Goal: Task Accomplishment & Management: Use online tool/utility

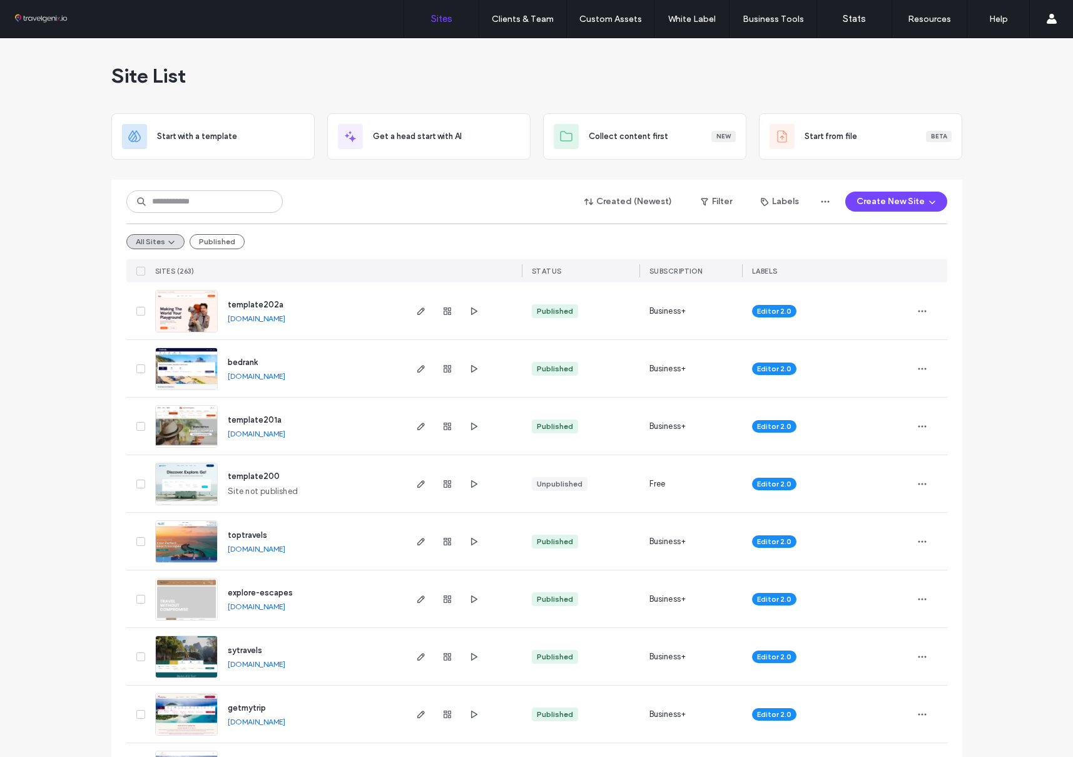
click at [279, 316] on link "[DOMAIN_NAME]" at bounding box center [257, 318] width 58 height 9
click at [416, 596] on icon "button" at bounding box center [421, 599] width 10 height 10
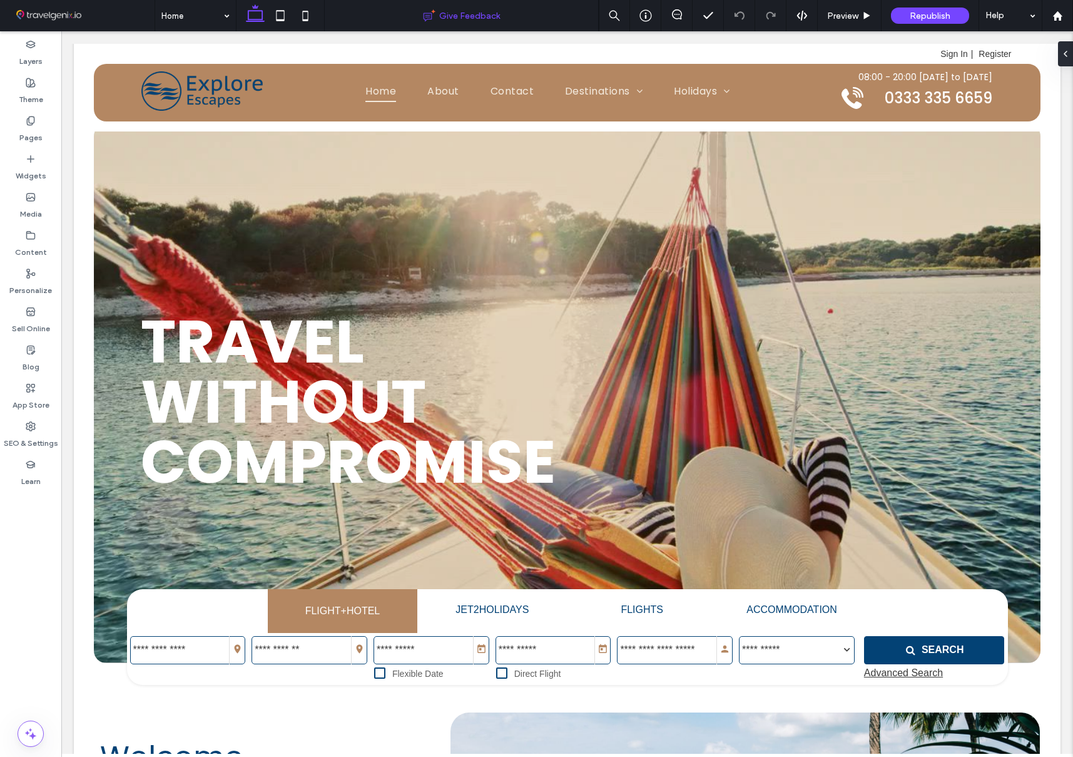
scroll to position [34, 0]
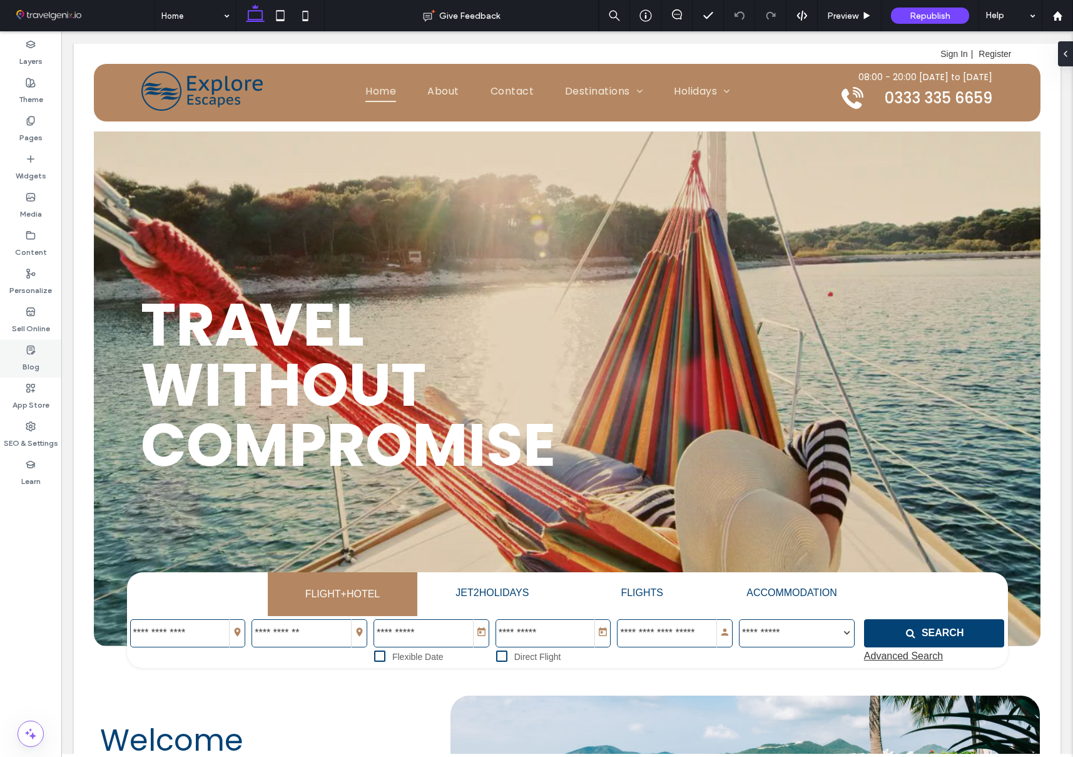
click at [29, 350] on icon at bounding box center [31, 350] width 10 height 10
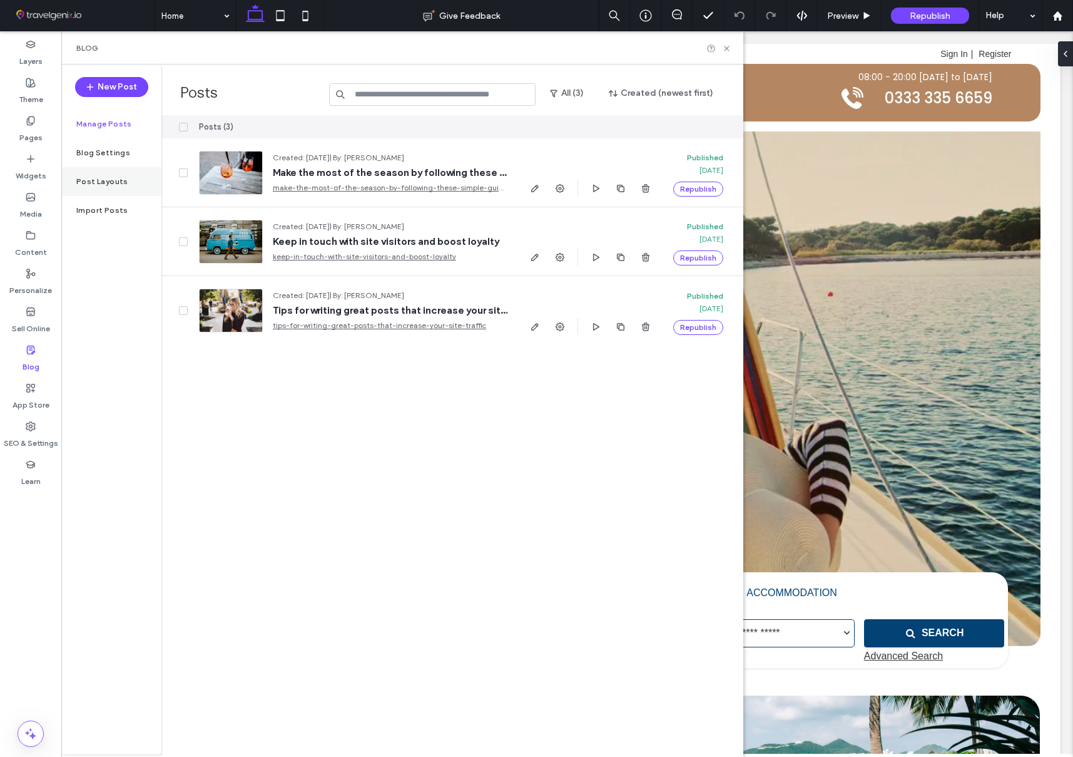
click at [110, 180] on label "Post Layouts" at bounding box center [102, 181] width 52 height 9
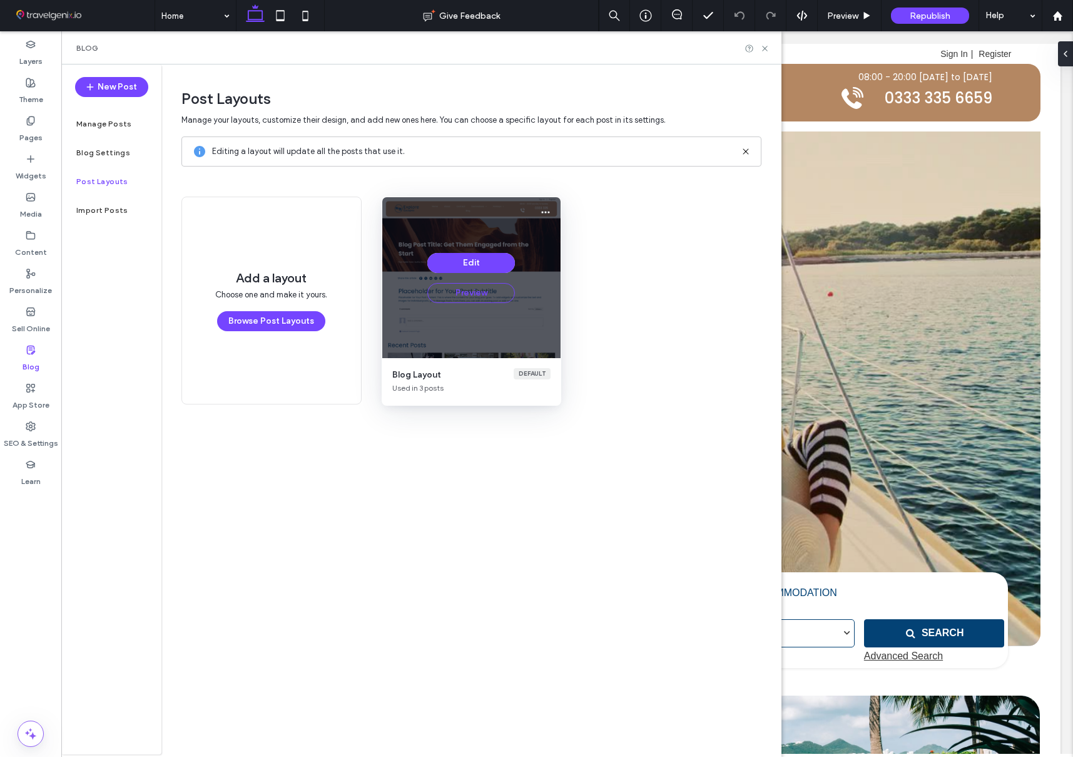
click at [473, 292] on button "Preview" at bounding box center [471, 293] width 88 height 20
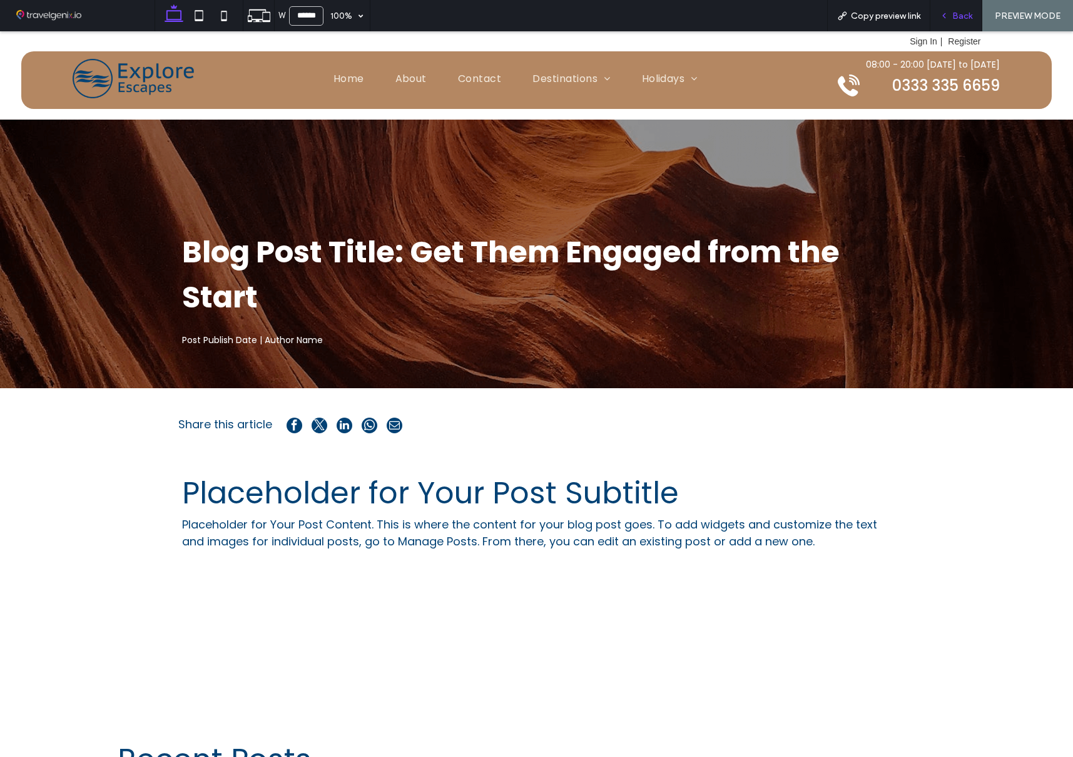
click at [961, 16] on span "Back" at bounding box center [962, 16] width 20 height 11
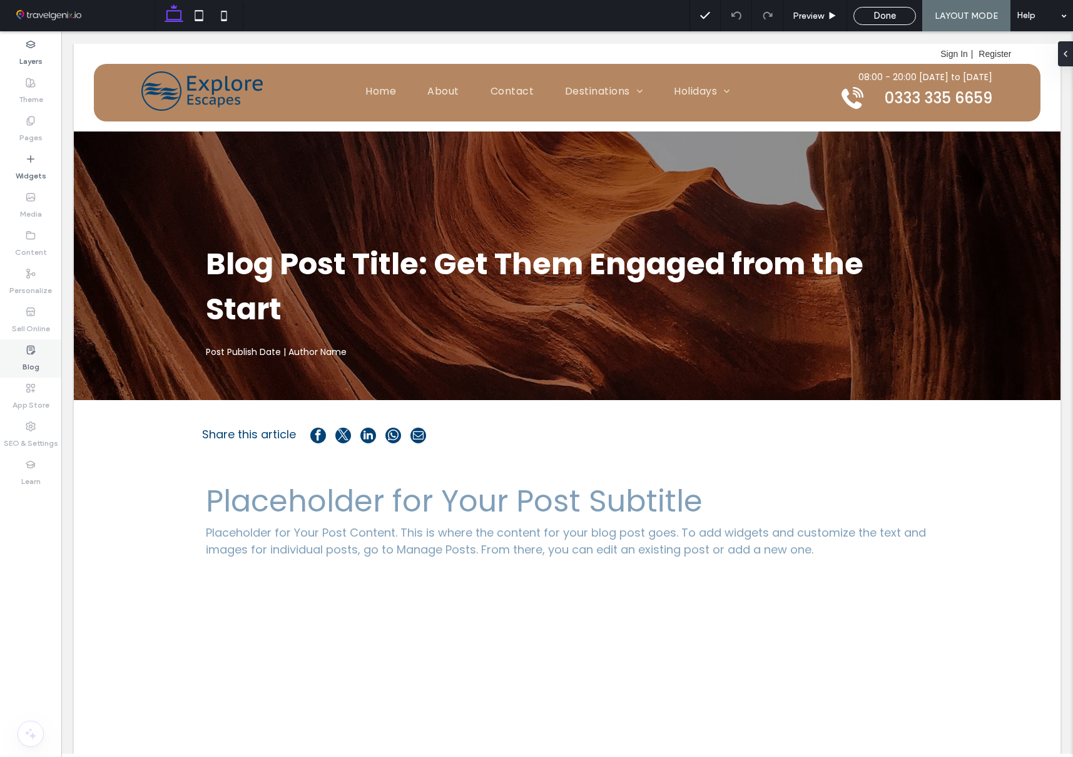
click at [31, 360] on label "Blog" at bounding box center [31, 364] width 17 height 18
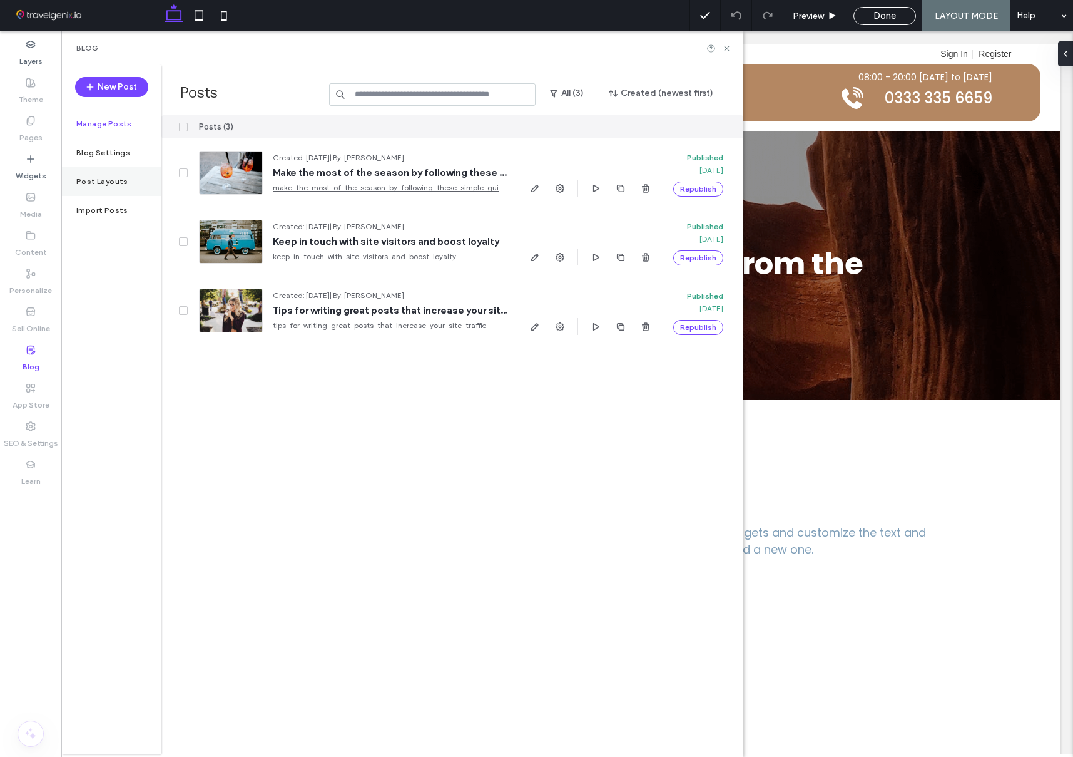
click at [94, 177] on label "Post Layouts" at bounding box center [102, 181] width 52 height 9
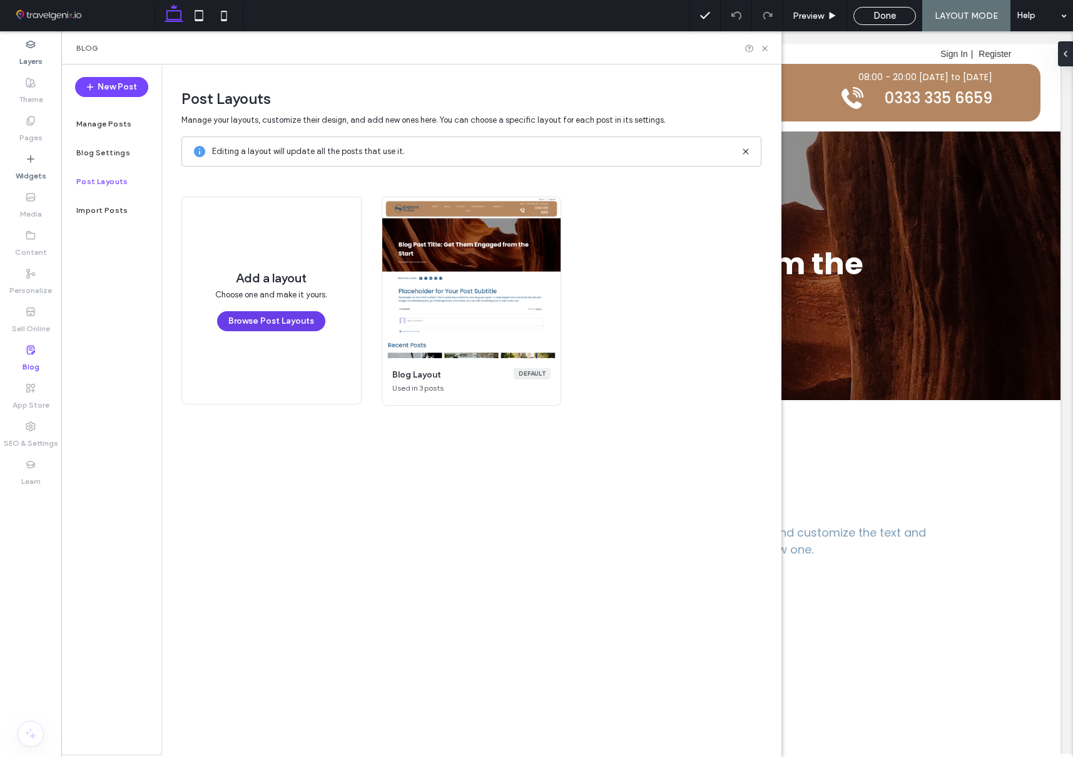
click at [281, 323] on button "Browse Post Layouts" at bounding box center [271, 321] width 108 height 20
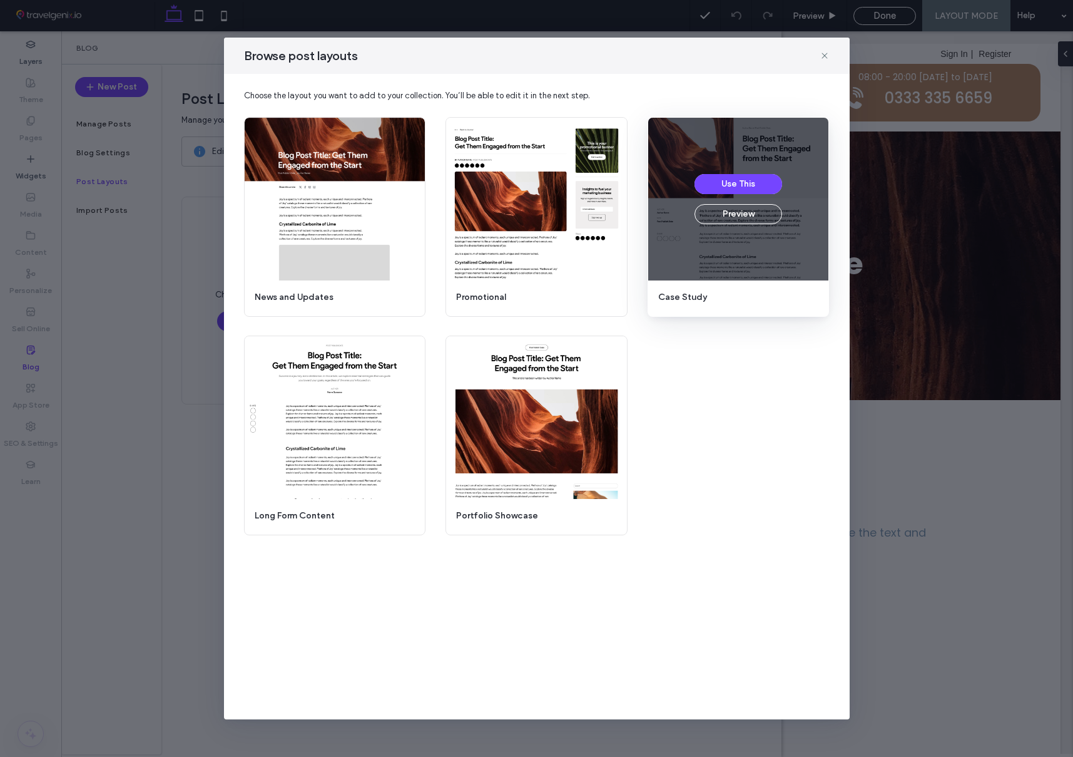
click at [738, 252] on div "Use This Preview" at bounding box center [738, 199] width 181 height 163
click at [737, 210] on button "Preview" at bounding box center [739, 214] width 88 height 20
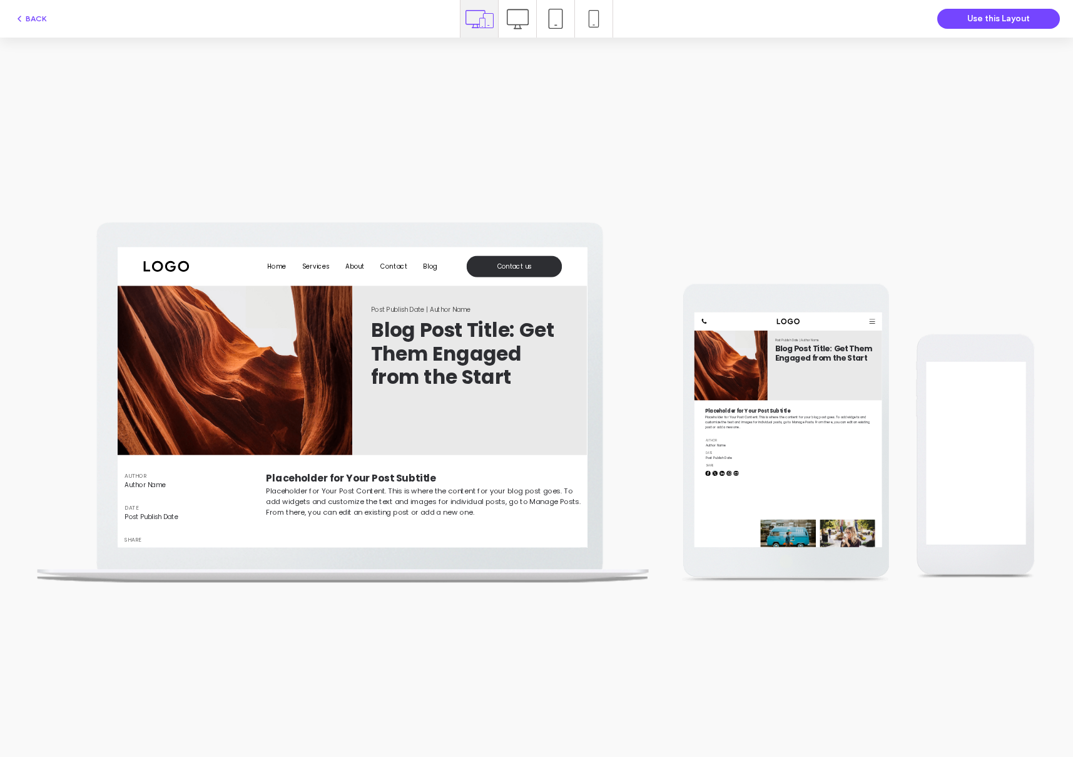
click at [509, 19] on icon at bounding box center [518, 19] width 22 height 22
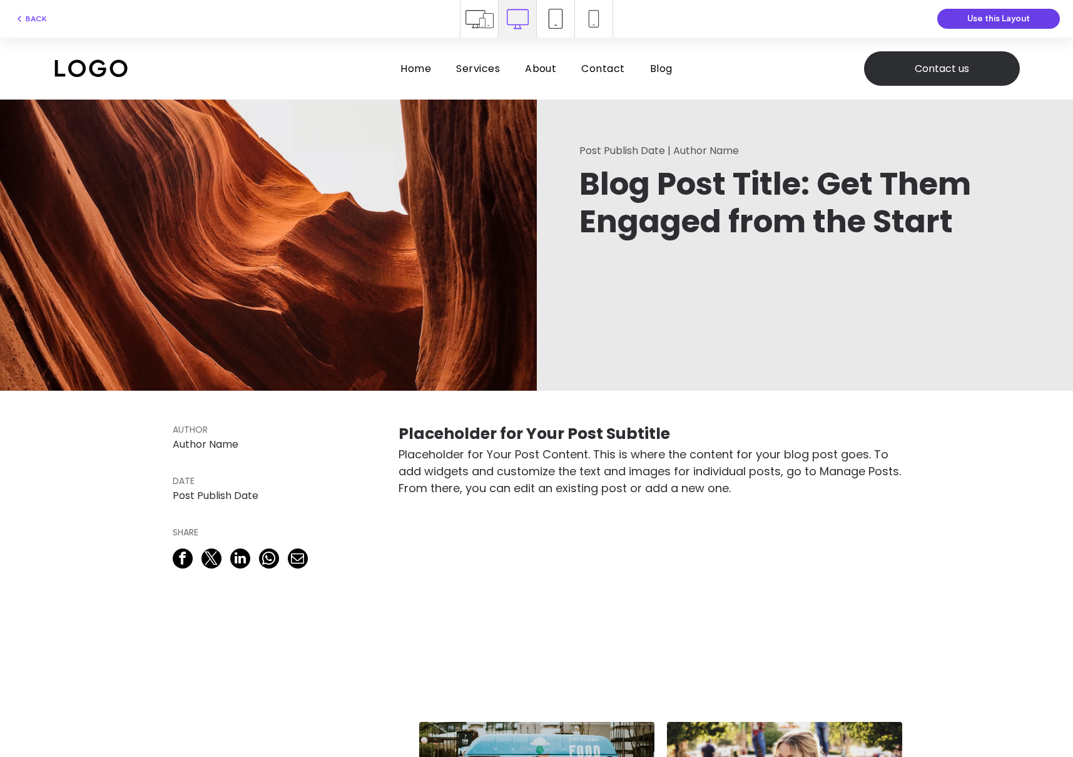
click at [986, 15] on button "Use this Layout" at bounding box center [998, 19] width 123 height 20
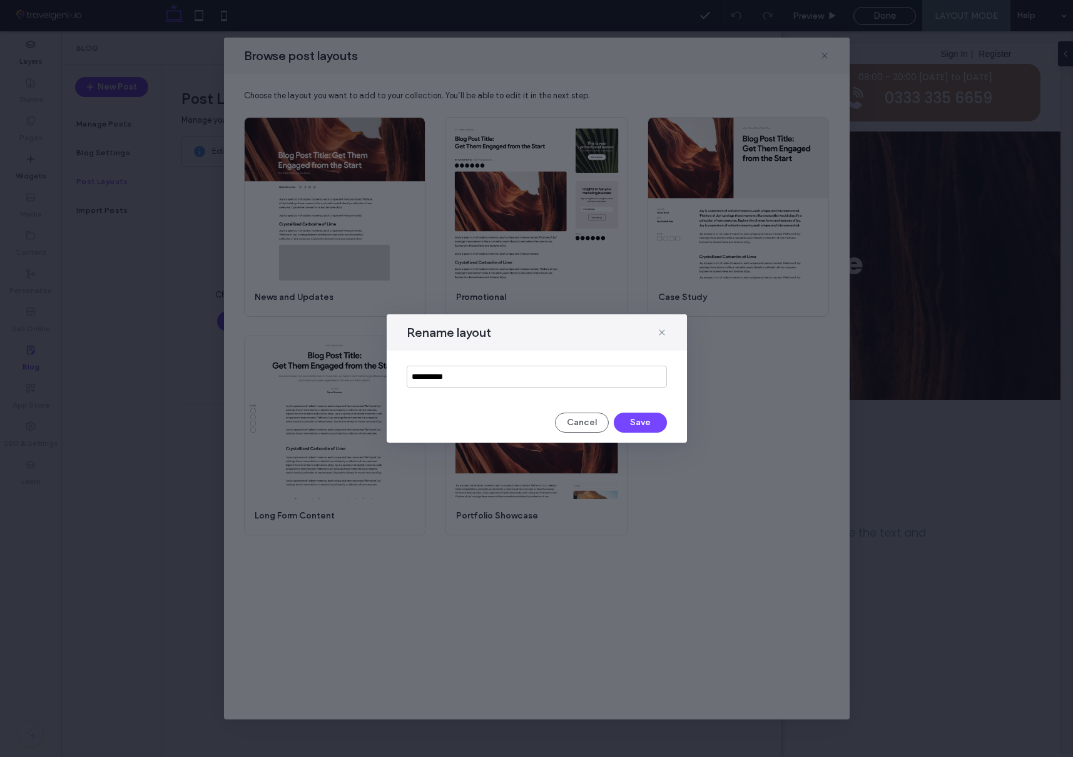
click at [509, 374] on input "**********" at bounding box center [537, 376] width 260 height 22
click at [442, 373] on input "*******" at bounding box center [537, 376] width 260 height 22
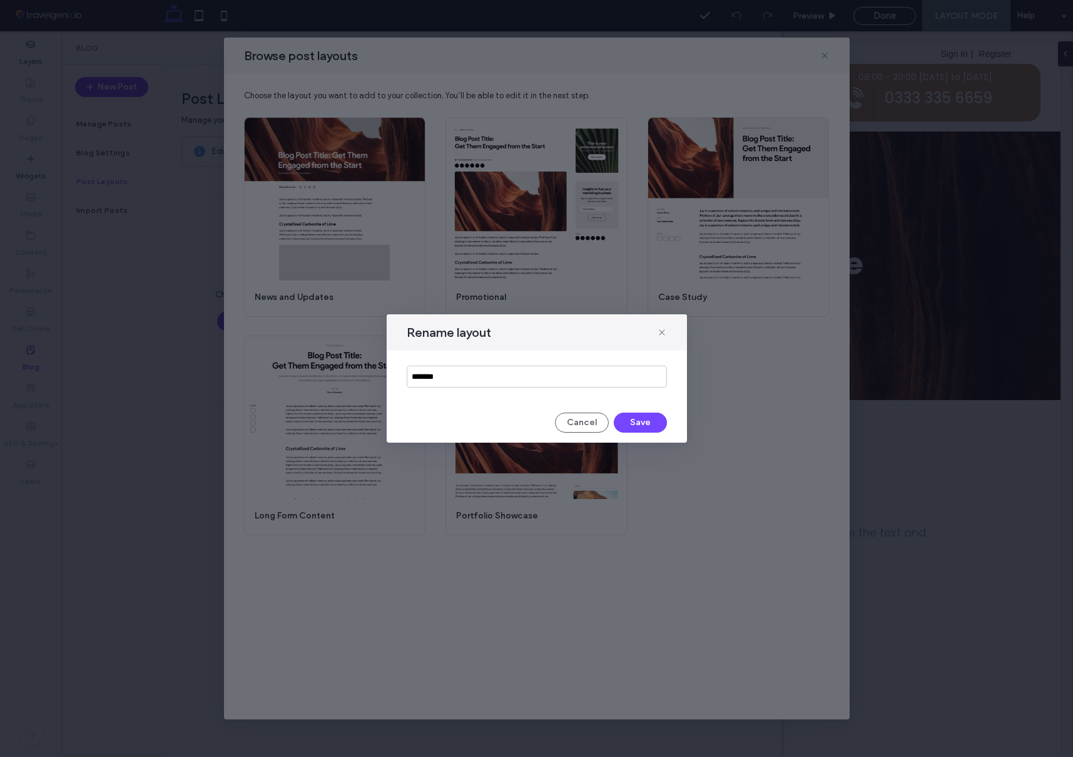
click at [442, 373] on input "*******" at bounding box center [537, 376] width 260 height 22
type input "********"
click at [638, 425] on button "Save" at bounding box center [640, 422] width 53 height 20
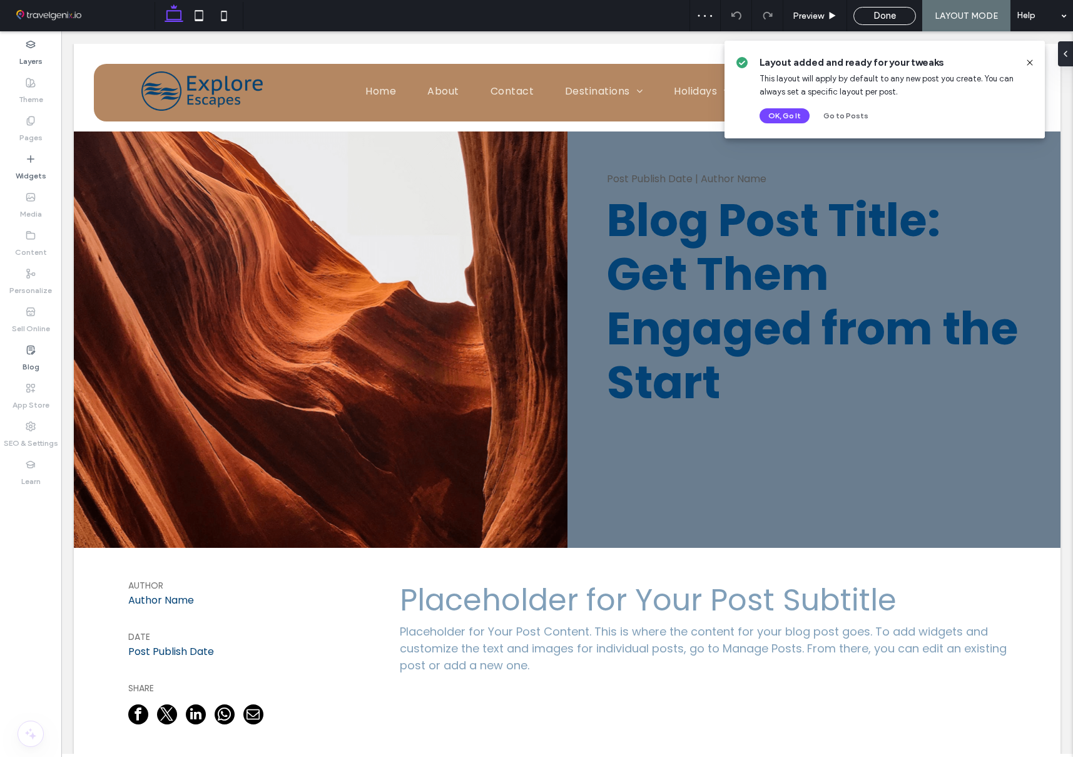
click at [1031, 61] on use at bounding box center [1030, 62] width 6 height 6
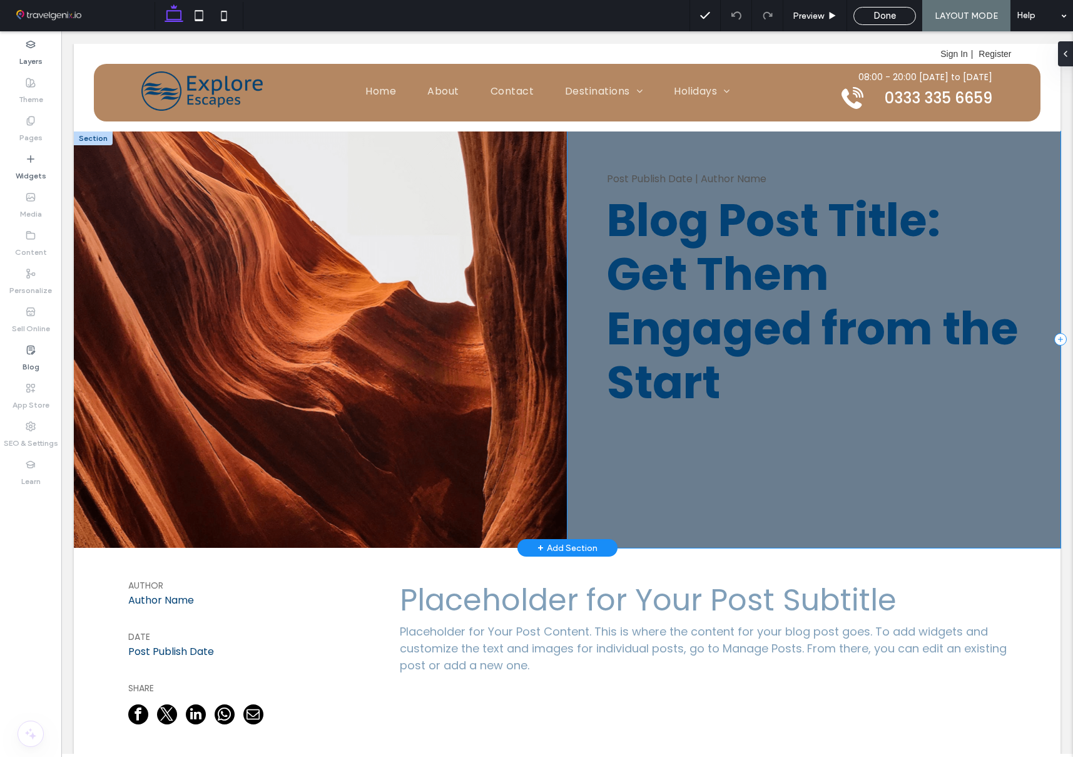
click at [586, 255] on div "Post Publish Date | Author Name Blog Post Title: Get Them Engaged from the Start" at bounding box center [815, 339] width 494 height 416
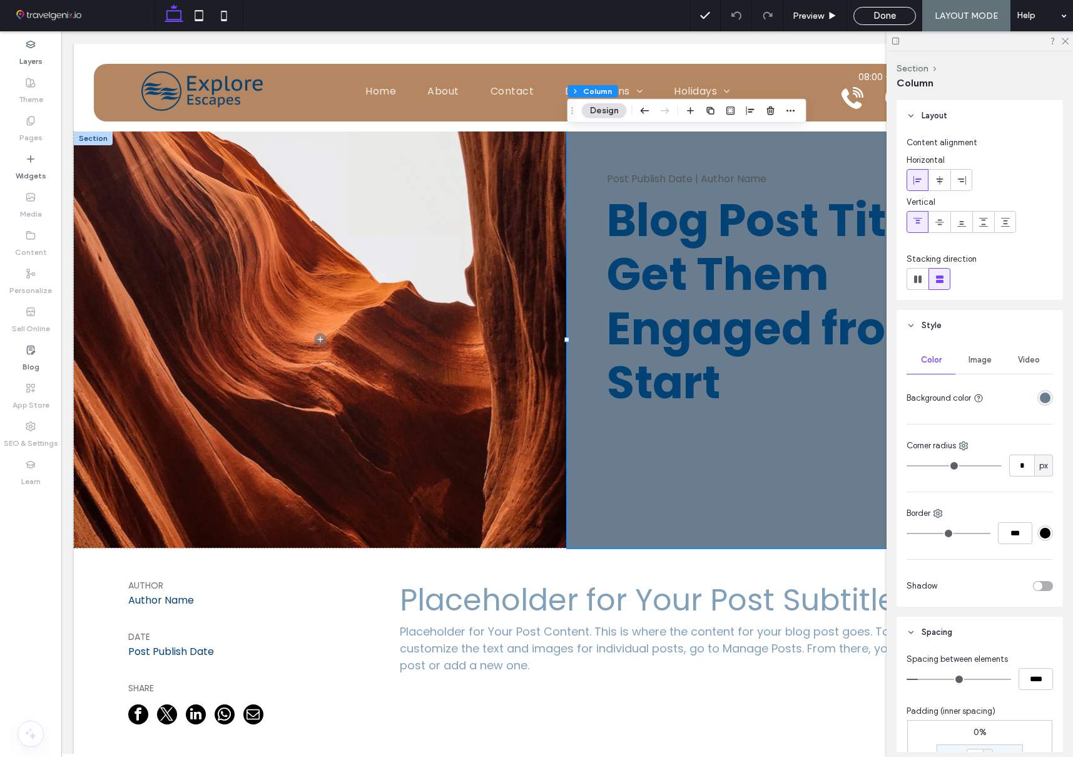
click at [1041, 399] on div "rgba(106, 125, 143, 1)" at bounding box center [1045, 397] width 11 height 11
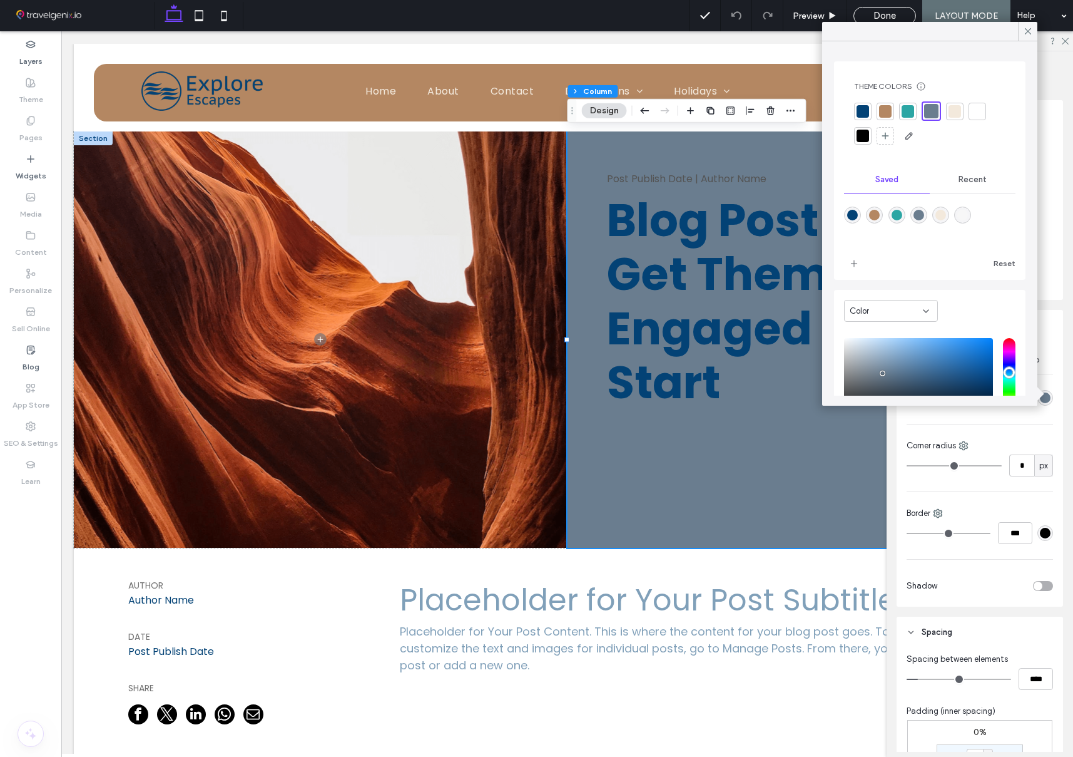
click at [972, 108] on div at bounding box center [977, 111] width 13 height 13
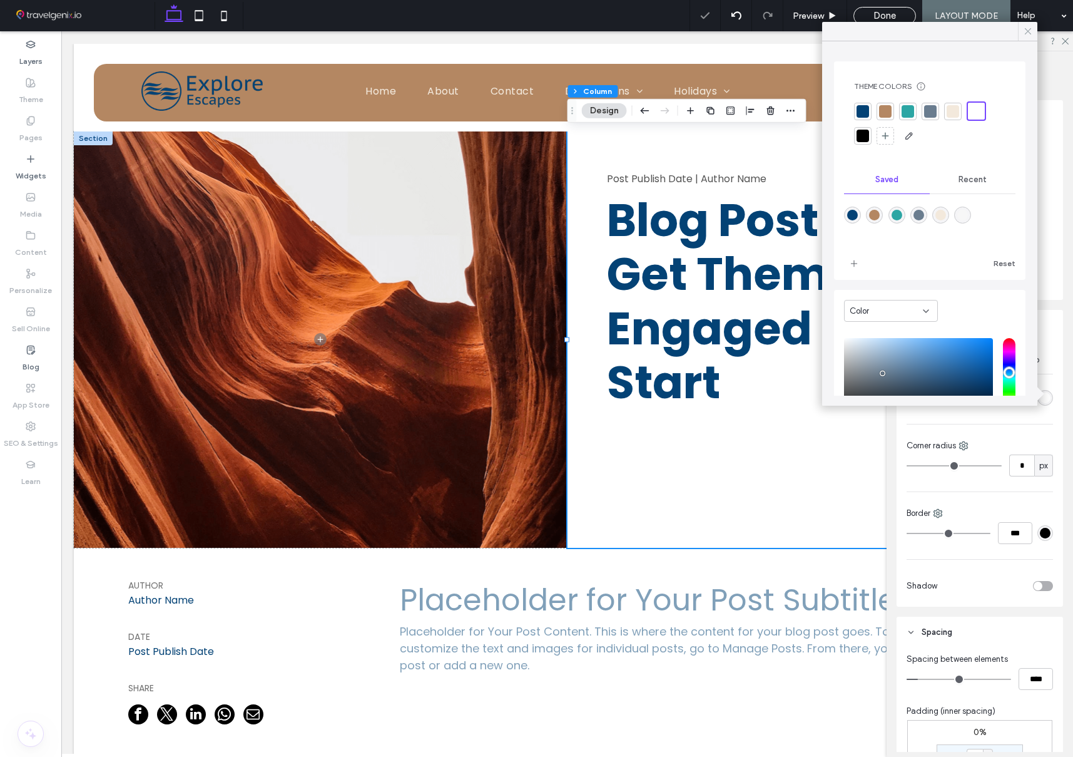
click at [1029, 31] on icon at bounding box center [1028, 31] width 11 height 11
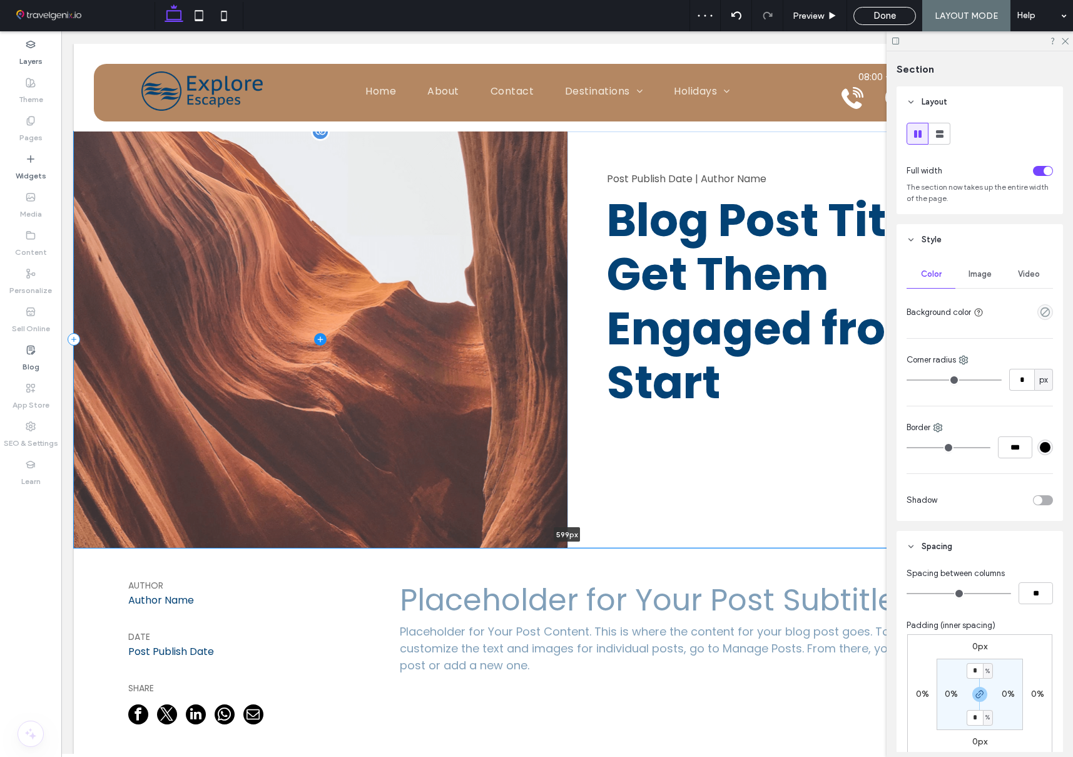
drag, startPoint x: 426, startPoint y: 549, endPoint x: 456, endPoint y: 517, distance: 43.8
click at [430, 509] on div "Post Publish Date | Author Name Blog Post Title: Get Them Engaged from the Star…" at bounding box center [567, 339] width 987 height 416
type input "***"
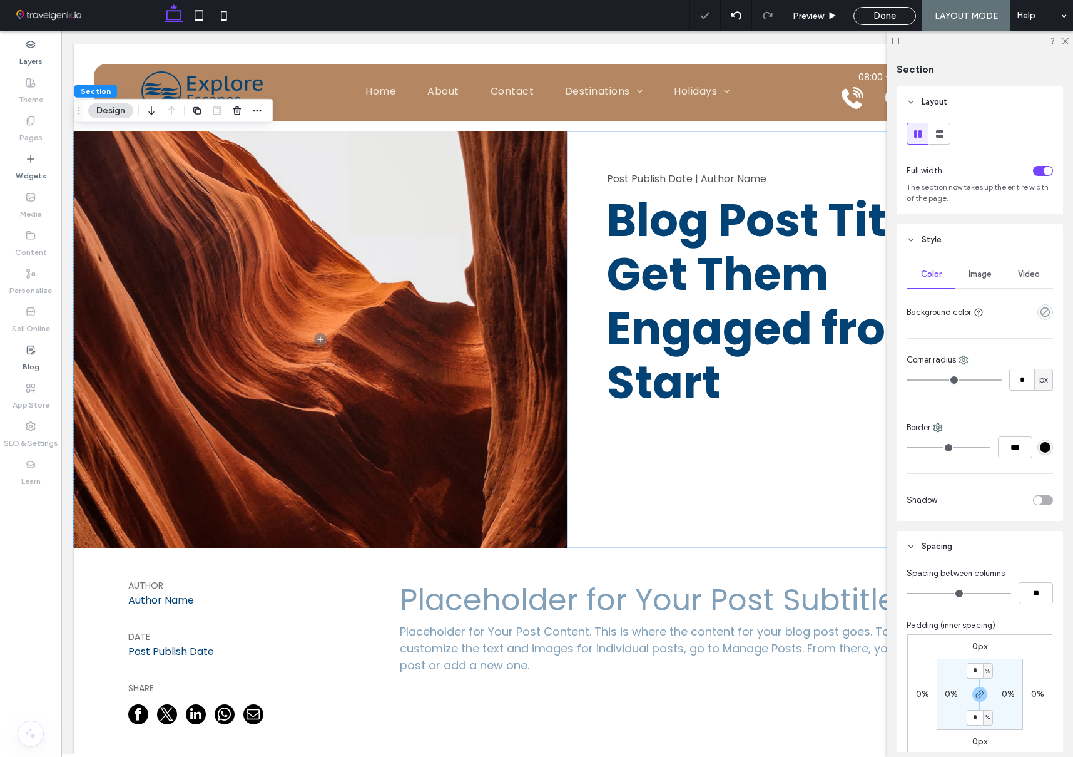
scroll to position [208, 0]
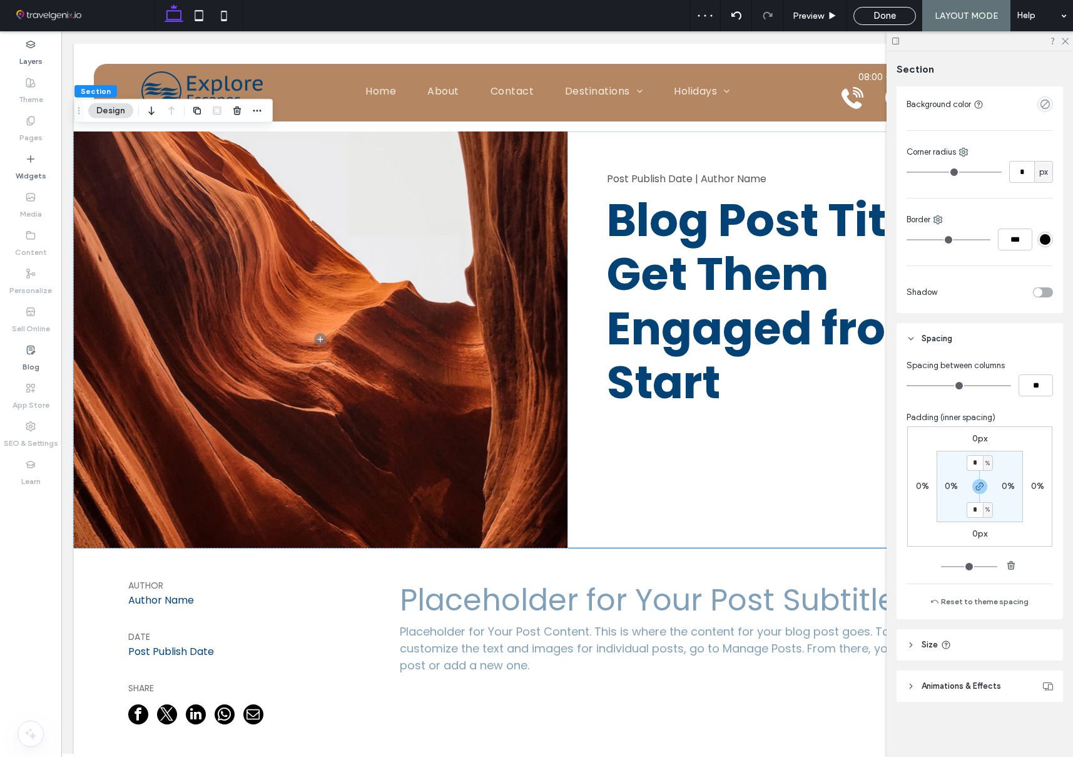
drag, startPoint x: 985, startPoint y: 640, endPoint x: 985, endPoint y: 622, distance: 17.5
click at [985, 640] on header "Size" at bounding box center [980, 644] width 166 height 31
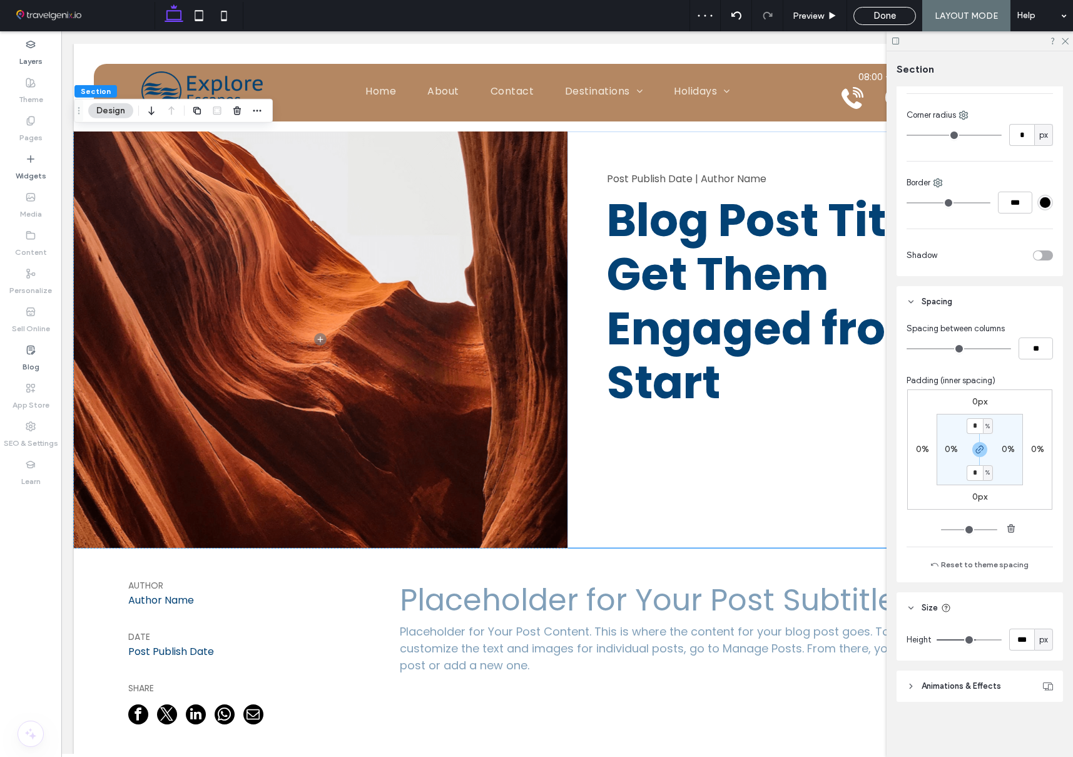
type input "***"
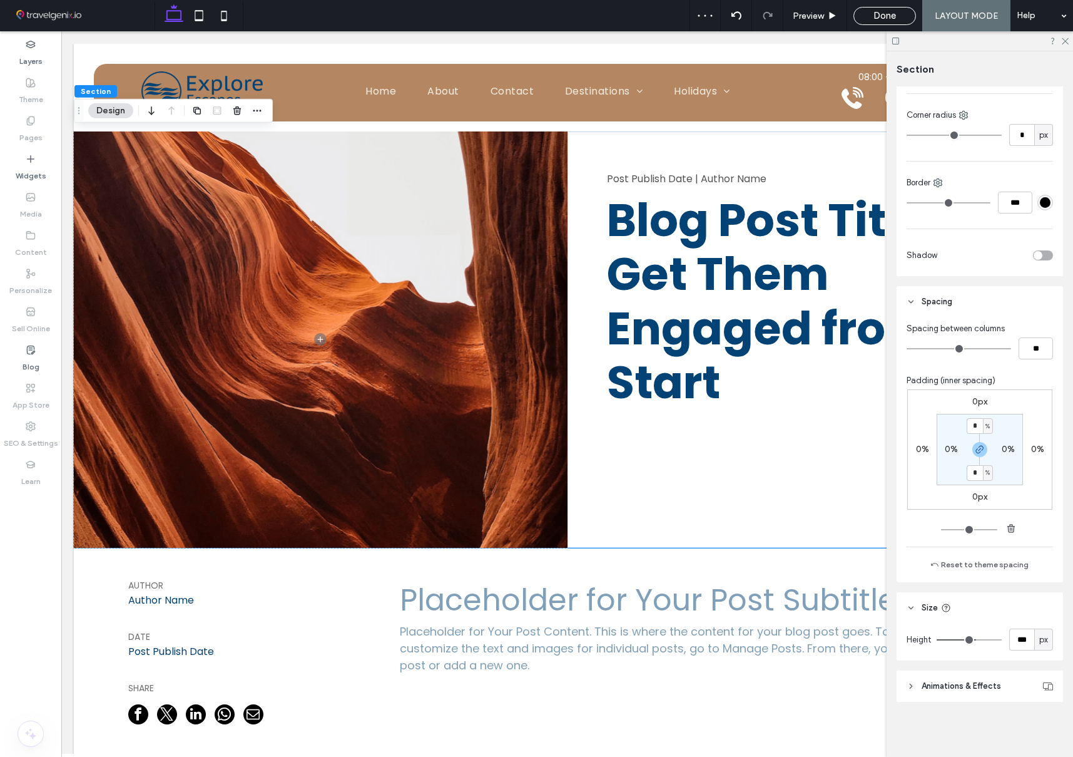
type input "***"
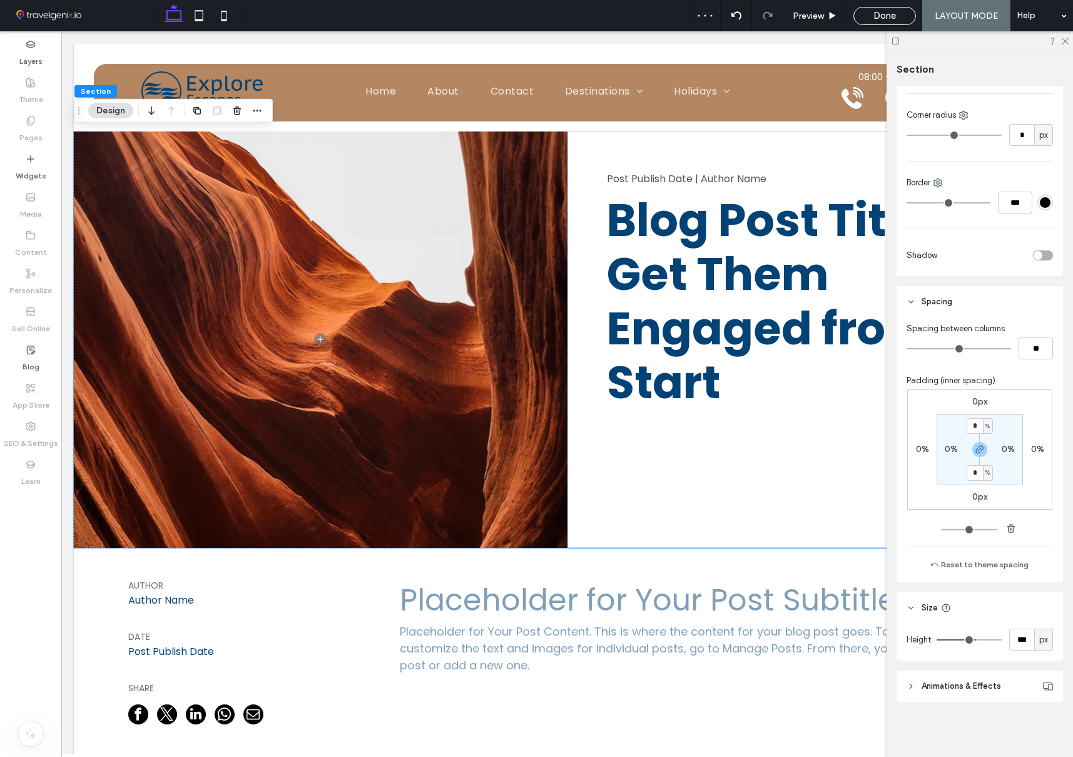
type input "***"
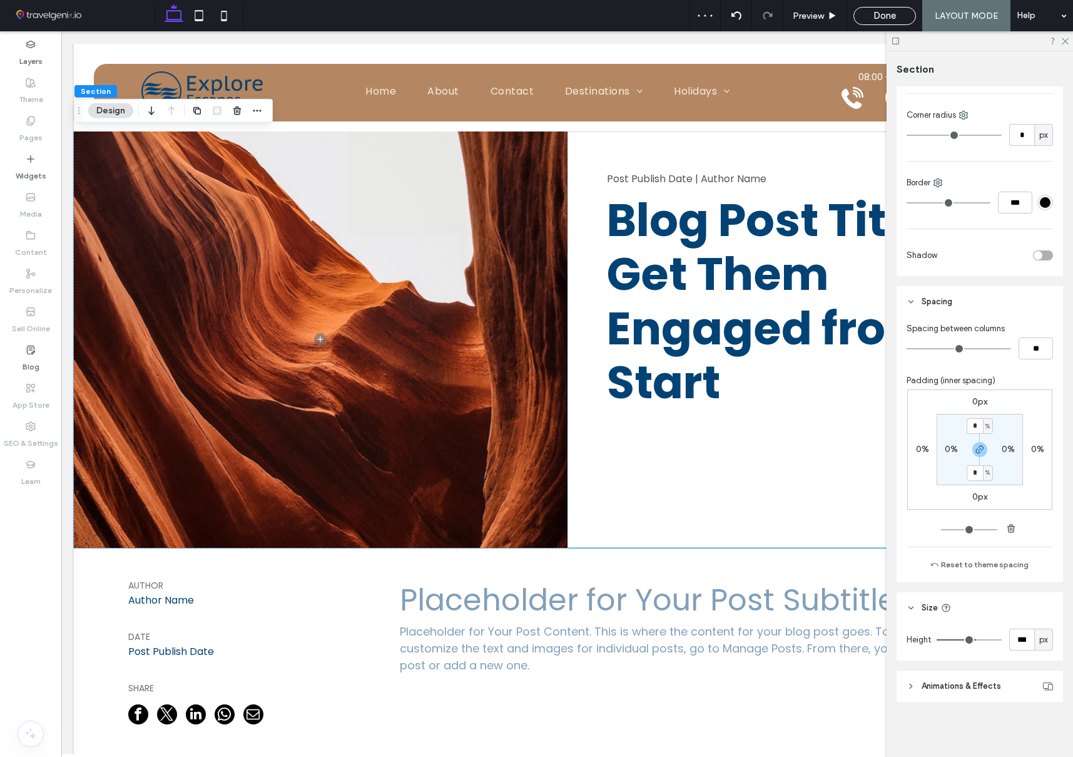
type input "***"
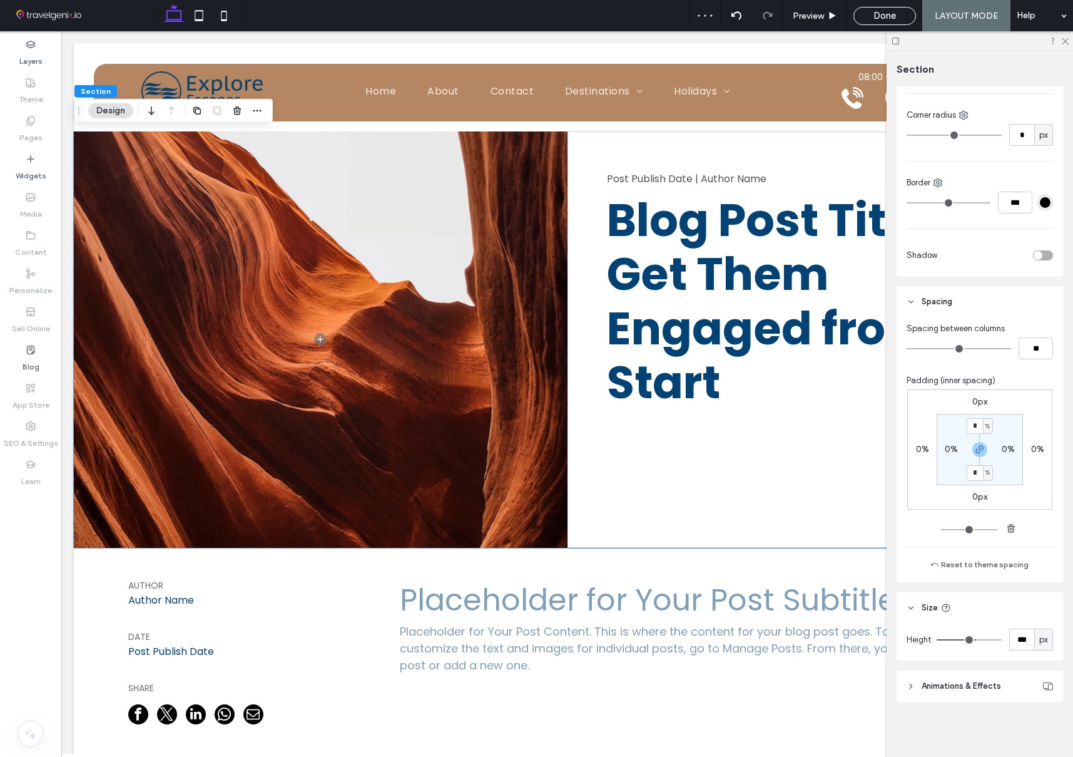
type input "***"
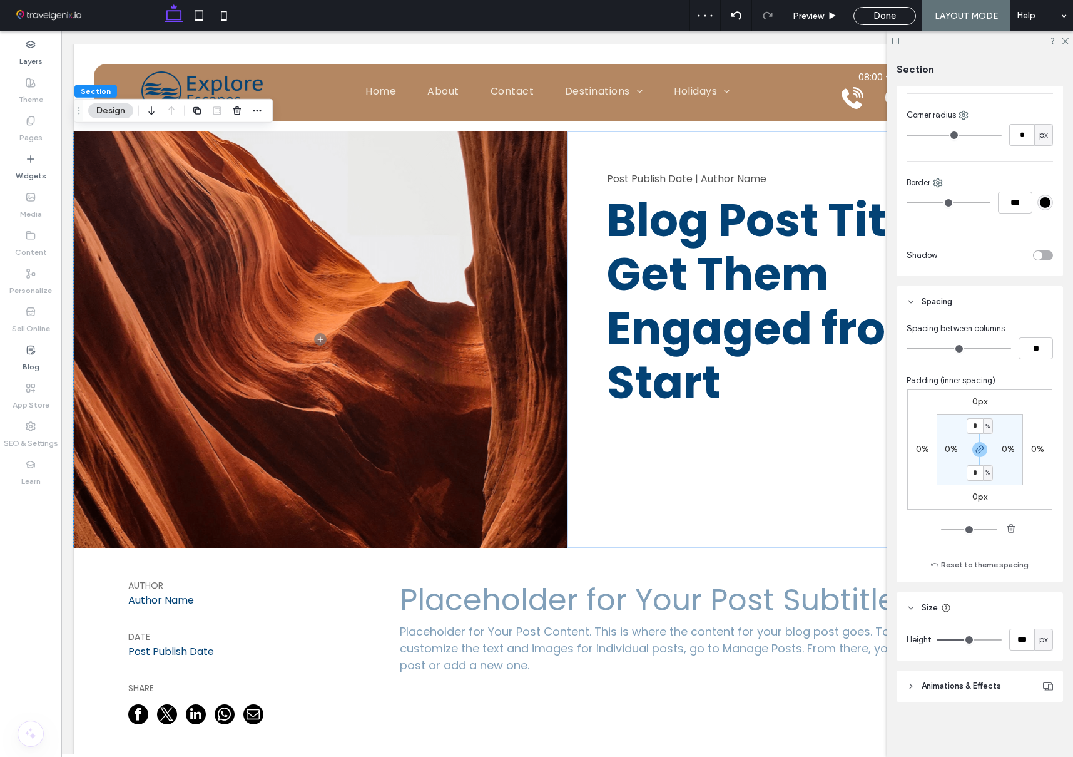
type input "***"
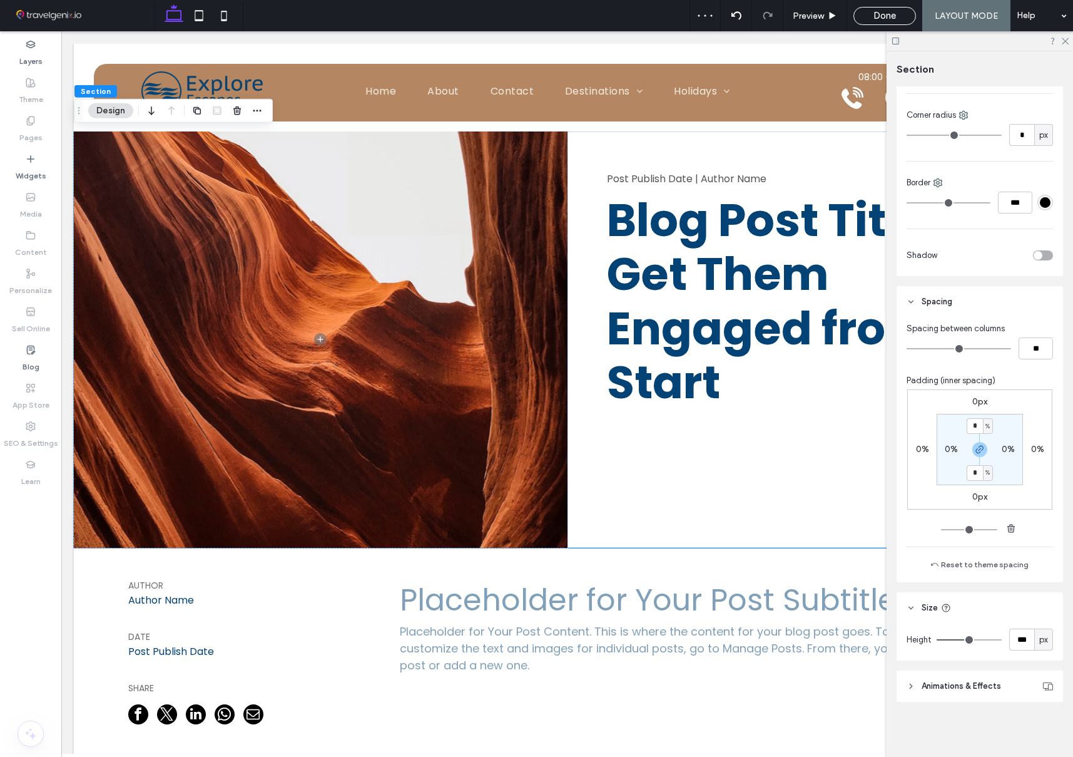
type input "***"
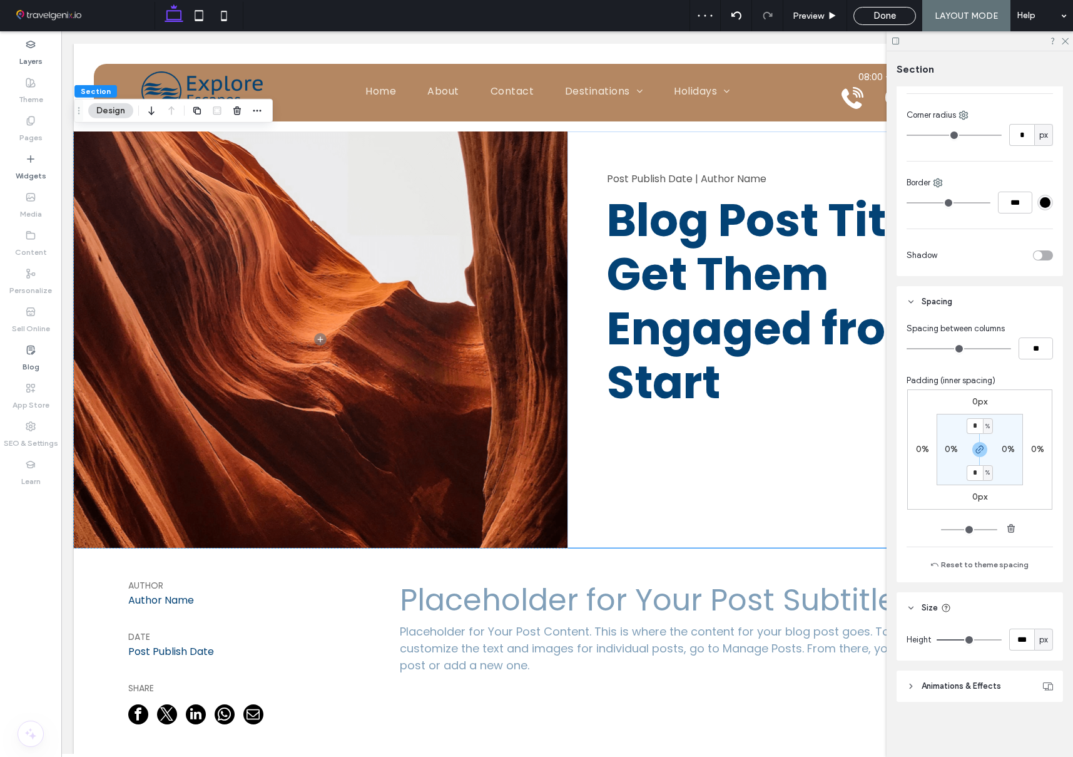
type input "***"
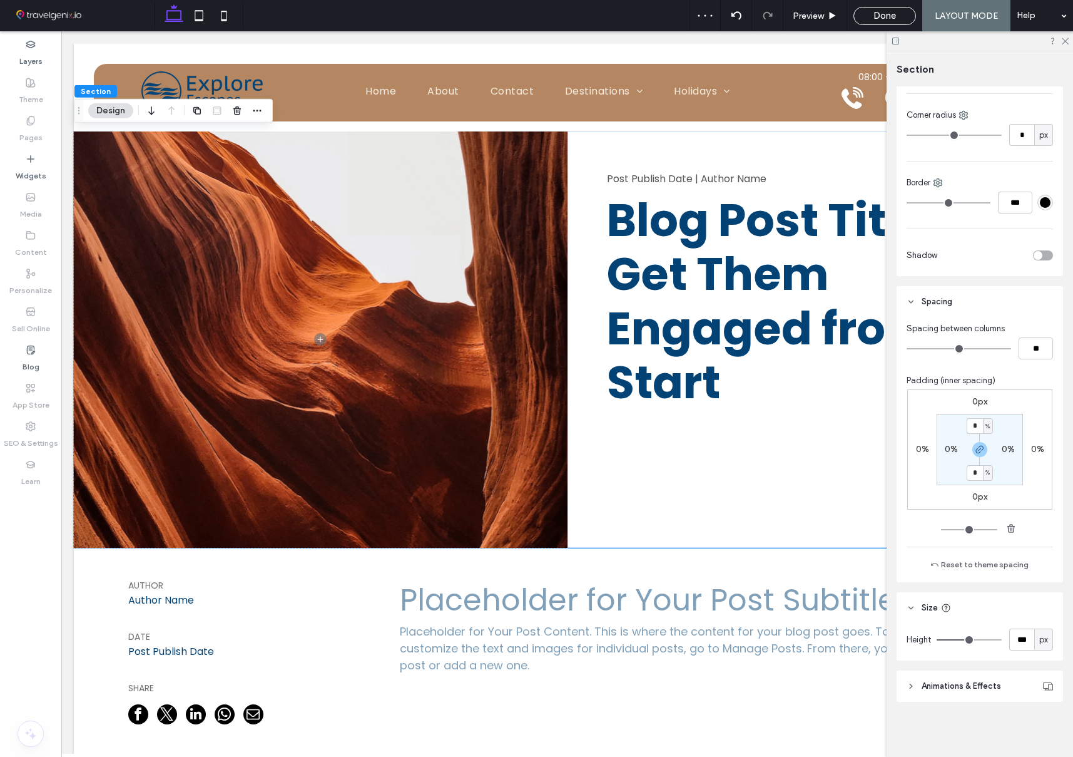
type input "***"
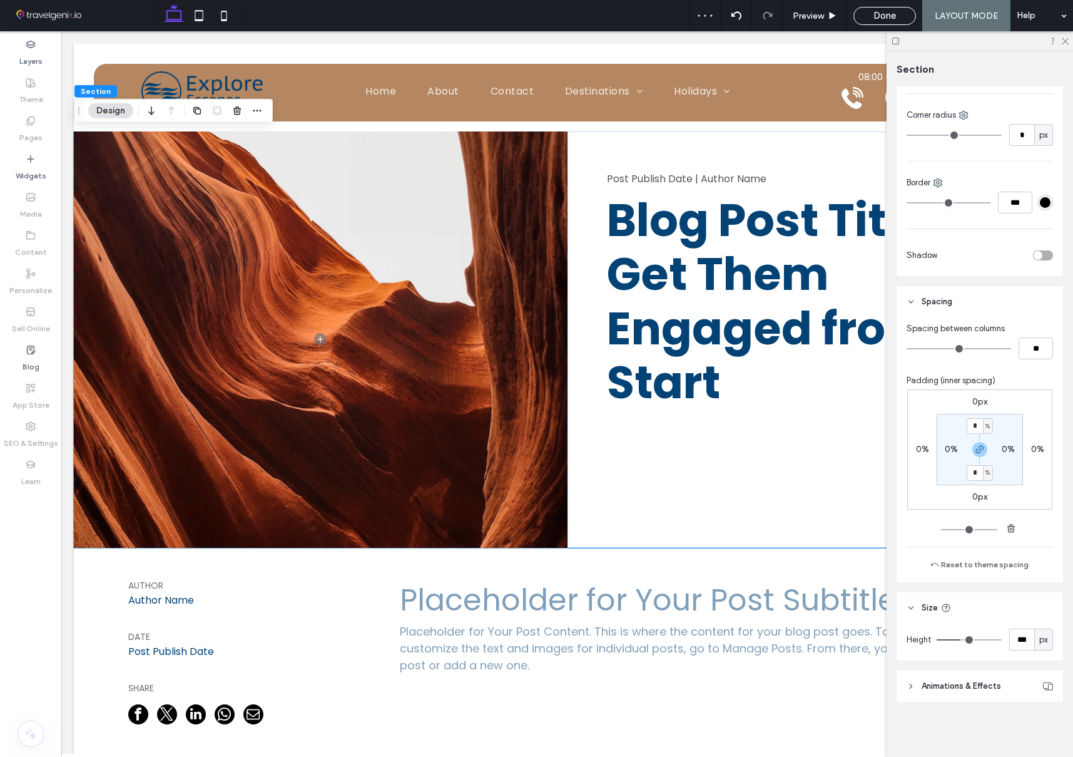
type input "***"
drag, startPoint x: 977, startPoint y: 639, endPoint x: 961, endPoint y: 639, distance: 16.3
type input "***"
click at [961, 639] on input "range" at bounding box center [969, 639] width 65 height 1
click at [750, 427] on div "Post Publish Date | Author Name Blog Post Title: Get Them Engaged from the Start" at bounding box center [815, 339] width 494 height 416
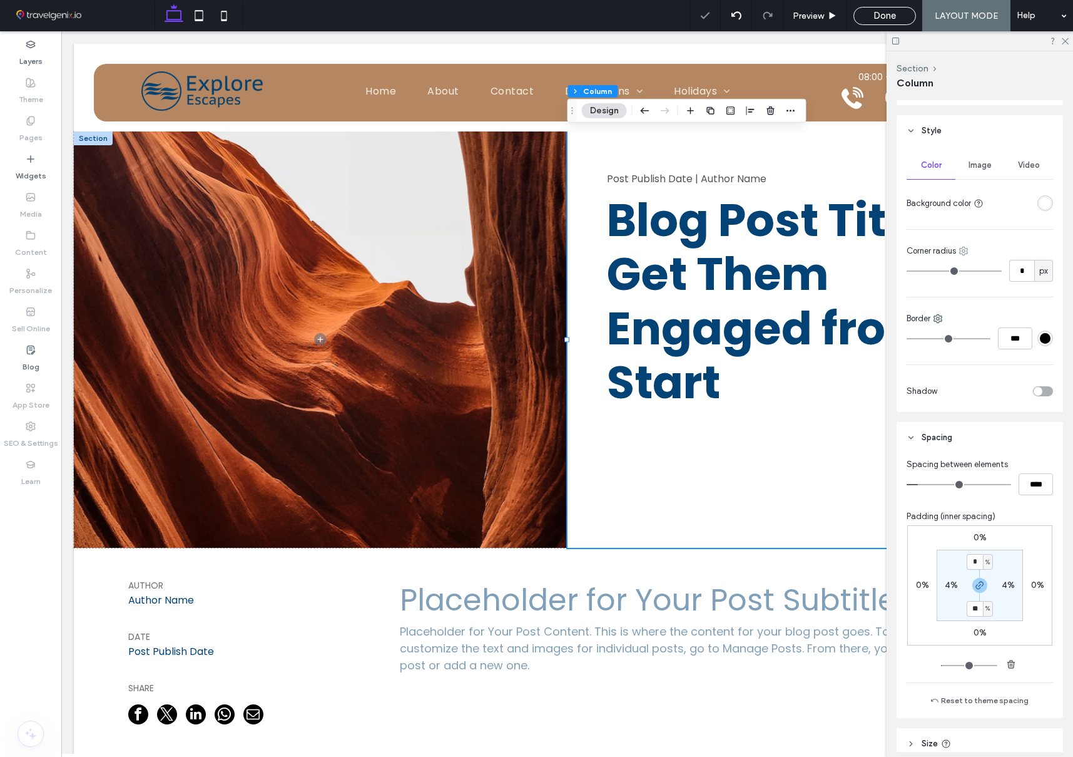
scroll to position [200, 0]
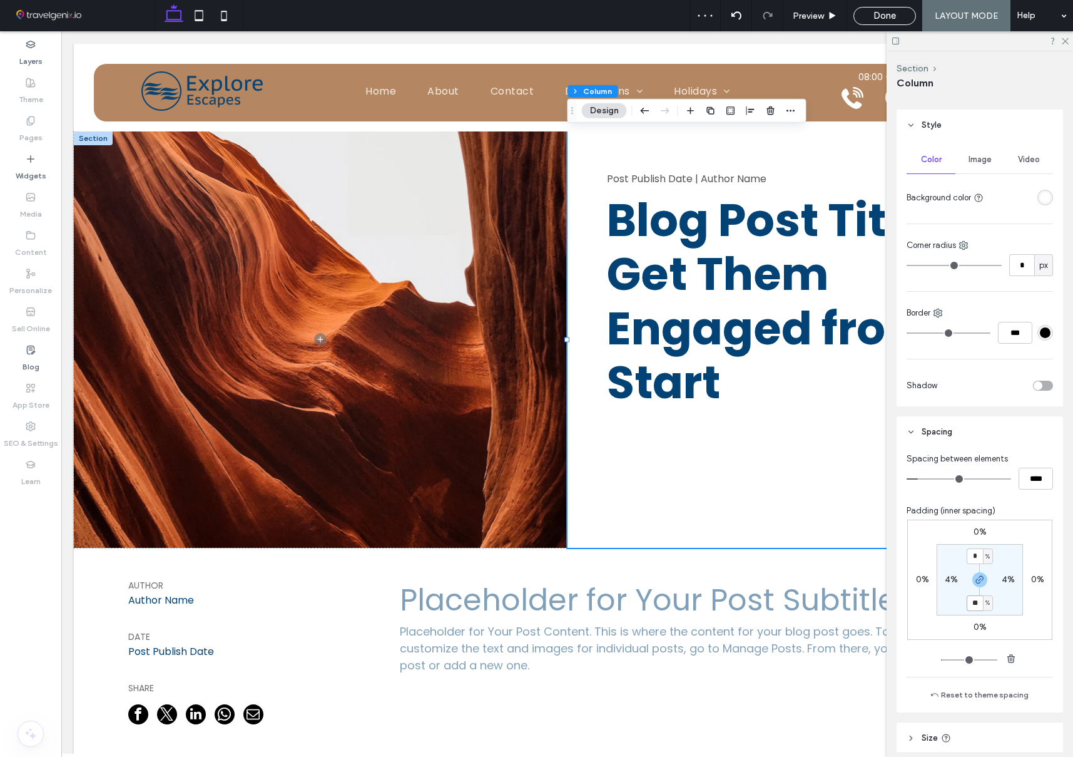
click at [977, 603] on input "**" at bounding box center [975, 603] width 16 height 16
type input "*"
click at [936, 608] on div "0% 0% 0% 0% * % 4% * % 4%" at bounding box center [979, 579] width 145 height 120
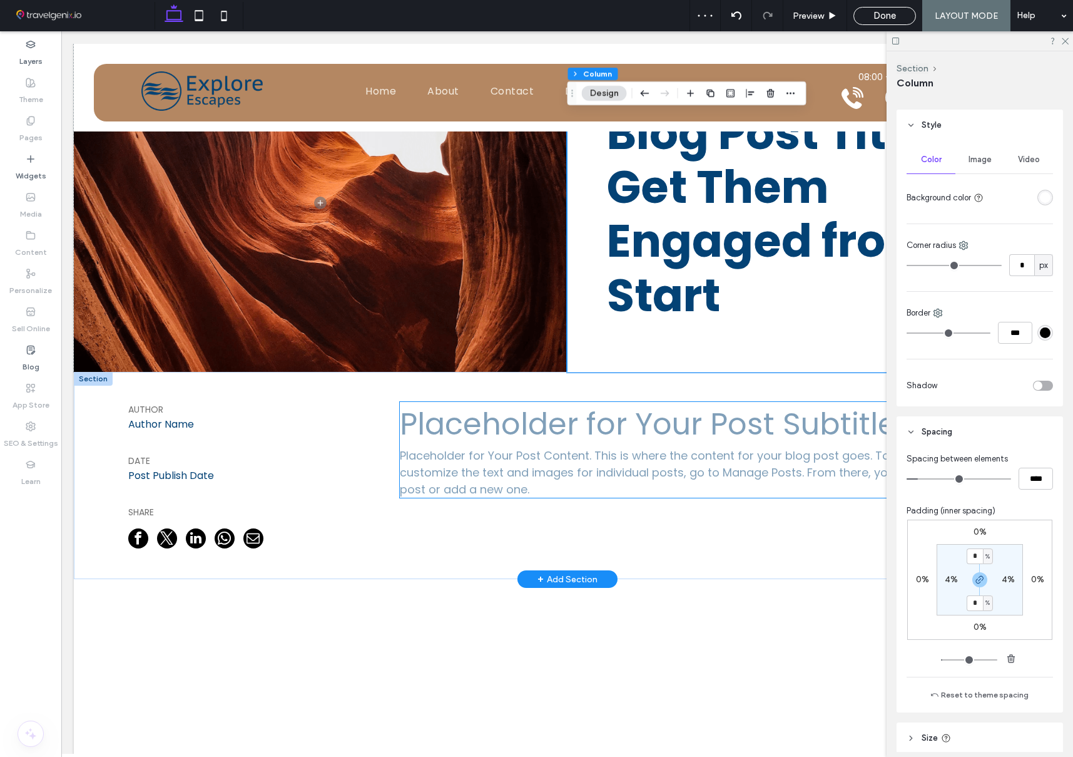
scroll to position [98, 0]
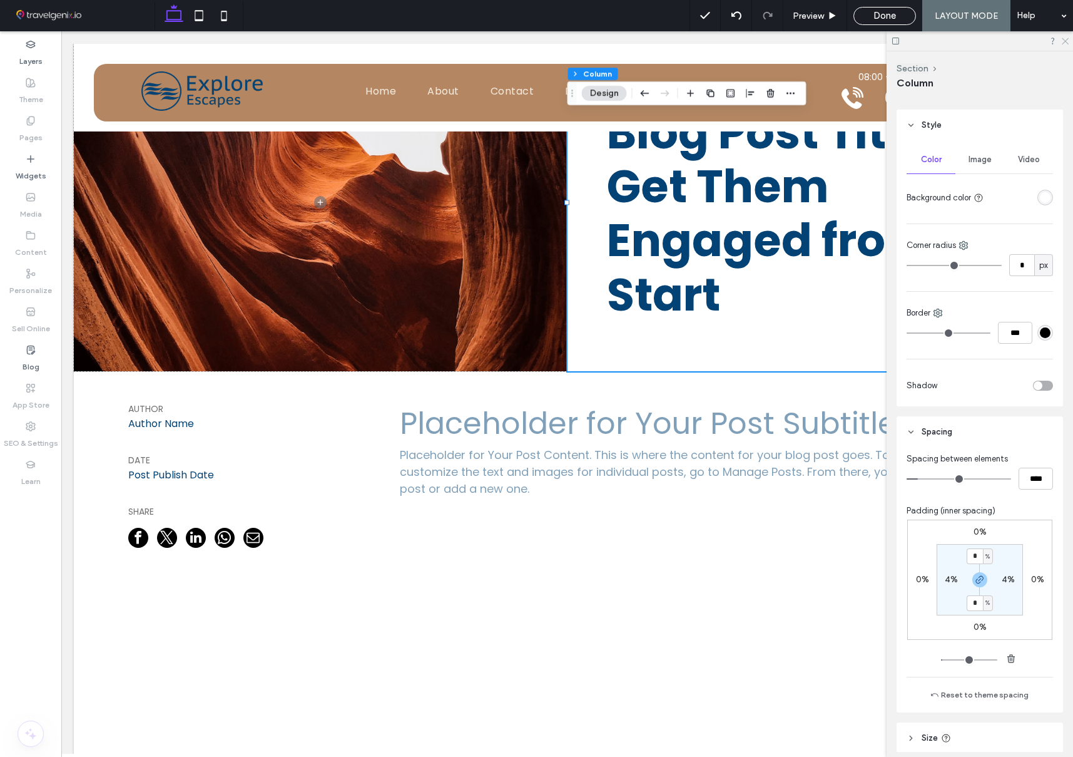
click at [1066, 36] on icon at bounding box center [1065, 40] width 8 height 8
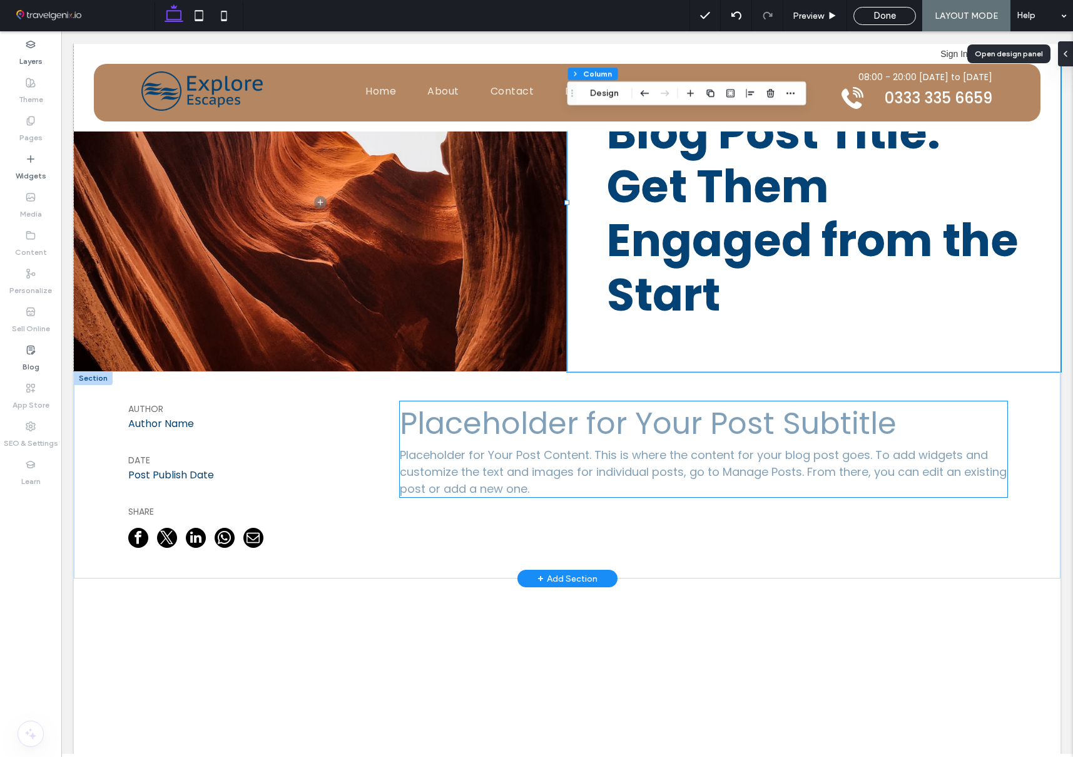
click at [611, 418] on h3 "Placeholder for Your Post Subtitle" at bounding box center [704, 423] width 608 height 45
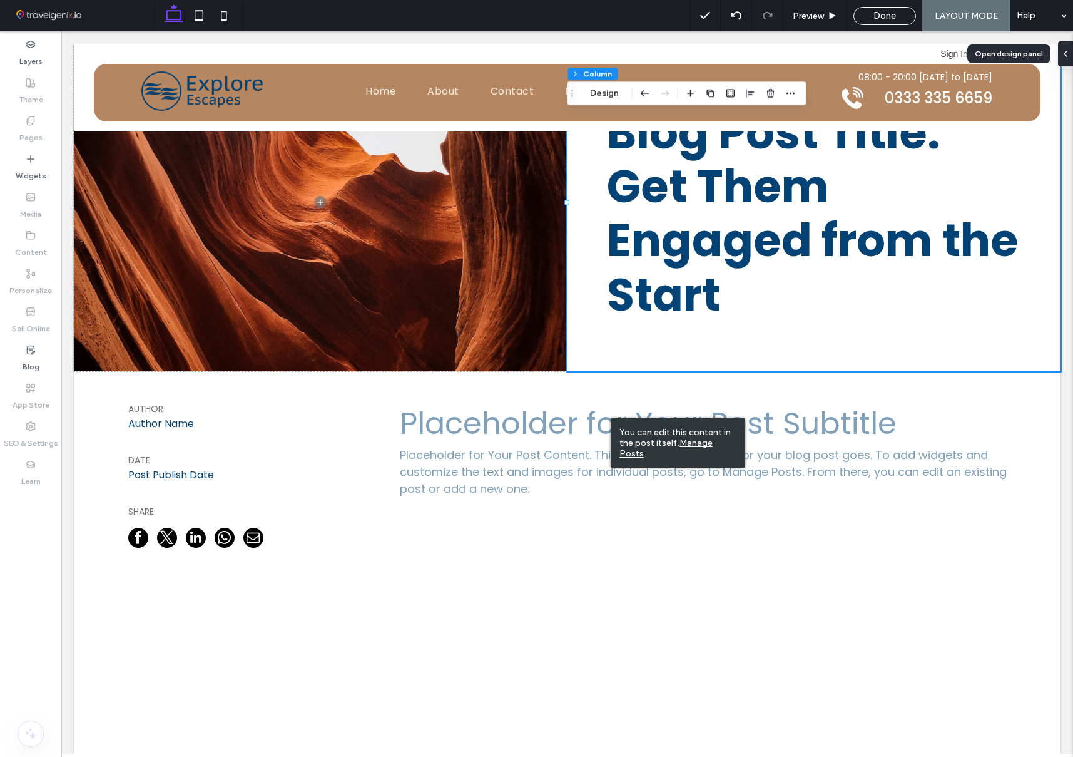
click at [611, 418] on div "You can edit this content in the post itself. Manage Posts" at bounding box center [678, 442] width 135 height 49
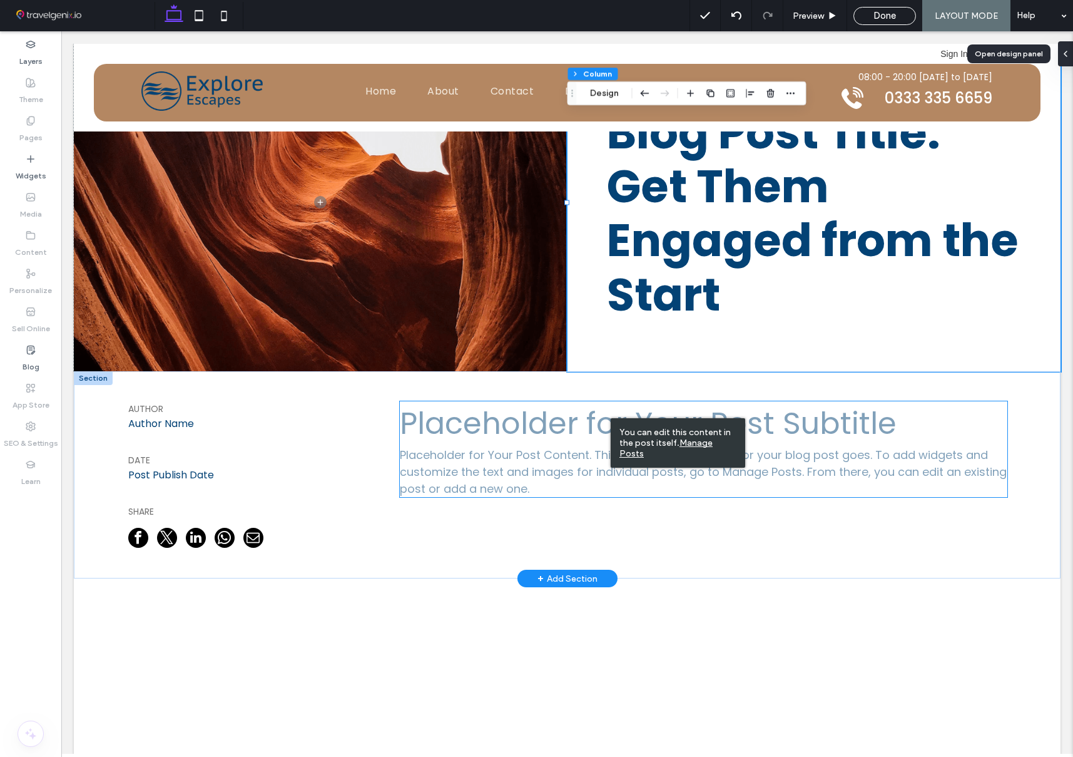
click at [569, 415] on h3 "Placeholder for Your Post Subtitle" at bounding box center [704, 423] width 608 height 45
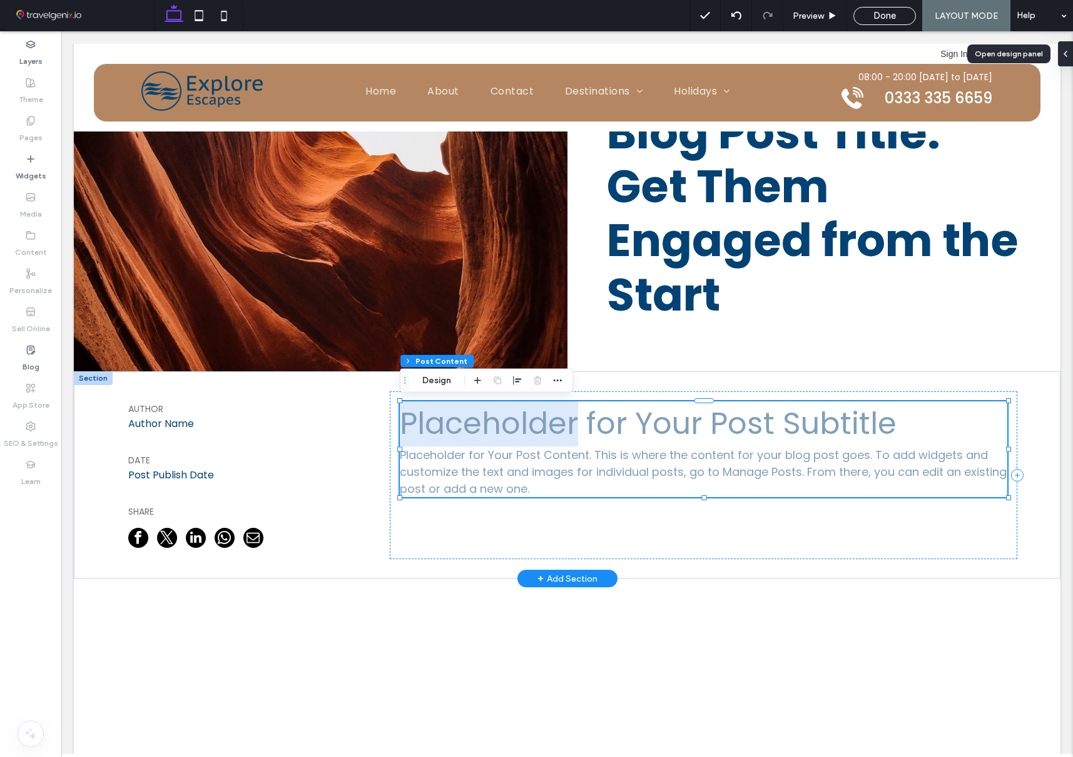
drag, startPoint x: 462, startPoint y: 414, endPoint x: 442, endPoint y: 401, distance: 24.0
click at [462, 414] on h3 "Placeholder for Your Post Subtitle" at bounding box center [704, 423] width 608 height 45
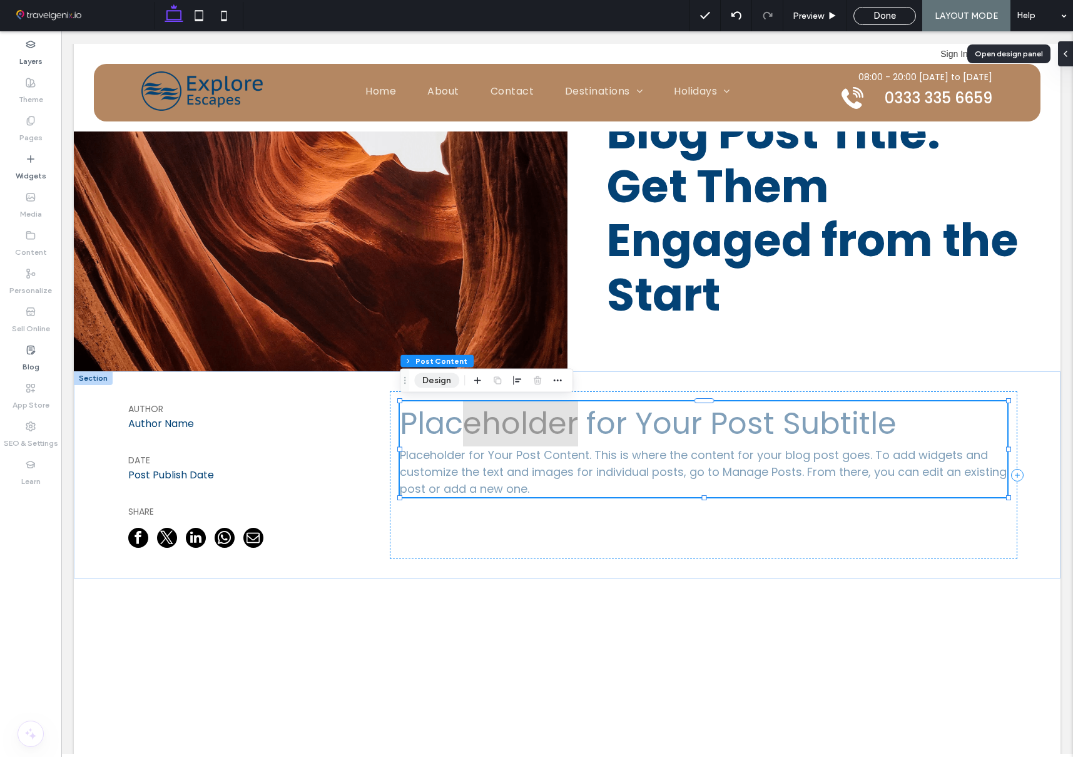
click at [435, 382] on button "Design" at bounding box center [436, 380] width 45 height 15
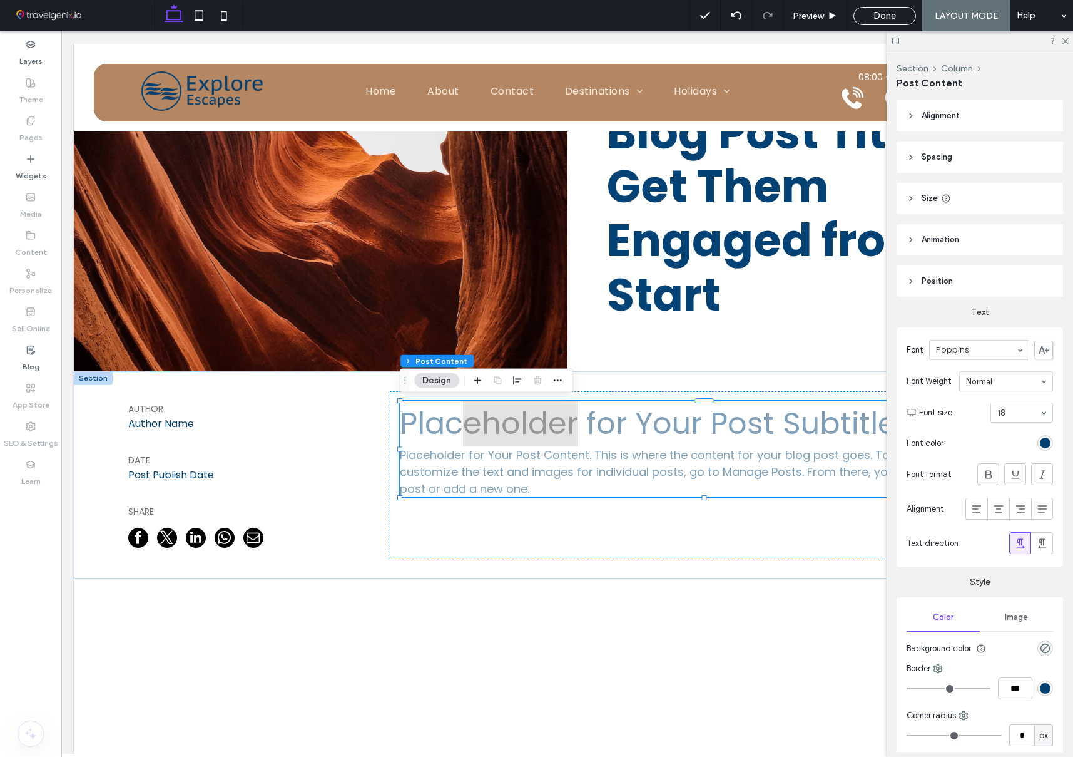
scroll to position [21, 0]
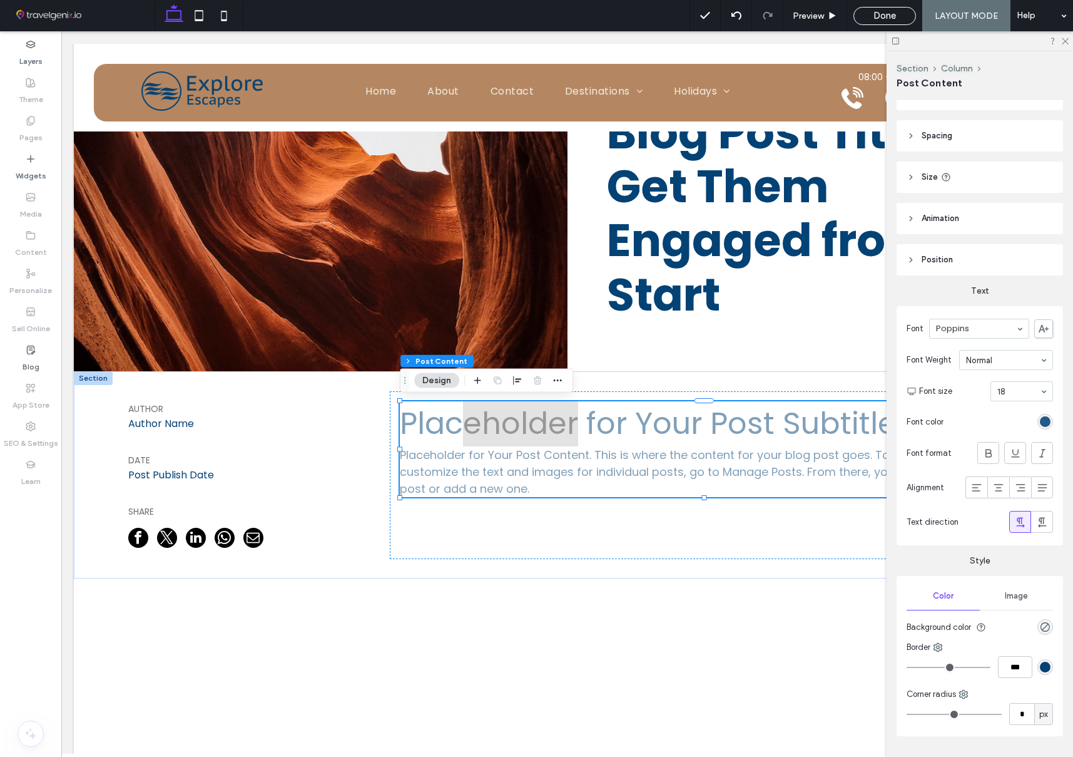
click at [1046, 421] on div "rgb(3, 66, 117)" at bounding box center [1045, 421] width 11 height 11
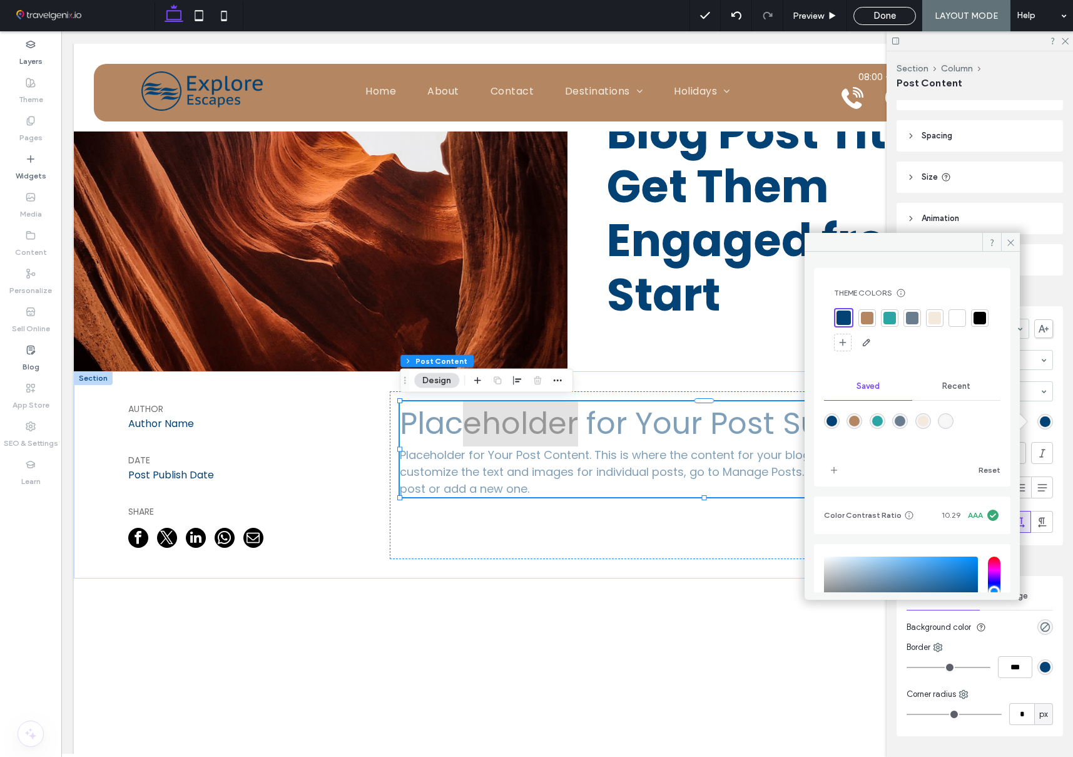
click at [974, 324] on div at bounding box center [980, 318] width 13 height 13
click at [1009, 240] on use at bounding box center [1011, 242] width 6 height 6
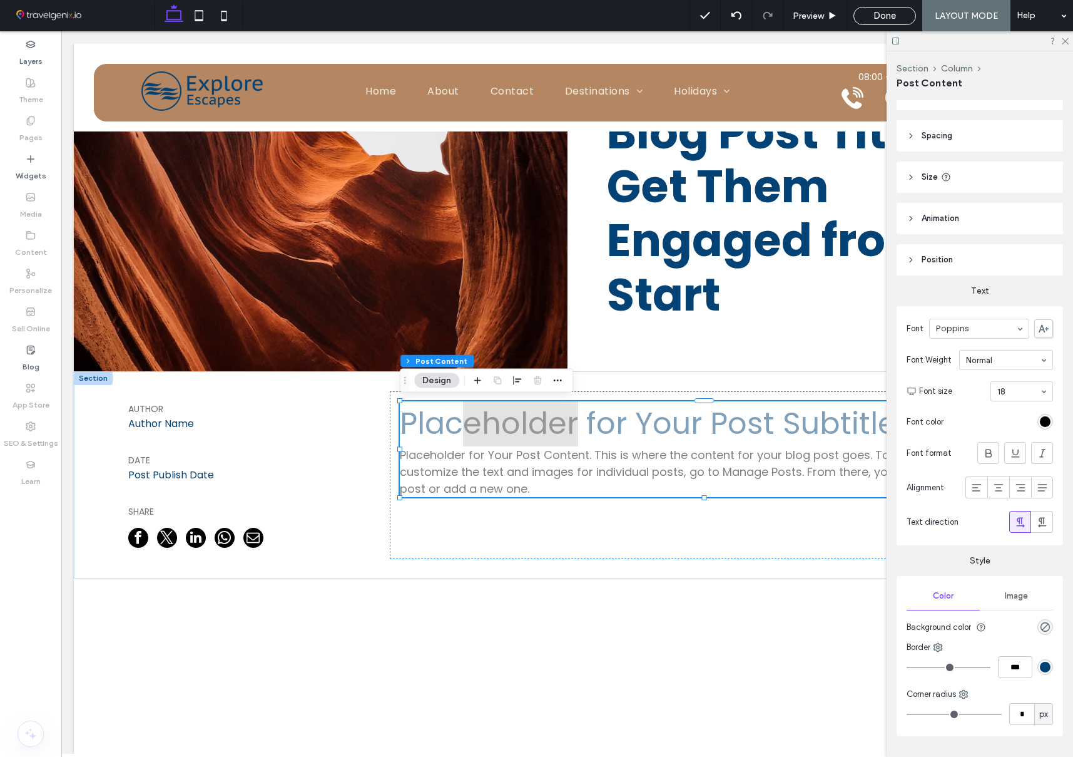
scroll to position [56, 0]
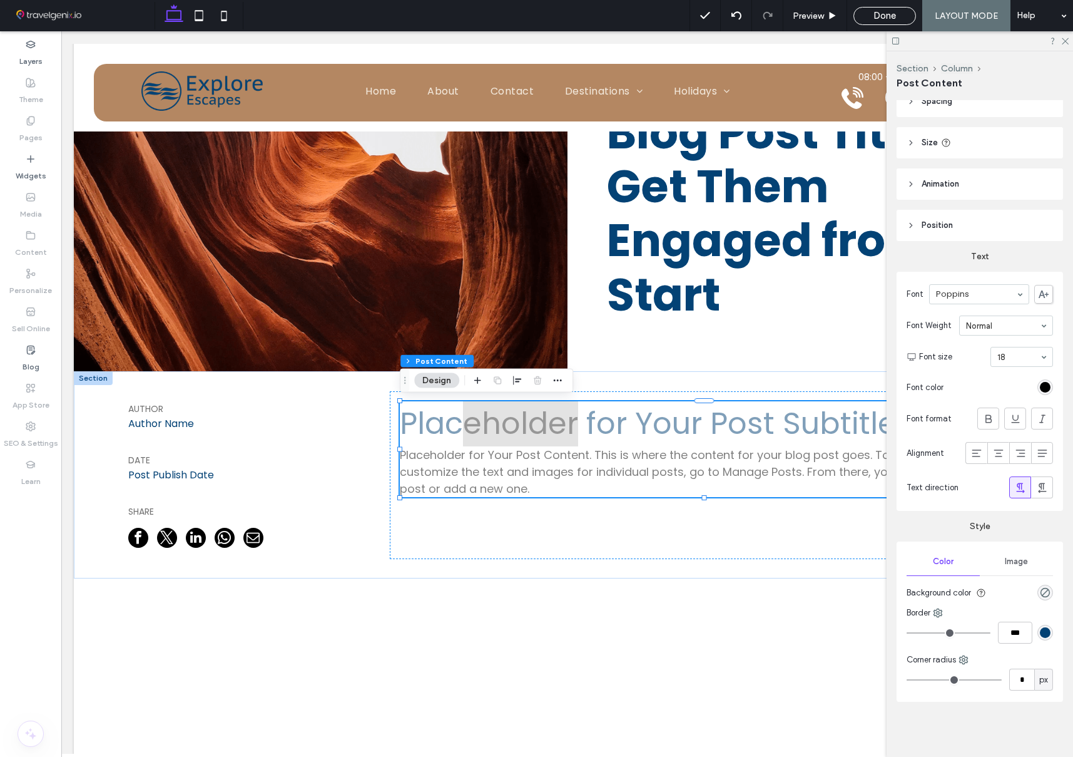
drag, startPoint x: 984, startPoint y: 376, endPoint x: 929, endPoint y: 377, distance: 55.7
click at [984, 376] on section "Font color" at bounding box center [980, 387] width 146 height 28
click at [447, 424] on h3 "Placeholder for Your Post Subtitle" at bounding box center [704, 423] width 608 height 45
click at [455, 466] on p "Placeholder for Your Post Content. This is where the content for your blog post…" at bounding box center [704, 471] width 608 height 51
click at [553, 379] on icon "button" at bounding box center [558, 380] width 10 height 10
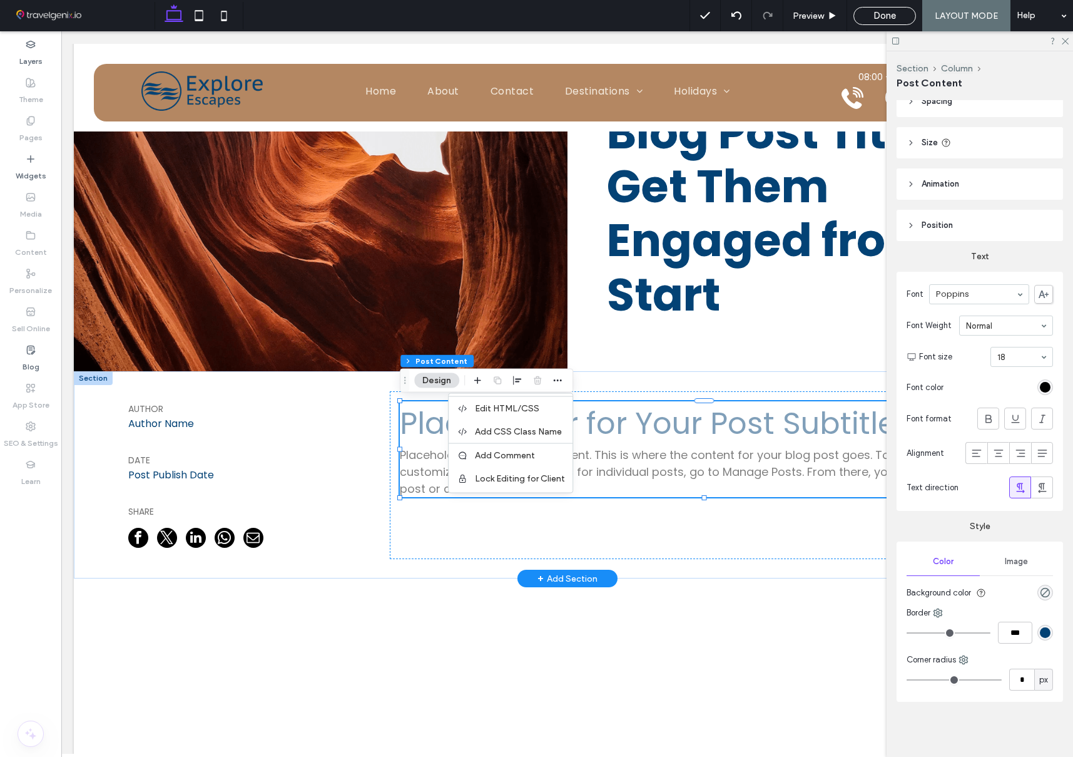
click at [623, 437] on h3 "Placeholder for Your Post Subtitle" at bounding box center [704, 423] width 608 height 45
click at [1063, 41] on icon at bounding box center [1065, 40] width 8 height 8
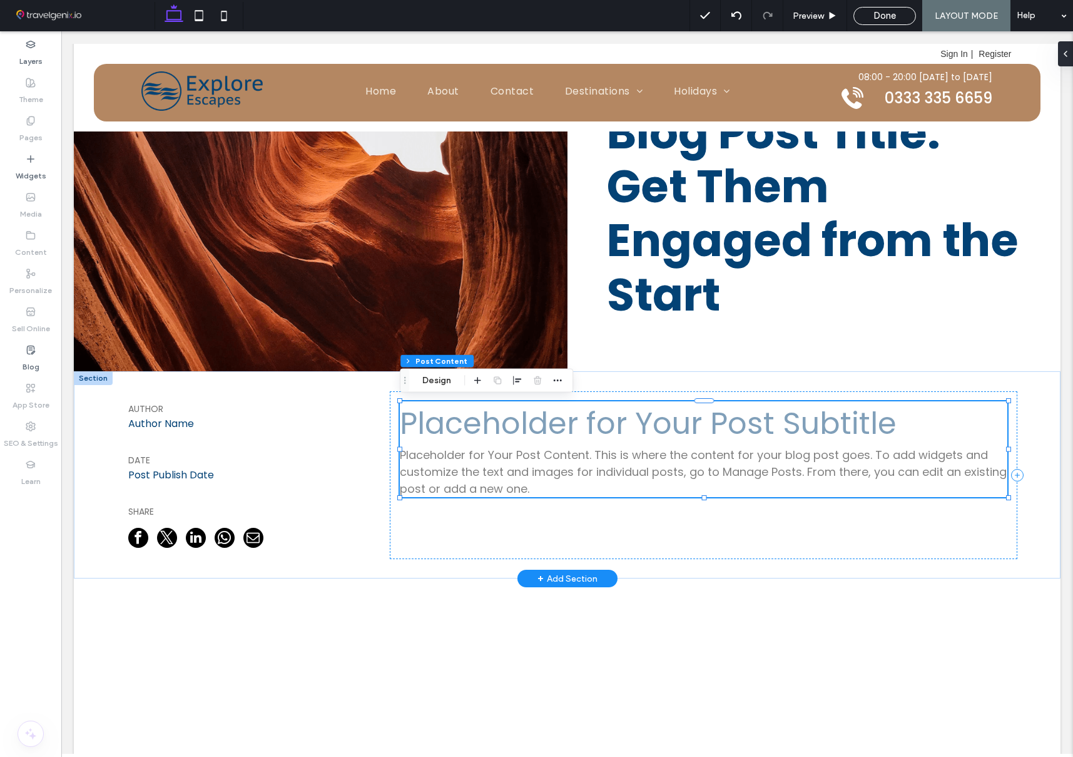
click at [555, 437] on h3 "Placeholder for Your Post Subtitle" at bounding box center [704, 423] width 608 height 45
click at [558, 434] on h3 "Placeholder for Your Post Subtitle" at bounding box center [704, 423] width 608 height 45
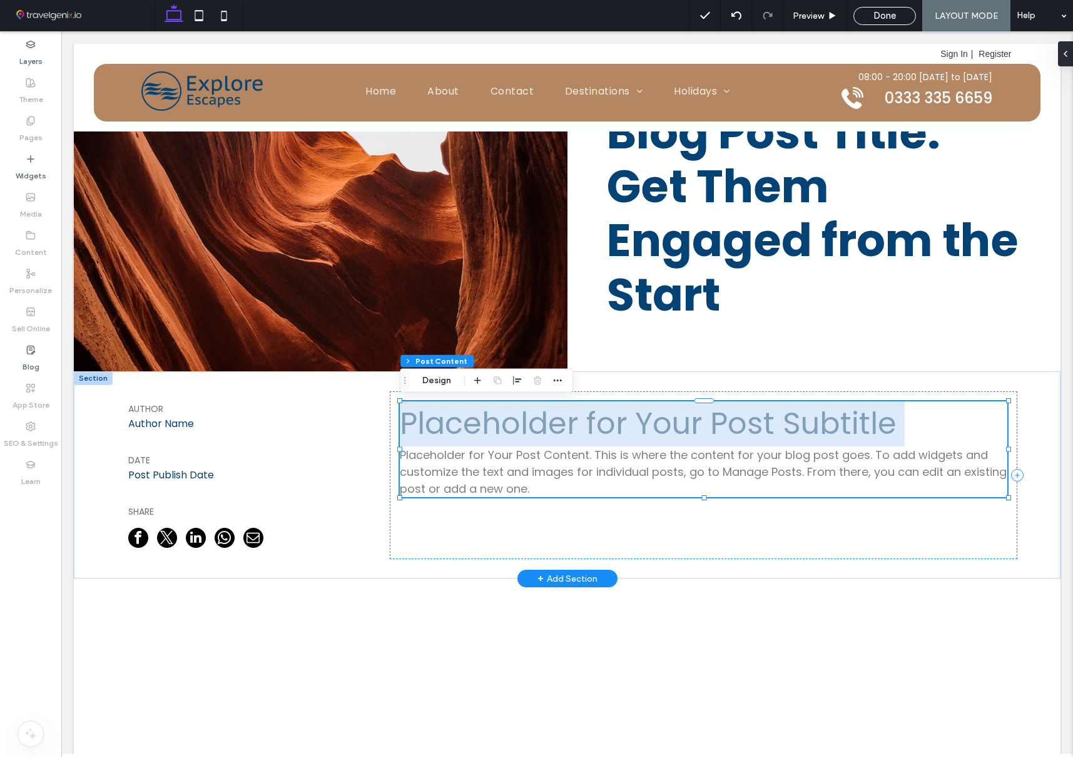
click at [558, 434] on h3 "Placeholder for Your Post Subtitle" at bounding box center [704, 423] width 608 height 45
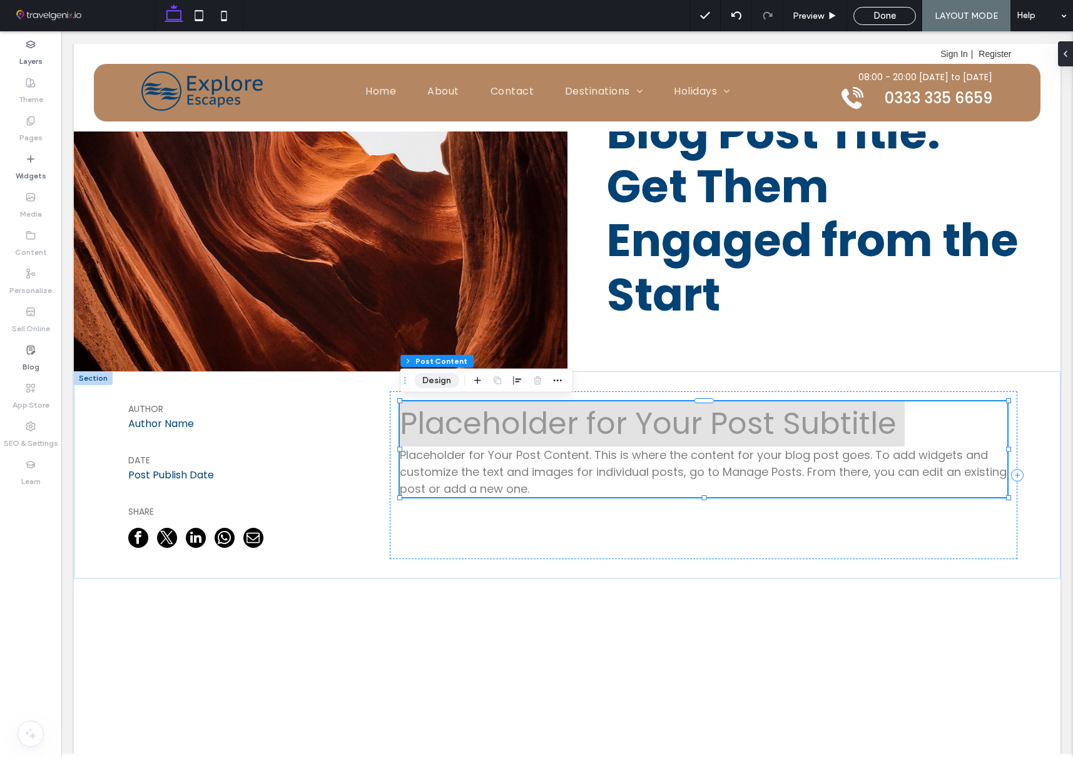
click at [442, 378] on button "Design" at bounding box center [436, 380] width 45 height 15
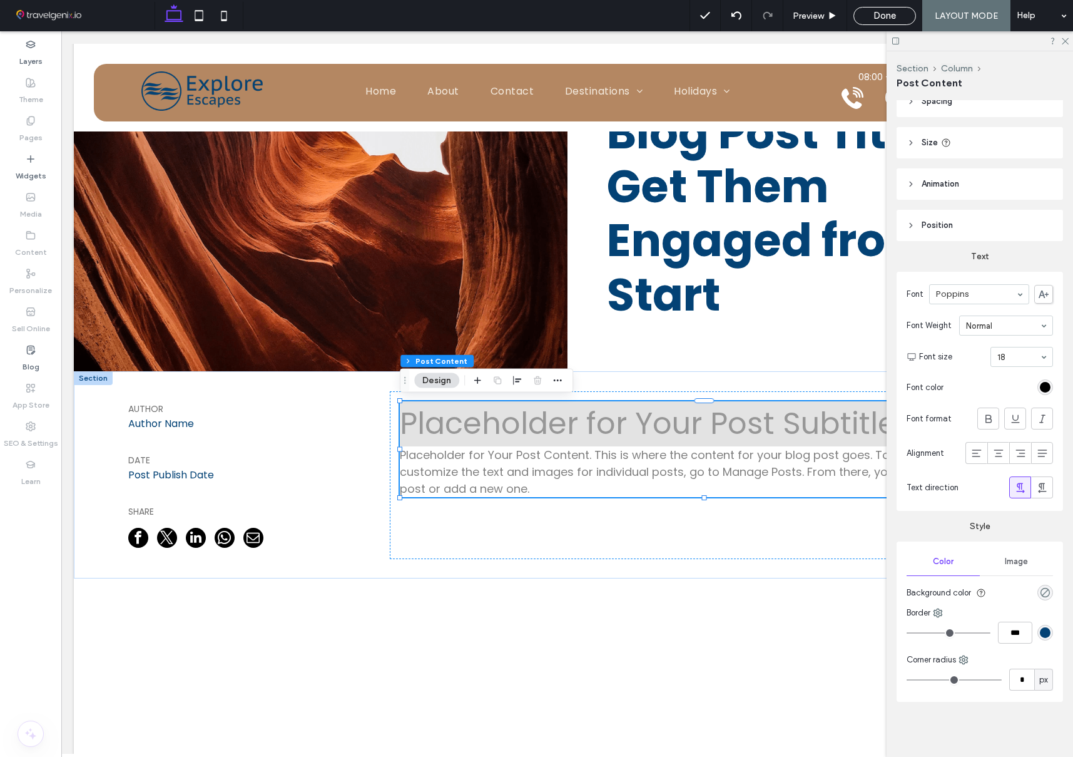
click at [1042, 594] on div "rgba(0, 0, 0, 0)" at bounding box center [1045, 592] width 11 height 11
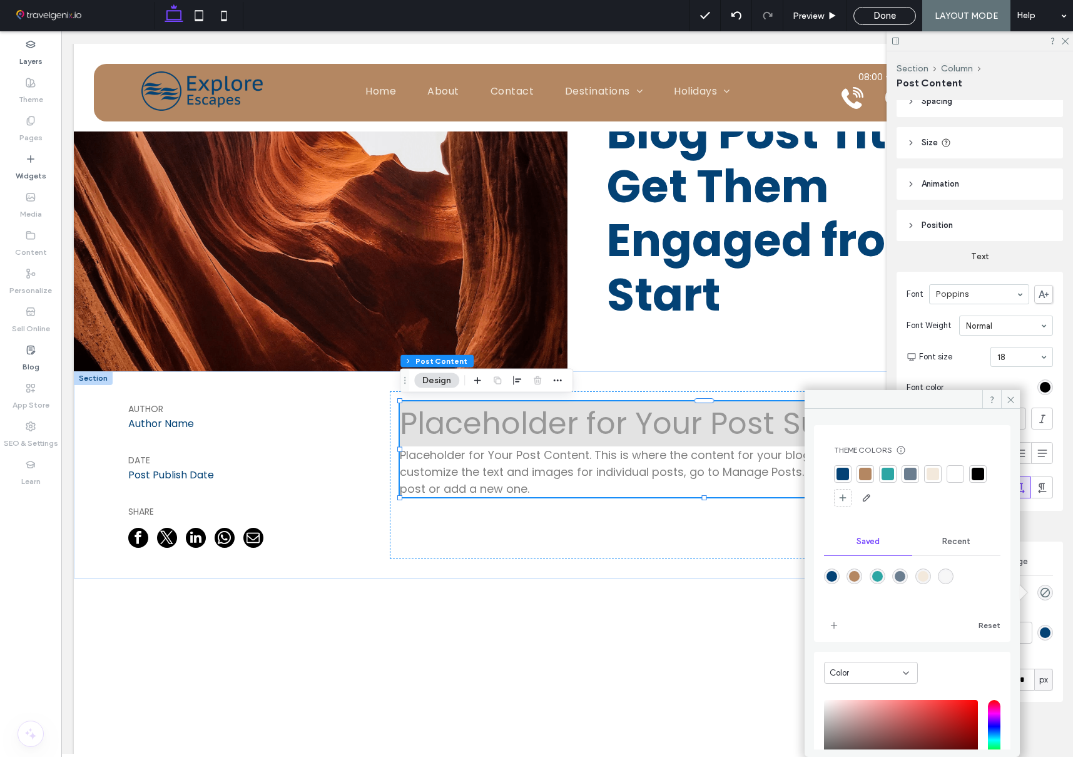
click at [940, 477] on div at bounding box center [933, 474] width 18 height 18
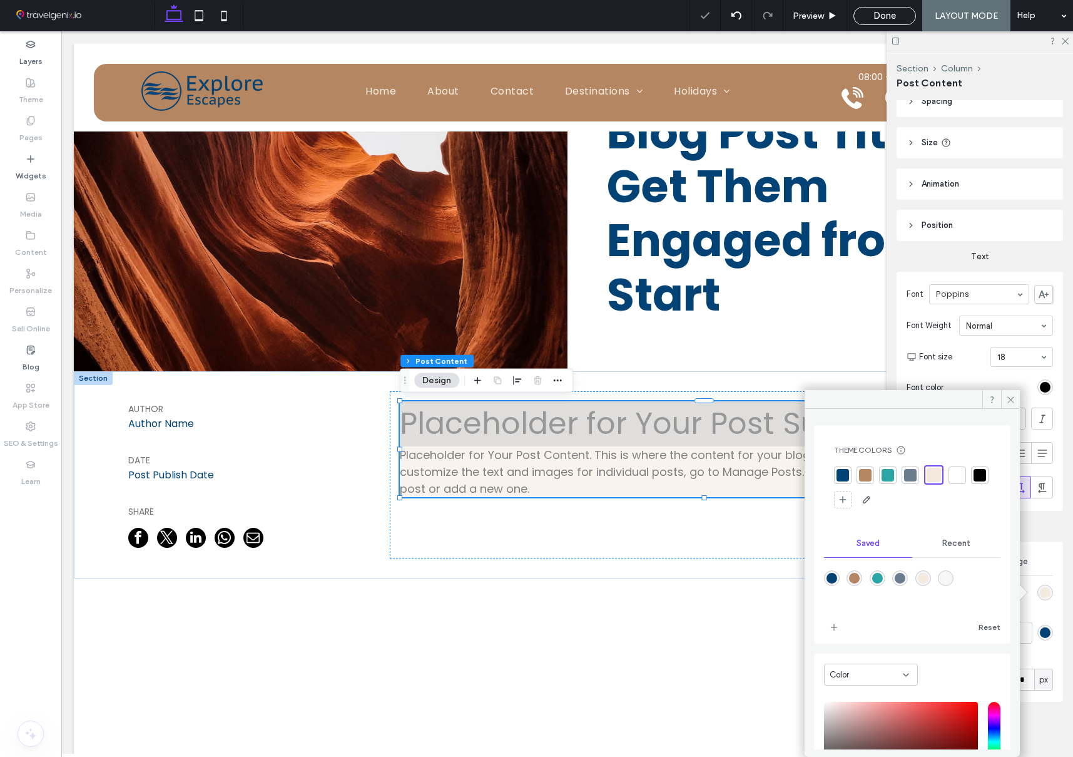
click at [958, 476] on div at bounding box center [957, 475] width 13 height 13
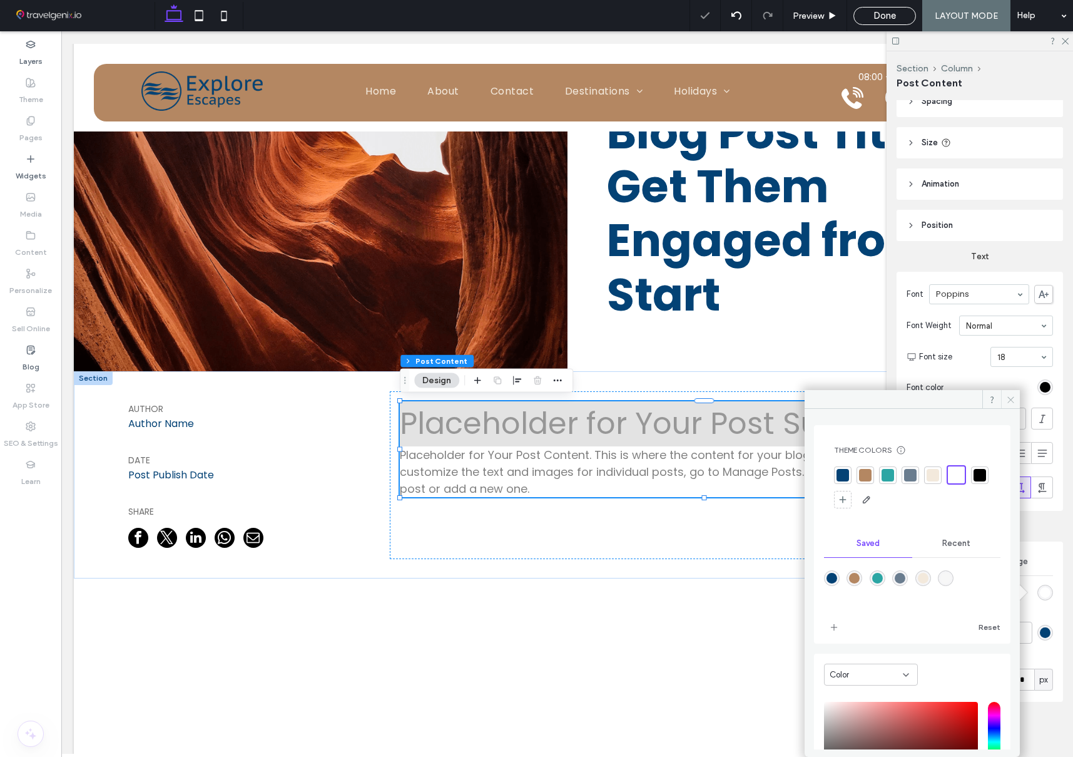
click at [1014, 395] on icon at bounding box center [1010, 399] width 9 height 9
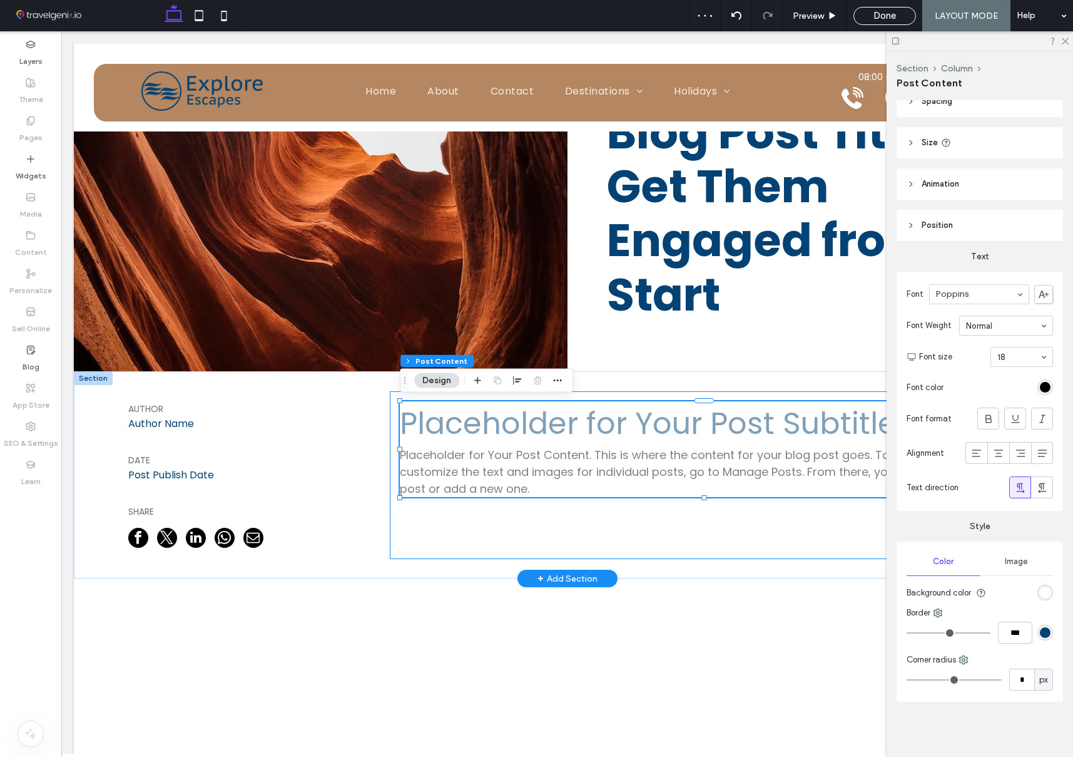
click at [412, 511] on div "Placeholder for Your Post Subtitle Placeholder for Your Post Content. This is w…" at bounding box center [704, 475] width 628 height 168
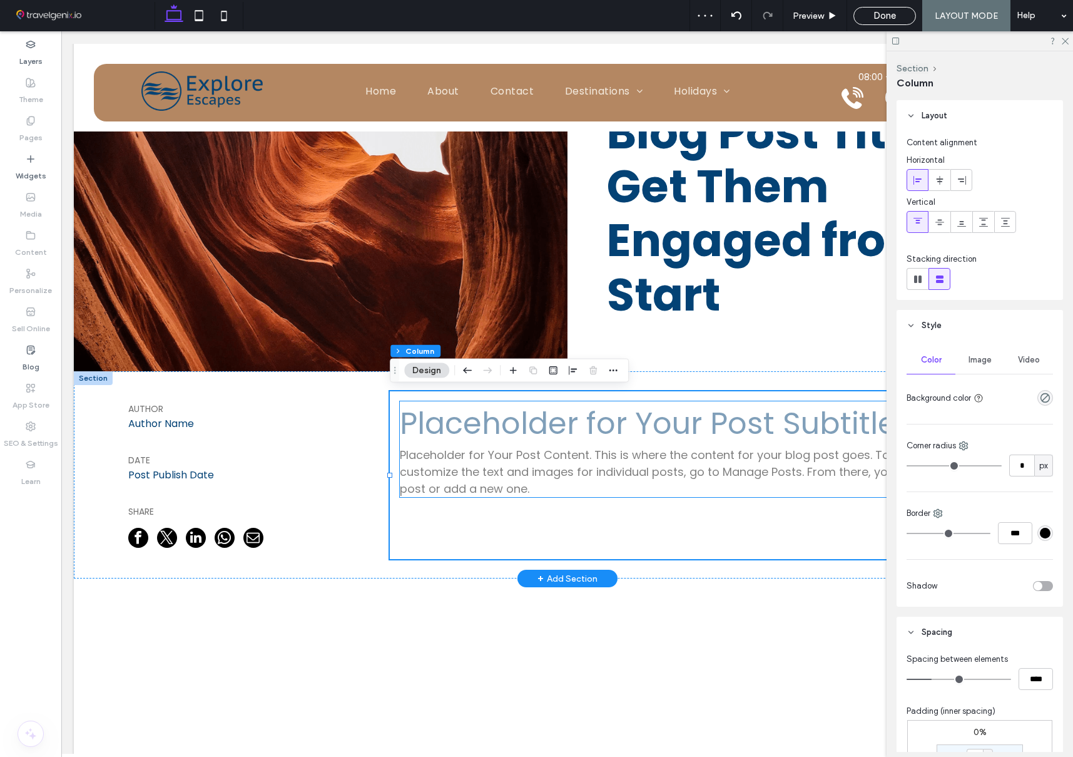
click at [424, 438] on h3 "Placeholder for Your Post Subtitle" at bounding box center [704, 423] width 608 height 45
click at [424, 432] on h3 "Placeholder for Your Post Subtitle" at bounding box center [704, 423] width 608 height 45
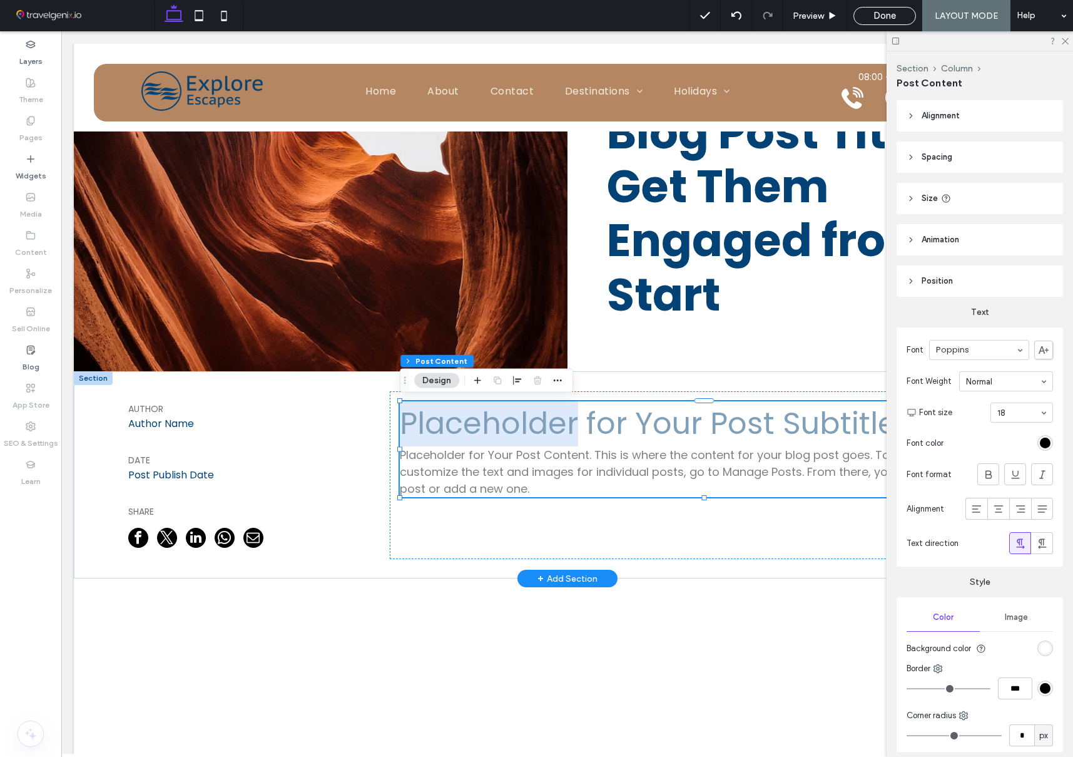
click at [424, 432] on h3 "Placeholder for Your Post Subtitle" at bounding box center [704, 423] width 608 height 45
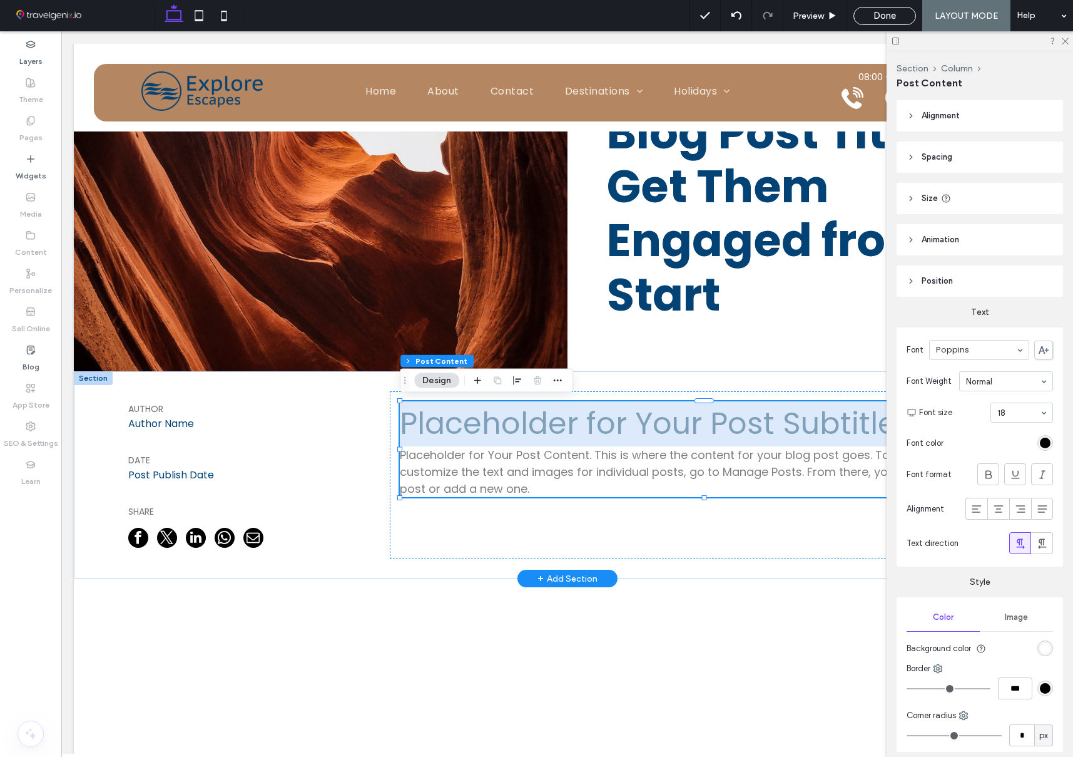
click at [424, 432] on h3 "Placeholder for Your Post Subtitle" at bounding box center [704, 423] width 608 height 45
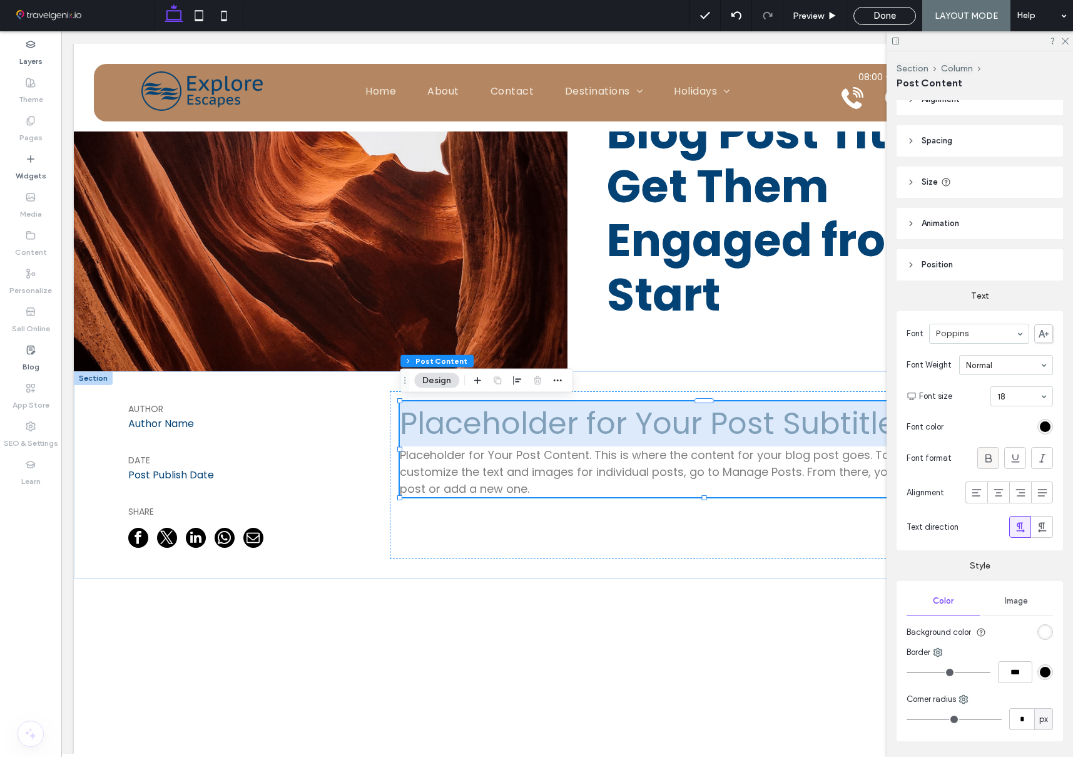
scroll to position [0, 0]
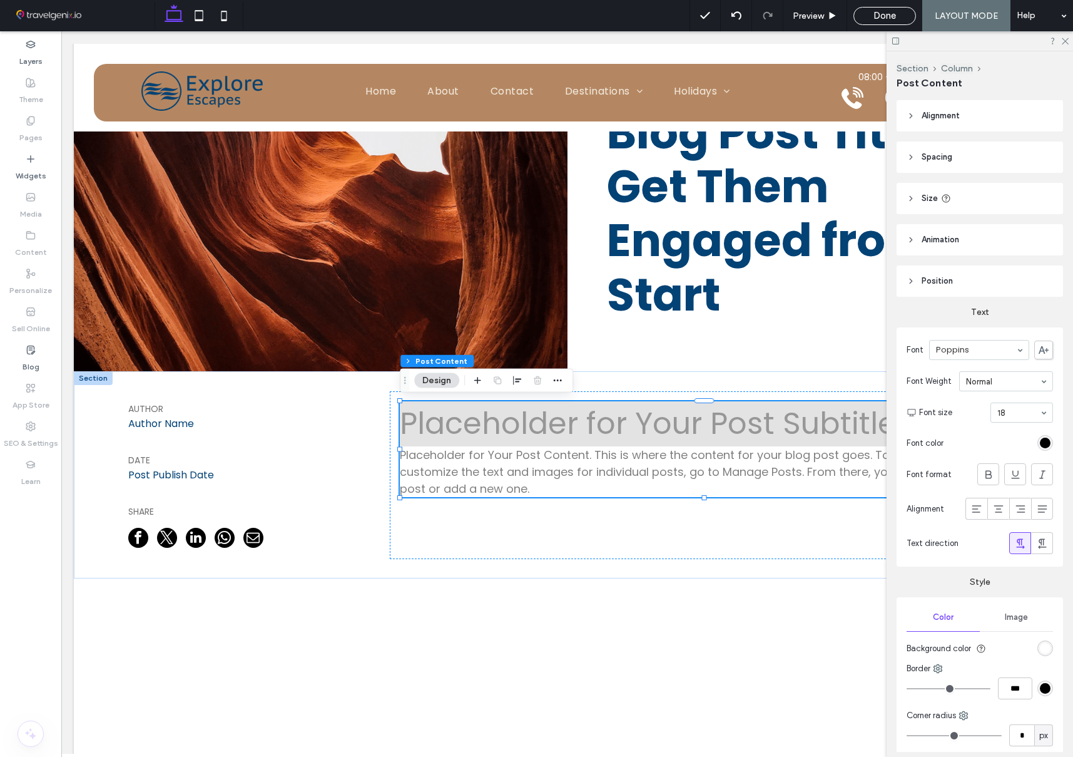
click at [960, 117] on span "Alignment" at bounding box center [941, 116] width 38 height 13
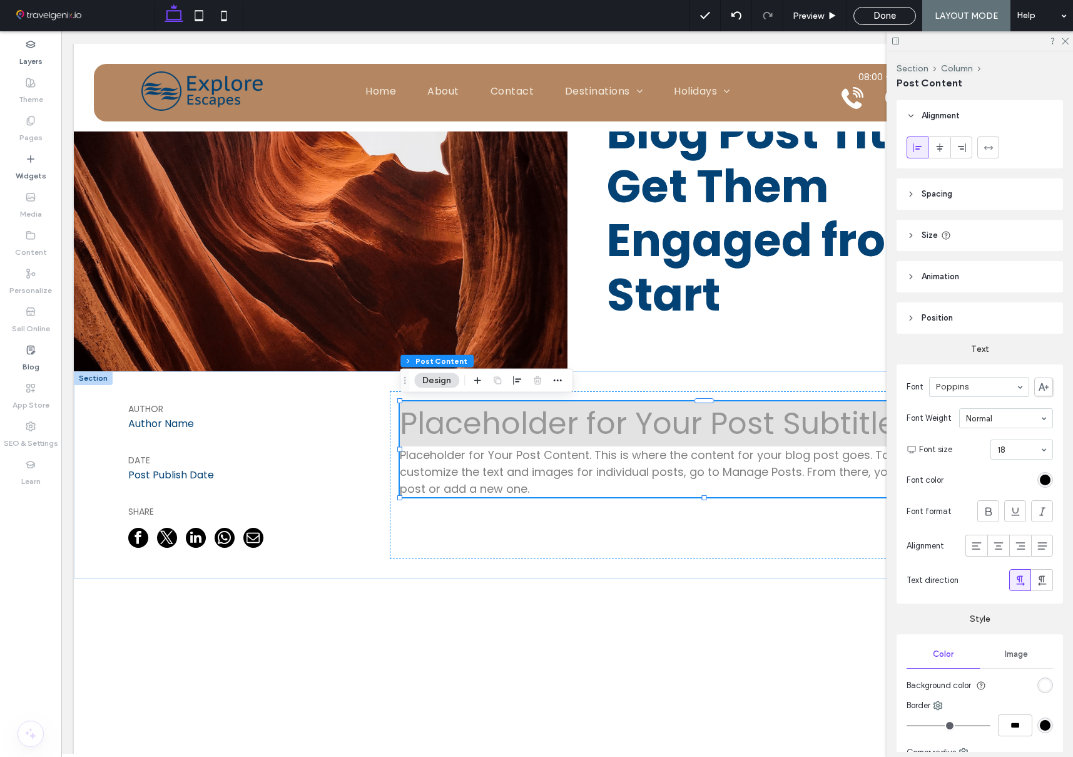
click at [959, 193] on header "Spacing" at bounding box center [980, 193] width 166 height 31
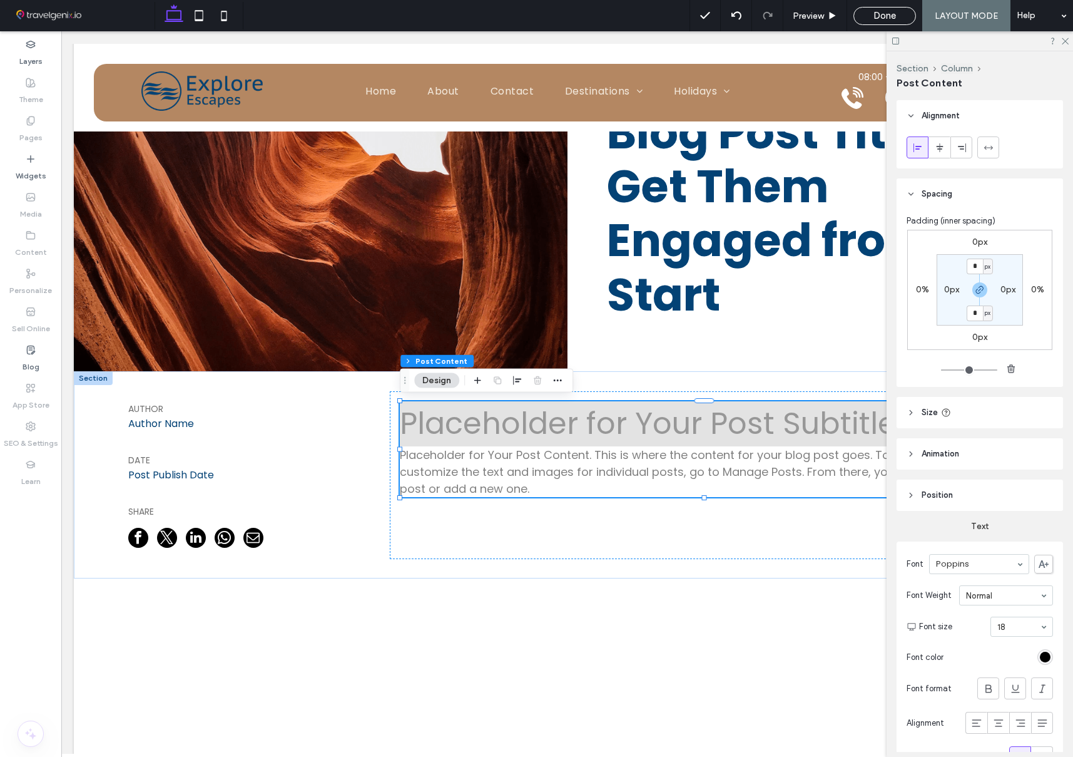
click at [980, 402] on header "Size" at bounding box center [980, 412] width 166 height 31
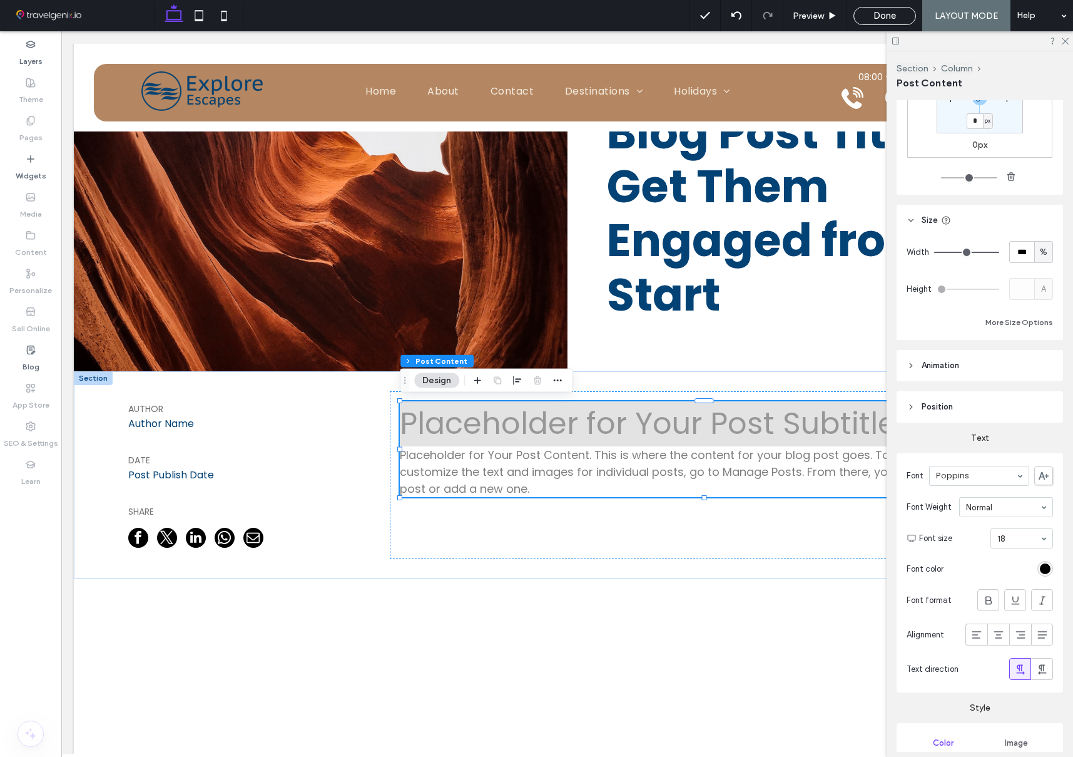
scroll to position [195, 0]
click at [967, 367] on header "Animation" at bounding box center [980, 362] width 166 height 31
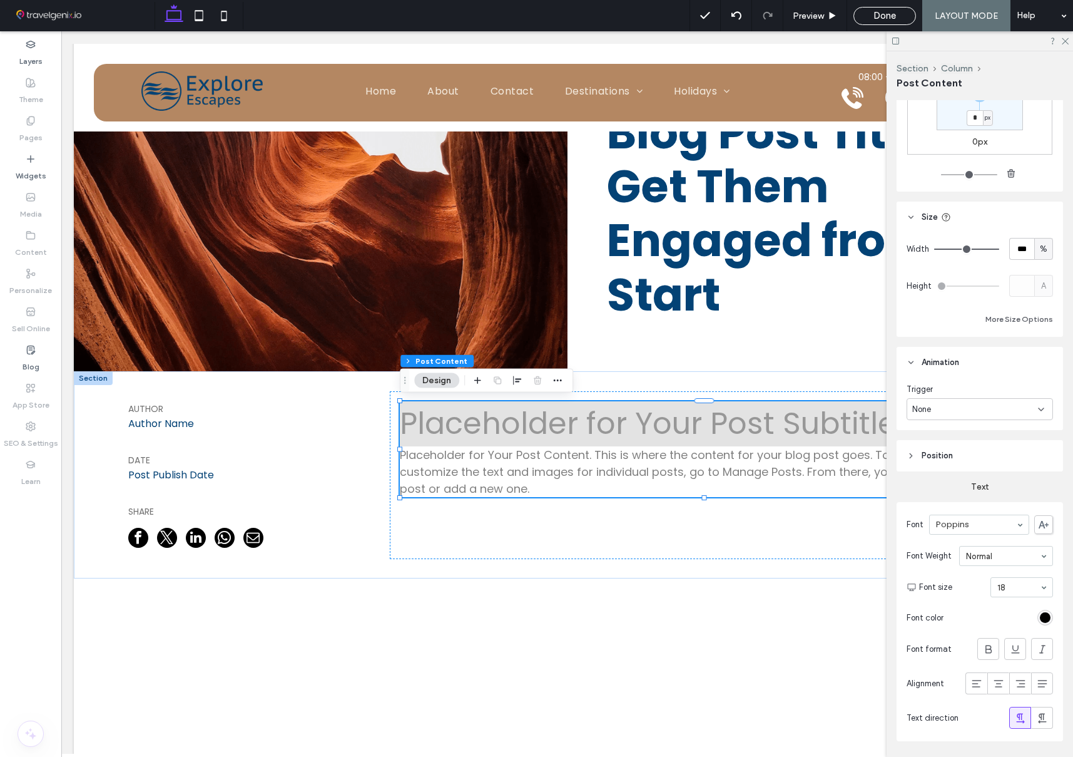
click at [974, 464] on header "Position" at bounding box center [980, 455] width 166 height 31
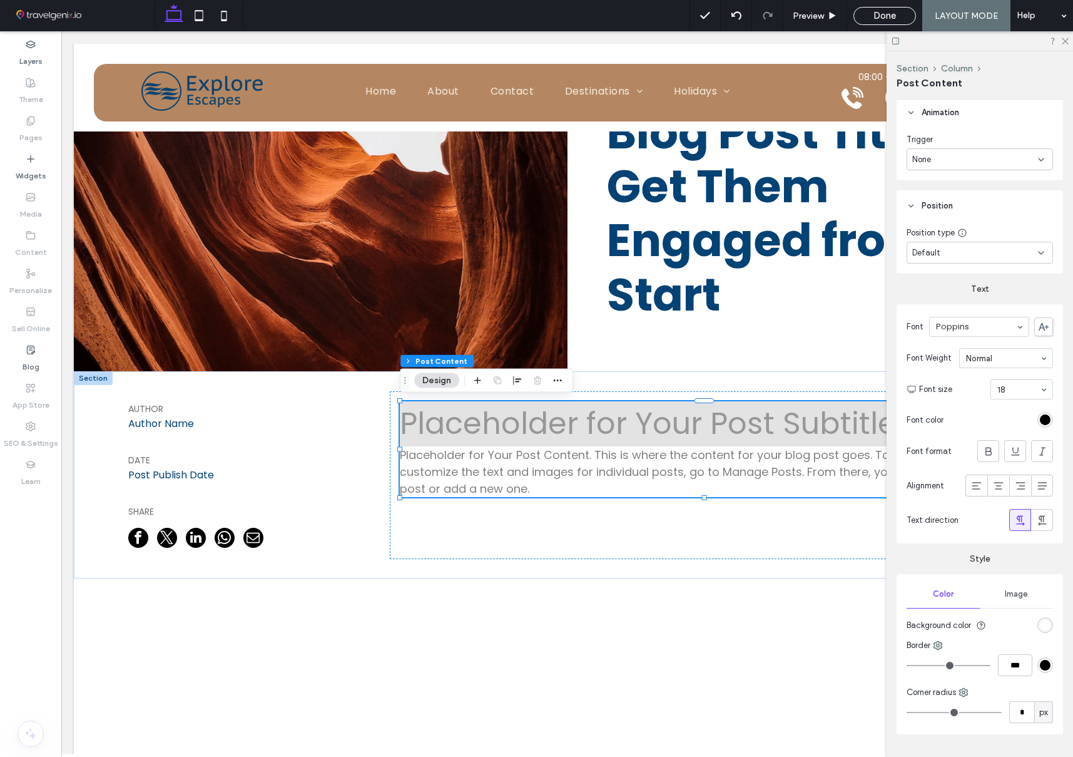
scroll to position [478, 0]
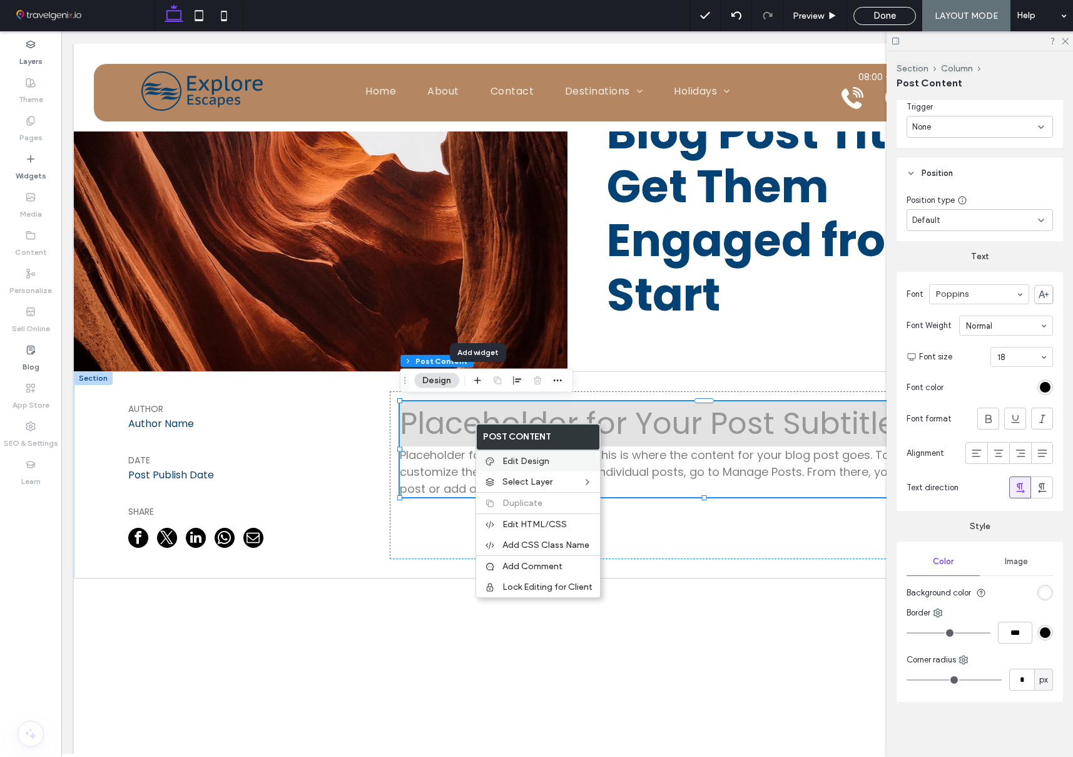
click at [523, 456] on span "Edit Design" at bounding box center [526, 461] width 47 height 11
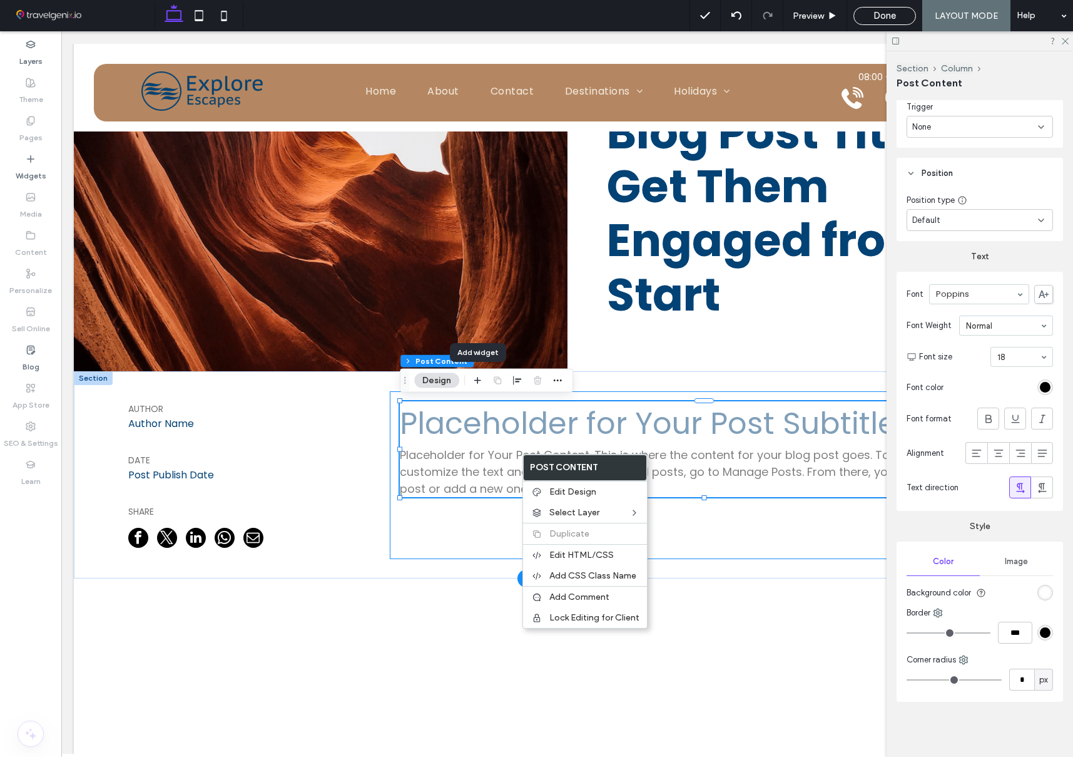
click at [459, 536] on div "Placeholder for Your Post Subtitle Placeholder for Your Post Content. This is w…" at bounding box center [704, 475] width 628 height 168
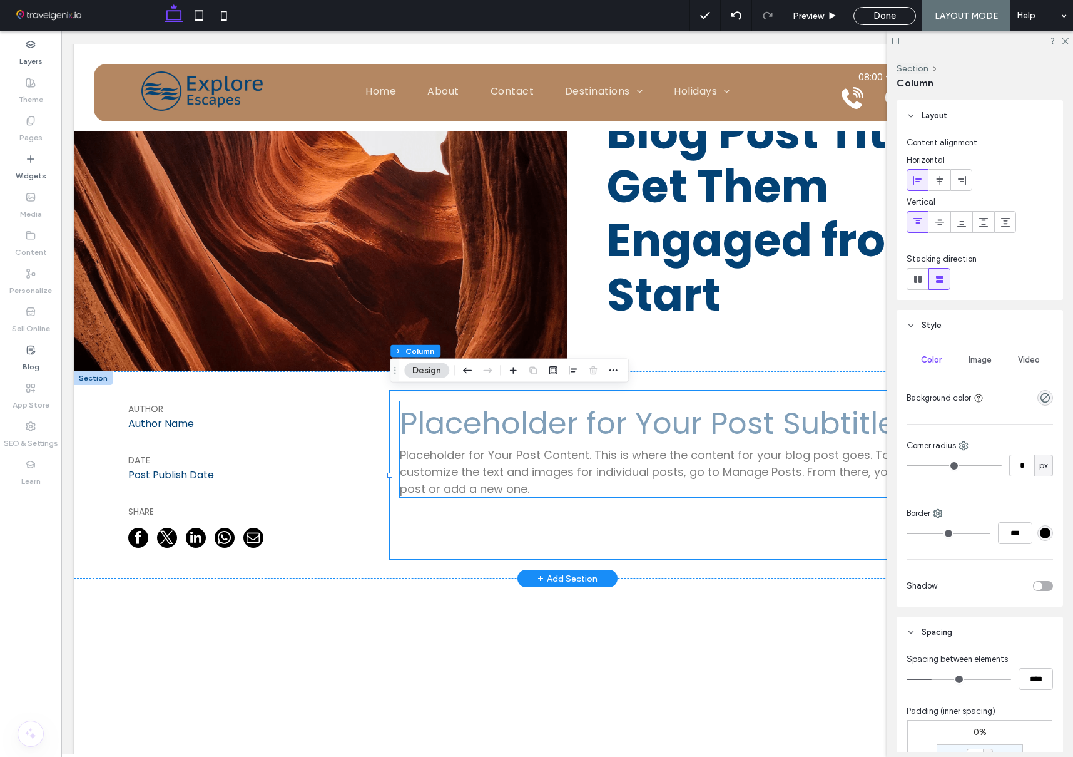
click at [497, 419] on h3 "Placeholder for Your Post Subtitle" at bounding box center [704, 423] width 608 height 45
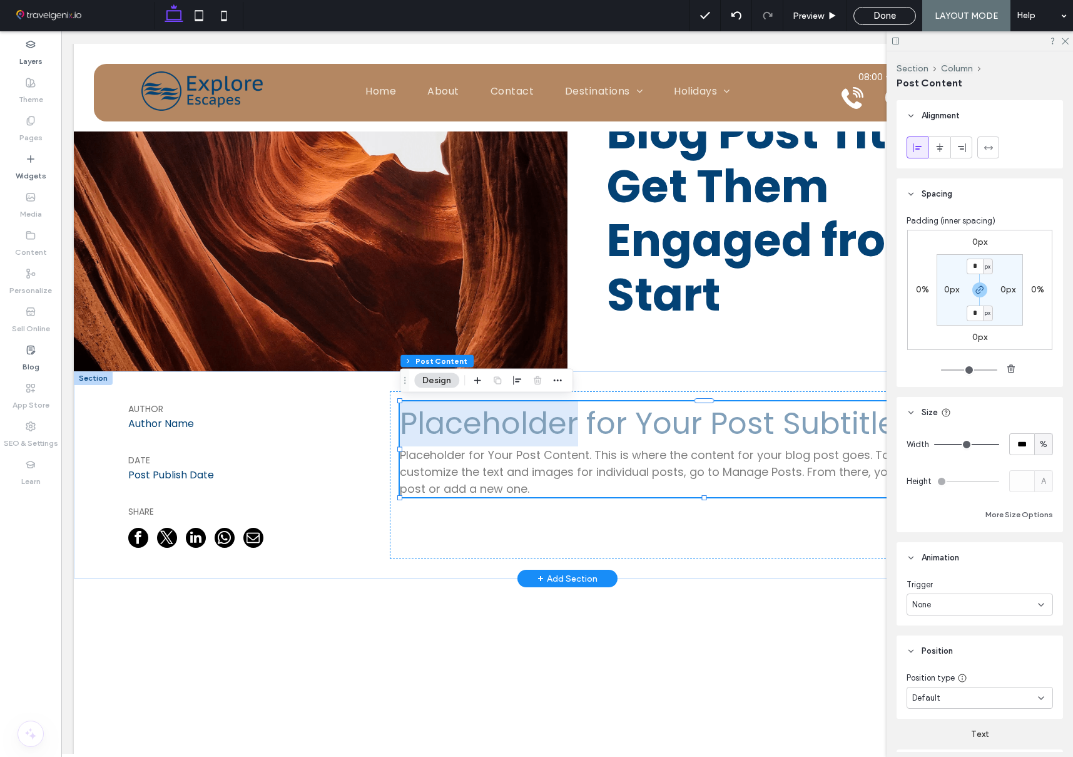
click at [497, 419] on h3 "Placeholder for Your Post Subtitle" at bounding box center [704, 423] width 608 height 45
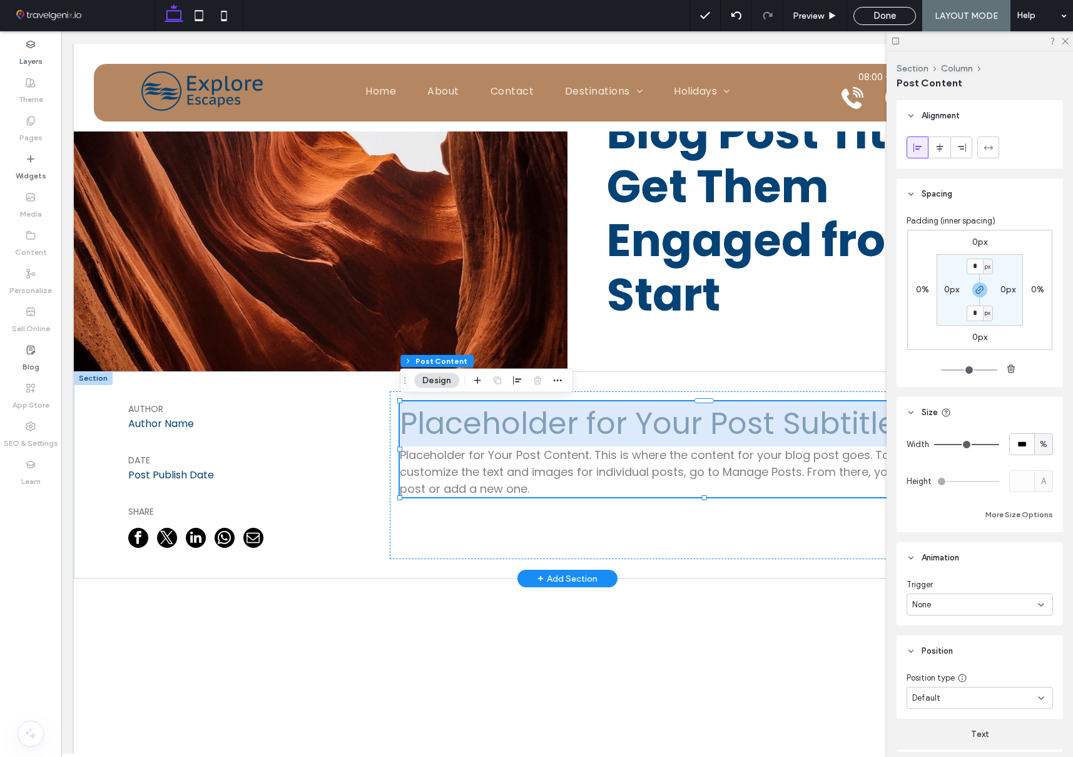
click at [497, 419] on h3 "Placeholder for Your Post Subtitle" at bounding box center [704, 423] width 608 height 45
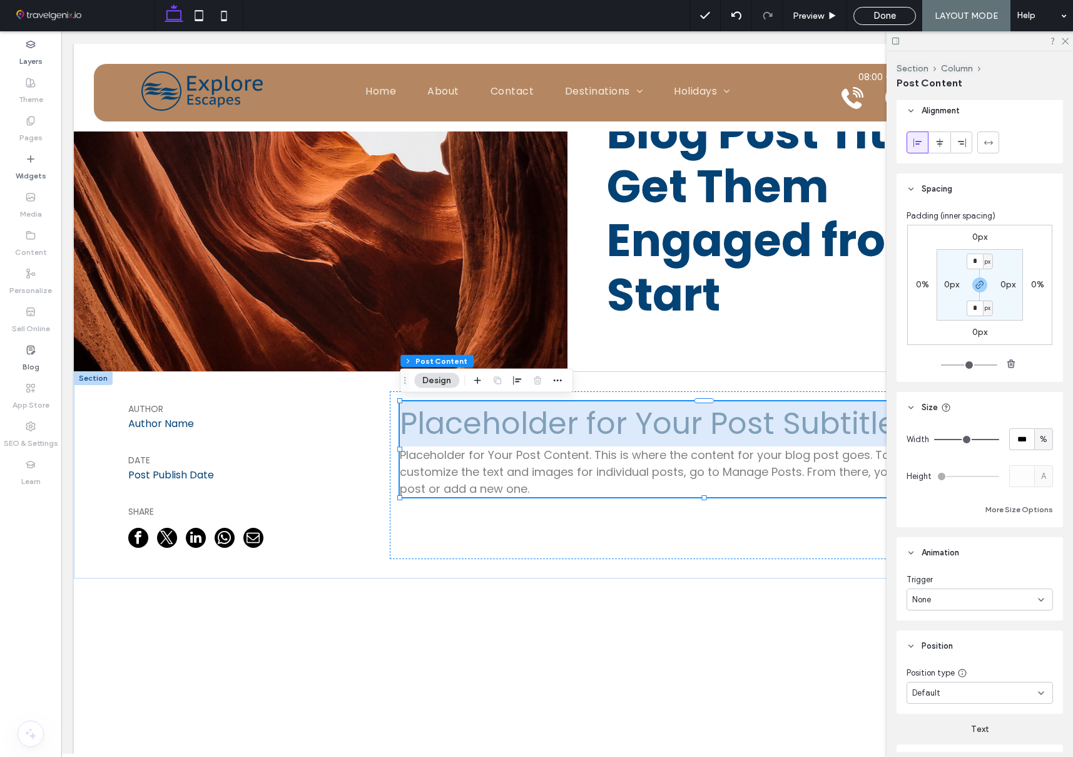
scroll to position [0, 0]
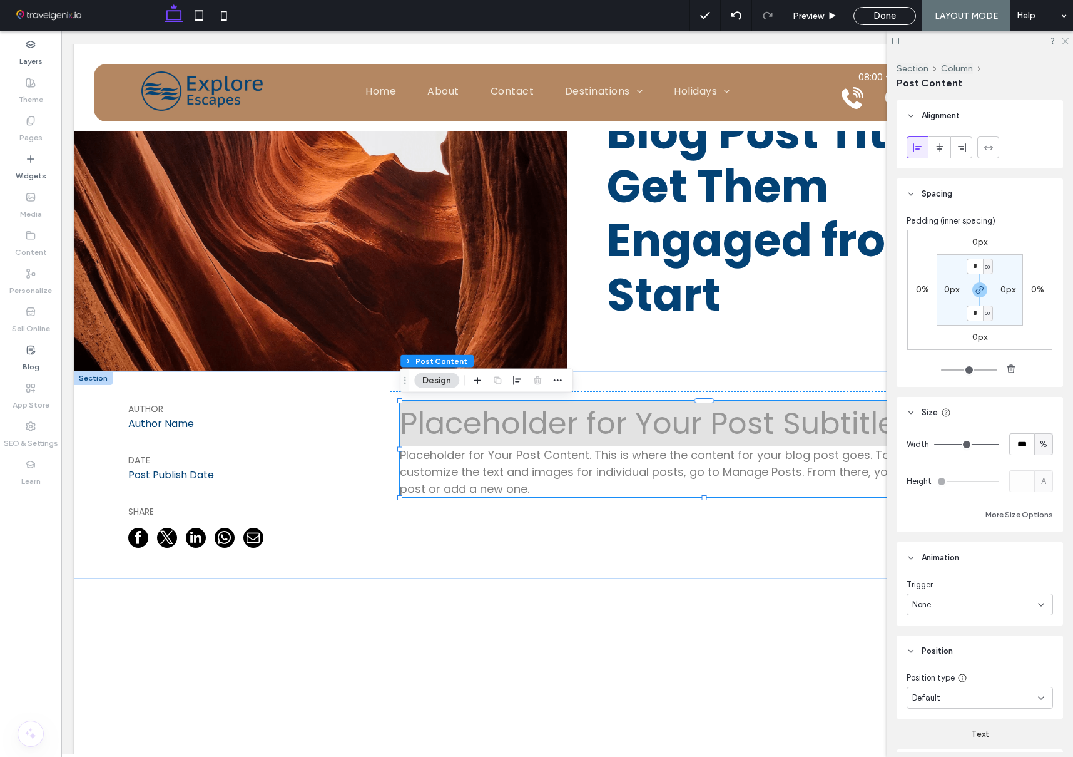
click at [1065, 40] on icon at bounding box center [1065, 40] width 8 height 8
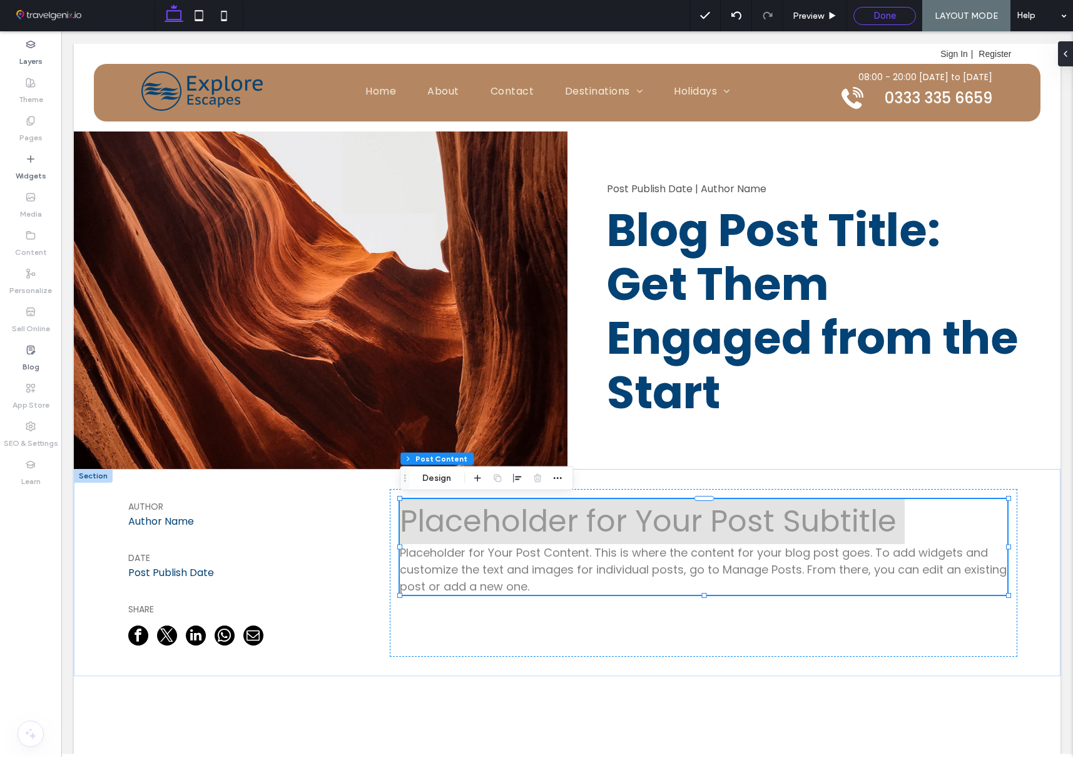
click at [889, 18] on span "Done" at bounding box center [885, 15] width 23 height 11
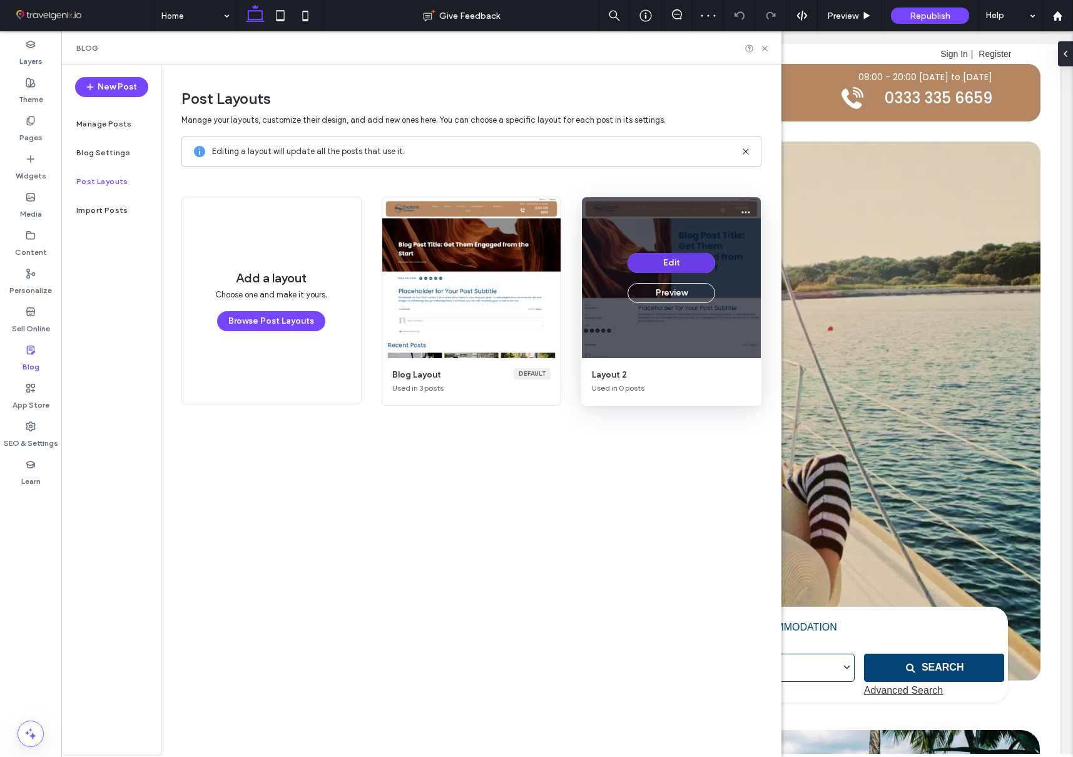
click at [672, 265] on button "Edit" at bounding box center [672, 263] width 88 height 20
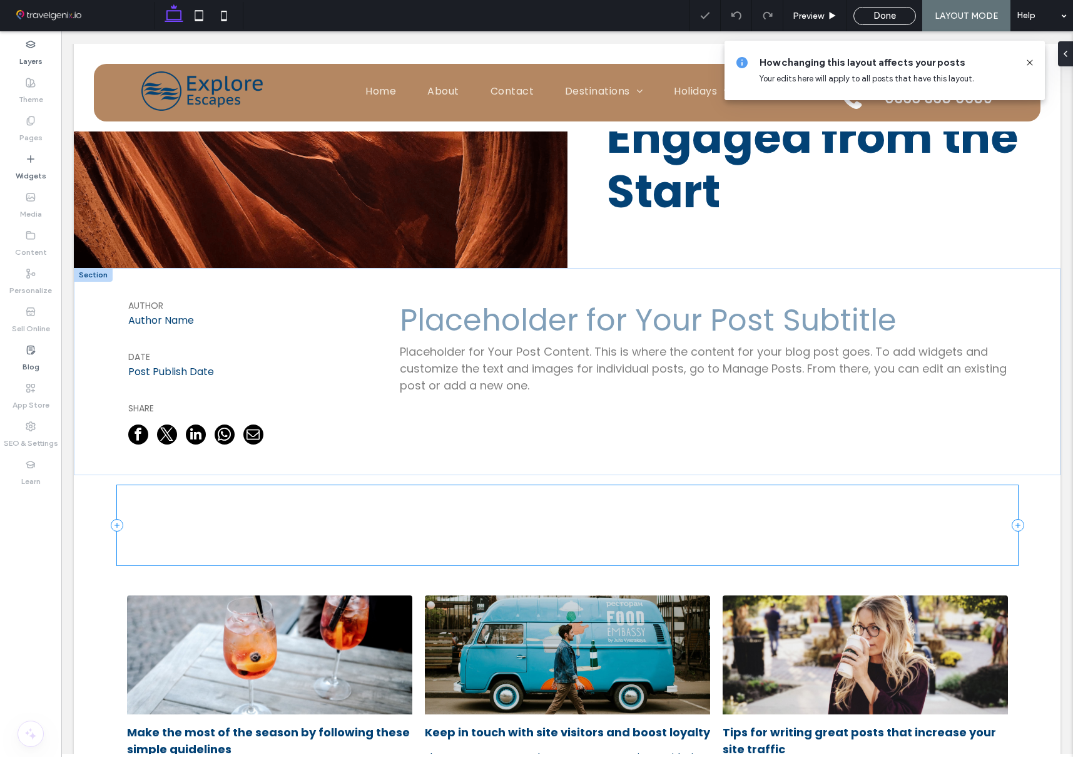
scroll to position [220, 0]
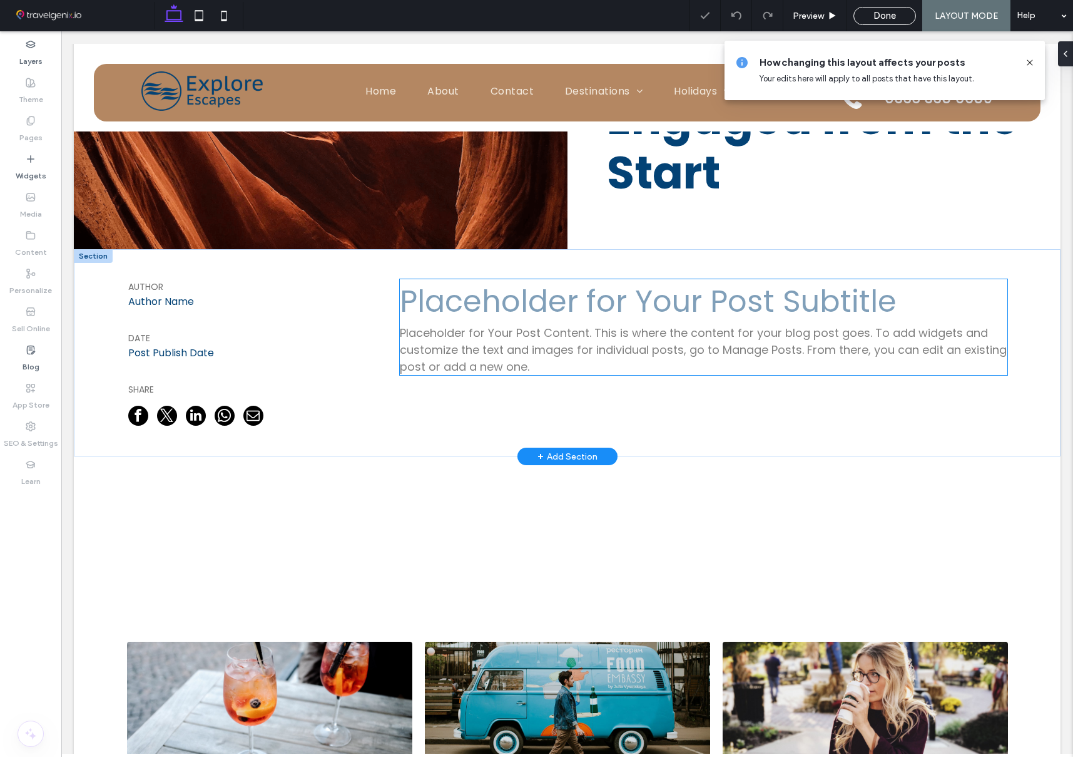
click at [542, 304] on h3 "Placeholder for Your Post Subtitle" at bounding box center [704, 301] width 608 height 45
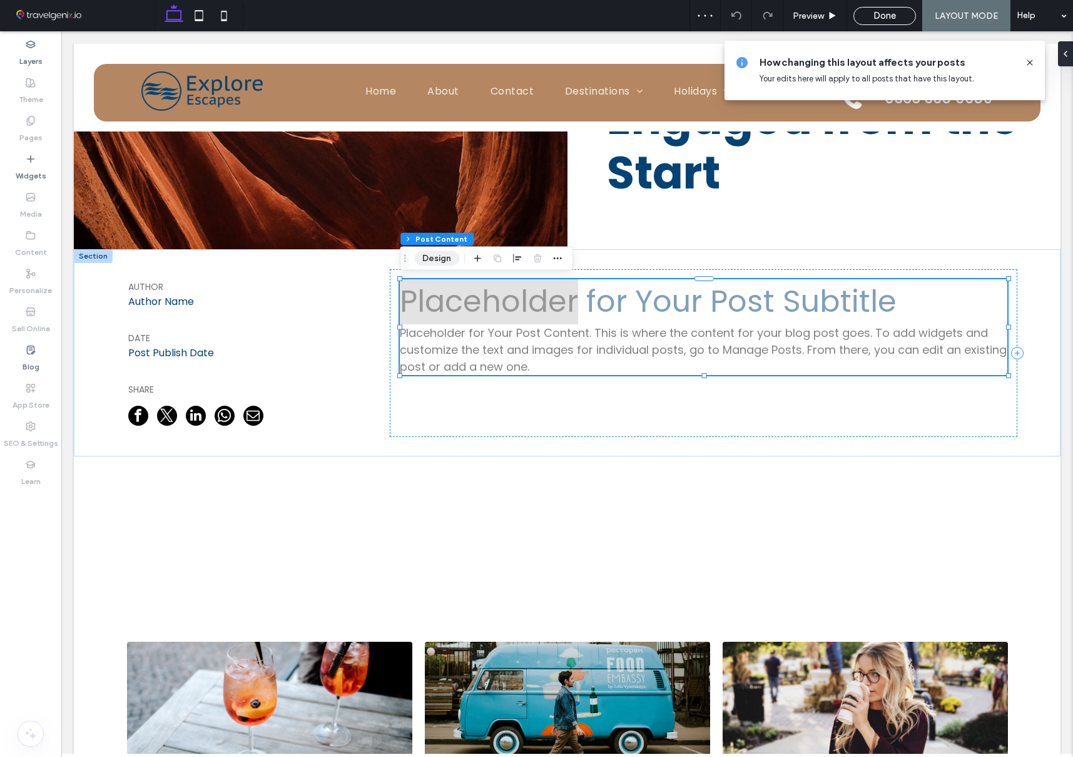
click at [439, 260] on button "Design" at bounding box center [436, 258] width 45 height 15
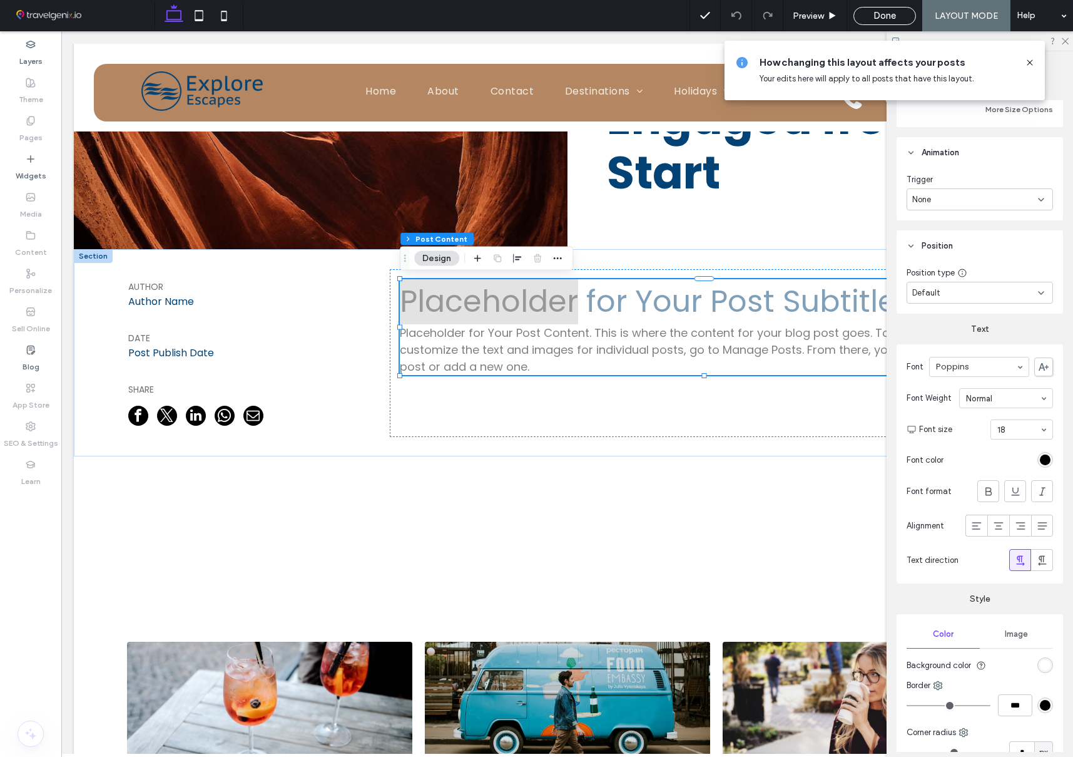
scroll to position [478, 0]
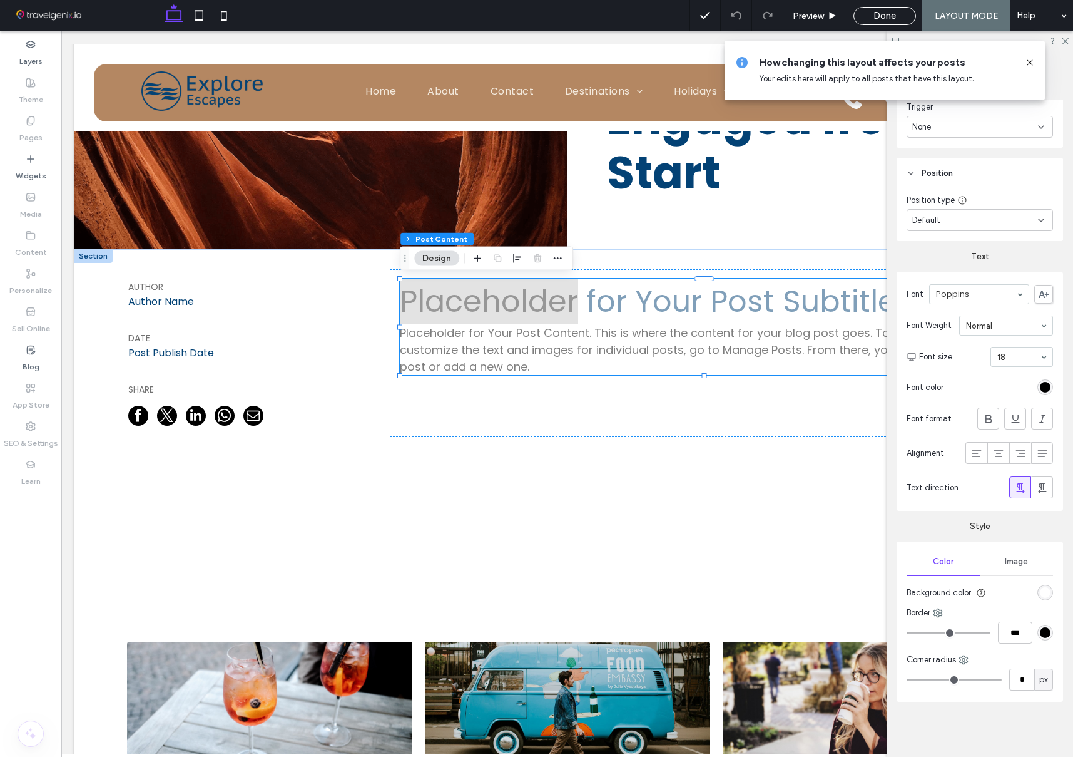
click at [1031, 63] on use at bounding box center [1030, 62] width 6 height 6
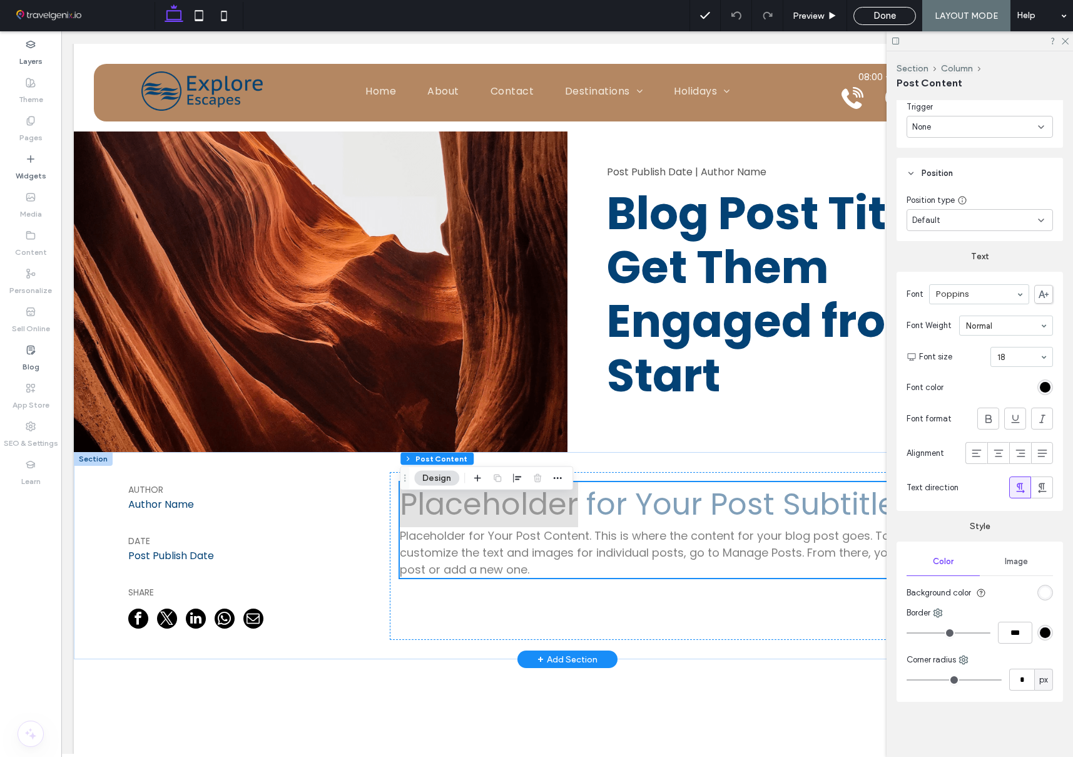
scroll to position [0, 0]
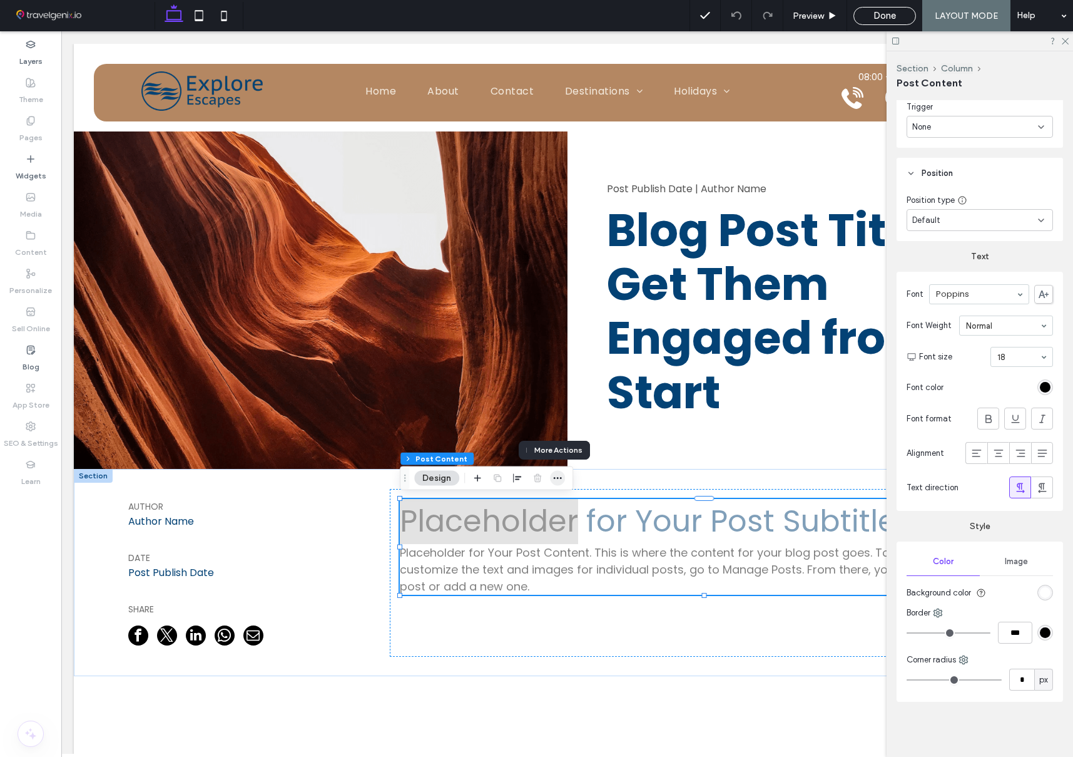
click at [556, 477] on icon "button" at bounding box center [558, 478] width 10 height 10
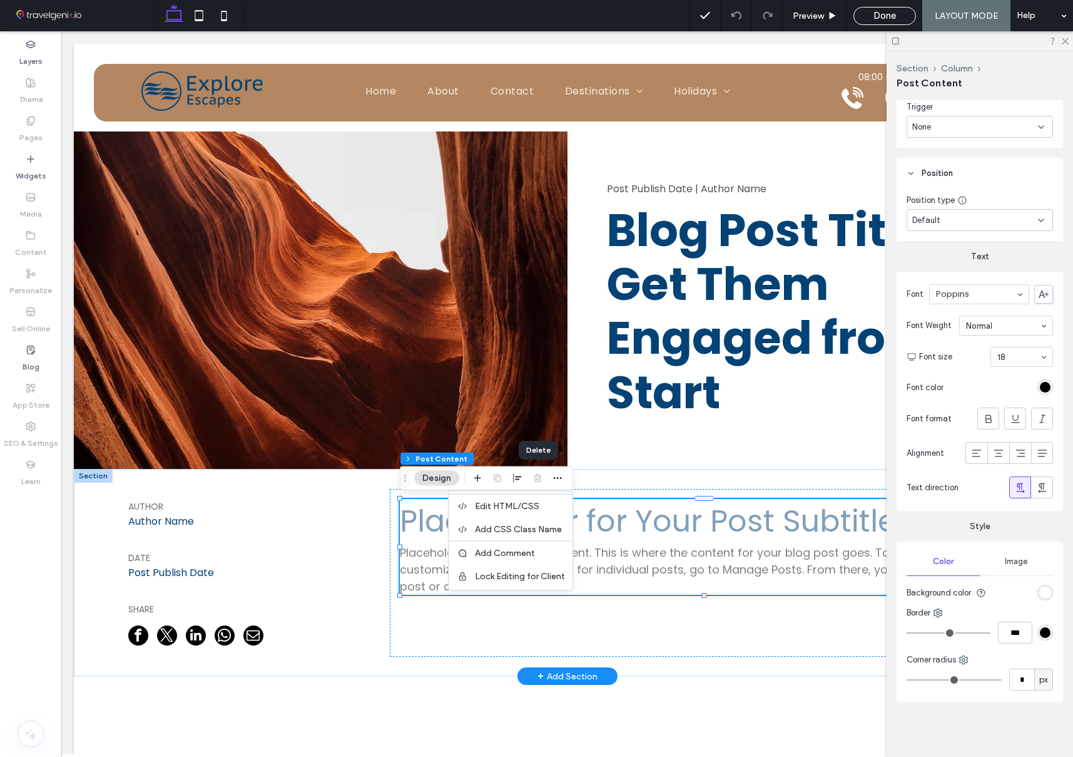
click at [605, 518] on h3 "Placeholder for Your Post Subtitle" at bounding box center [704, 521] width 608 height 45
click at [668, 525] on h3 "Placeholder for Your Post Subtitle" at bounding box center [704, 521] width 608 height 45
click at [1064, 39] on icon at bounding box center [1065, 40] width 8 height 8
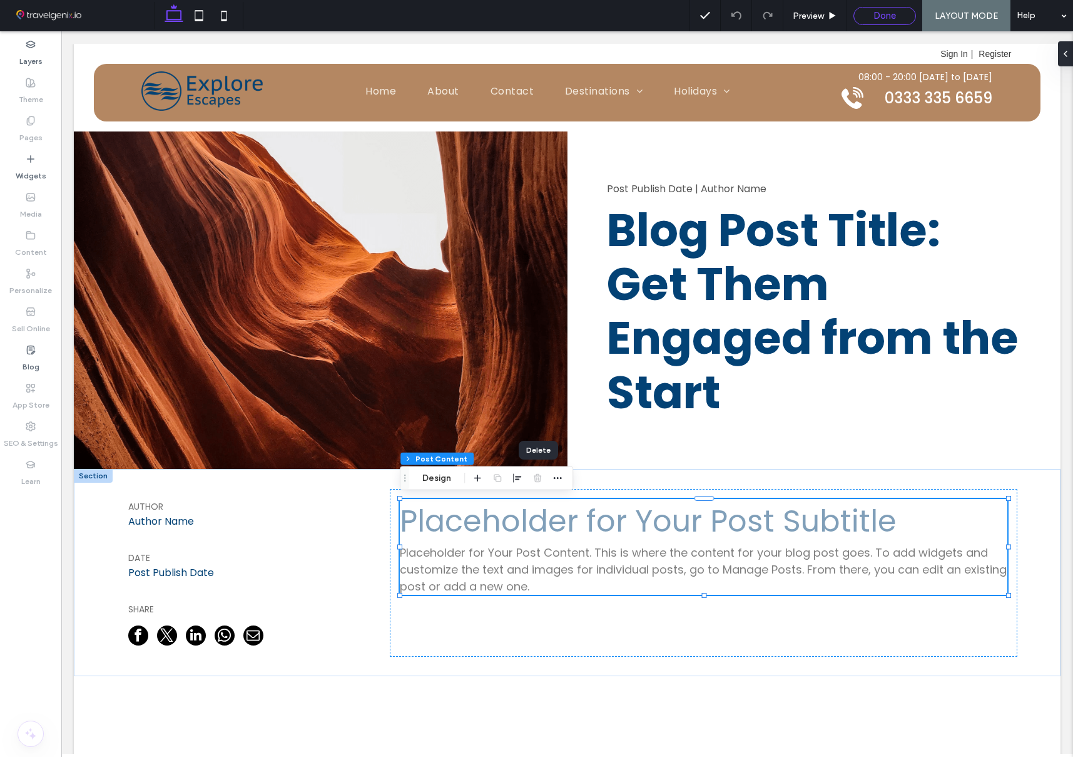
click at [872, 21] on div "Done" at bounding box center [885, 16] width 63 height 18
click at [882, 16] on span "Done" at bounding box center [885, 15] width 23 height 11
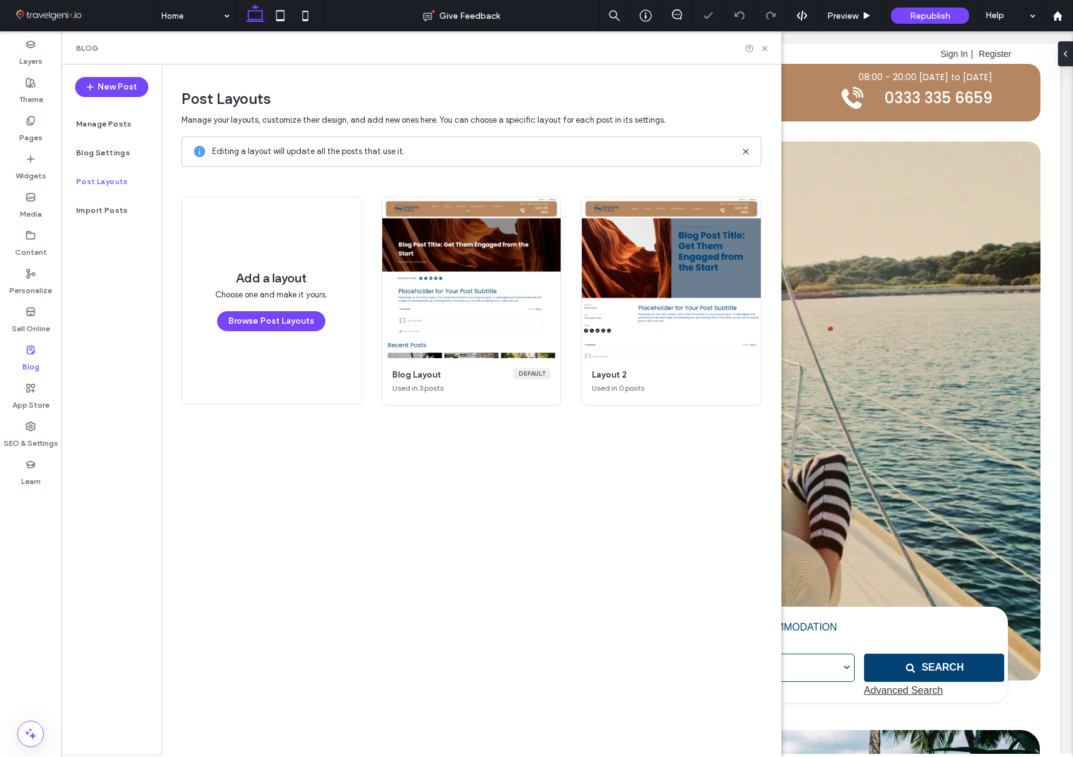
click at [672, 260] on button "Edit" at bounding box center [672, 263] width 88 height 20
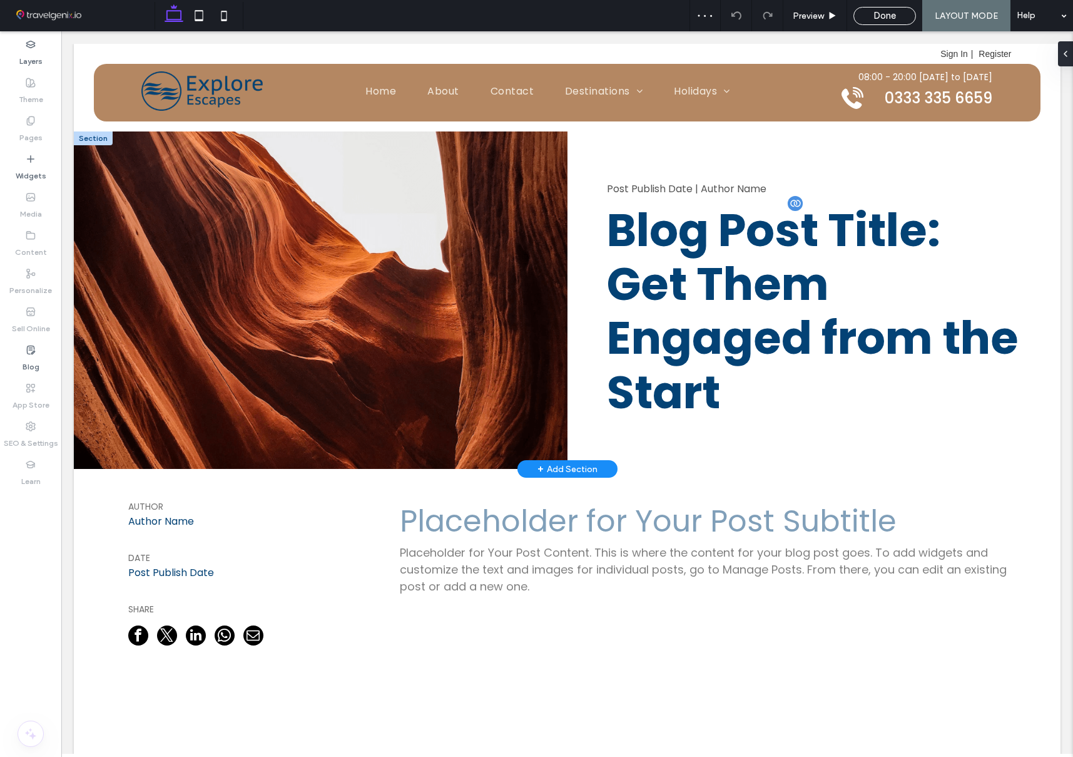
scroll to position [150, 0]
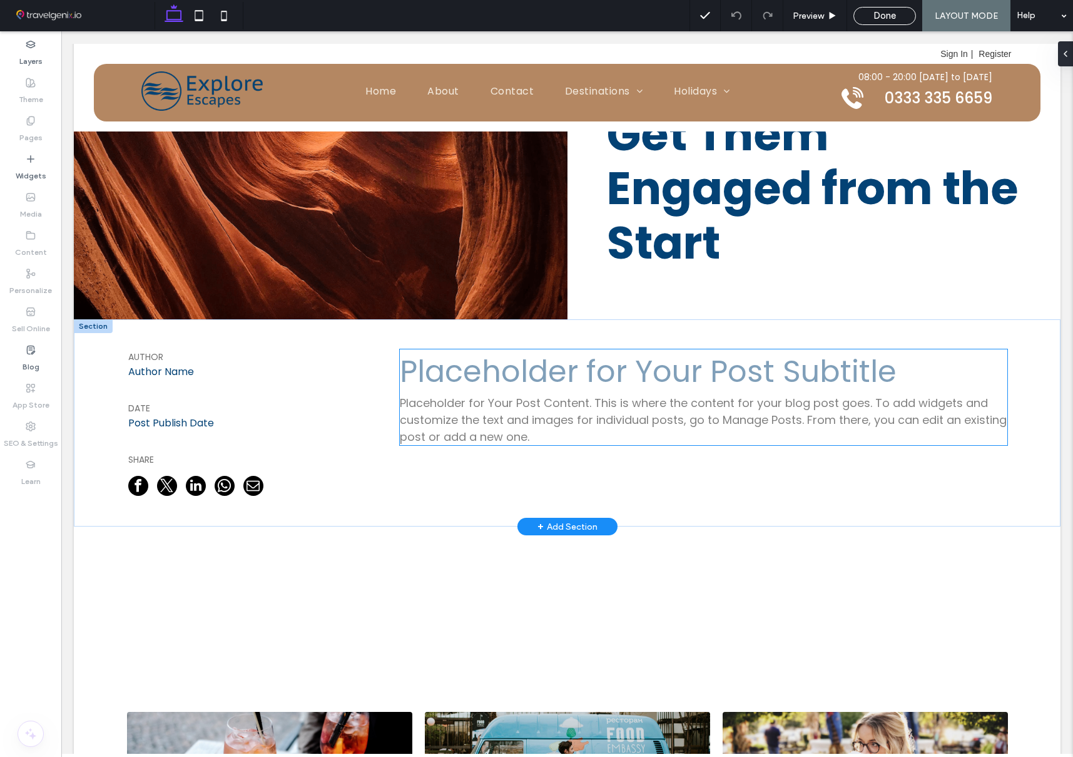
click at [434, 377] on h3 "Placeholder for Your Post Subtitle" at bounding box center [704, 371] width 608 height 45
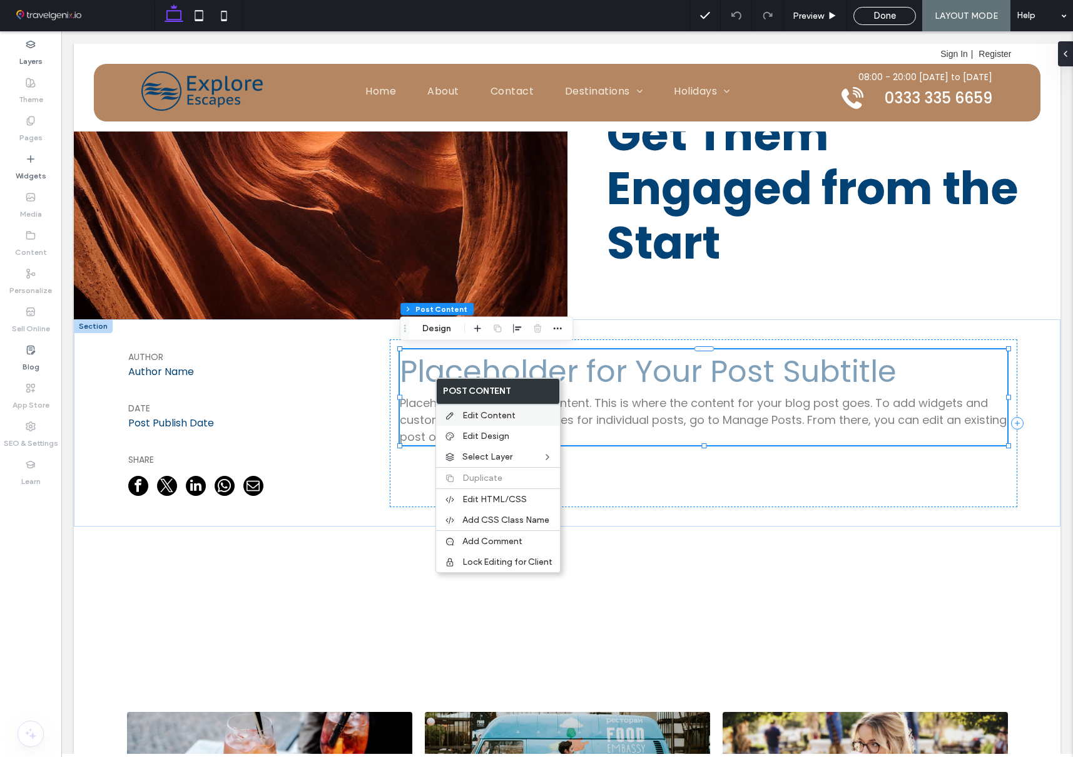
click at [494, 414] on span "Edit Content" at bounding box center [488, 415] width 53 height 11
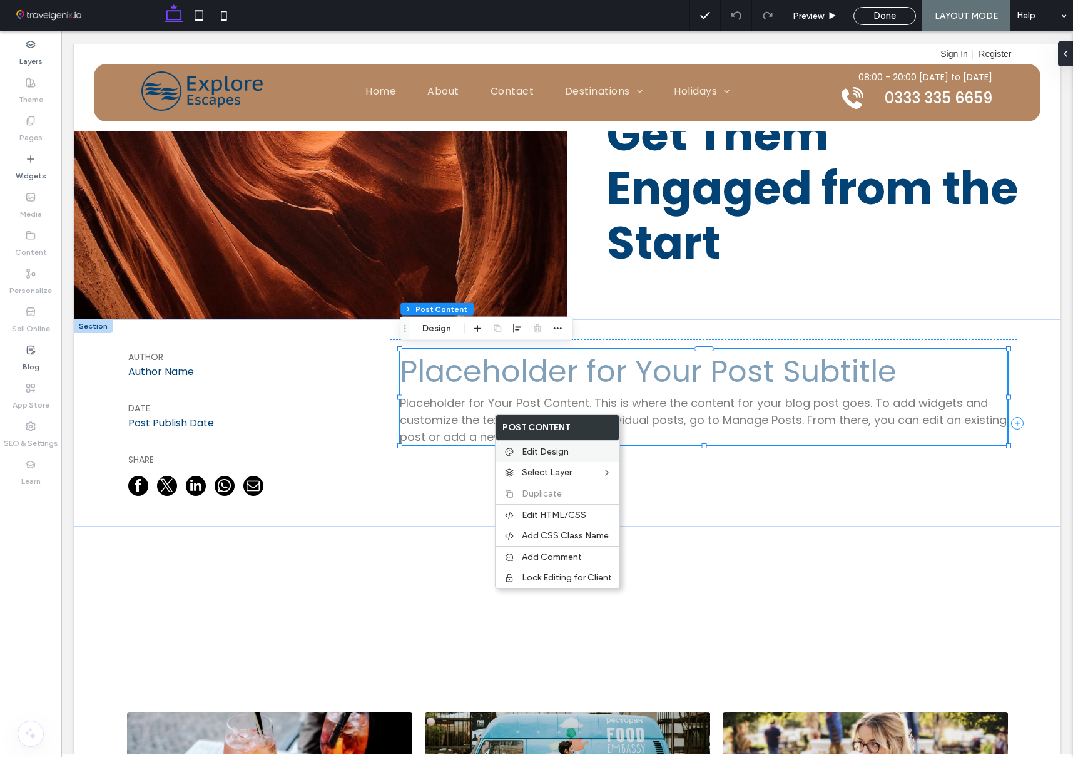
click at [537, 451] on span "Edit Design" at bounding box center [545, 451] width 47 height 11
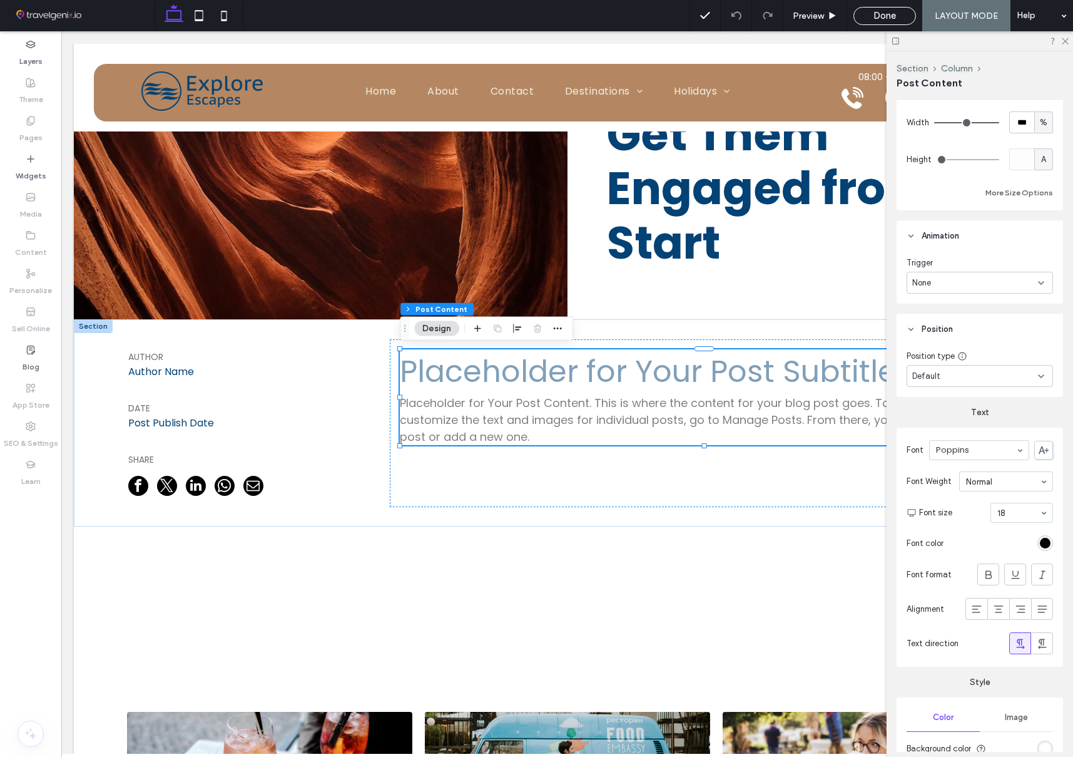
scroll to position [329, 0]
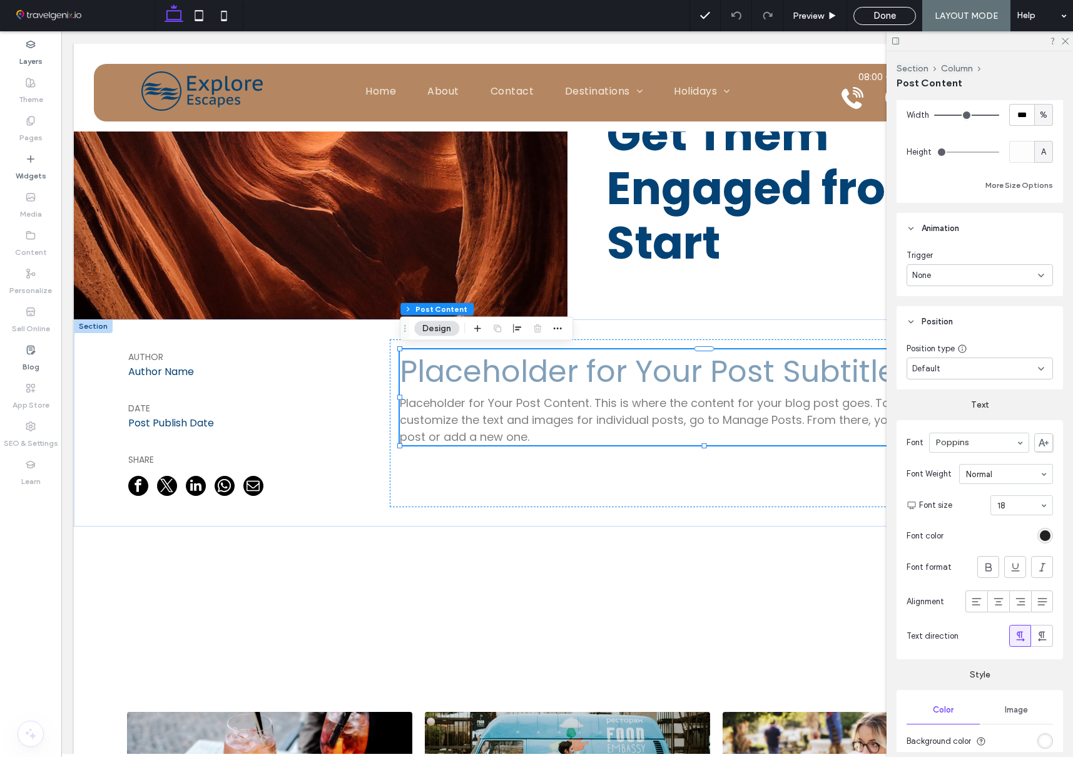
click at [1043, 533] on div "rgb(0, 0, 0)" at bounding box center [1045, 535] width 11 height 11
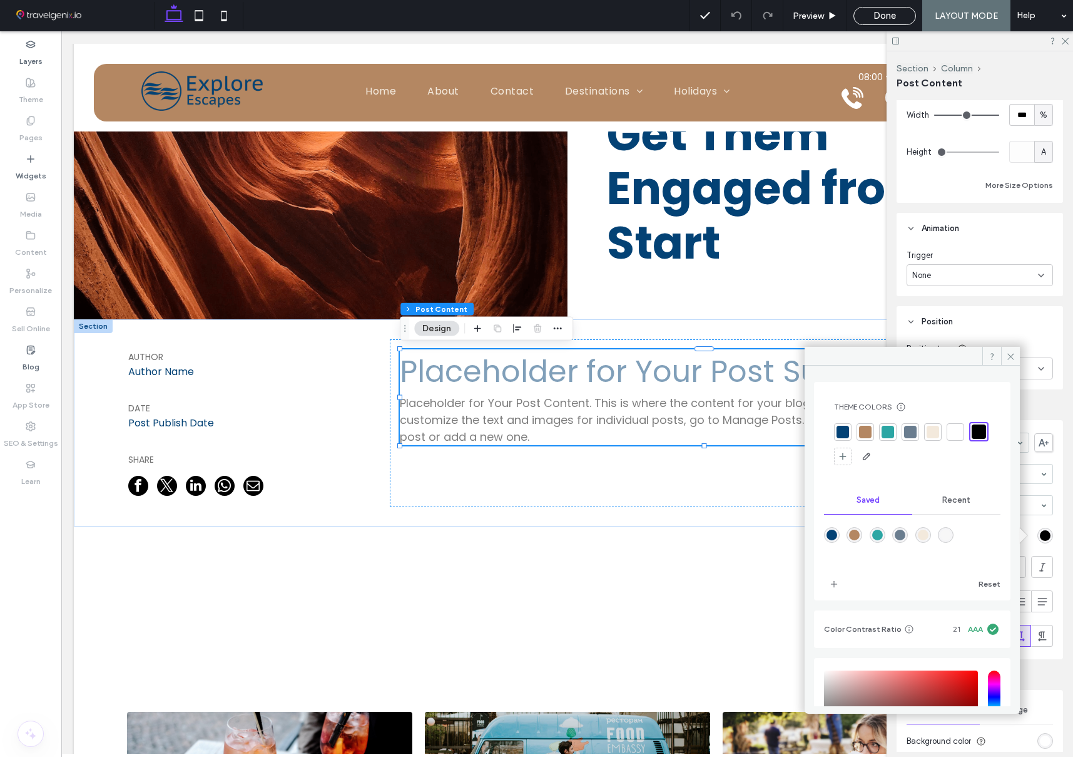
click at [891, 427] on div at bounding box center [888, 432] width 13 height 13
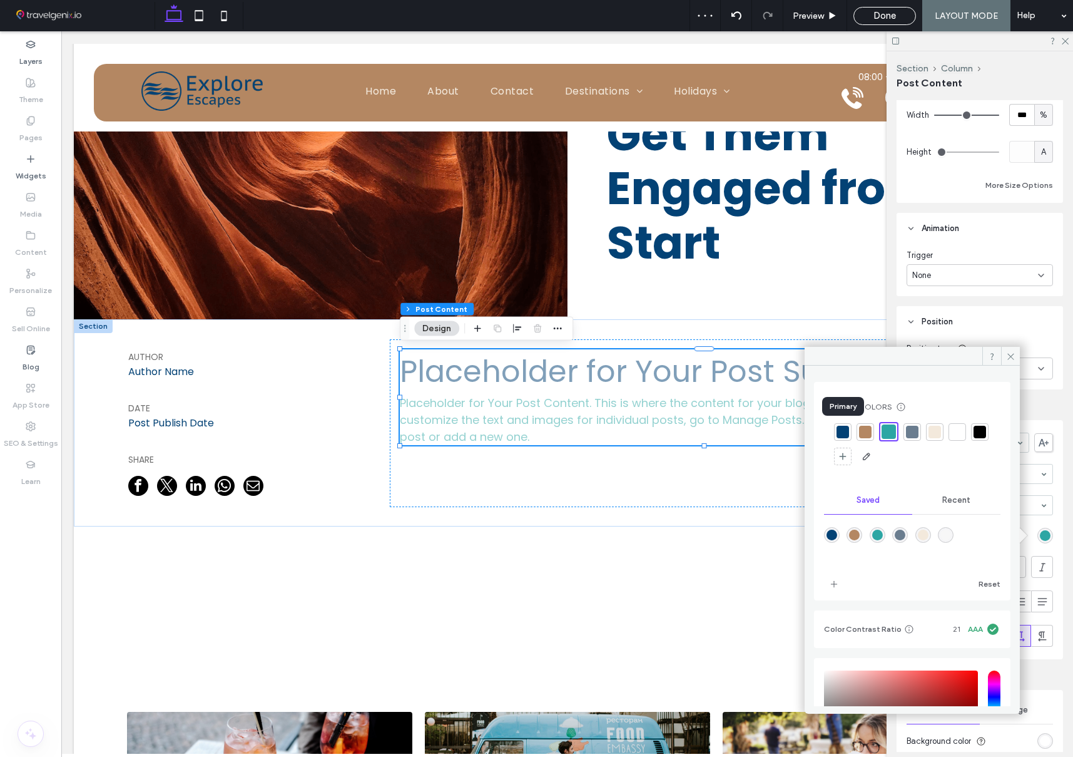
click at [843, 426] on div at bounding box center [843, 432] width 13 height 13
click at [974, 438] on div at bounding box center [980, 432] width 13 height 13
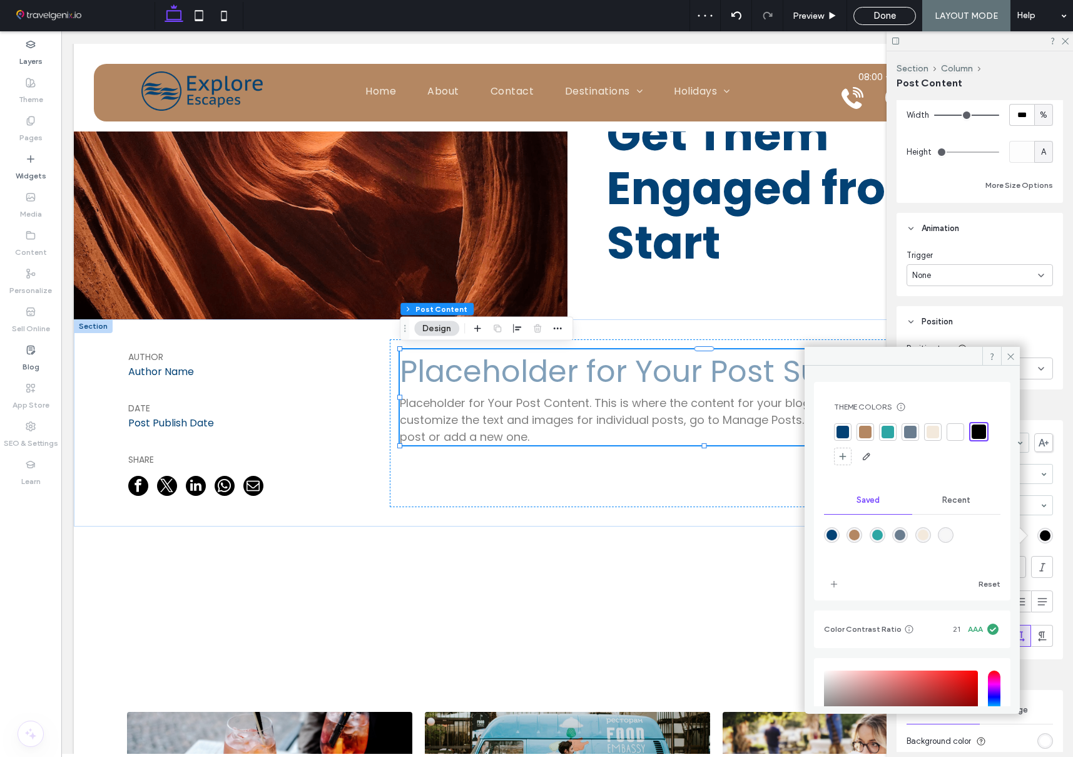
drag, startPoint x: 1012, startPoint y: 357, endPoint x: 986, endPoint y: 352, distance: 26.8
click at [1012, 356] on icon at bounding box center [1010, 356] width 9 height 9
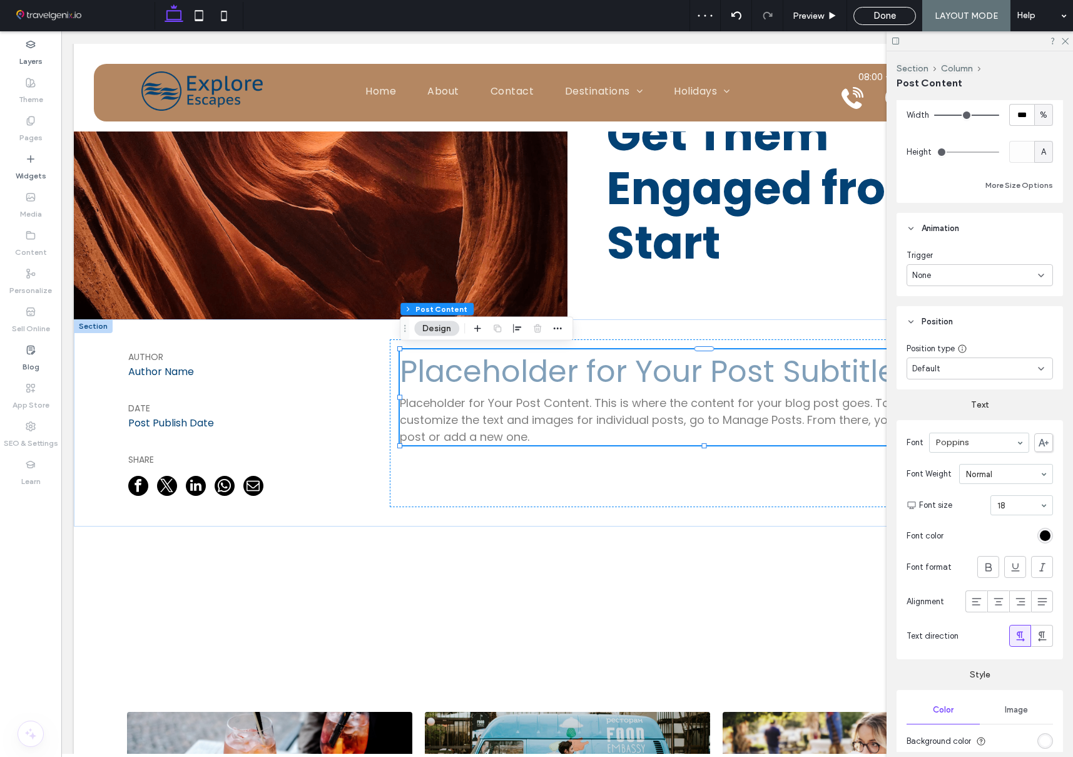
click at [36, 93] on label "Theme" at bounding box center [31, 97] width 24 height 18
click at [892, 9] on div "Done" at bounding box center [885, 16] width 63 height 18
click at [898, 11] on div "Done" at bounding box center [884, 15] width 61 height 11
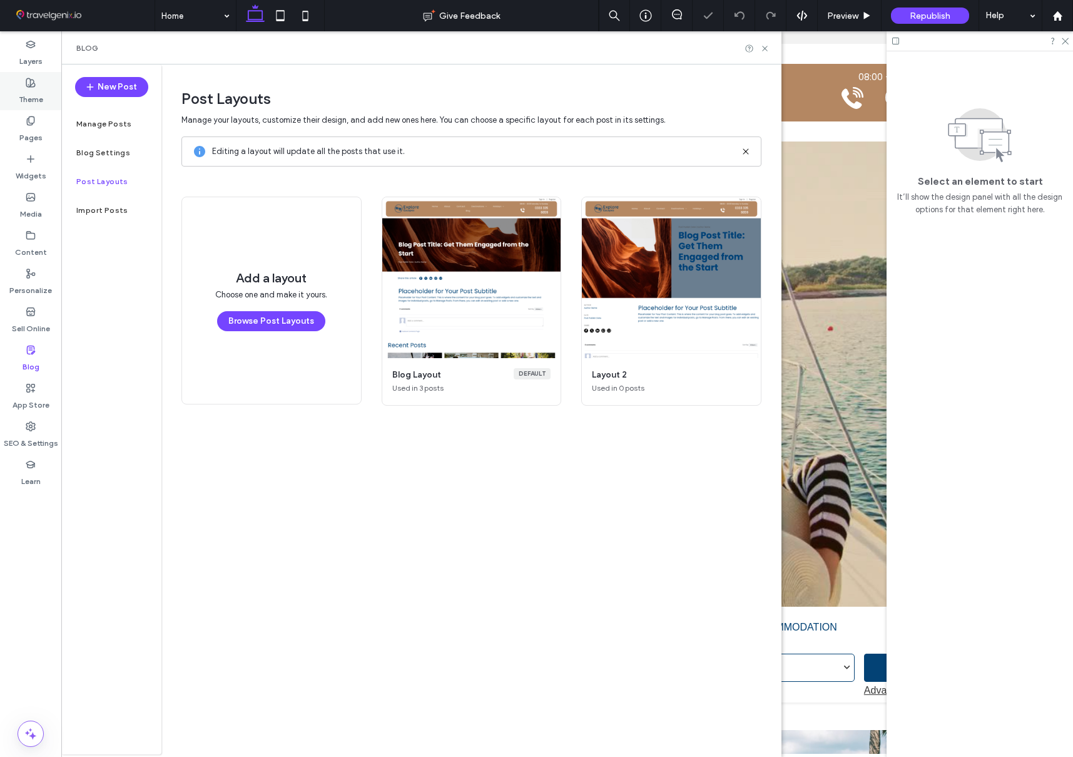
click at [31, 88] on label "Theme" at bounding box center [31, 97] width 24 height 18
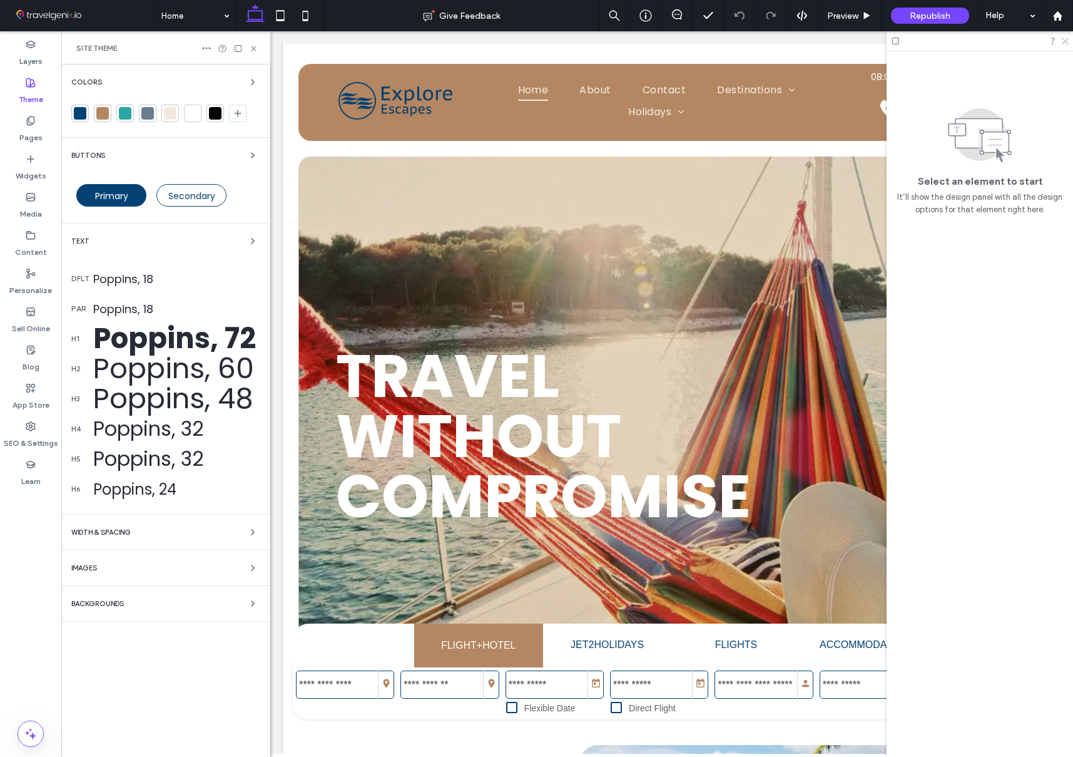
click at [1067, 40] on icon at bounding box center [1065, 40] width 8 height 8
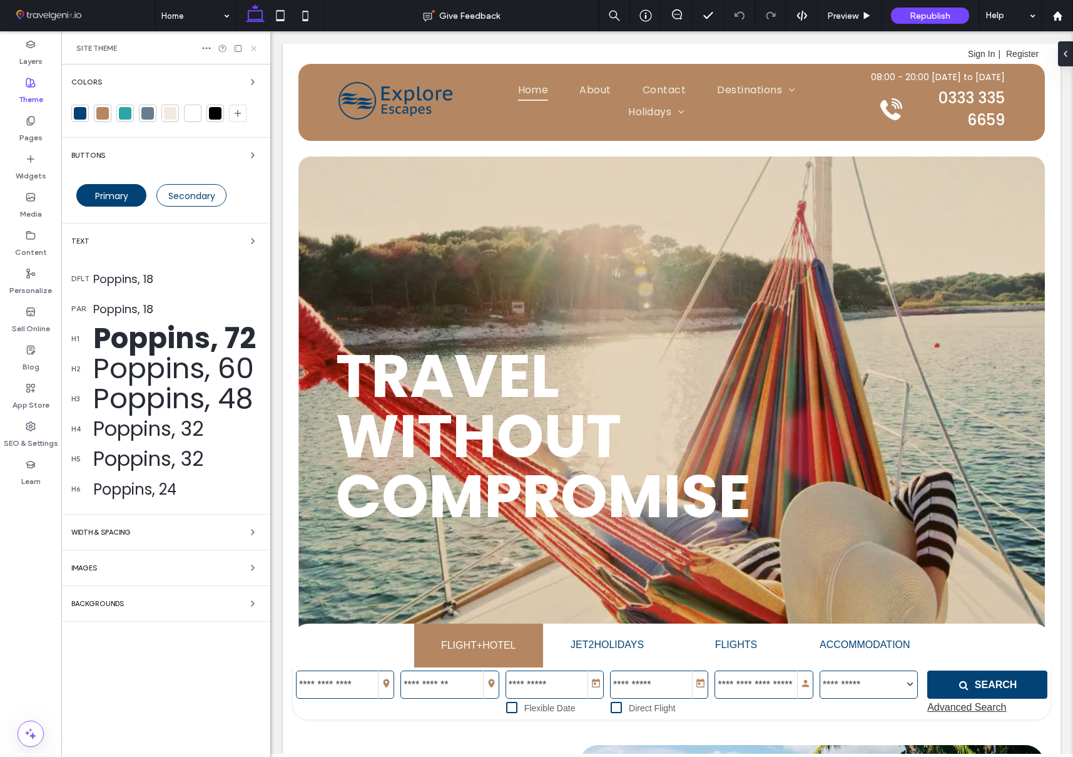
drag, startPoint x: 254, startPoint y: 48, endPoint x: 30, endPoint y: 15, distance: 226.4
click at [254, 48] on use at bounding box center [253, 48] width 5 height 5
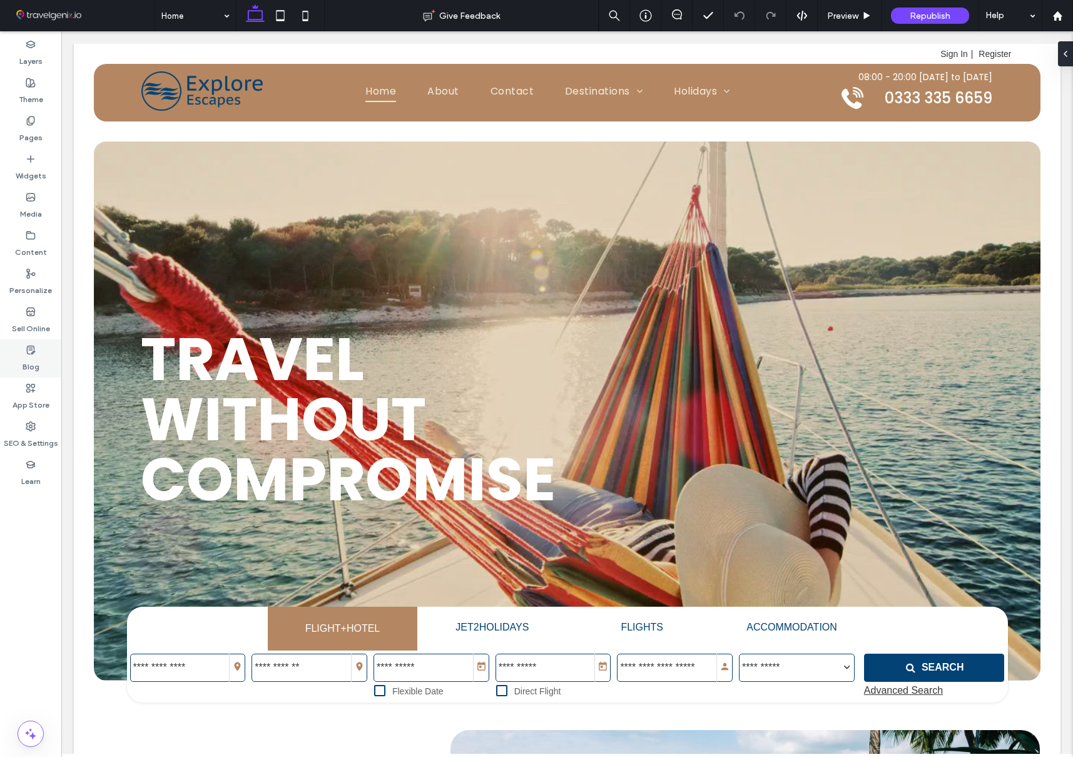
click at [31, 361] on label "Blog" at bounding box center [31, 364] width 17 height 18
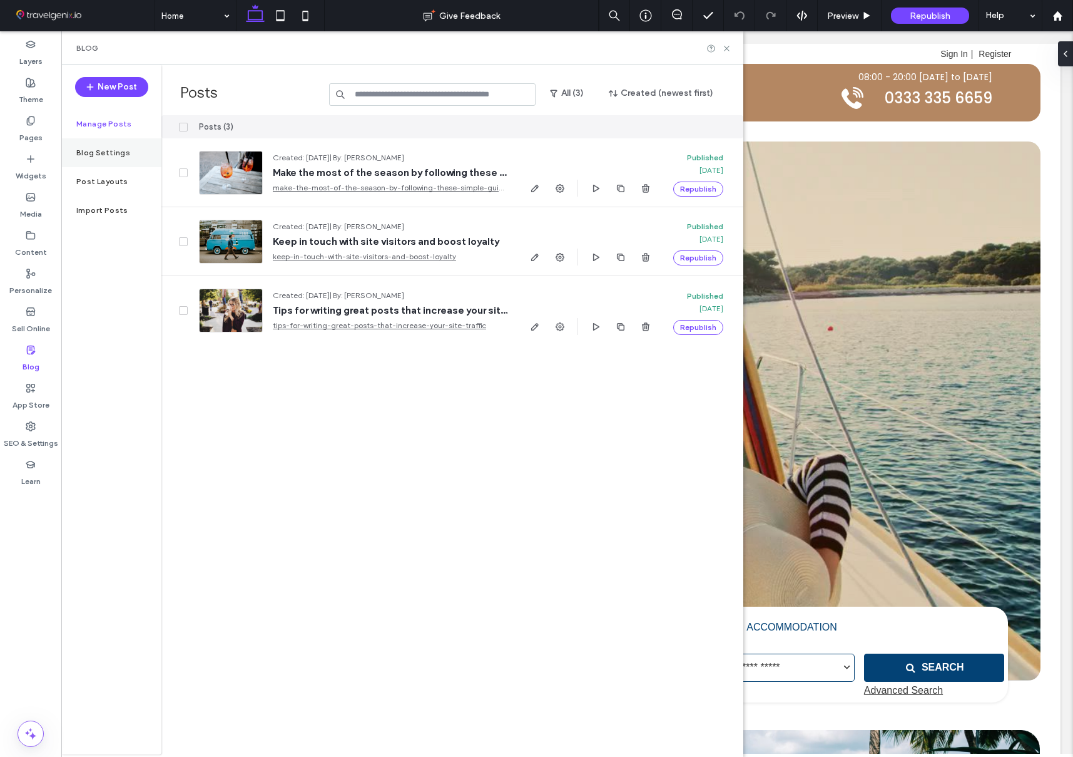
click at [110, 151] on label "Blog Settings" at bounding box center [103, 152] width 54 height 9
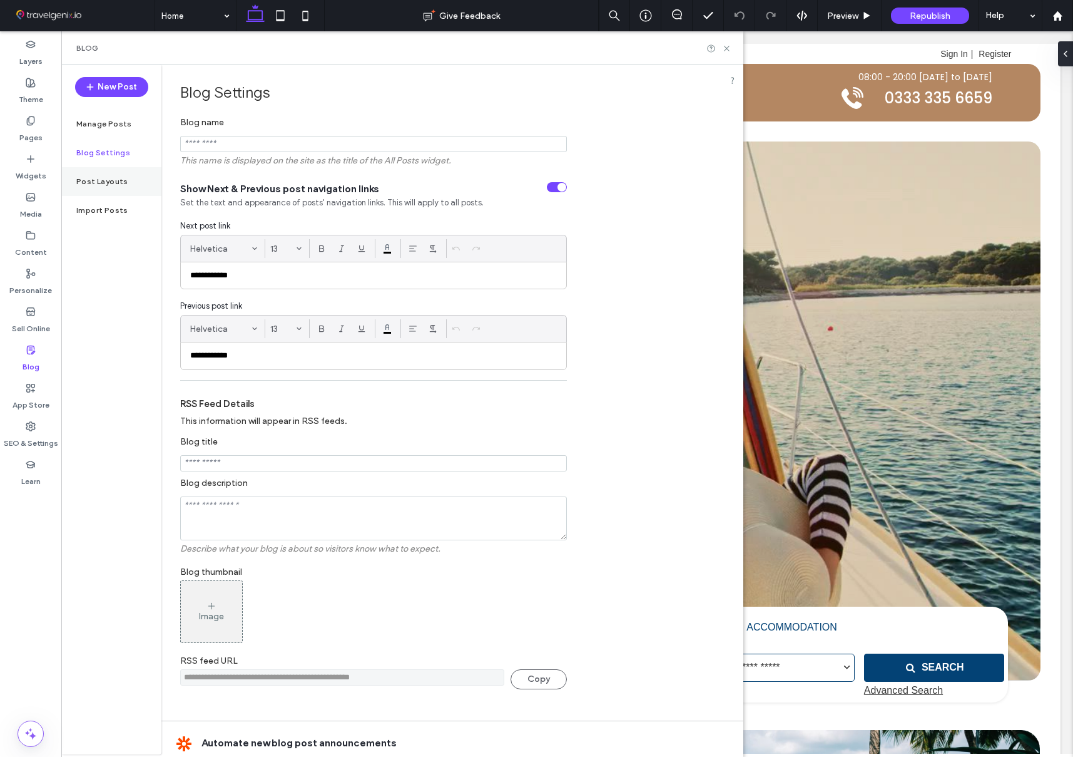
click at [107, 177] on label "Post Layouts" at bounding box center [102, 181] width 52 height 9
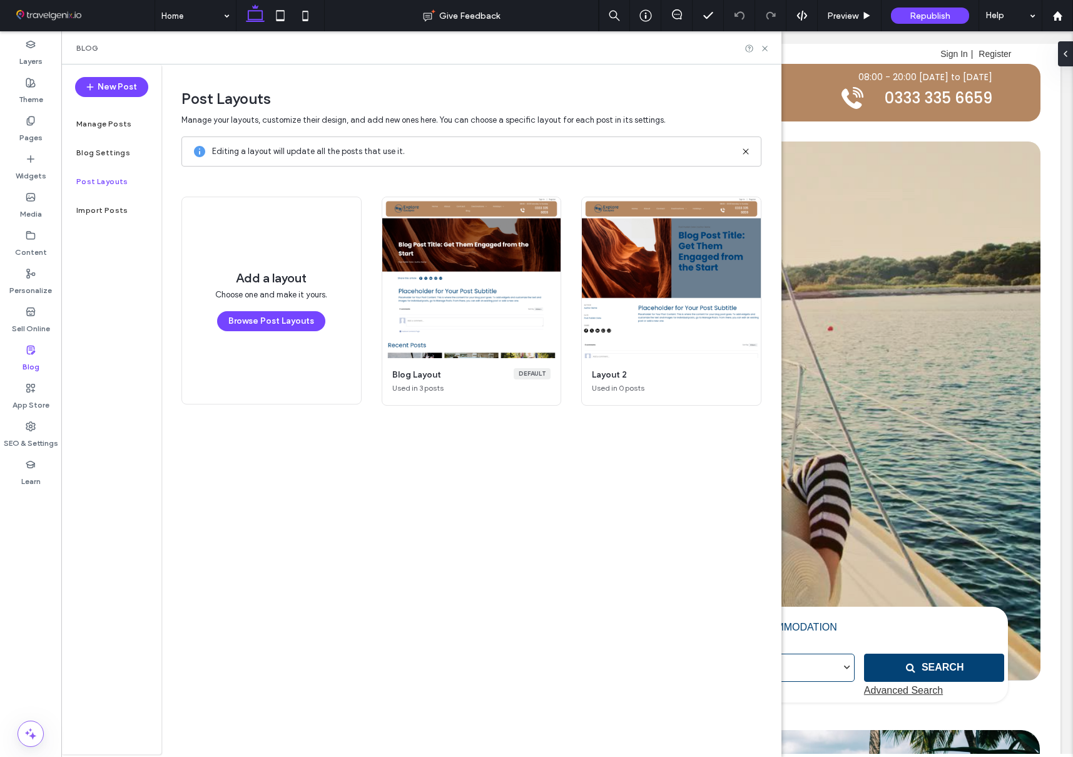
click at [672, 285] on button "Preview" at bounding box center [672, 293] width 88 height 20
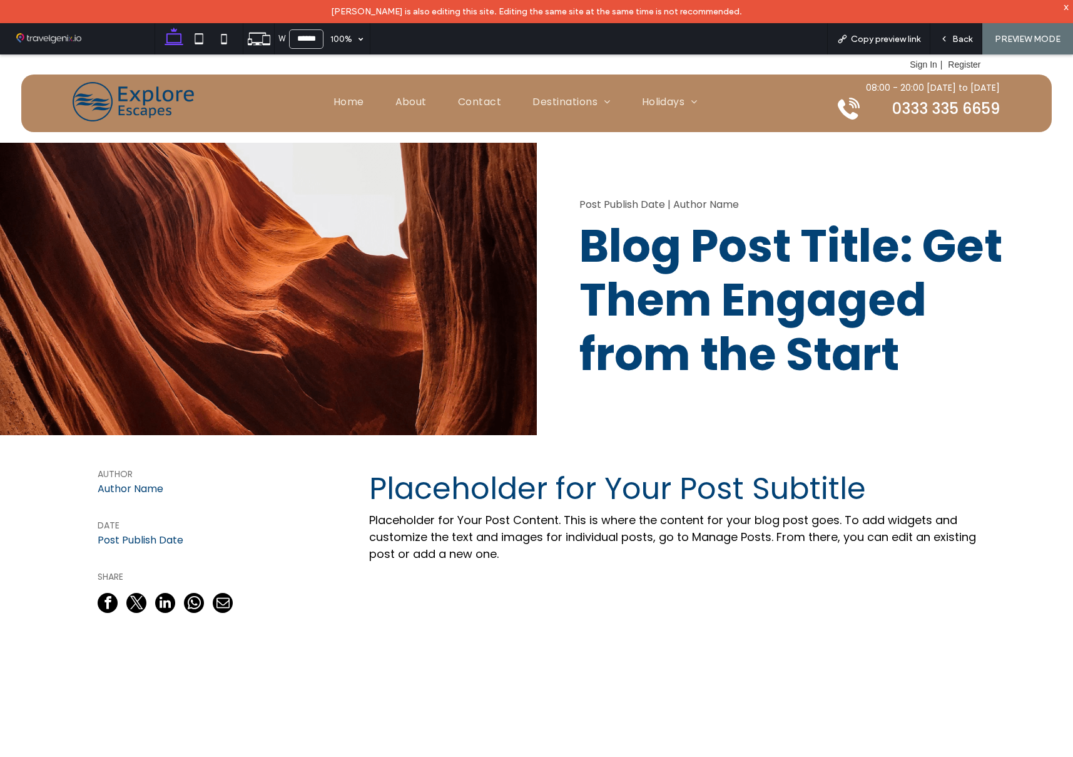
click at [668, 202] on main "Manage your layouts, customize their design, and add new ones here. You can cho…" at bounding box center [410, 444] width 580 height 616
click at [970, 36] on span "Back" at bounding box center [962, 39] width 20 height 11
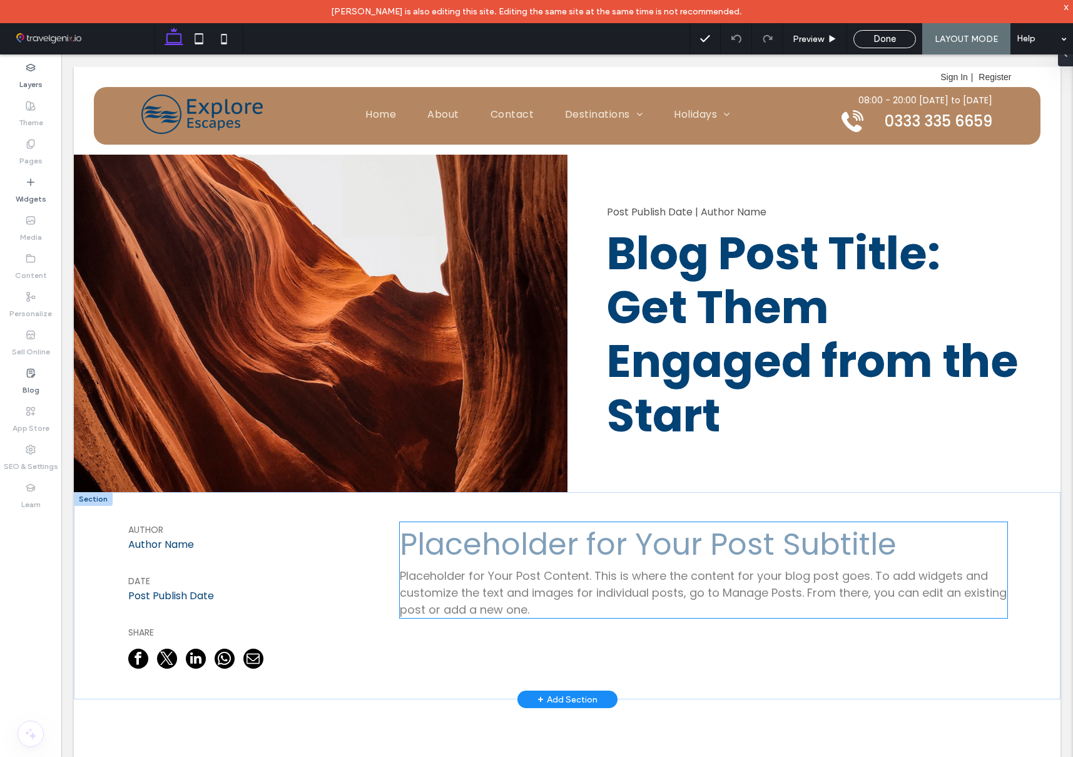
click at [561, 535] on h3 "Placeholder for Your Post Subtitle" at bounding box center [704, 544] width 608 height 45
click at [543, 548] on h3 "Placeholder for Your Post Subtitle" at bounding box center [704, 544] width 608 height 45
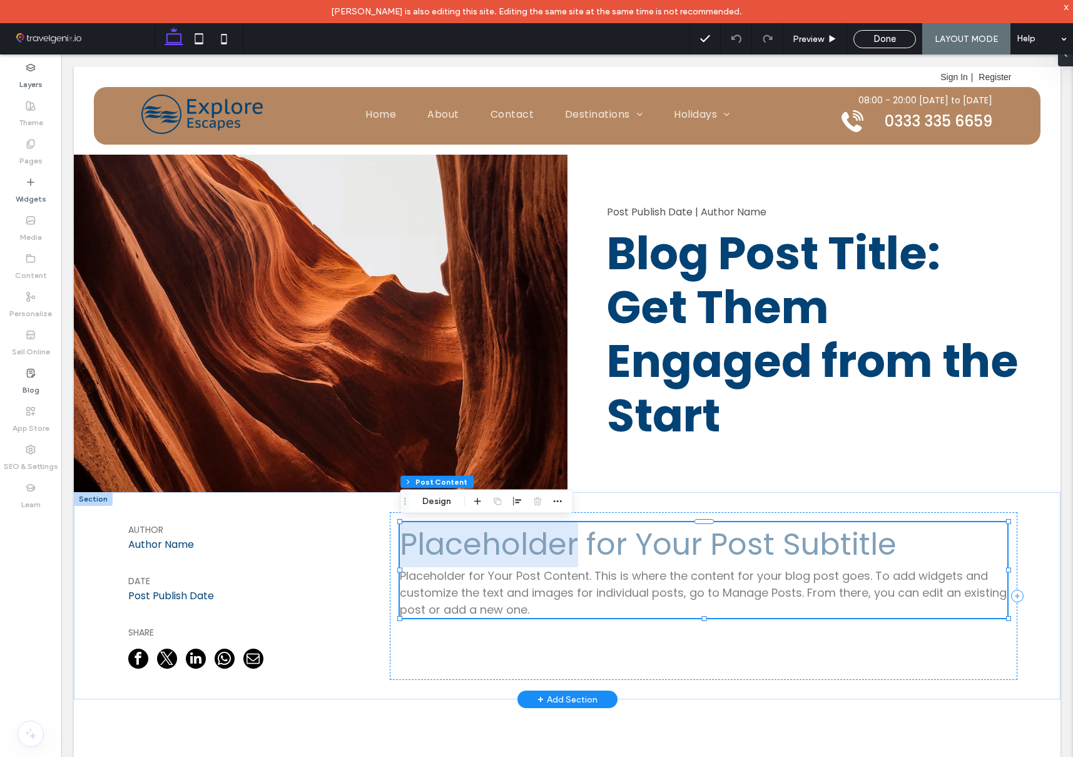
click at [543, 548] on h3 "Placeholder for Your Post Subtitle" at bounding box center [704, 544] width 608 height 45
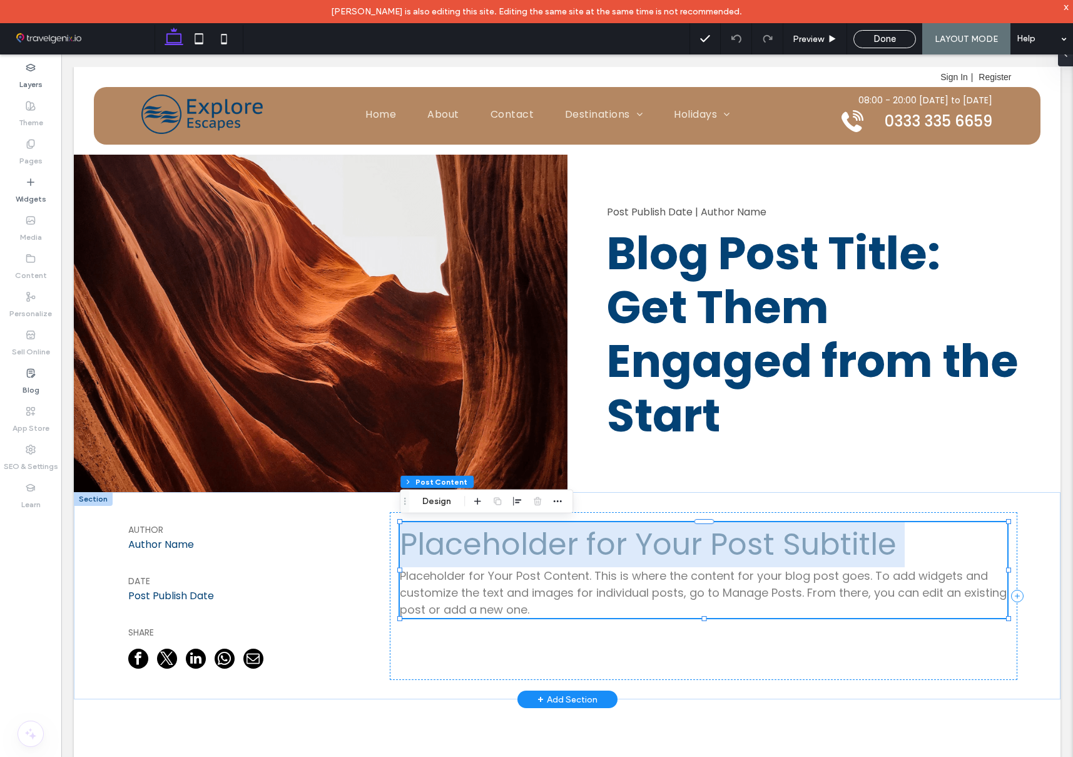
click at [543, 548] on h3 "Placeholder for Your Post Subtitle" at bounding box center [704, 544] width 608 height 45
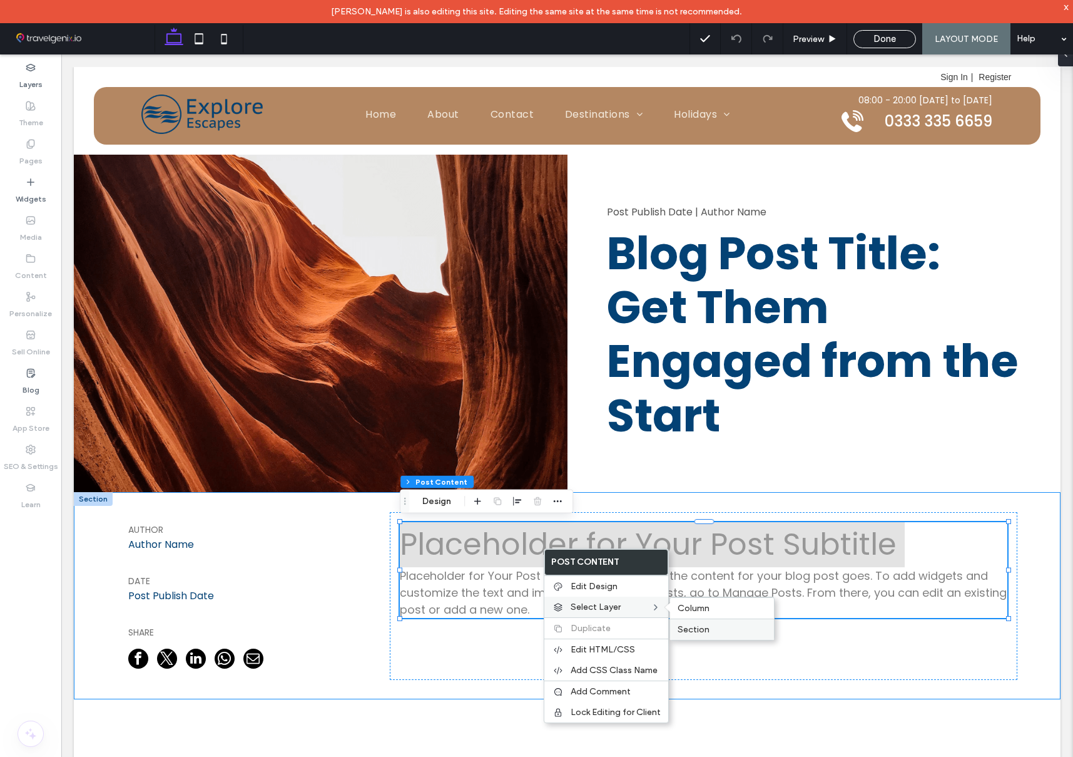
click at [701, 625] on span "Section" at bounding box center [694, 629] width 32 height 11
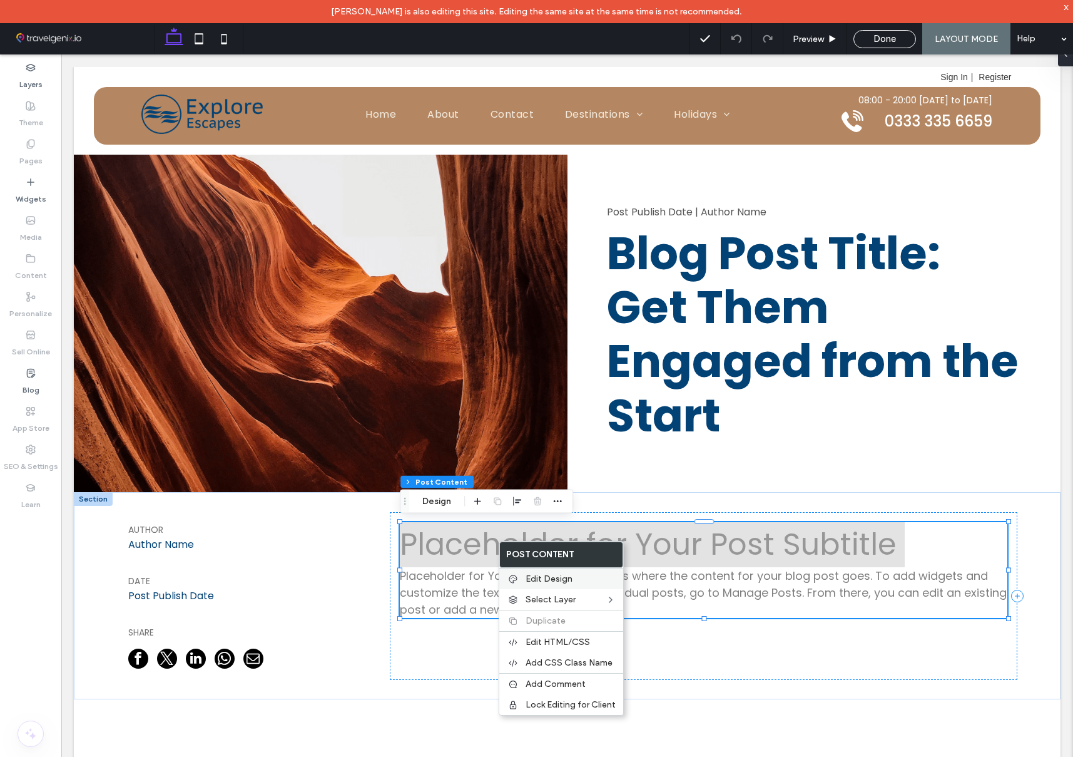
click at [541, 578] on span "Edit Design" at bounding box center [549, 578] width 47 height 11
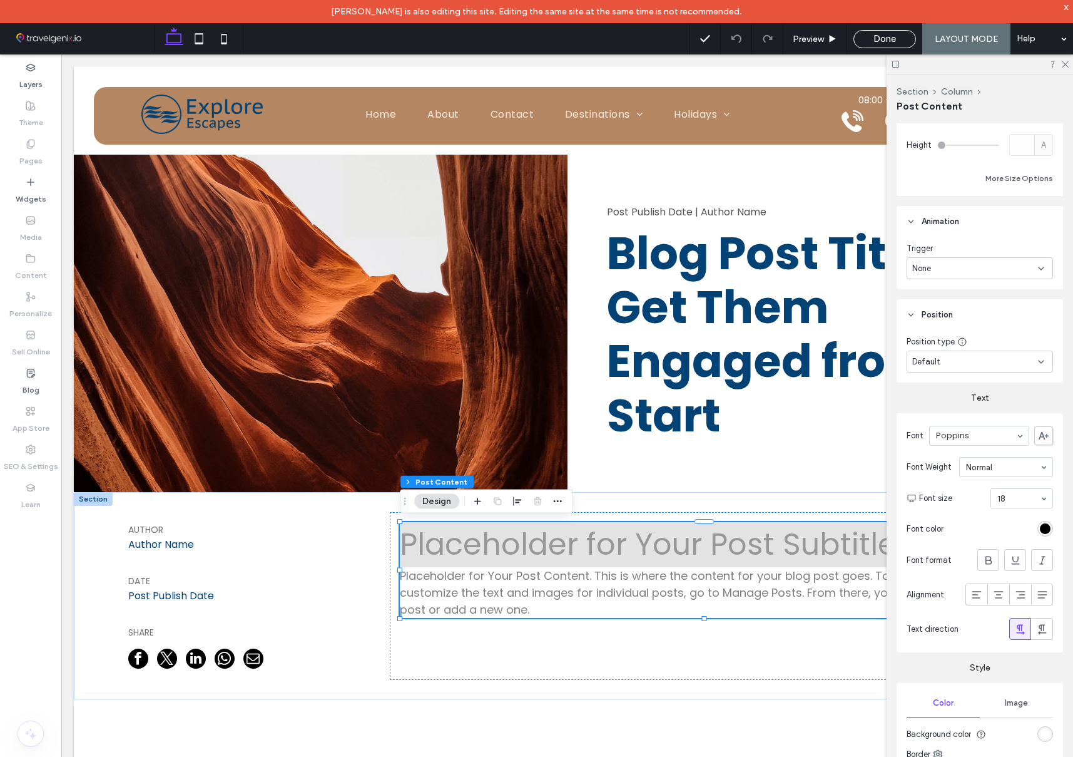
scroll to position [478, 0]
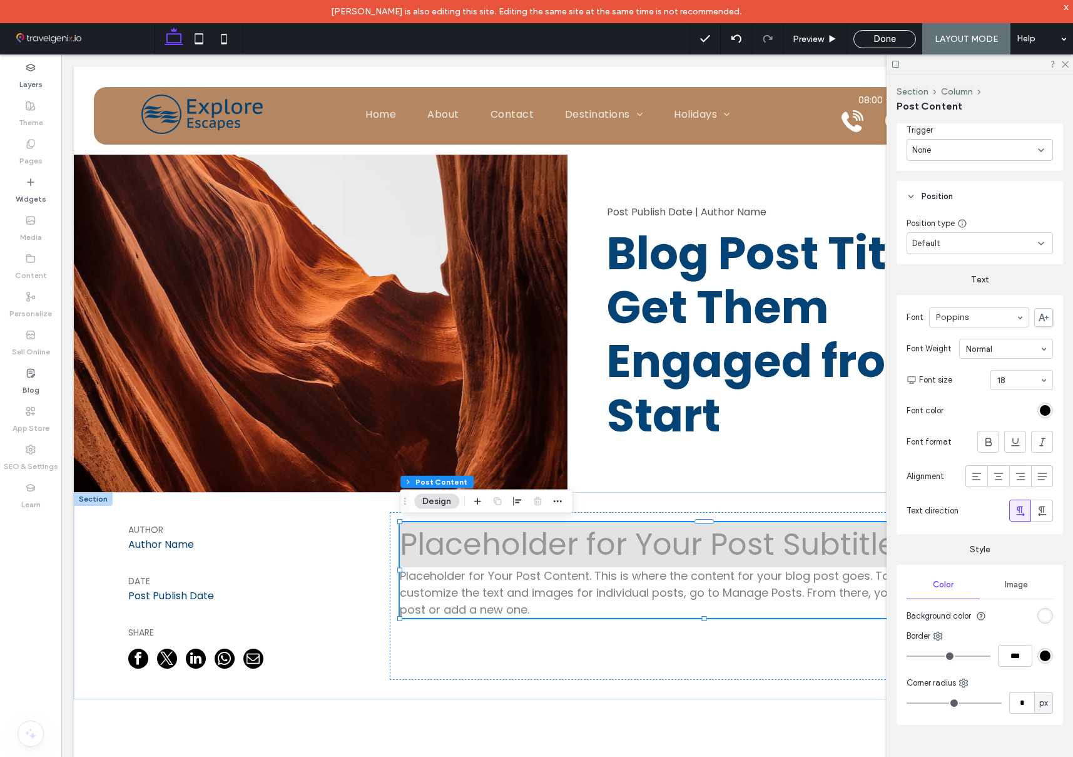
click at [1005, 585] on span "Image" at bounding box center [1016, 585] width 23 height 10
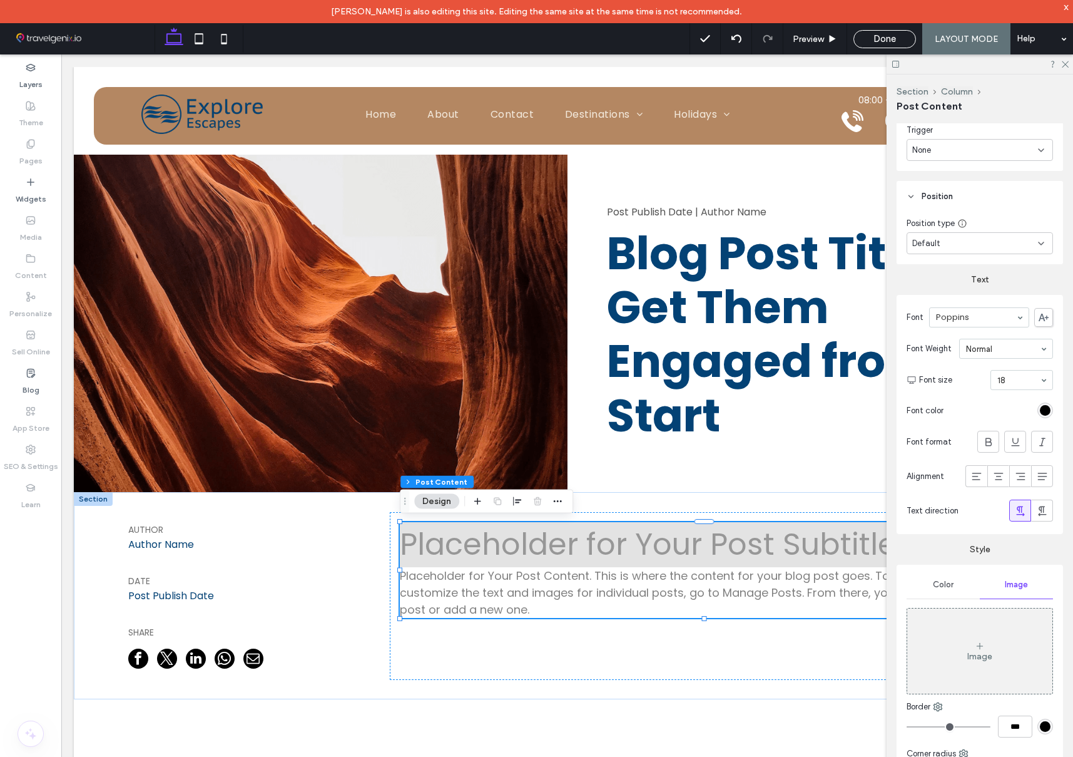
click at [940, 584] on span "Color" at bounding box center [943, 585] width 21 height 10
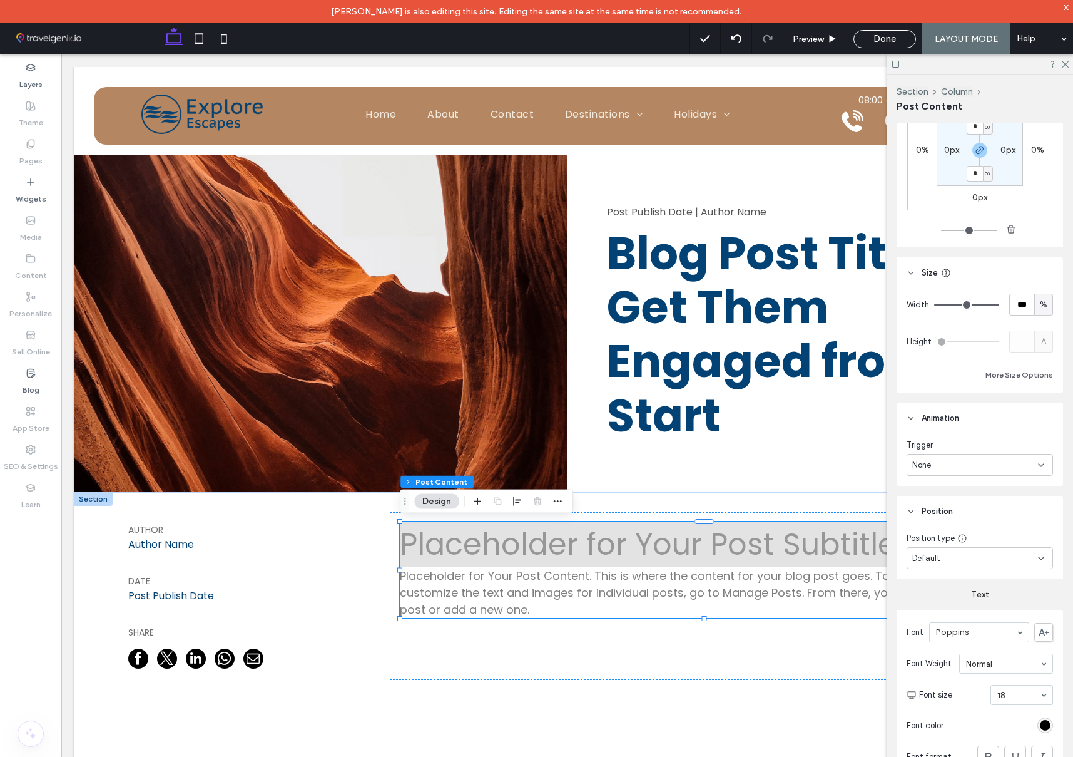
scroll to position [0, 0]
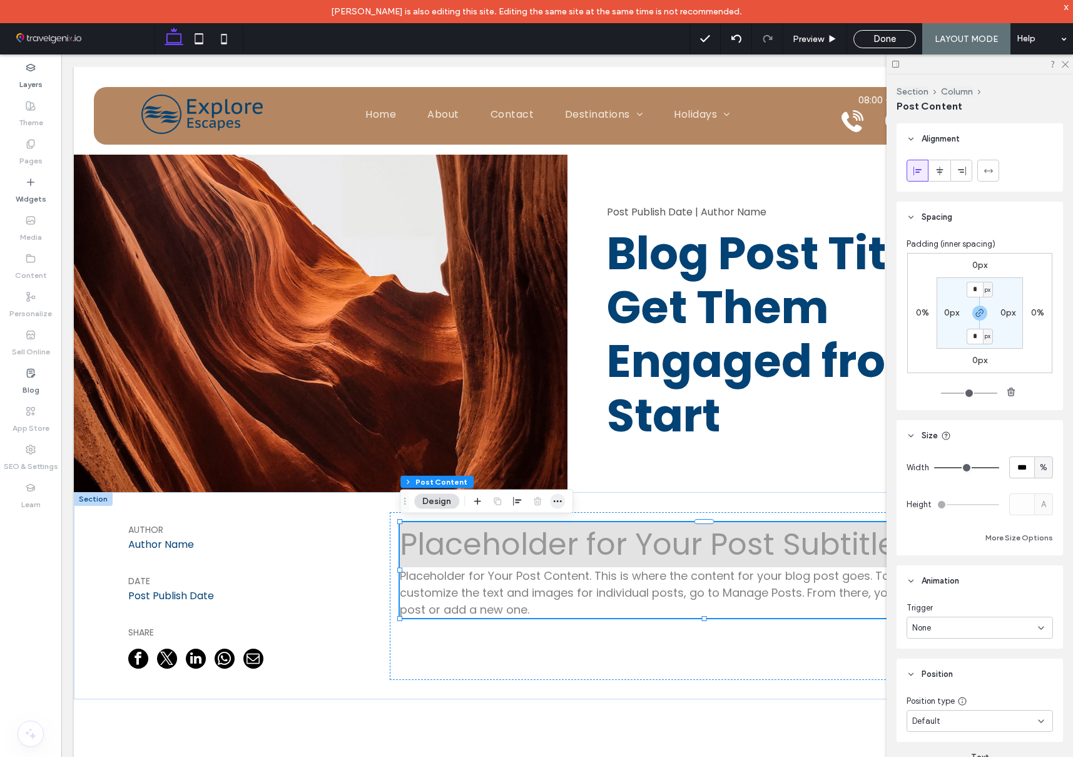
click at [553, 503] on icon "button" at bounding box center [558, 501] width 10 height 10
click at [523, 526] on span "Edit HTML/CSS" at bounding box center [507, 529] width 64 height 11
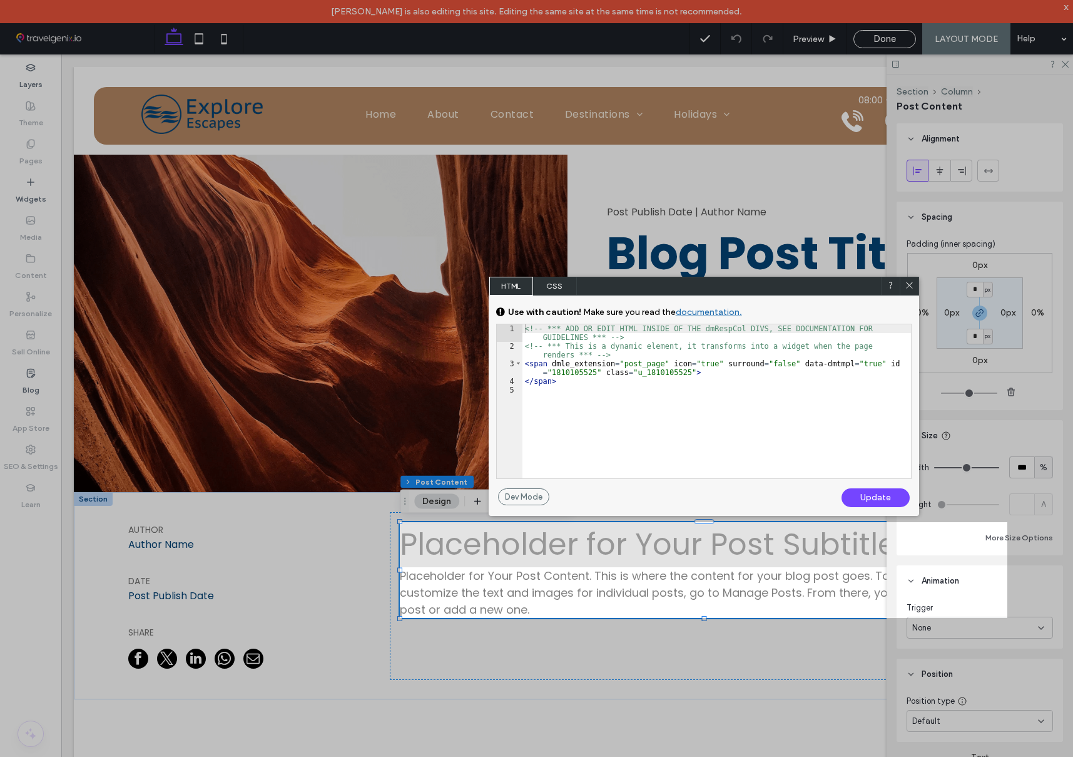
click at [557, 283] on span "CSS" at bounding box center [555, 286] width 44 height 19
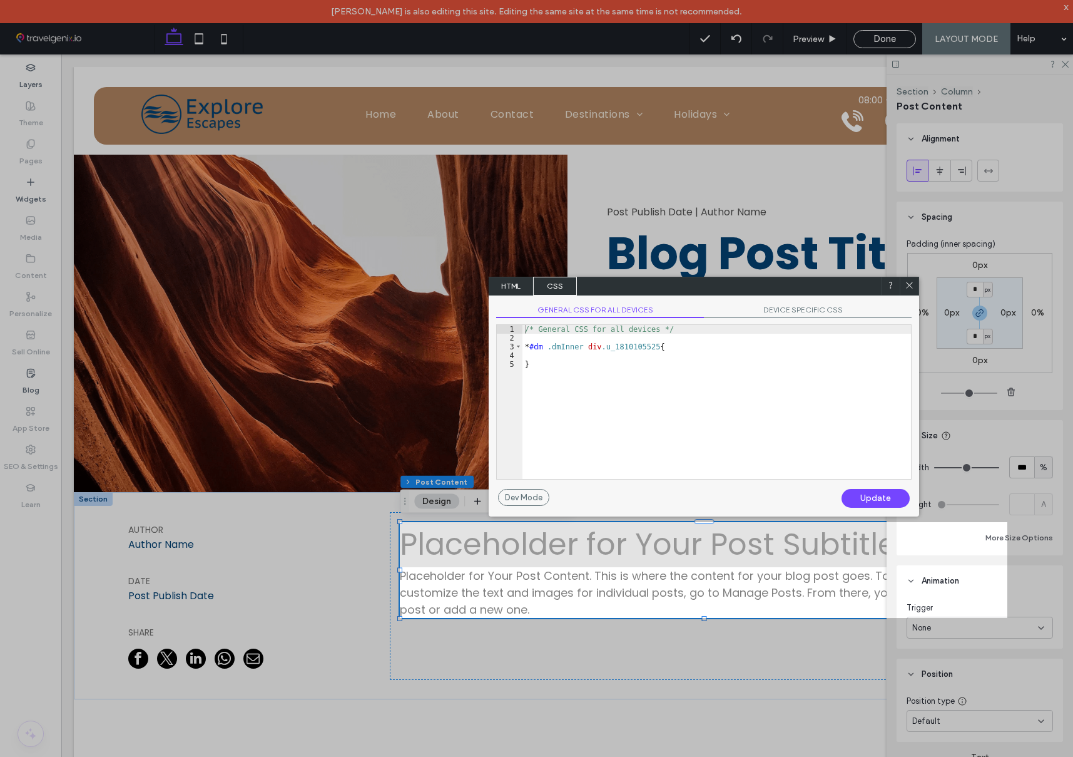
click at [909, 282] on icon at bounding box center [909, 284] width 9 height 9
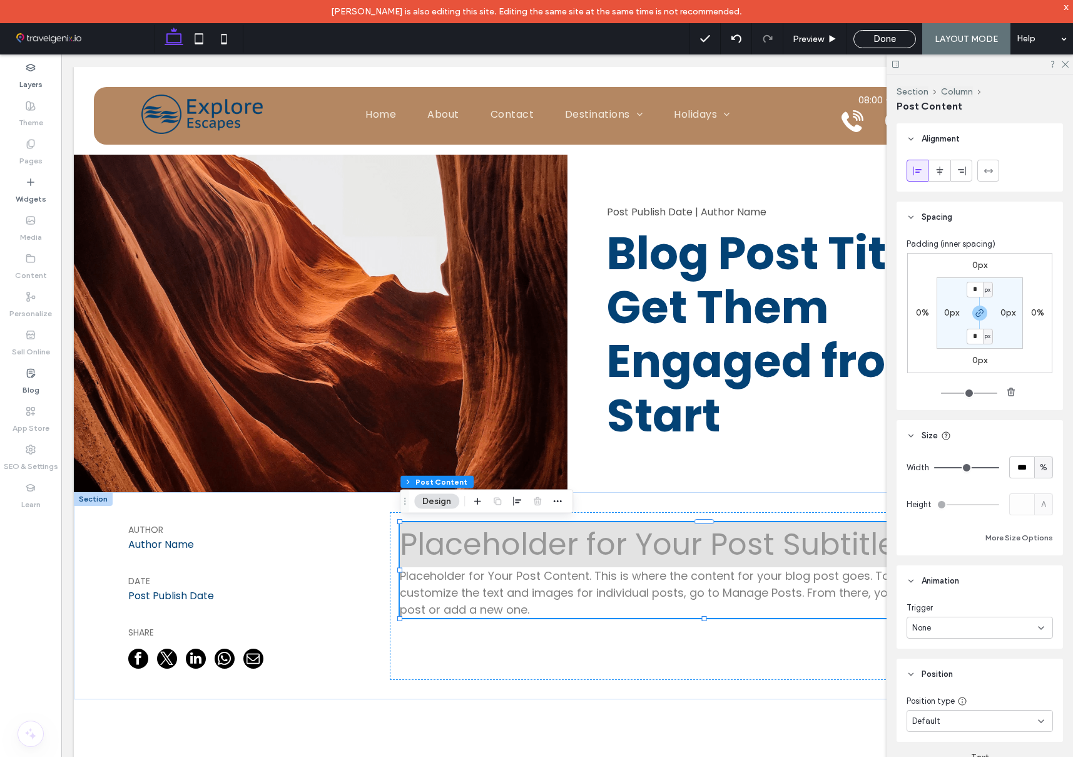
click at [28, 144] on icon at bounding box center [31, 144] width 10 height 10
click at [891, 34] on span "Done" at bounding box center [885, 38] width 23 height 11
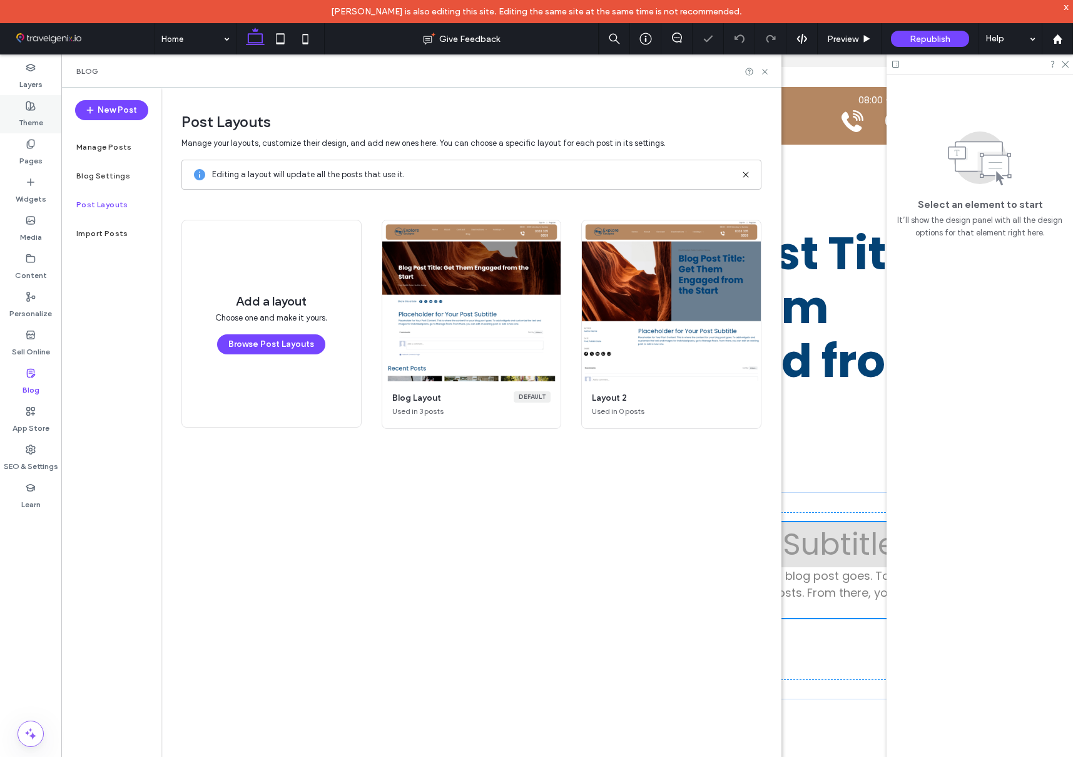
click at [21, 103] on div "Theme" at bounding box center [30, 114] width 61 height 38
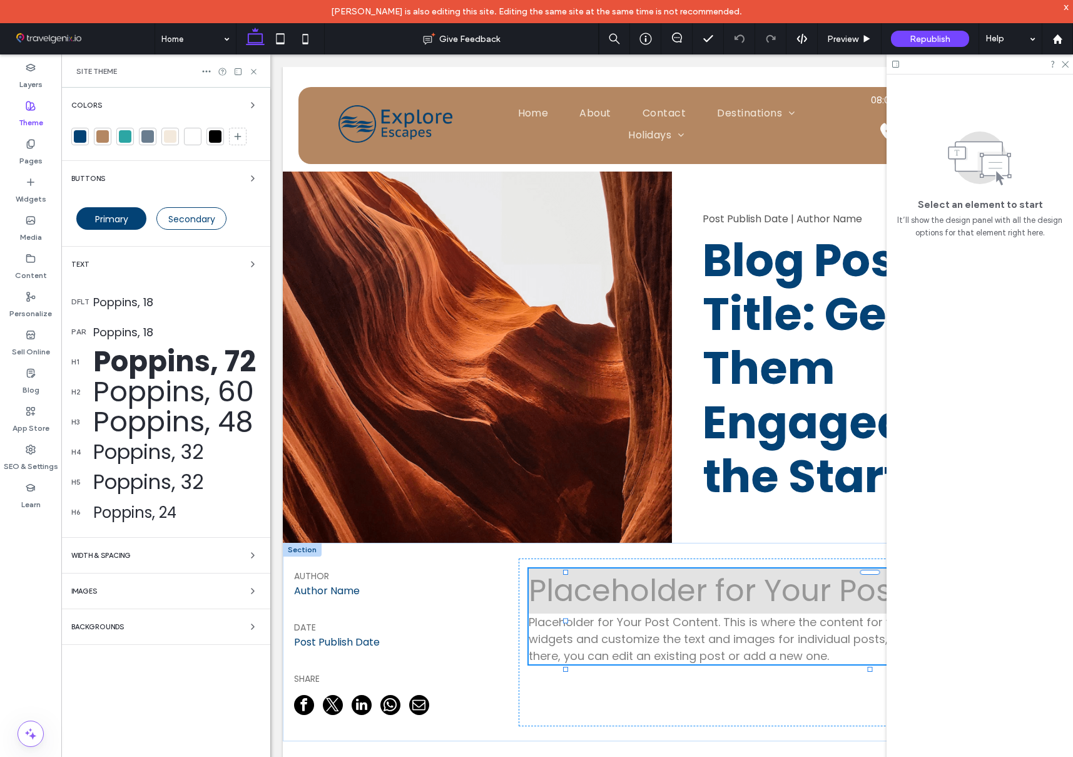
click at [112, 417] on div "Poppins, 48" at bounding box center [176, 422] width 167 height 43
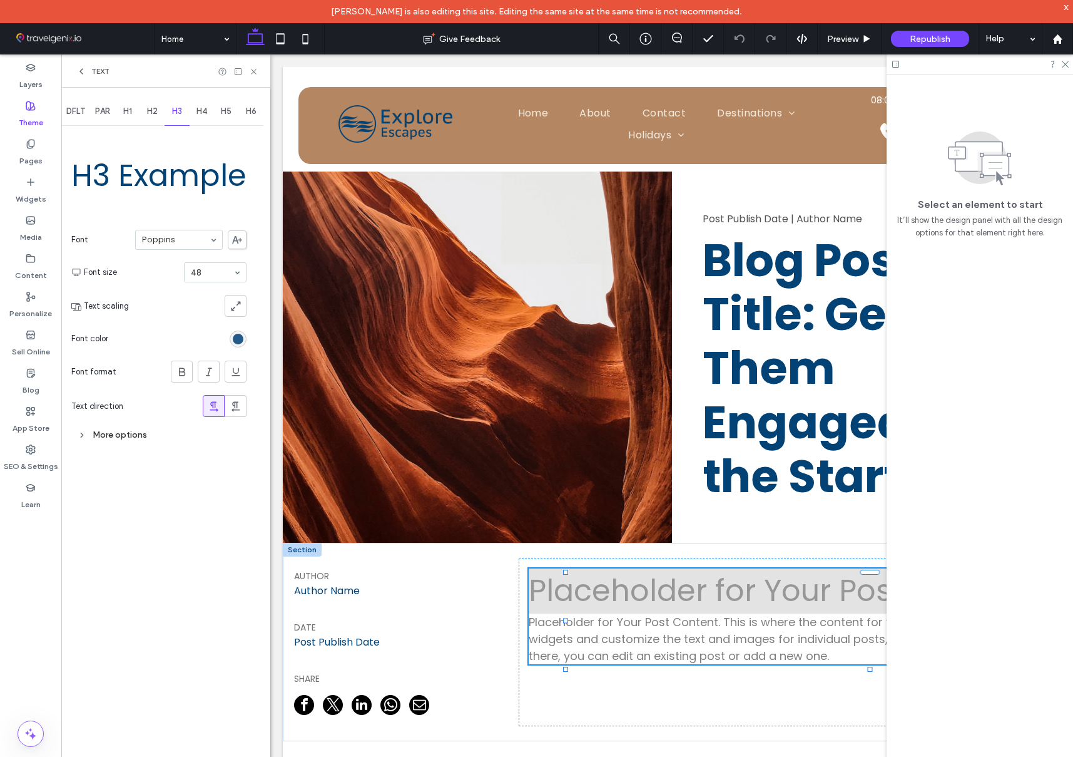
click at [235, 340] on div "rgb(3, 66, 117)" at bounding box center [238, 339] width 11 height 11
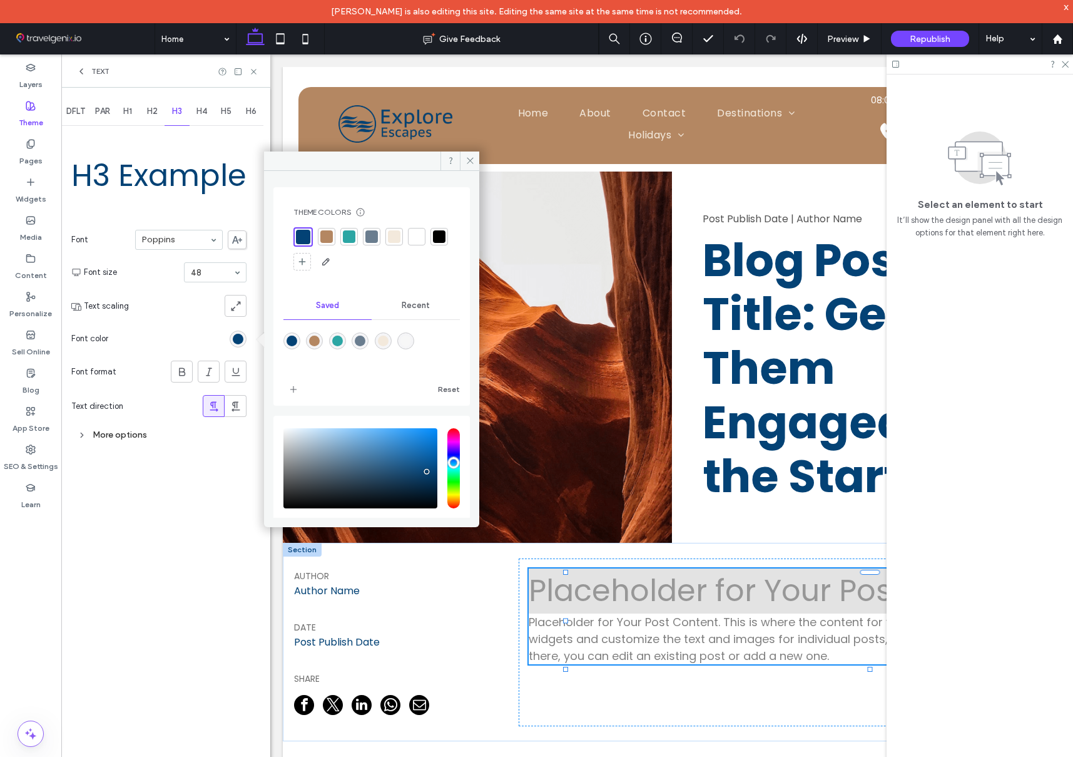
click at [433, 243] on div at bounding box center [439, 236] width 13 height 13
click at [469, 158] on icon at bounding box center [470, 160] width 9 height 9
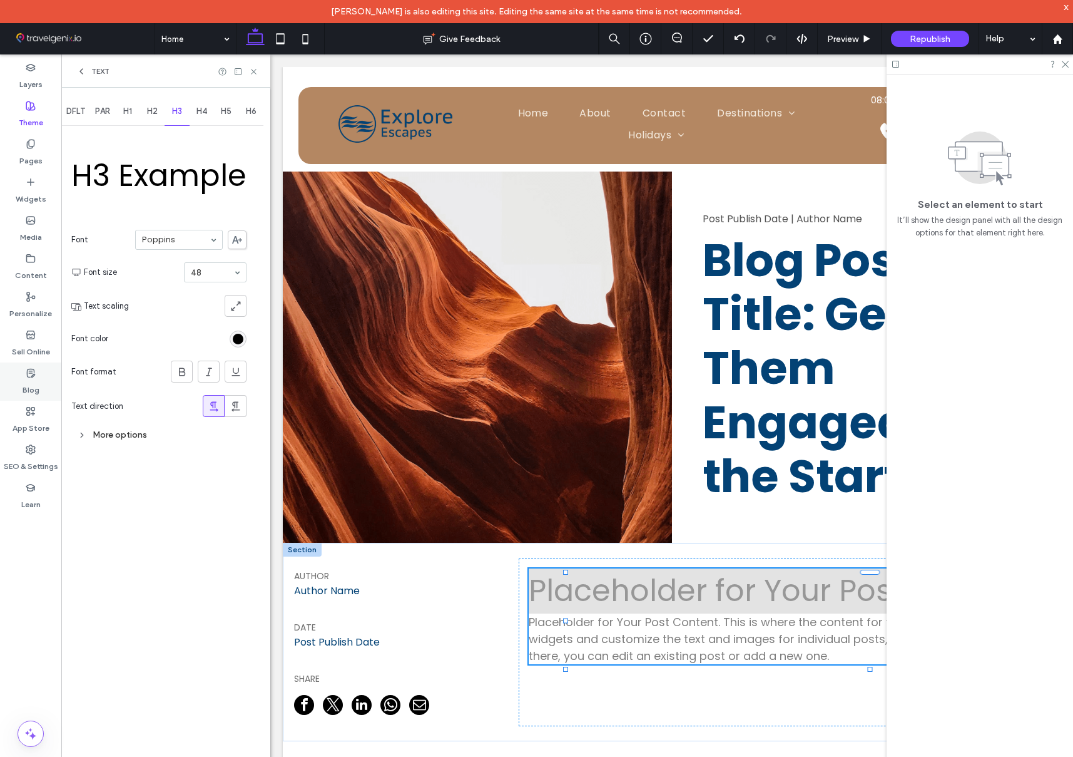
click at [35, 387] on label "Blog" at bounding box center [31, 387] width 17 height 18
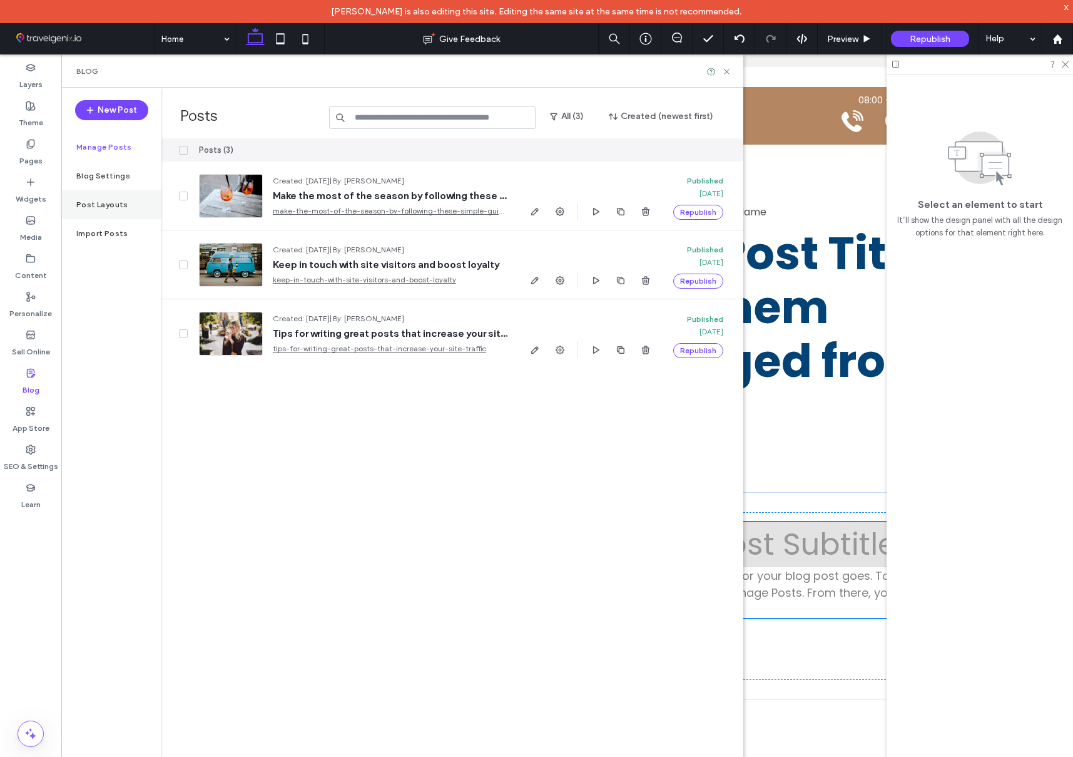
click at [101, 201] on label "Post Layouts" at bounding box center [102, 204] width 52 height 9
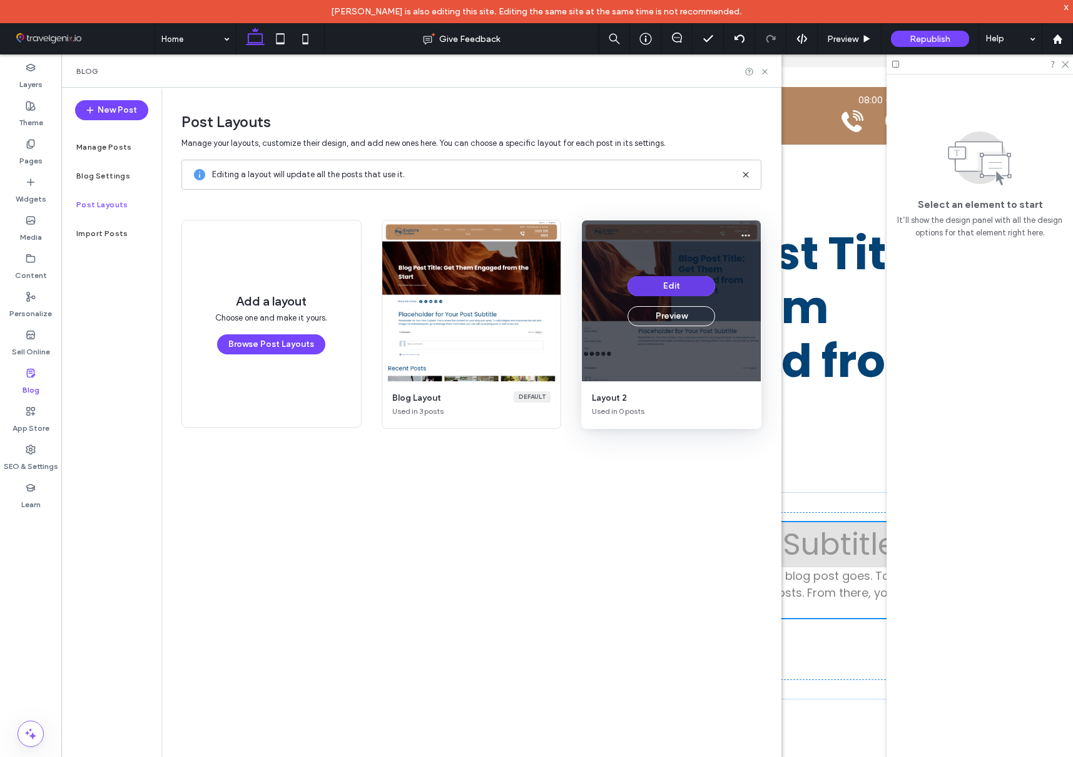
click at [634, 287] on button "Edit" at bounding box center [672, 286] width 88 height 20
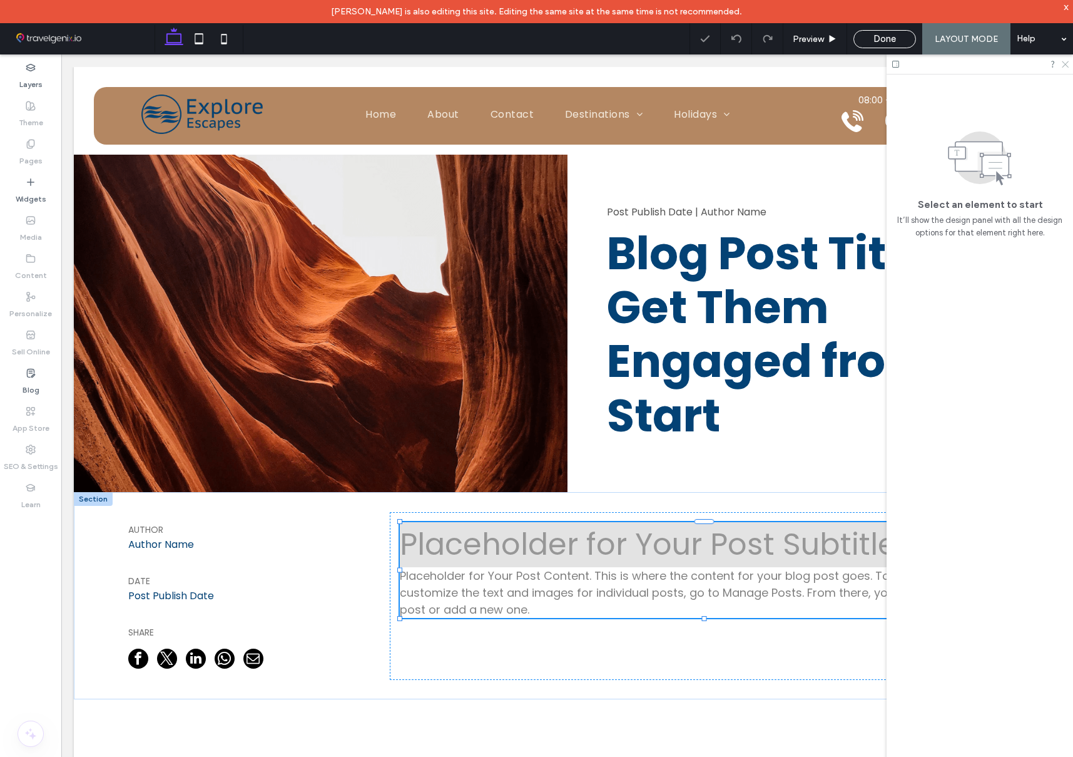
click at [1065, 66] on icon at bounding box center [1065, 63] width 8 height 8
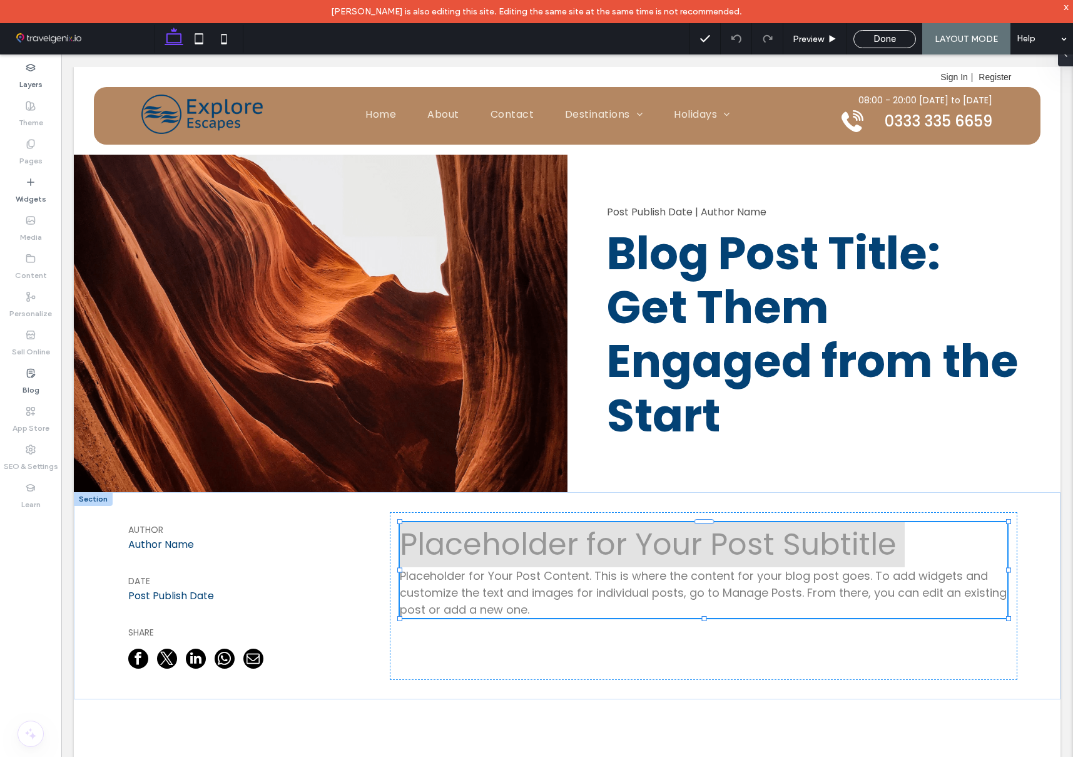
click at [964, 38] on span "LAYOUT MODE" at bounding box center [966, 39] width 63 height 11
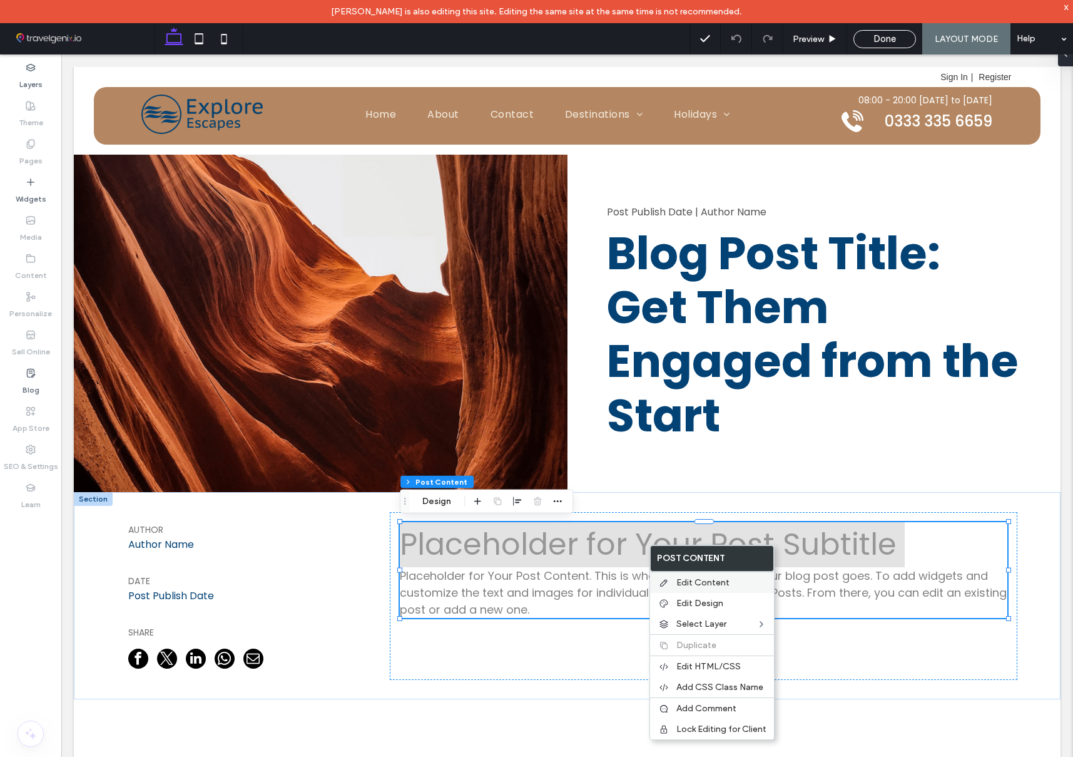
click at [698, 582] on span "Edit Content" at bounding box center [703, 582] width 53 height 11
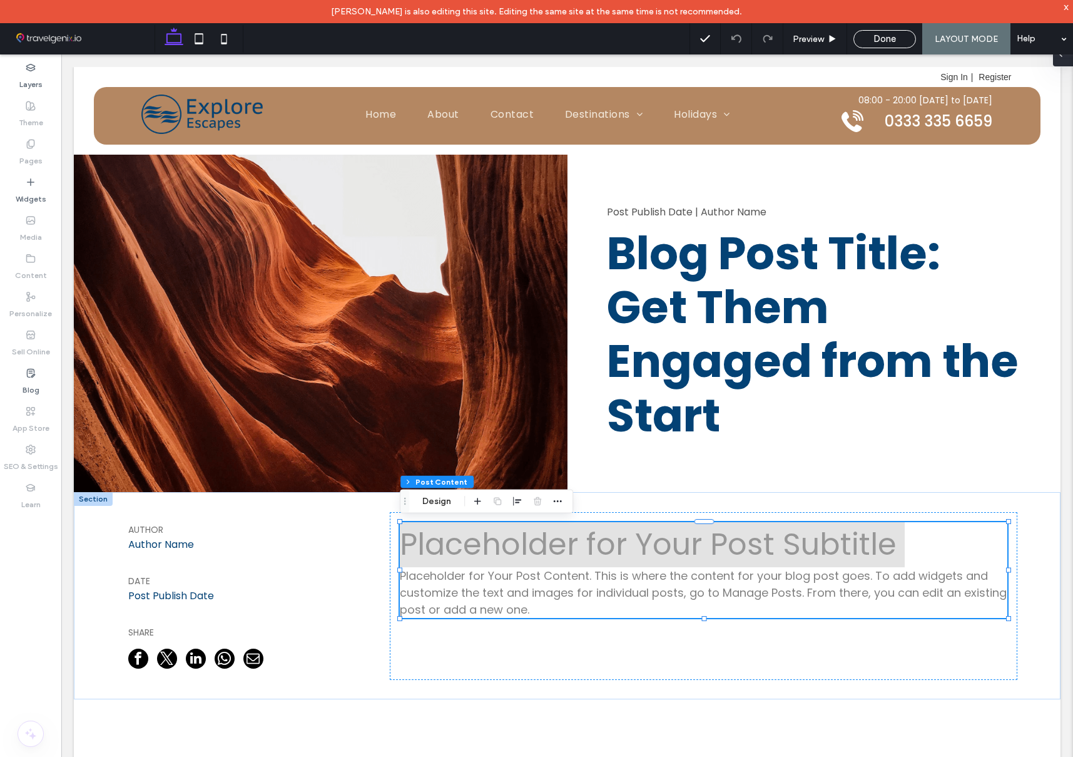
click at [1063, 59] on span at bounding box center [1061, 53] width 10 height 25
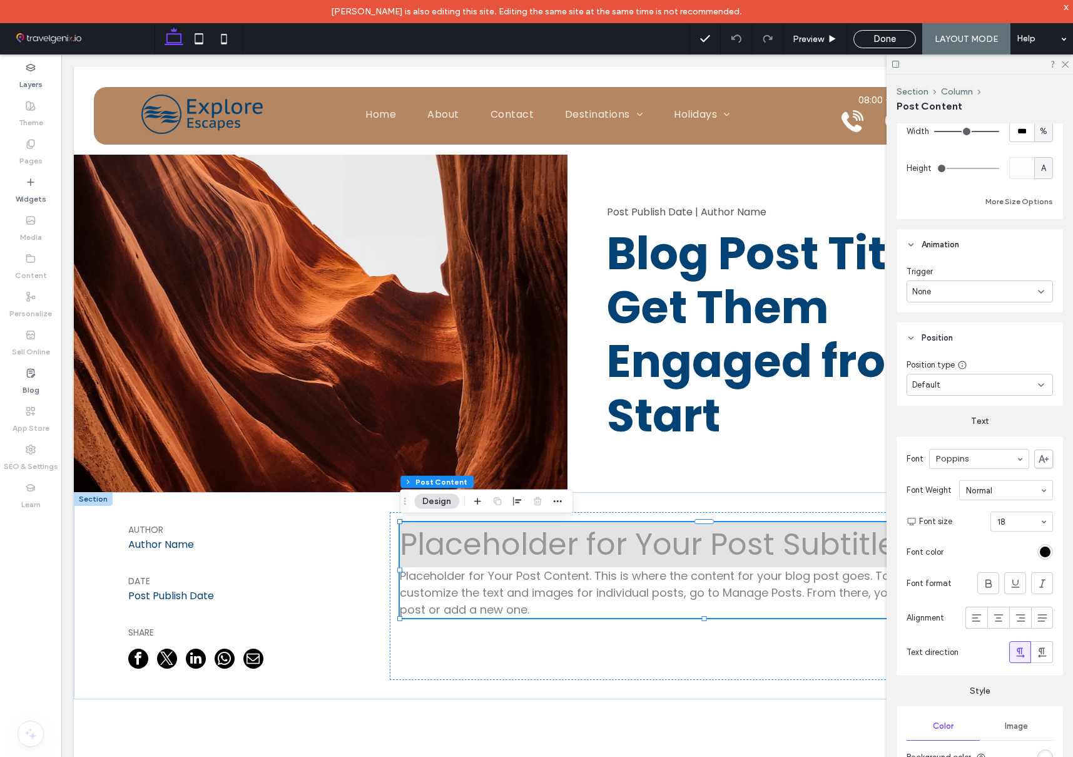
scroll to position [478, 0]
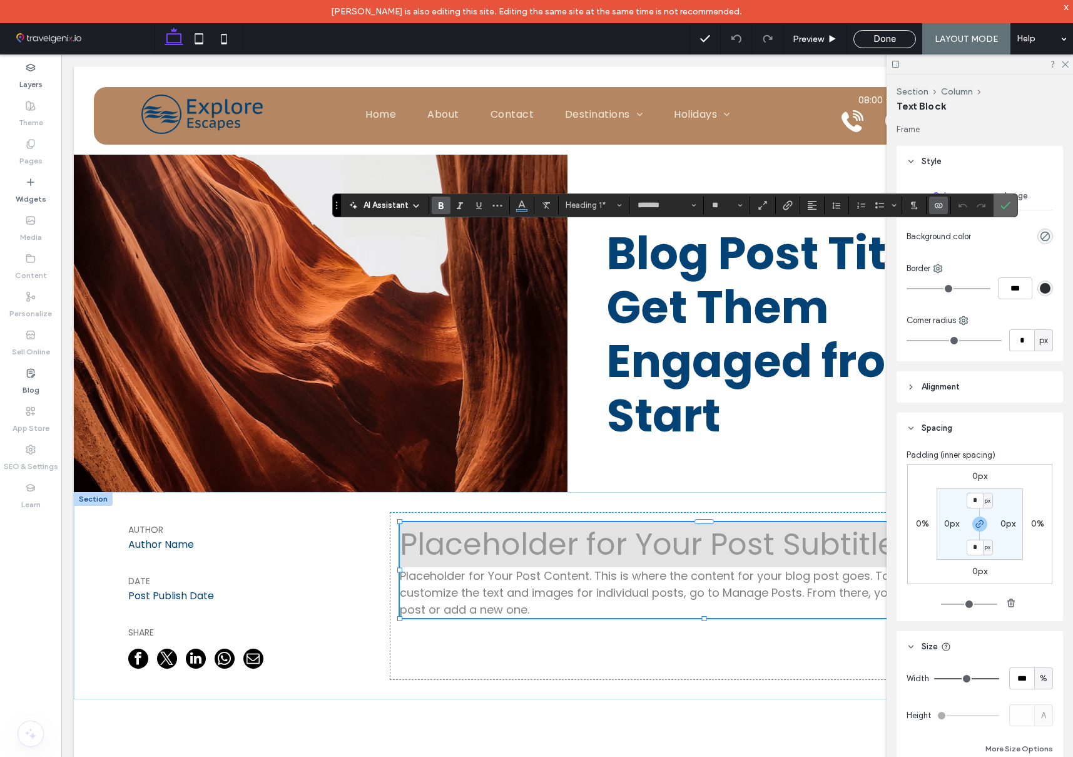
click at [1008, 203] on use "Confirm" at bounding box center [1006, 206] width 10 height 8
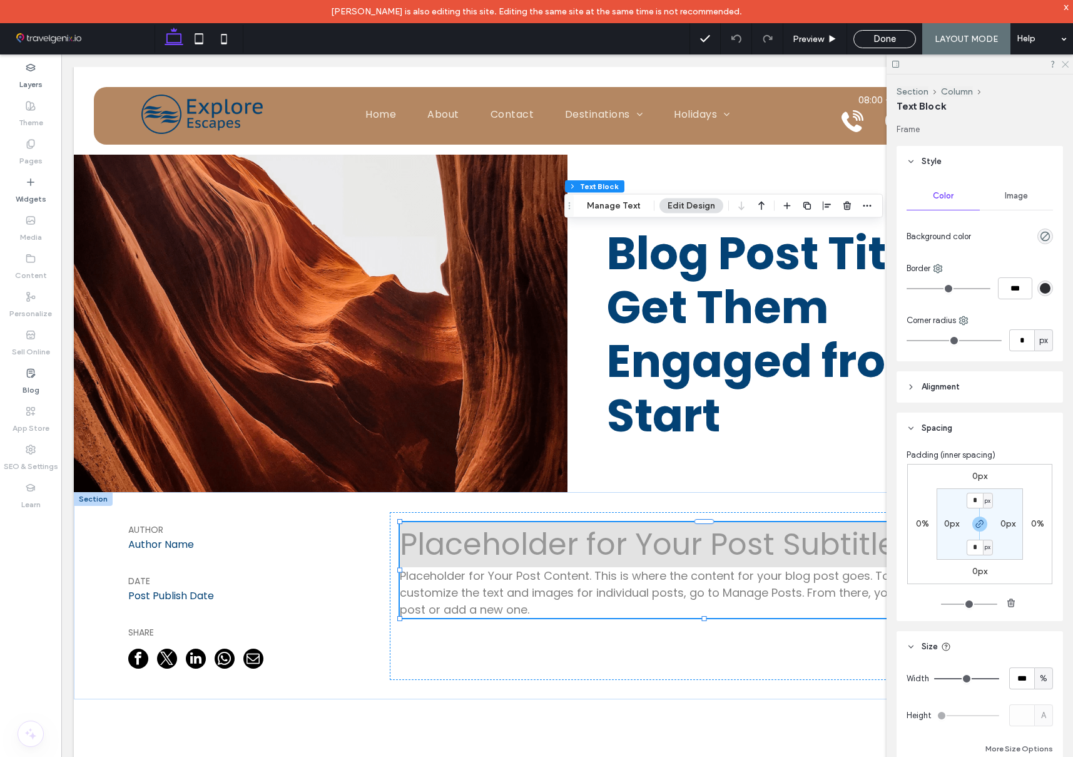
click at [1066, 65] on icon at bounding box center [1065, 63] width 8 height 8
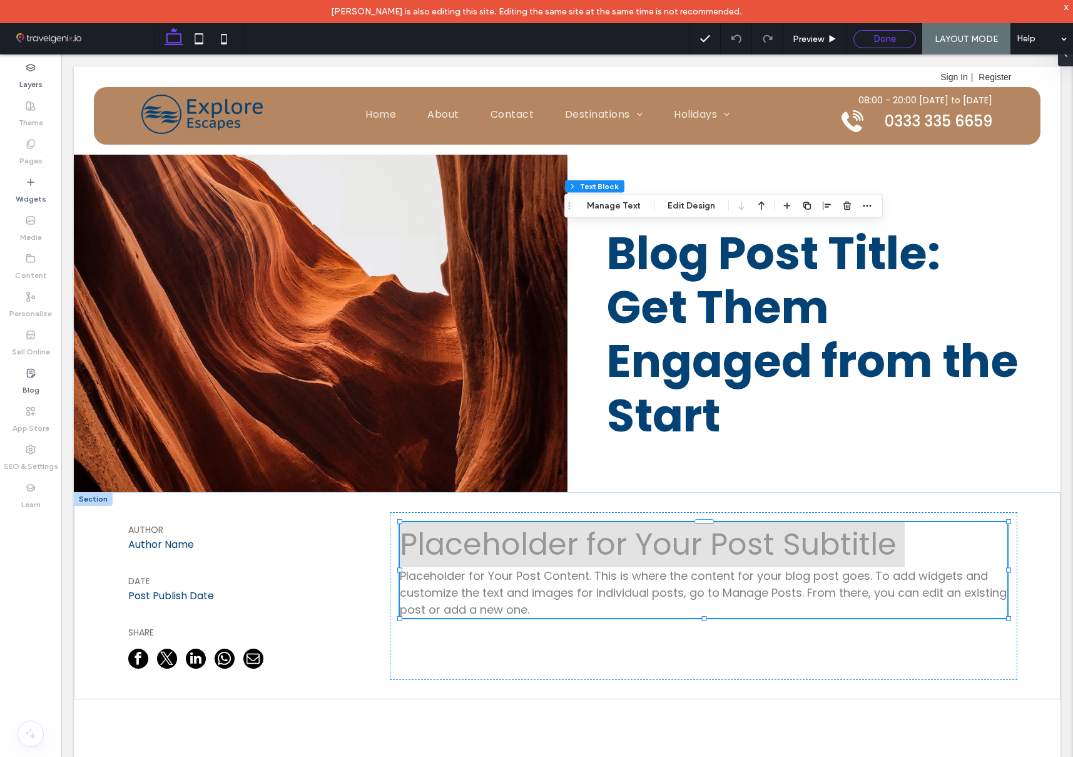
click at [886, 36] on span "Done" at bounding box center [885, 38] width 23 height 11
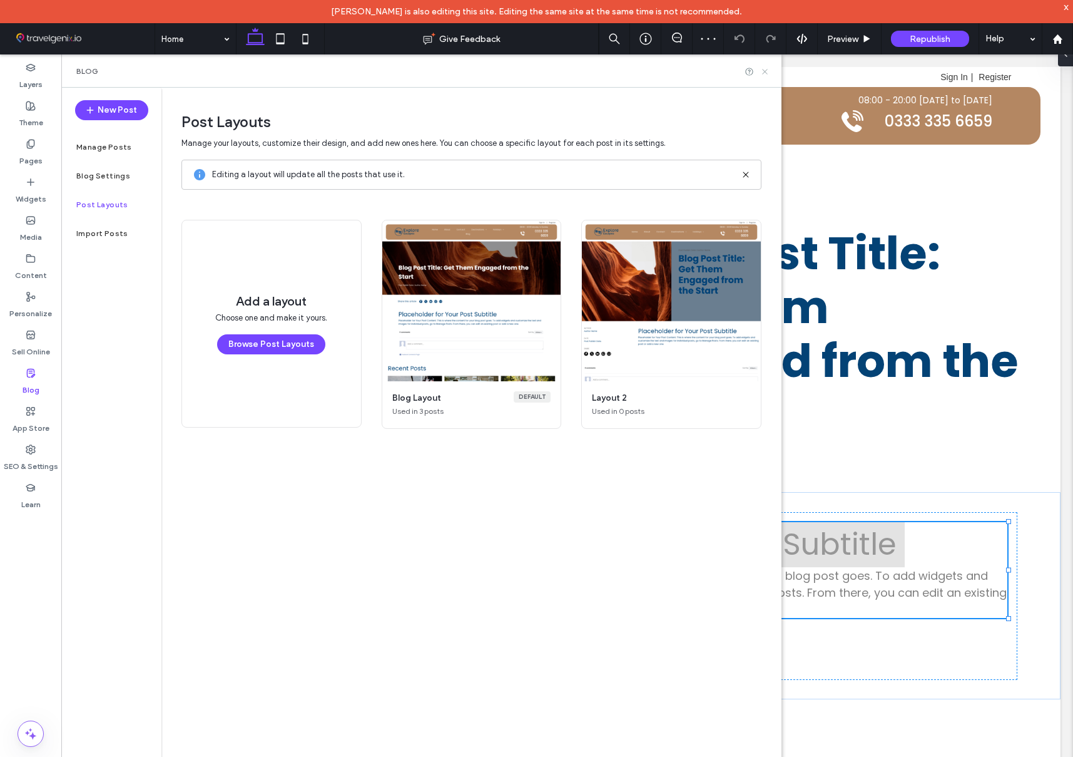
click at [765, 69] on icon at bounding box center [764, 71] width 9 height 9
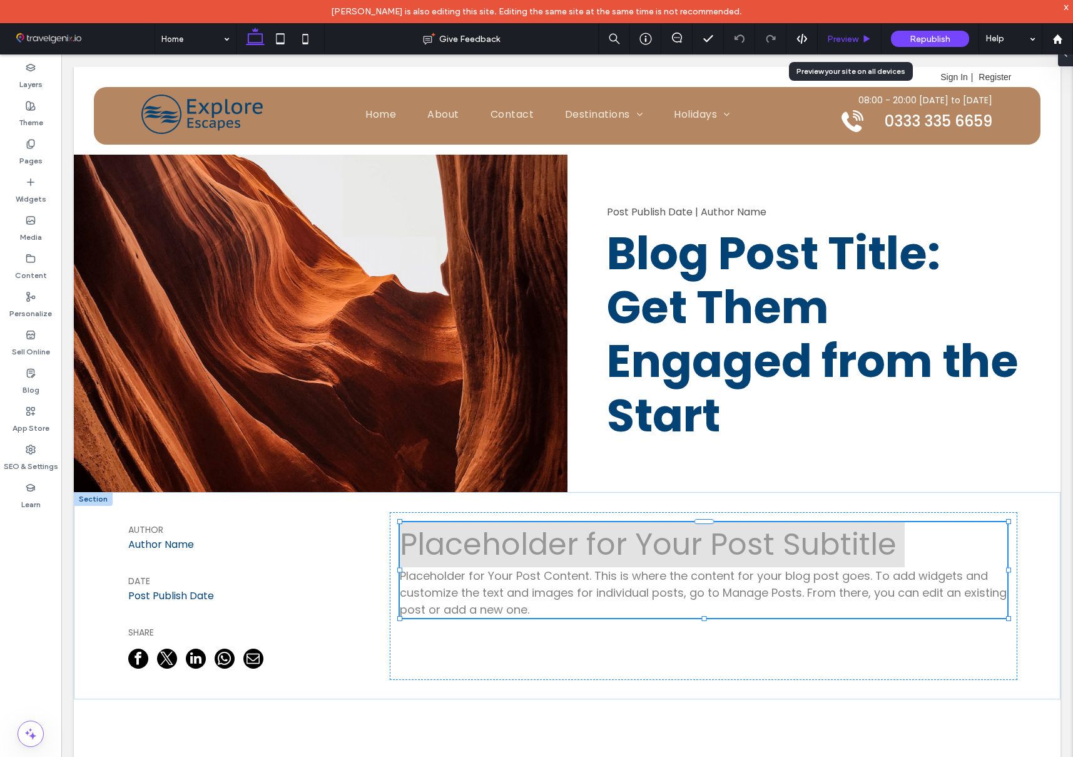
click at [855, 37] on span "Preview" at bounding box center [842, 39] width 31 height 11
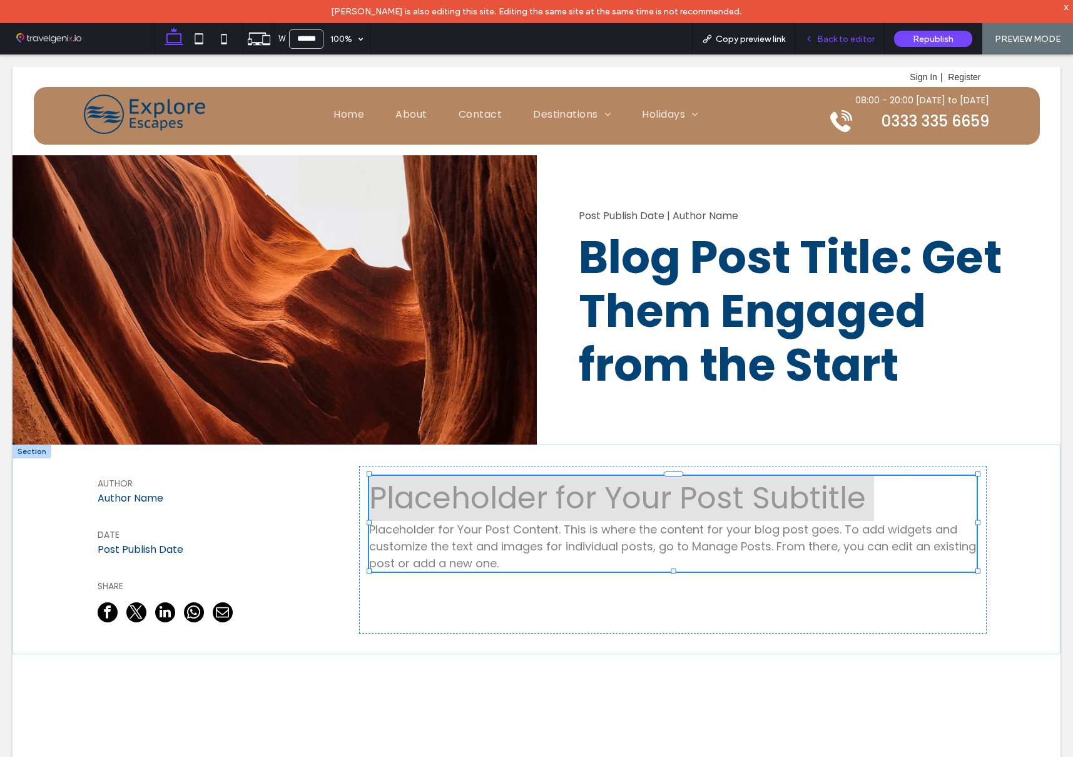
click at [865, 41] on span "Back to editor" at bounding box center [846, 39] width 58 height 11
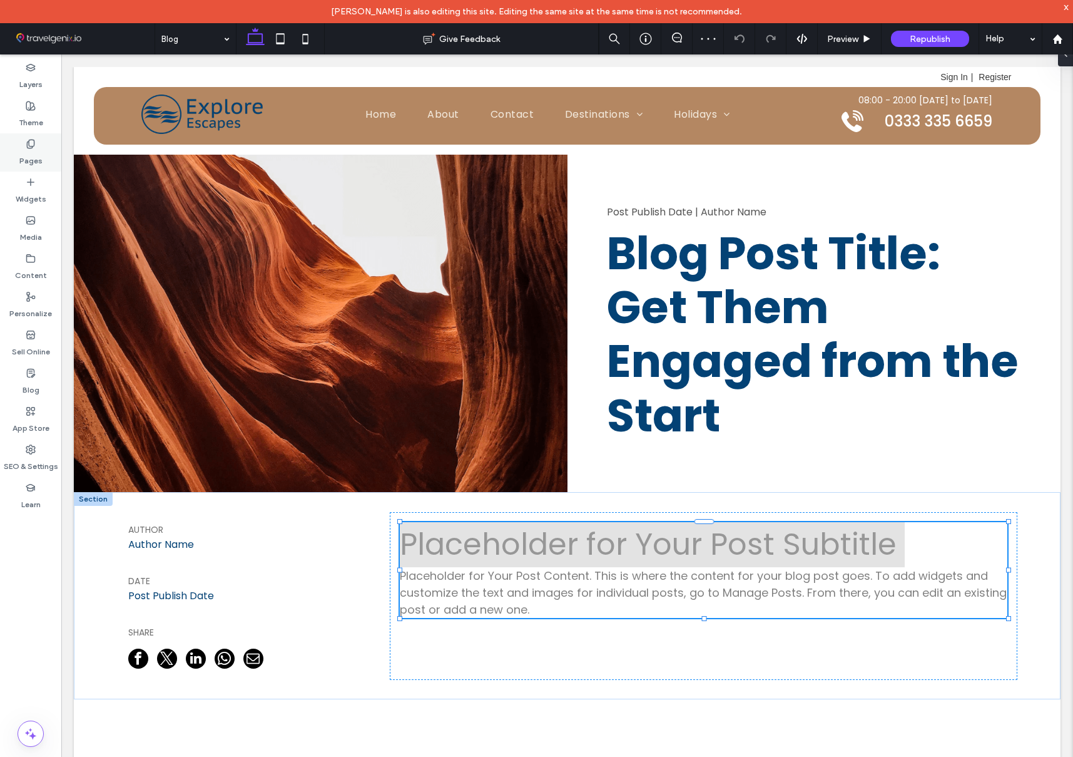
click at [31, 153] on label "Pages" at bounding box center [30, 158] width 23 height 18
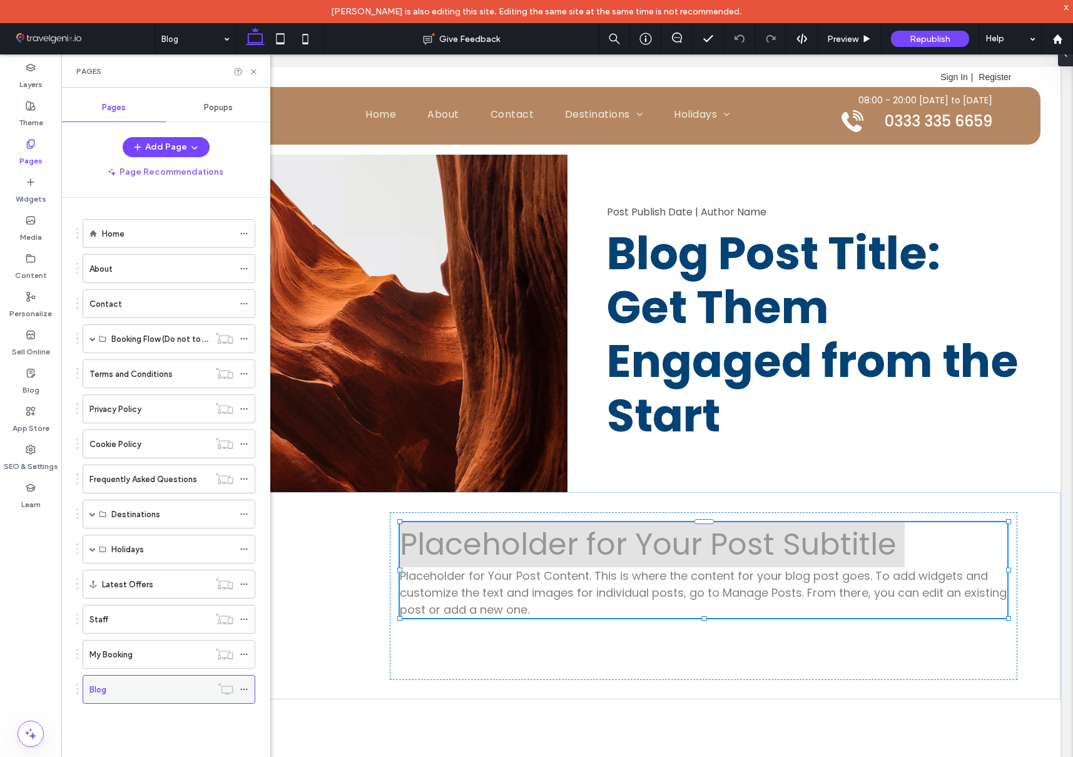
click at [164, 690] on div "Blog" at bounding box center [150, 689] width 122 height 13
click at [256, 71] on icon at bounding box center [253, 71] width 9 height 9
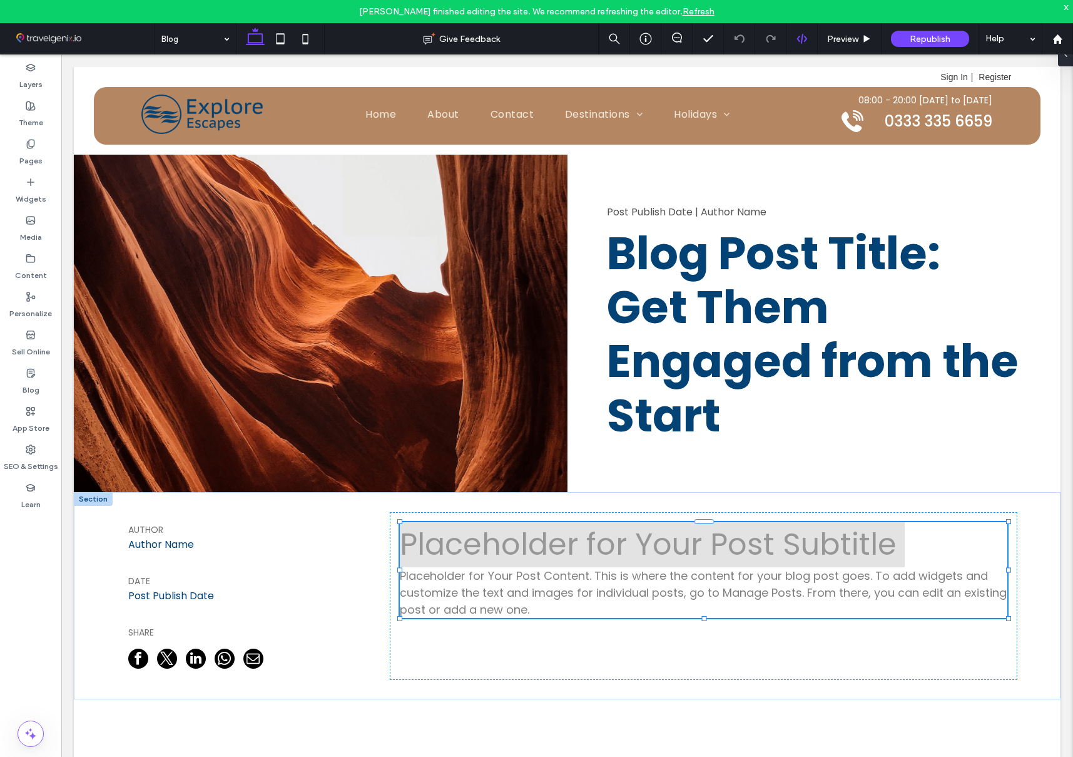
type input "***"
click at [145, 130] on button "Design" at bounding box center [153, 133] width 45 height 15
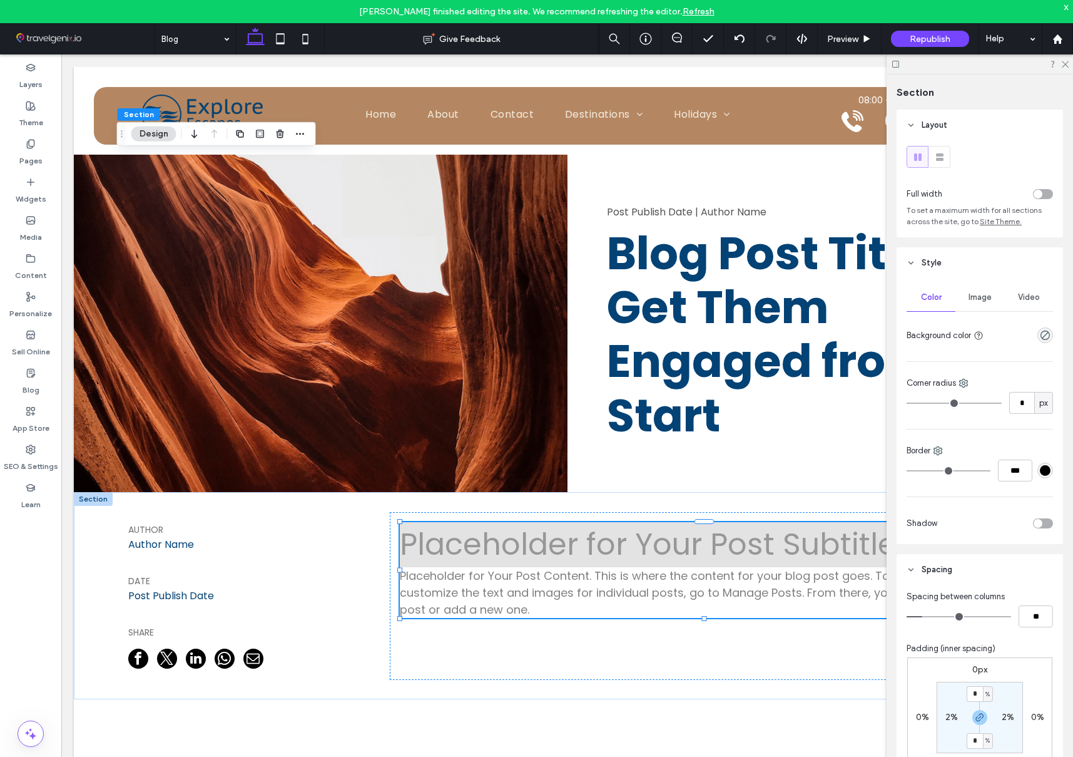
click at [984, 297] on span "Image" at bounding box center [980, 297] width 23 height 10
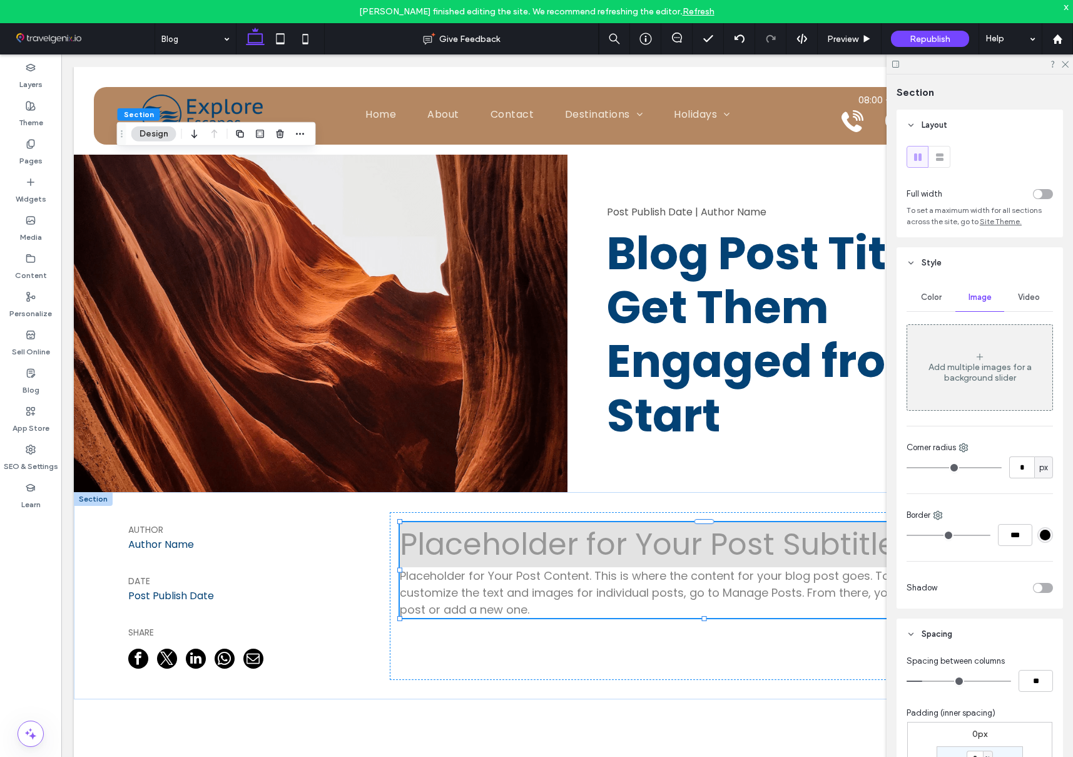
click at [982, 350] on div "Add multiple images for a background slider" at bounding box center [979, 367] width 145 height 83
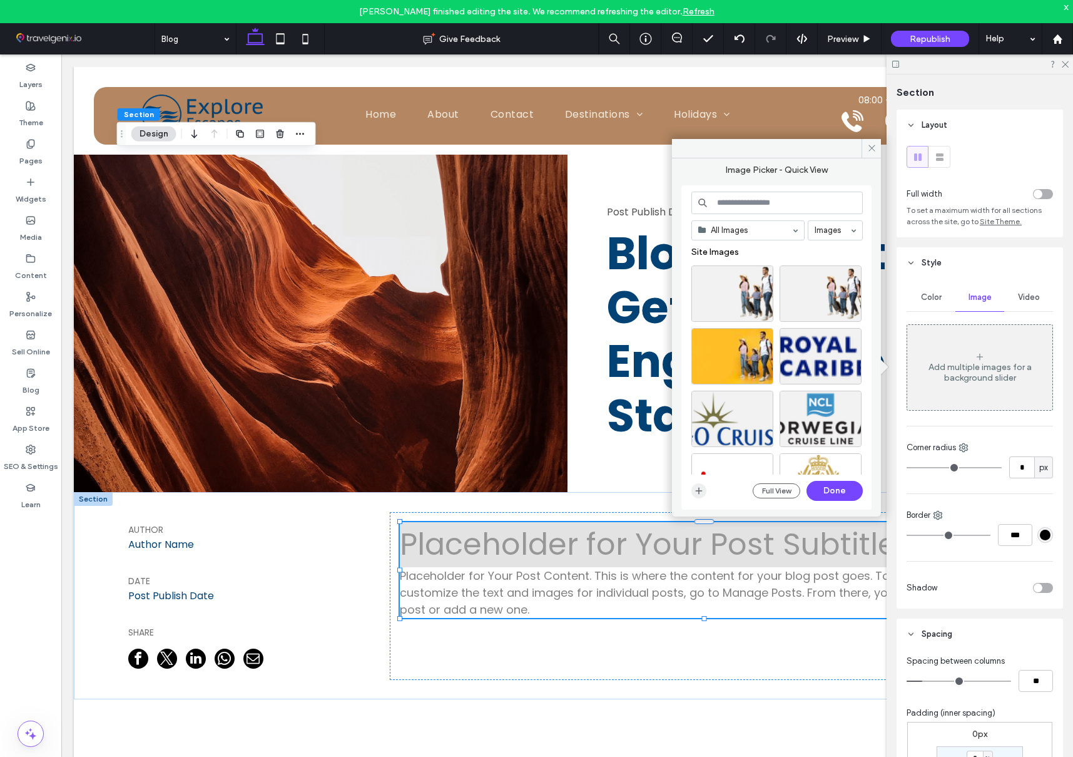
click at [697, 491] on icon "button" at bounding box center [699, 491] width 10 height 10
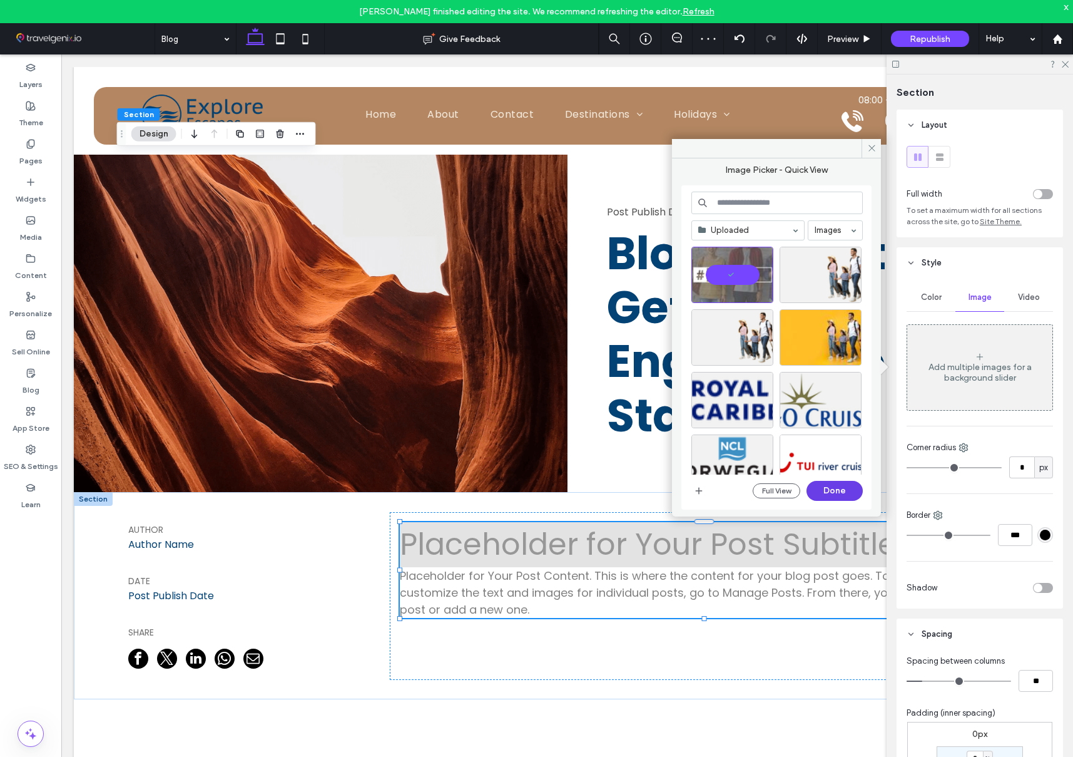
click at [837, 492] on button "Done" at bounding box center [835, 491] width 56 height 20
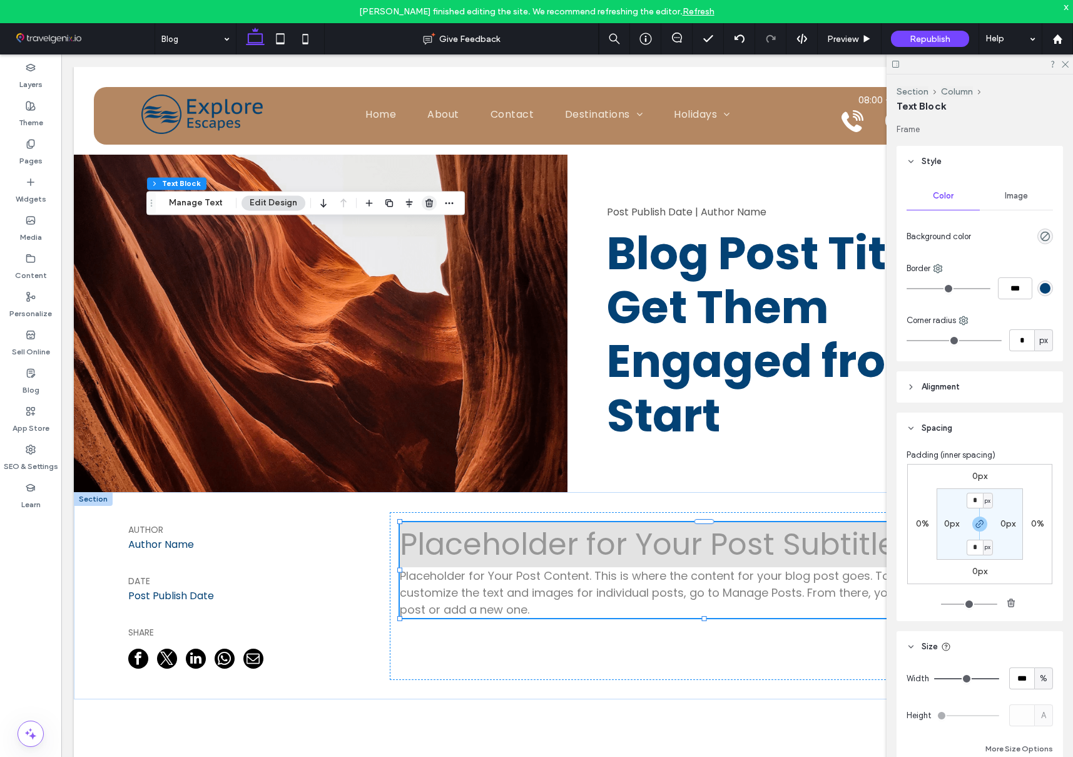
click at [425, 201] on icon "button" at bounding box center [429, 203] width 10 height 10
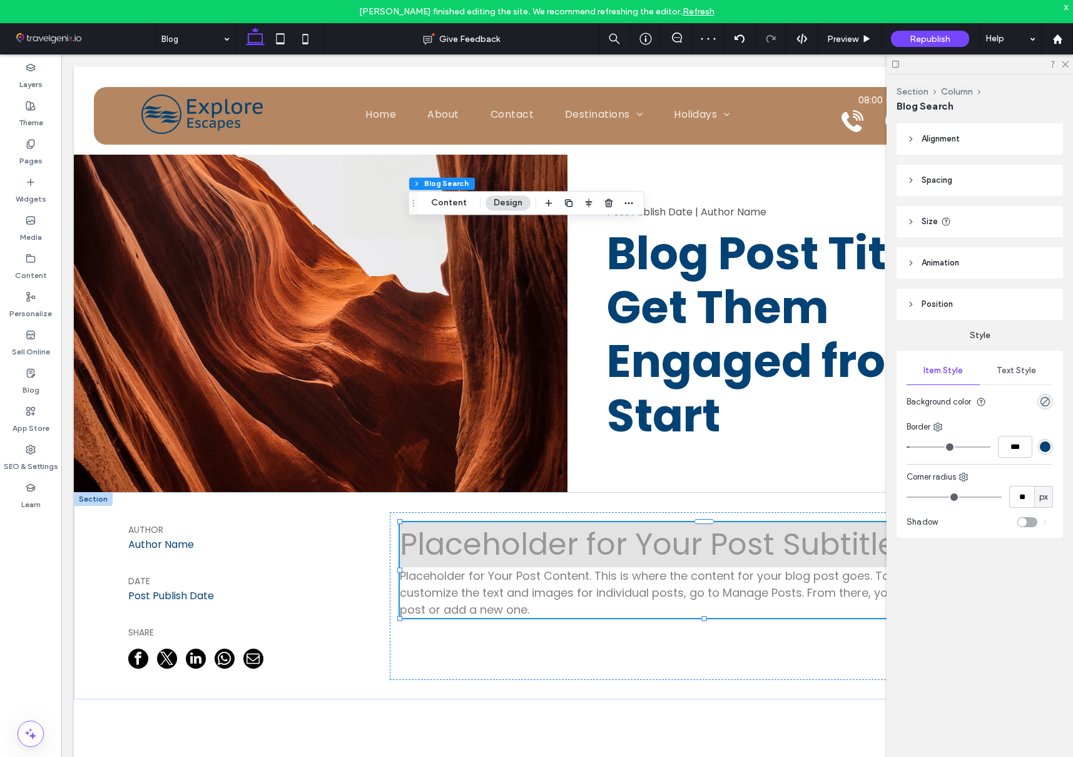
click at [945, 141] on span "Alignment" at bounding box center [941, 139] width 38 height 13
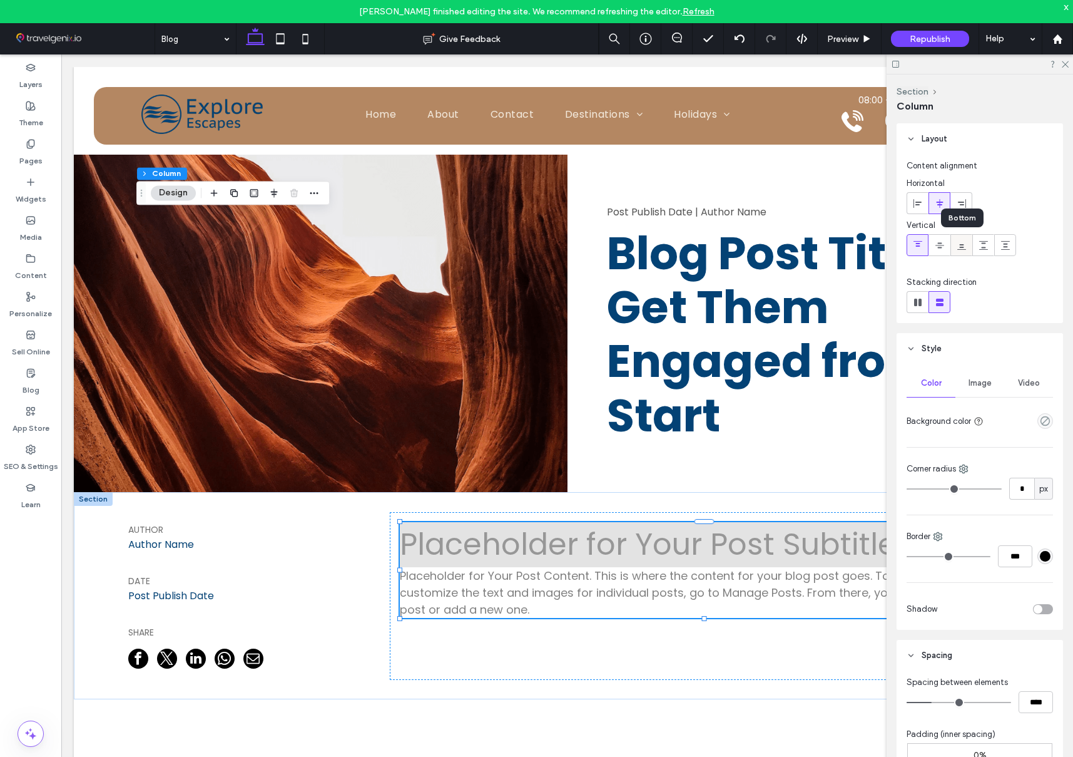
click at [965, 246] on icon at bounding box center [962, 245] width 10 height 10
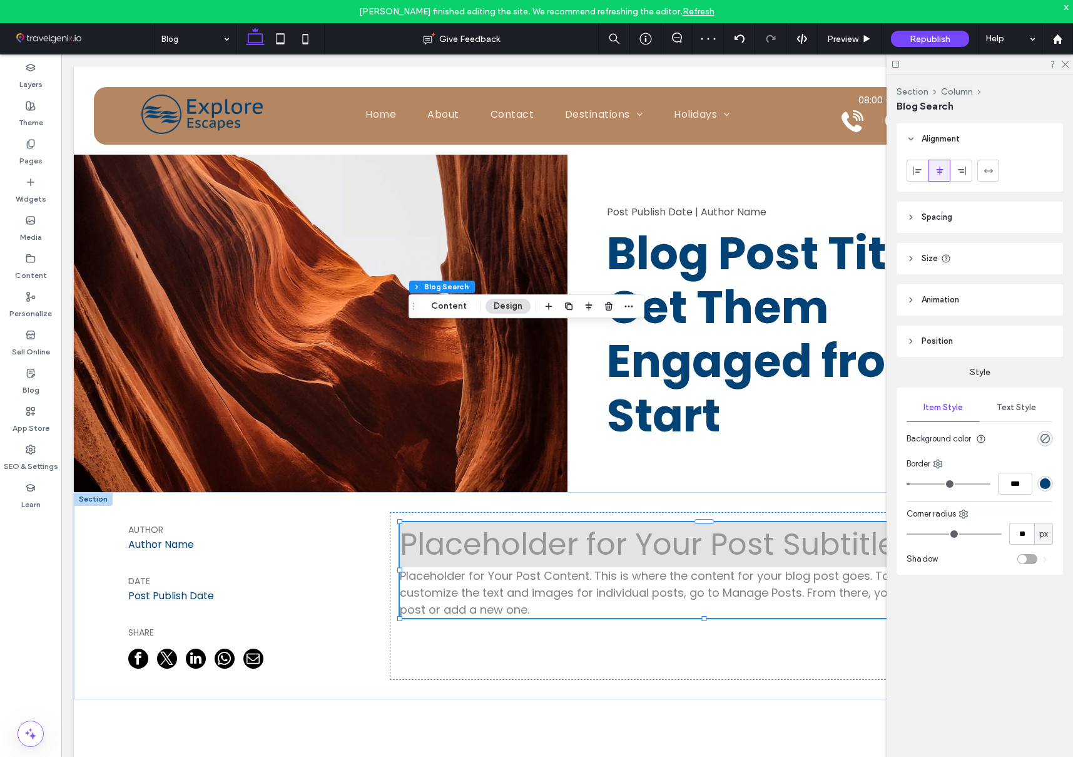
click at [1042, 444] on div "rgba(0, 0, 0, 0)" at bounding box center [1046, 439] width 16 height 16
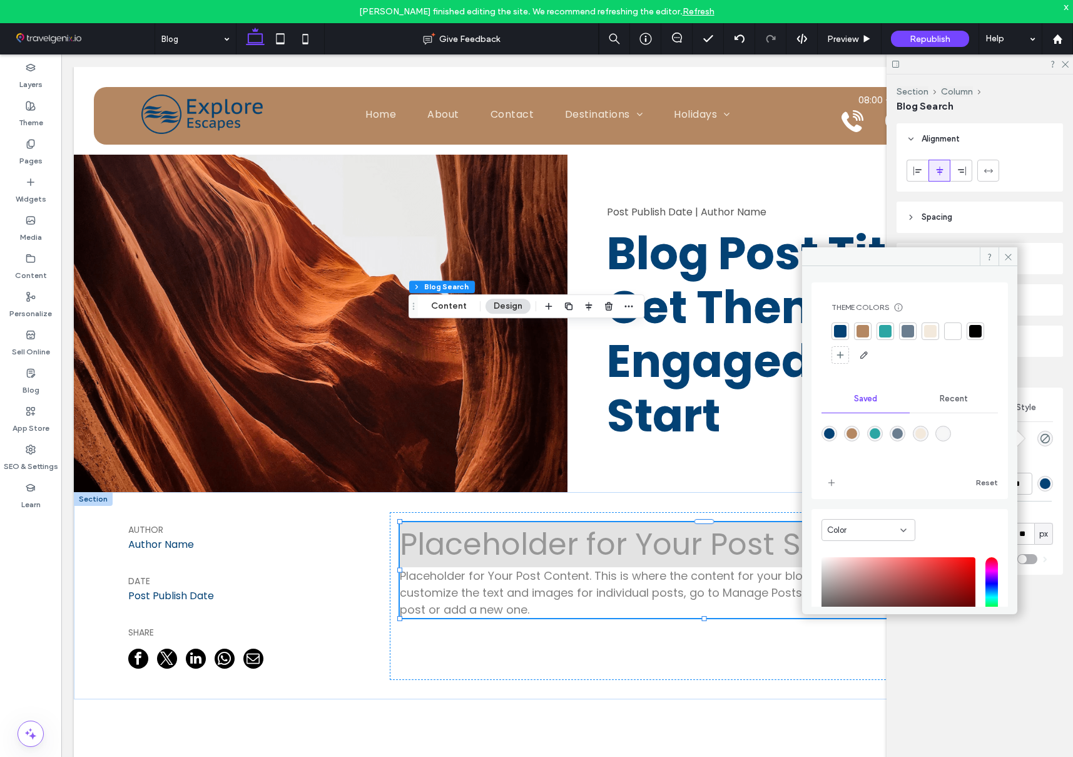
click at [947, 330] on div at bounding box center [953, 331] width 13 height 13
click at [1011, 254] on use at bounding box center [1008, 256] width 6 height 6
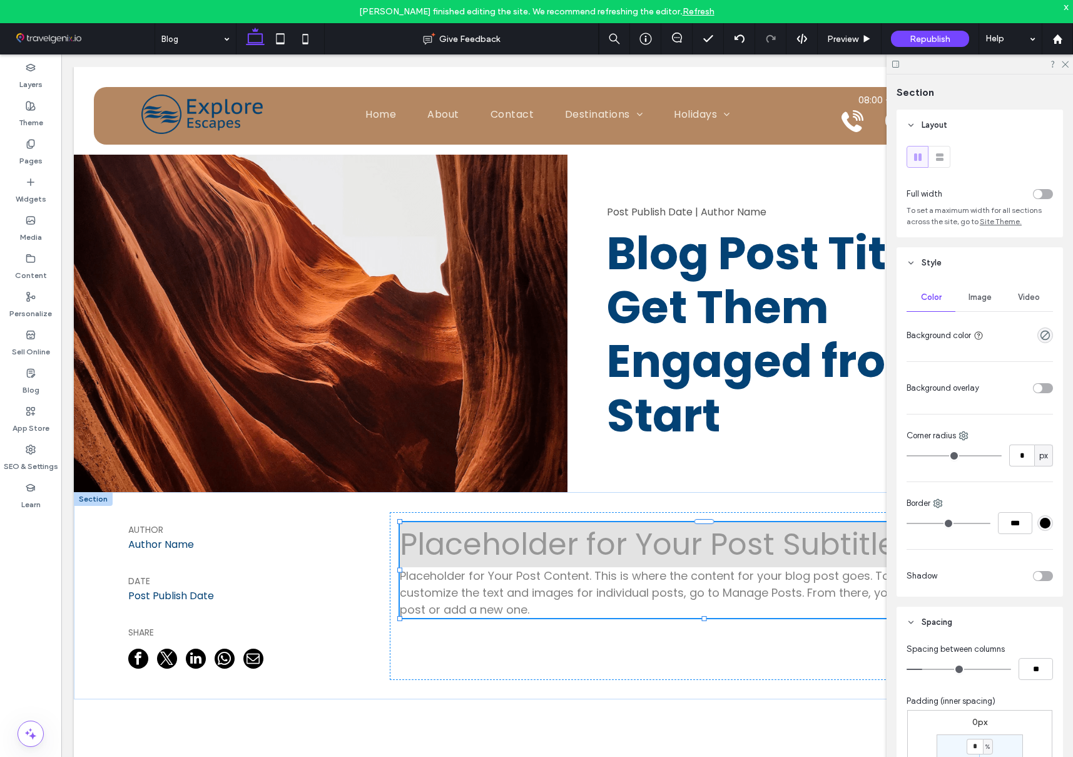
type input "***"
click at [1063, 63] on icon at bounding box center [1065, 63] width 8 height 8
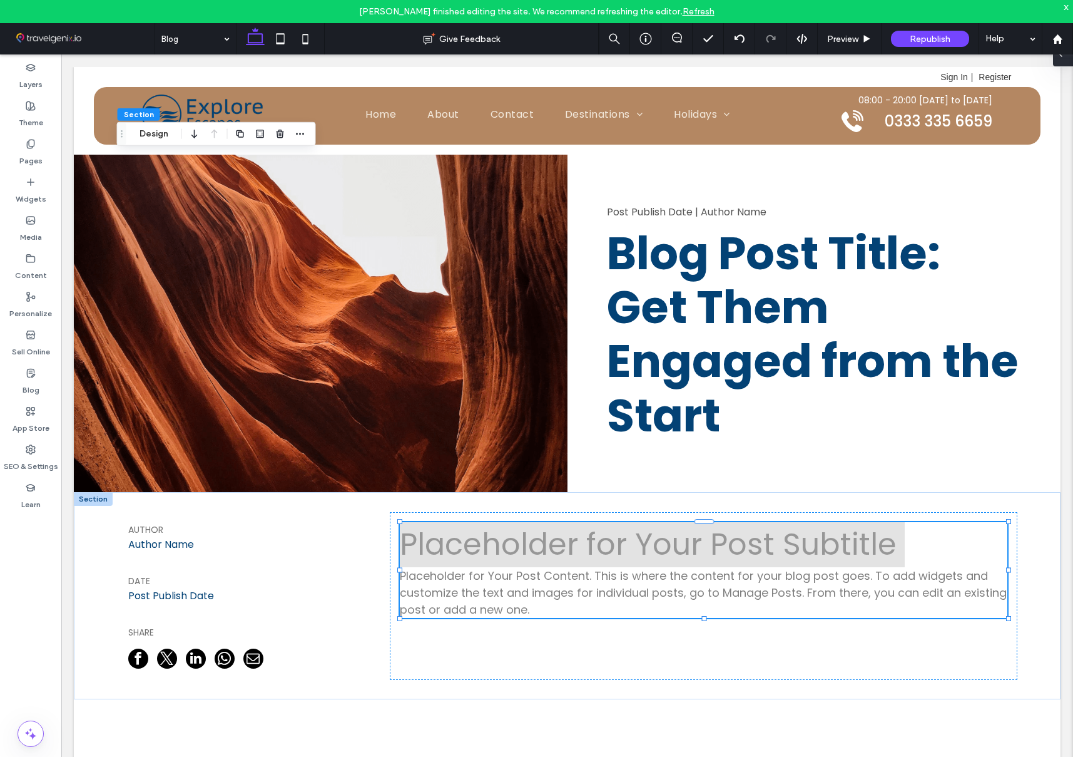
click at [1060, 59] on span at bounding box center [1061, 53] width 10 height 25
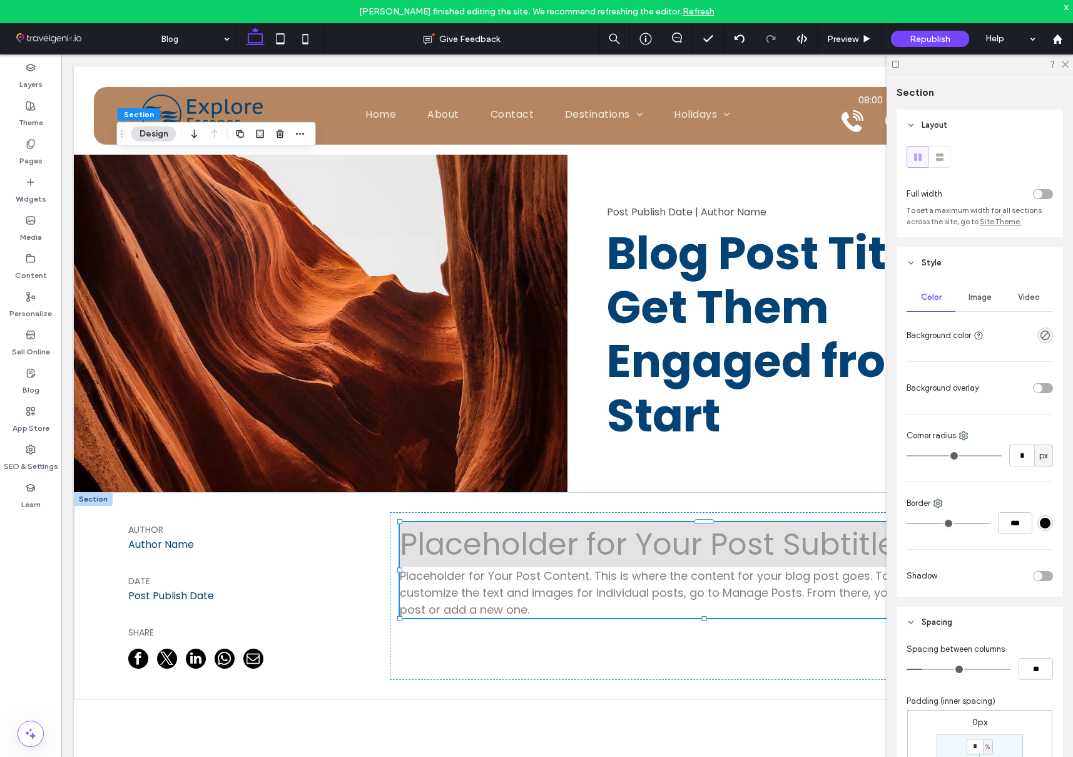
click at [974, 298] on span "Image" at bounding box center [980, 297] width 23 height 10
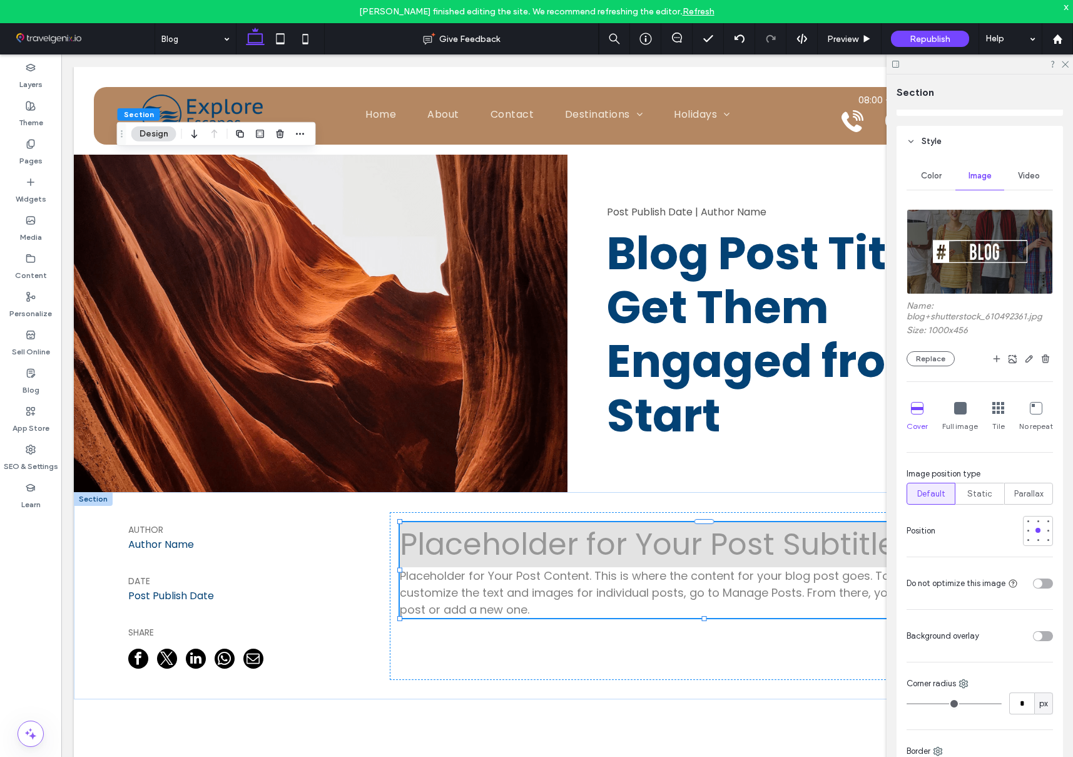
scroll to position [131, 0]
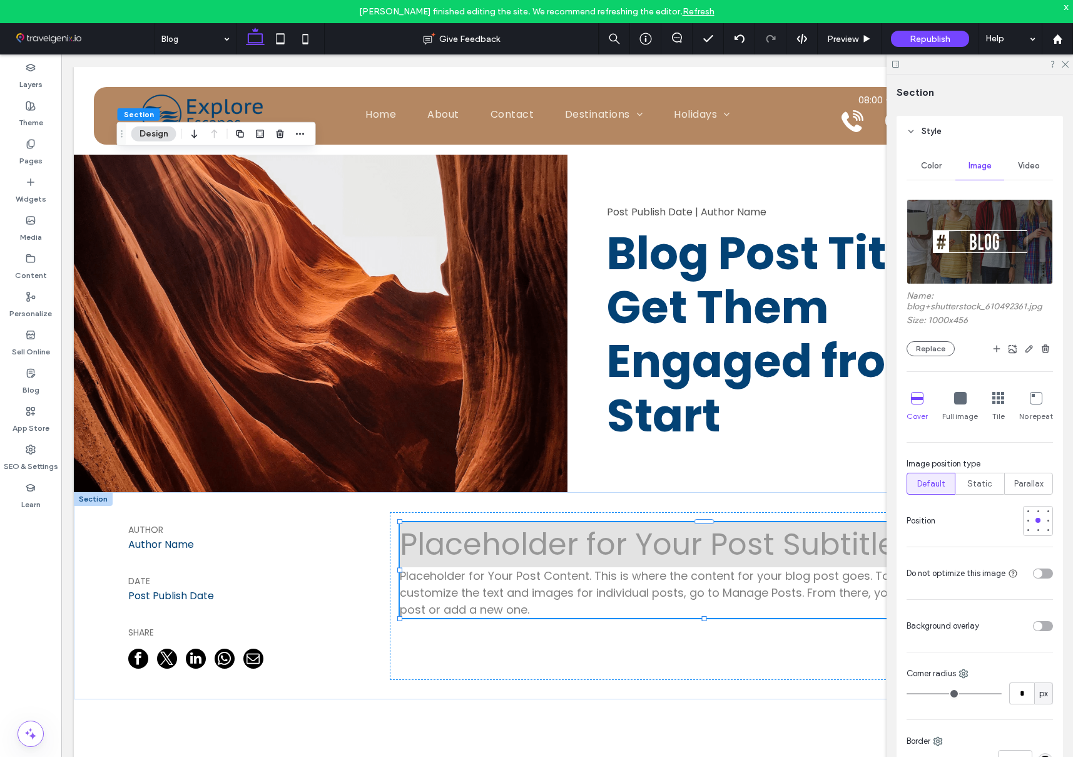
click at [1047, 573] on div "toggle" at bounding box center [1043, 573] width 20 height 10
click at [1069, 64] on div at bounding box center [980, 63] width 186 height 19
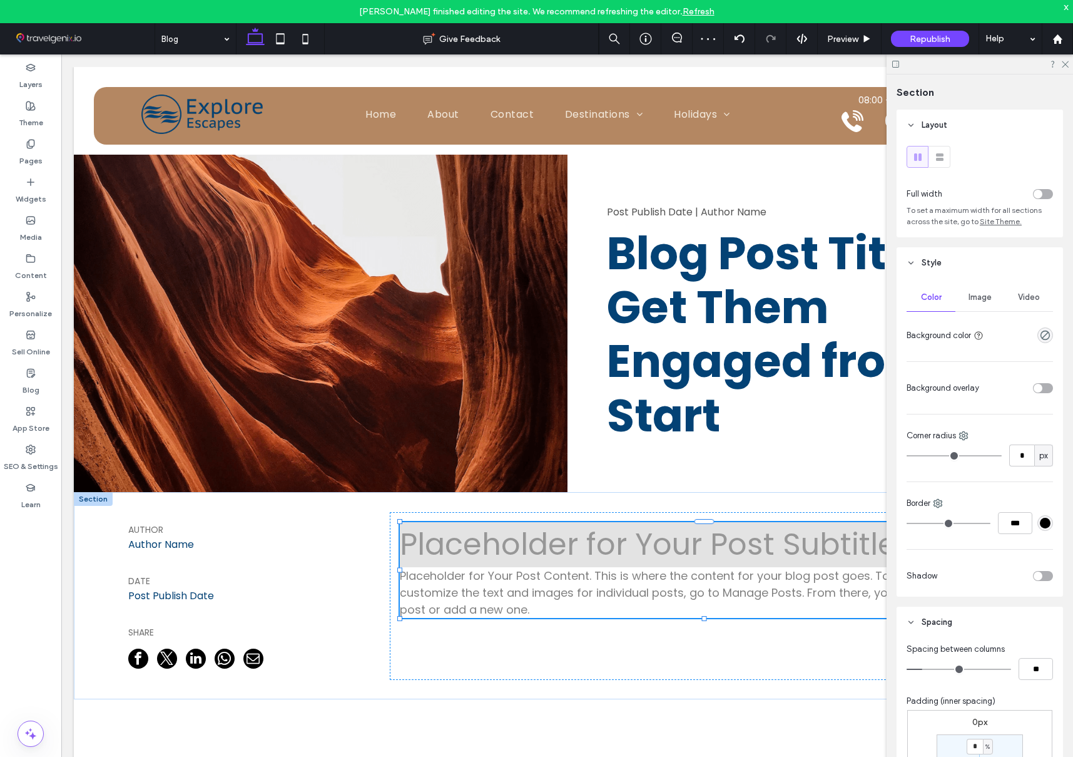
type input "***"
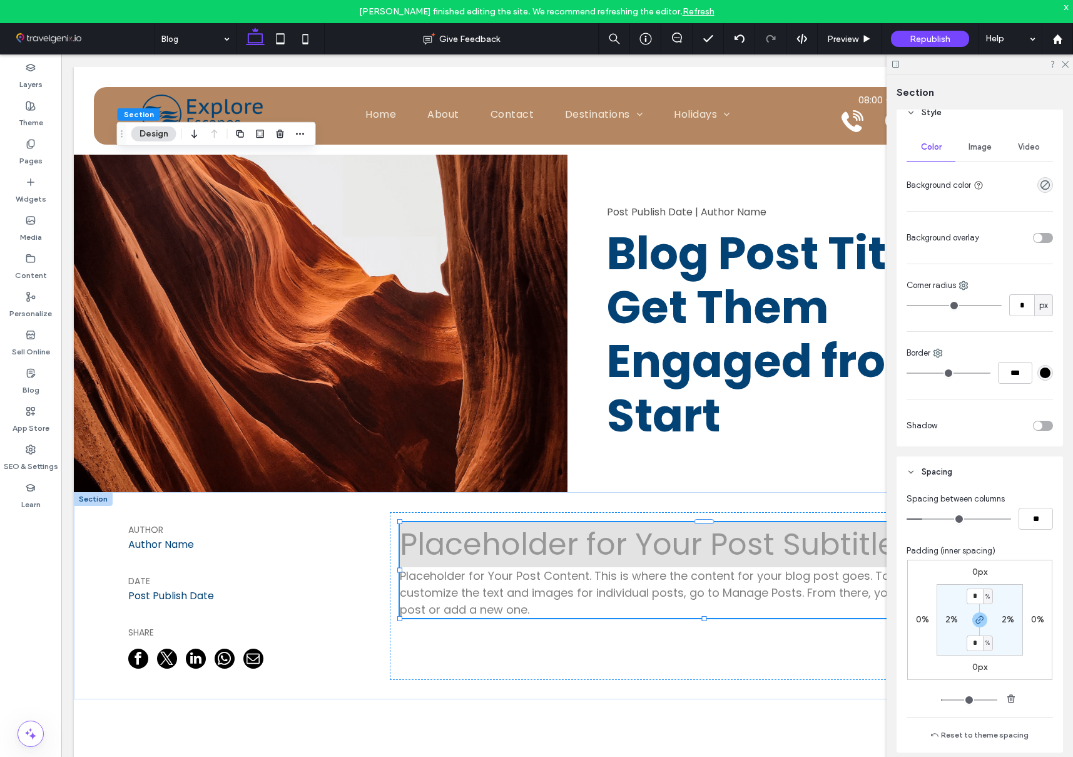
click at [979, 644] on input "*" at bounding box center [975, 643] width 16 height 16
type input "*"
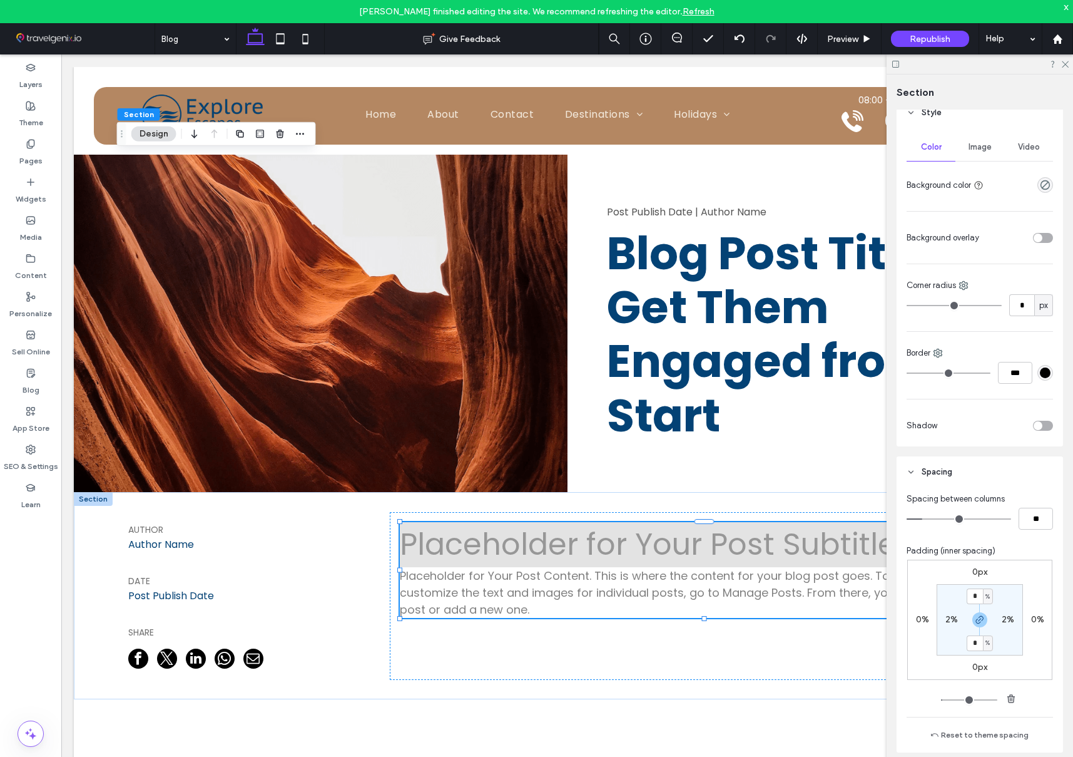
type input "*"
click at [979, 642] on input "*" at bounding box center [975, 642] width 16 height 16
type input "*"
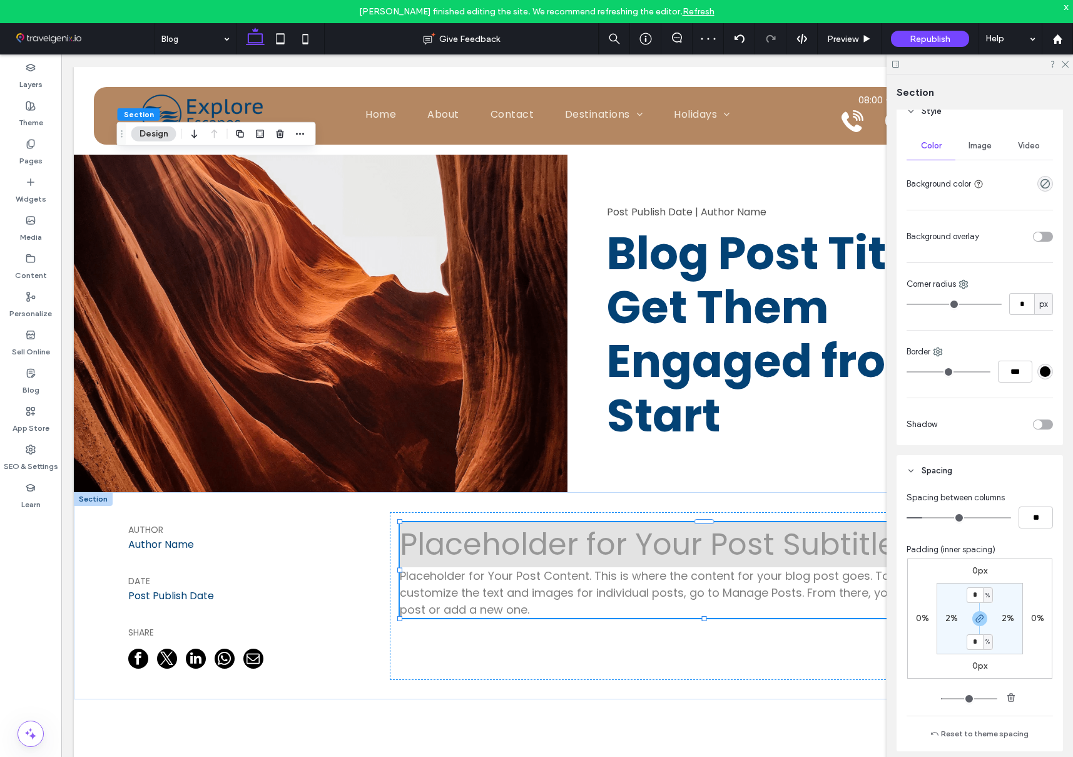
type input "*"
click at [944, 664] on div "0px 0% 0px 0% * % 2% * % 2%" at bounding box center [979, 618] width 145 height 120
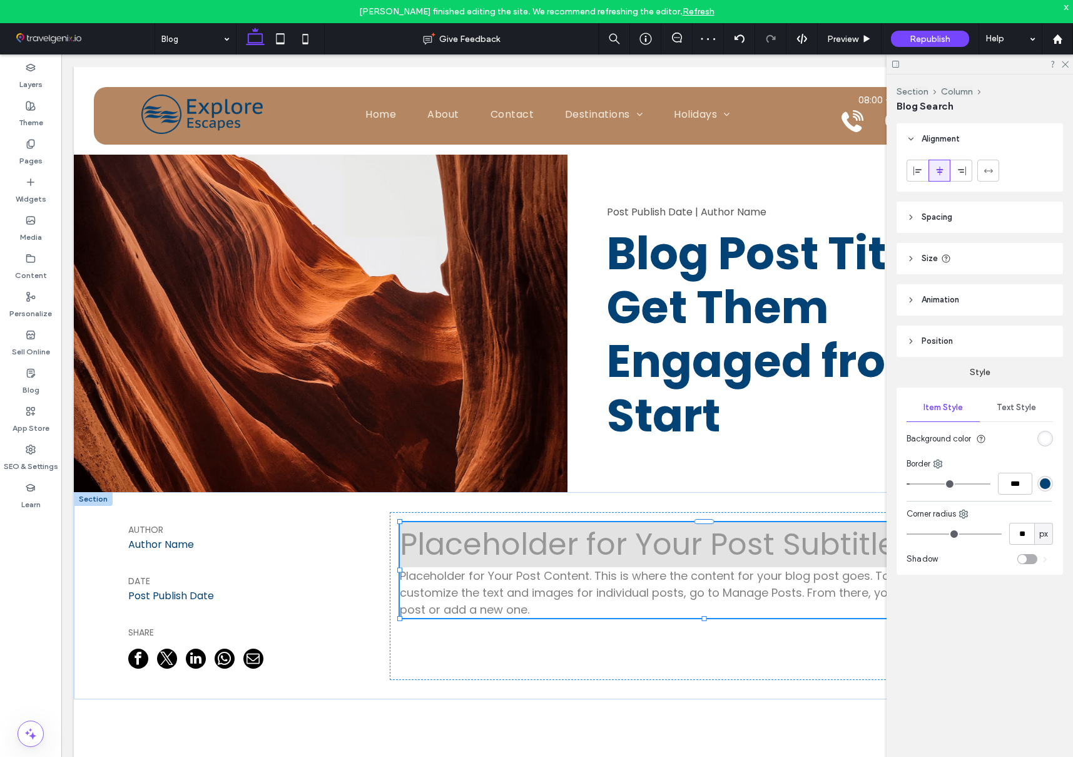
type input "**"
type input "****"
type input "**"
click at [1026, 409] on span "Text Style" at bounding box center [1016, 407] width 39 height 10
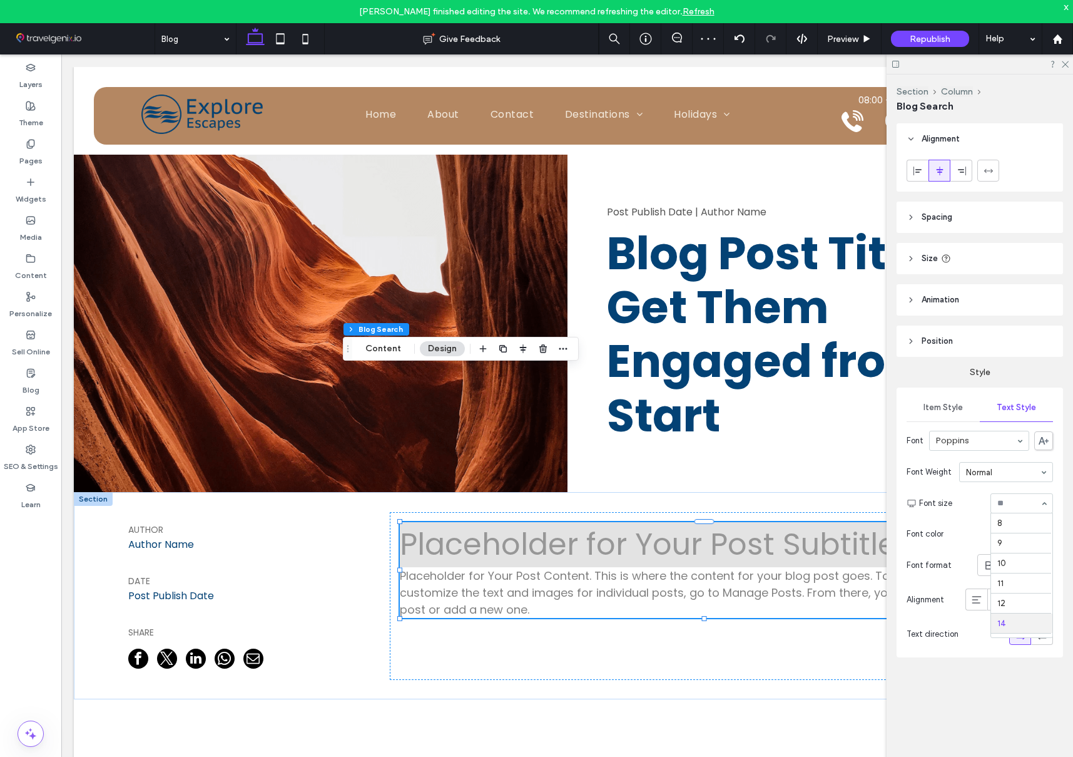
scroll to position [100, 0]
click at [1062, 63] on icon at bounding box center [1065, 63] width 8 height 8
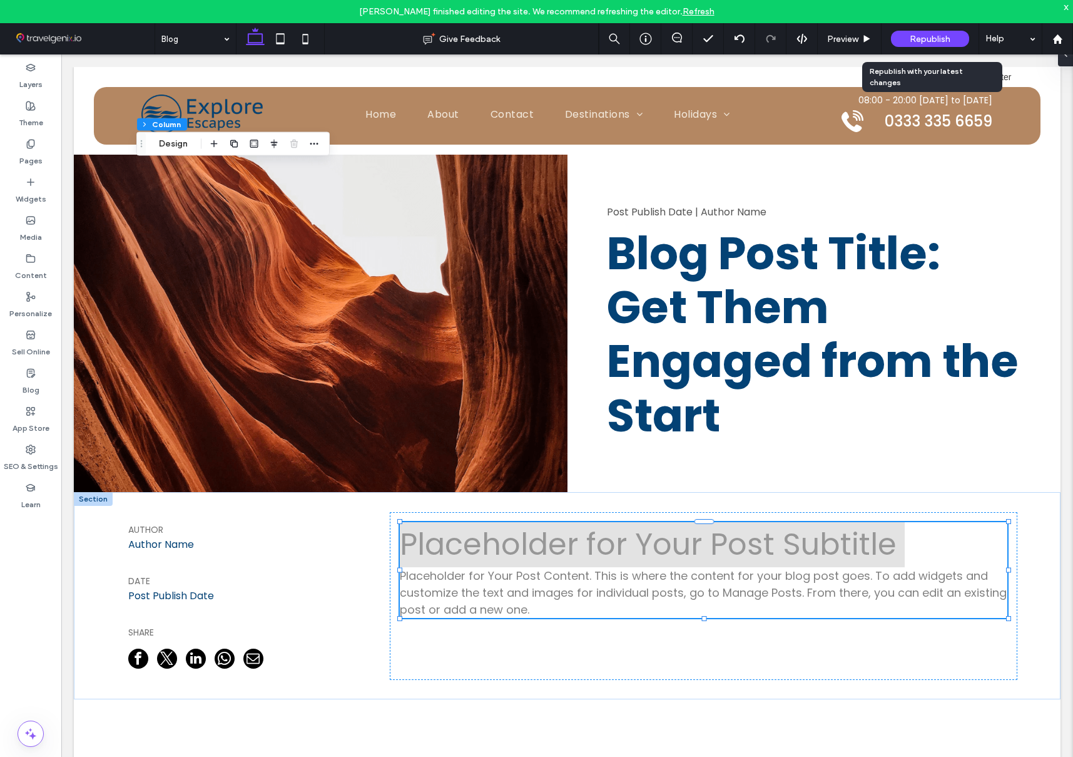
click at [937, 37] on span "Republish" at bounding box center [930, 39] width 41 height 11
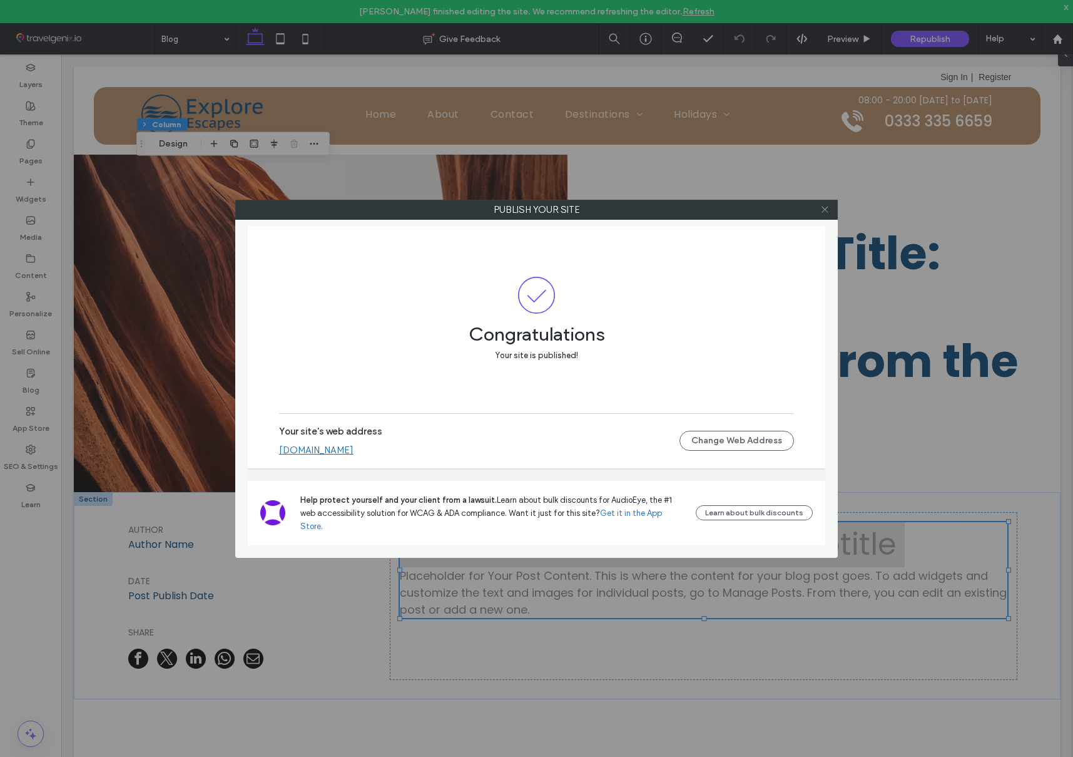
click at [827, 210] on icon at bounding box center [824, 209] width 9 height 9
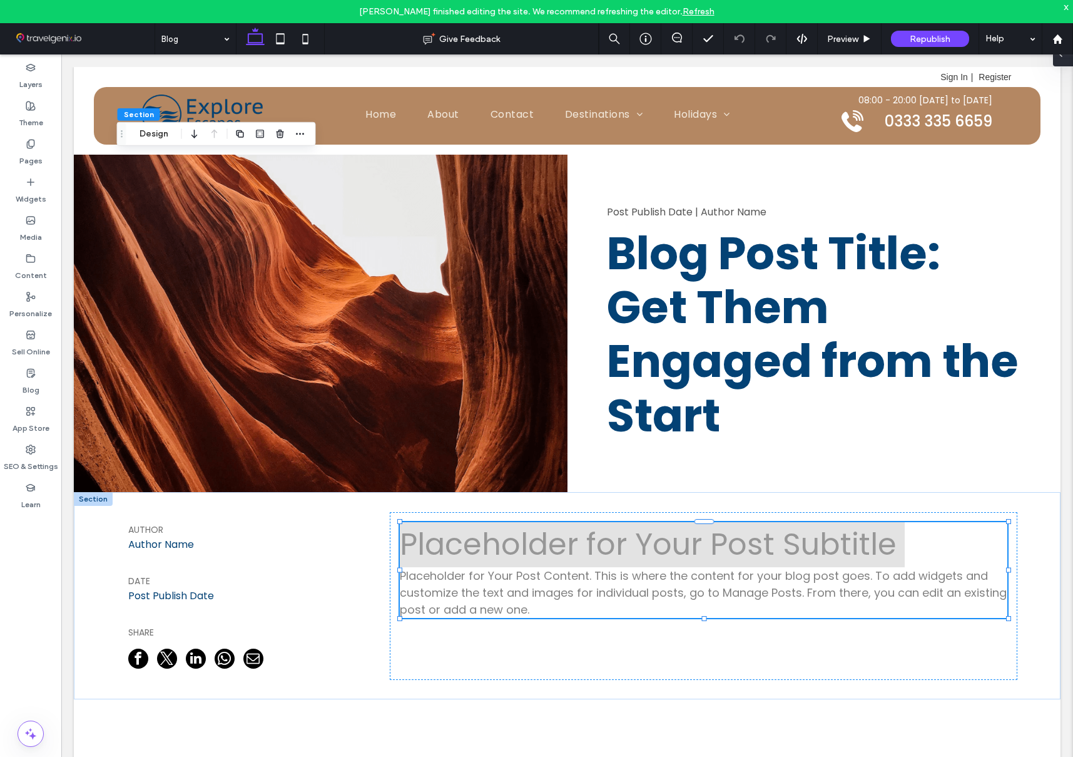
click at [1060, 61] on span at bounding box center [1061, 53] width 10 height 25
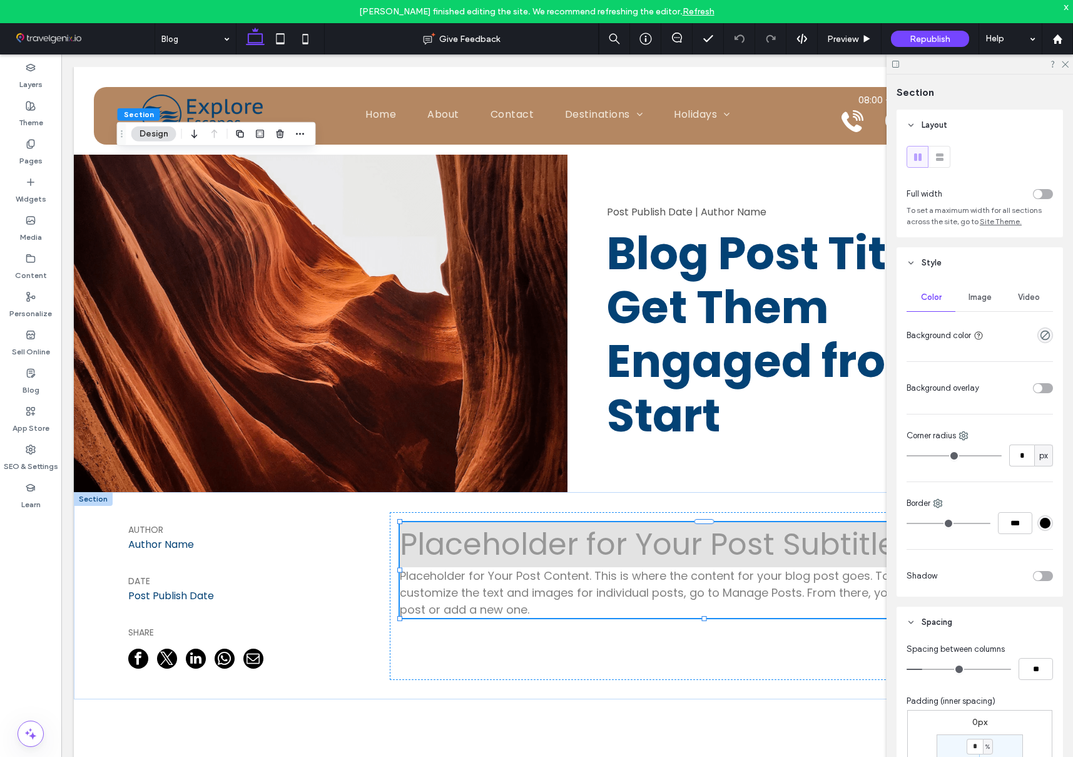
scroll to position [1, 0]
click at [976, 295] on span "Image" at bounding box center [980, 297] width 23 height 10
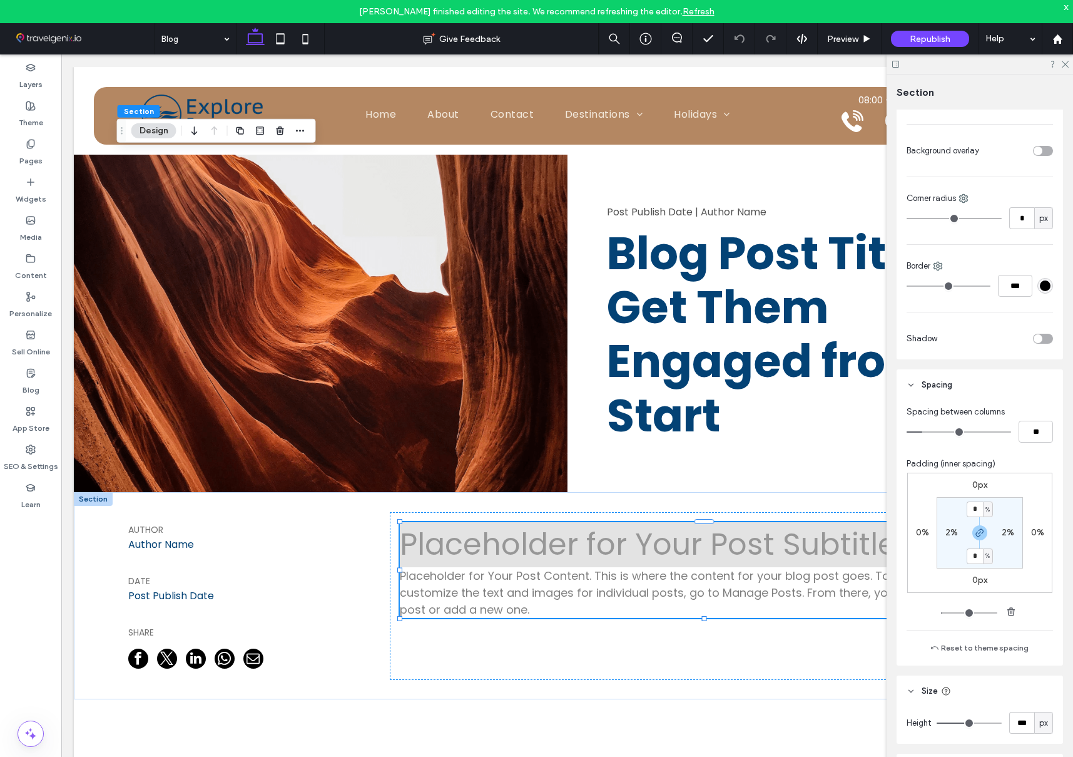
scroll to position [666, 0]
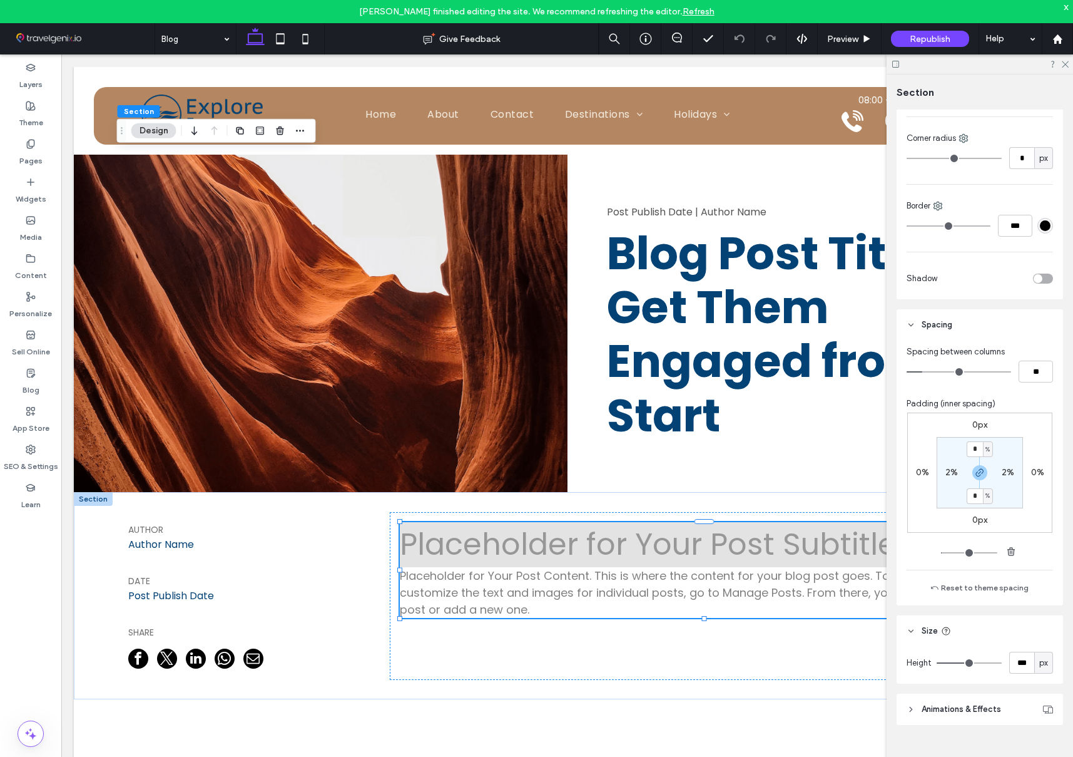
click at [923, 472] on label "0%" at bounding box center [922, 472] width 13 height 11
type input "*"
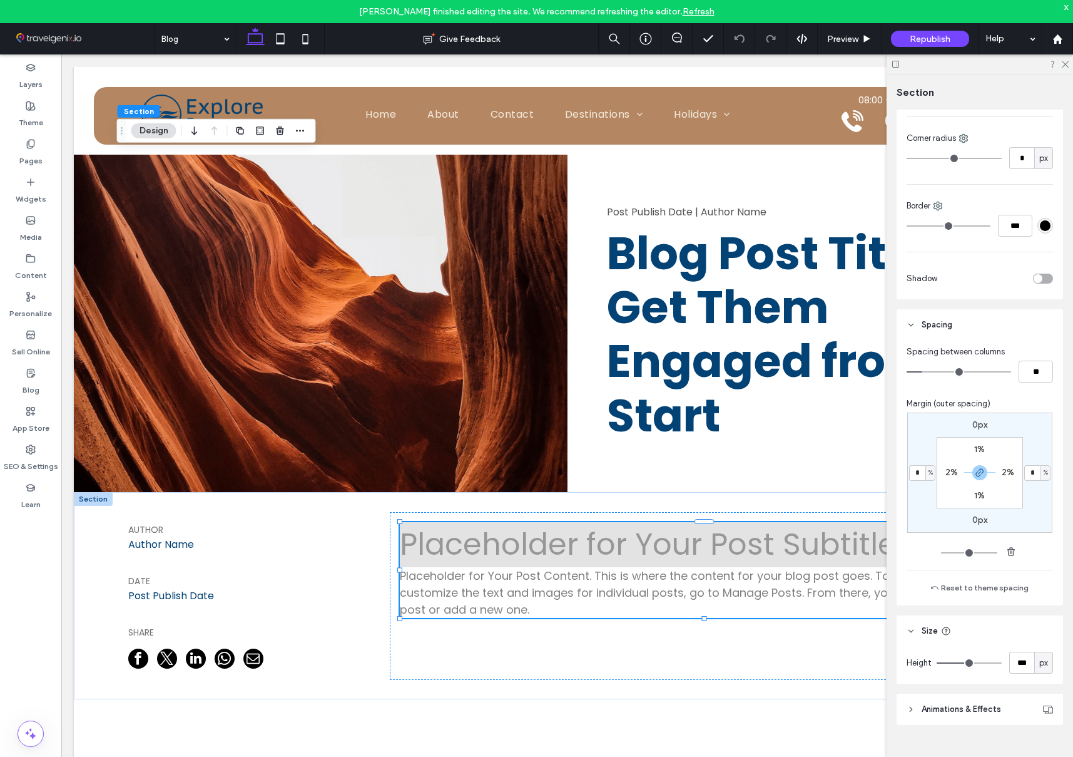
type input "*"
click at [916, 503] on div "0px * % 0px * % 1% 2% 1% 2%" at bounding box center [979, 472] width 145 height 120
click at [1020, 156] on input "*" at bounding box center [1021, 158] width 25 height 22
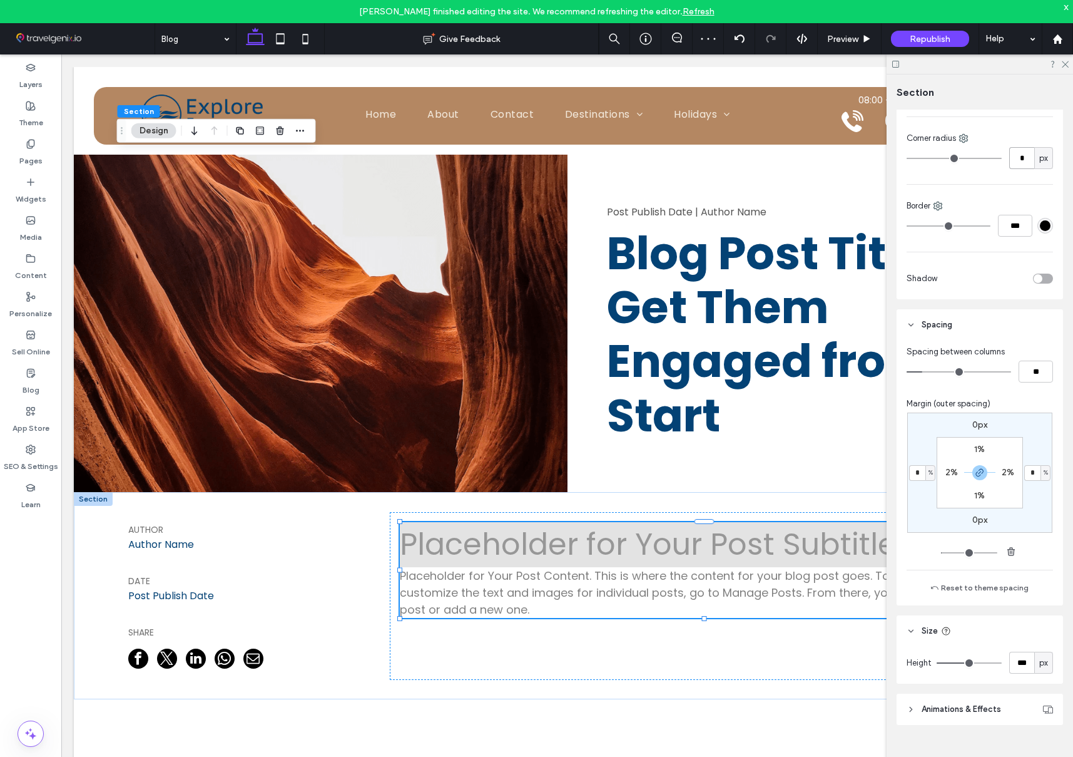
scroll to position [666, 0]
type input "**"
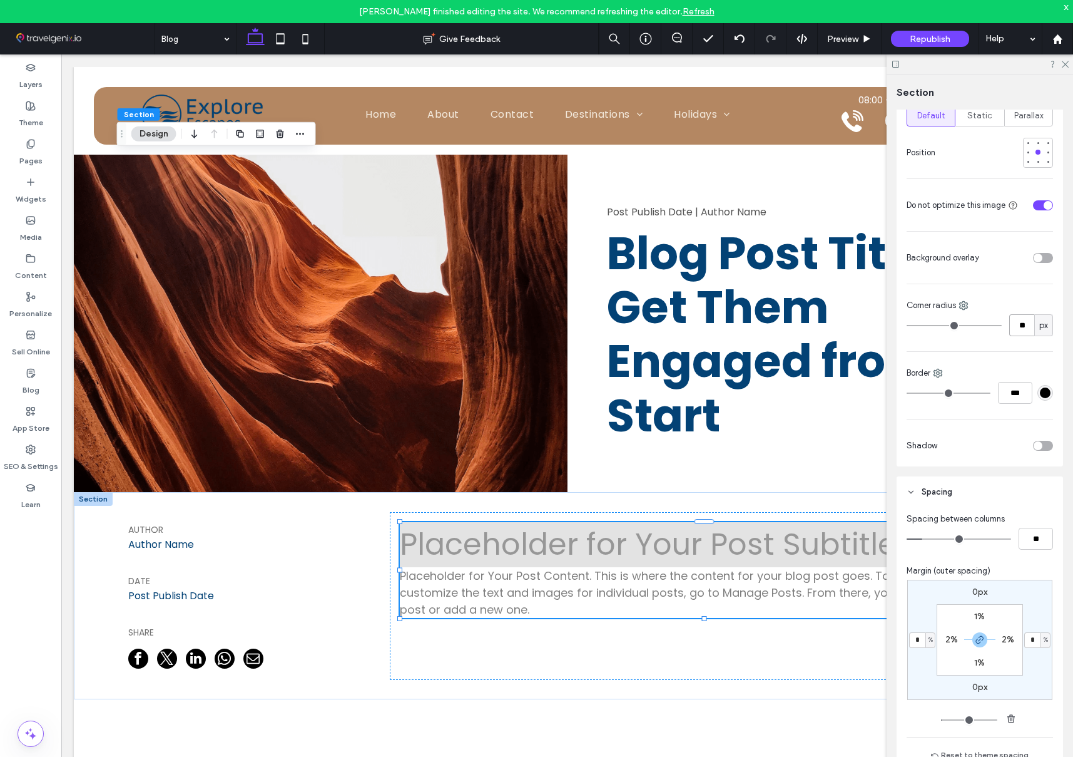
scroll to position [202, 0]
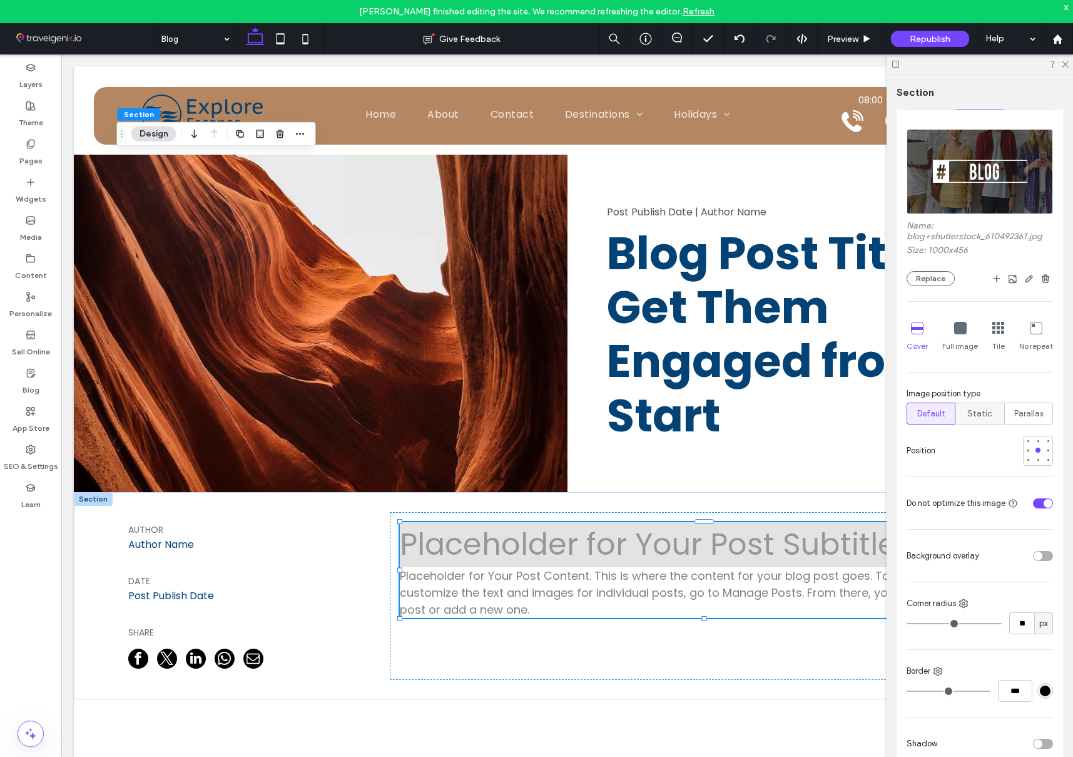
click at [982, 418] on span "Static" at bounding box center [980, 413] width 25 height 13
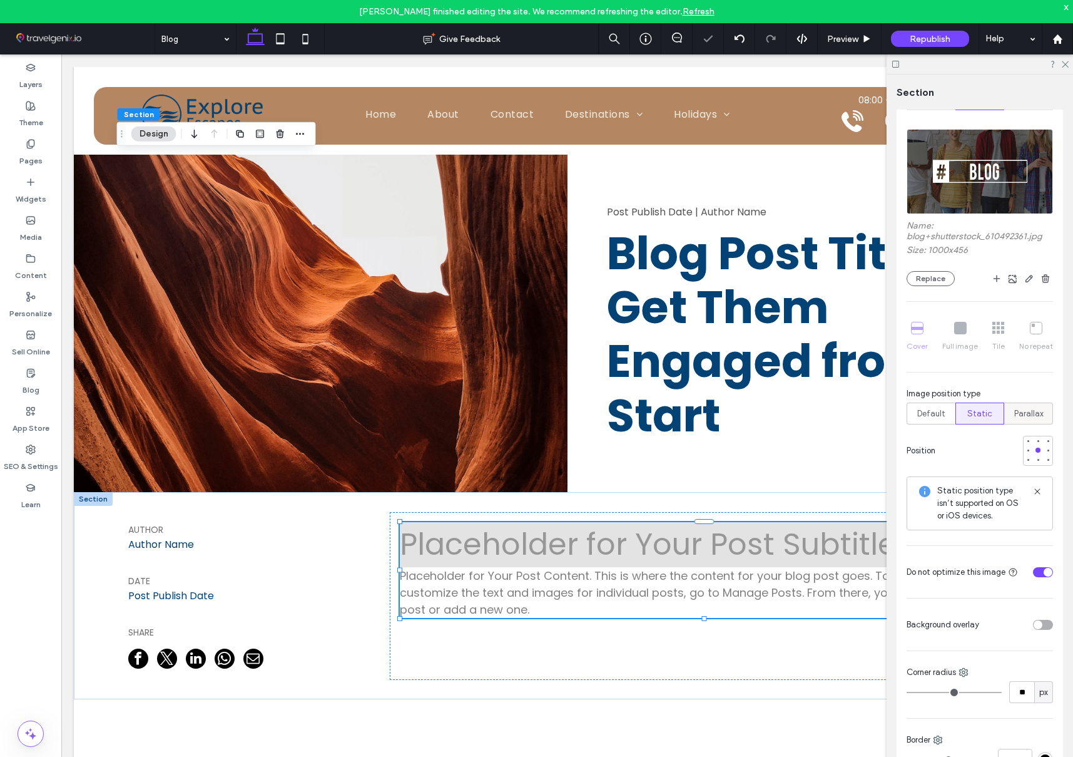
click at [1023, 414] on span "Parallax" at bounding box center [1028, 413] width 29 height 13
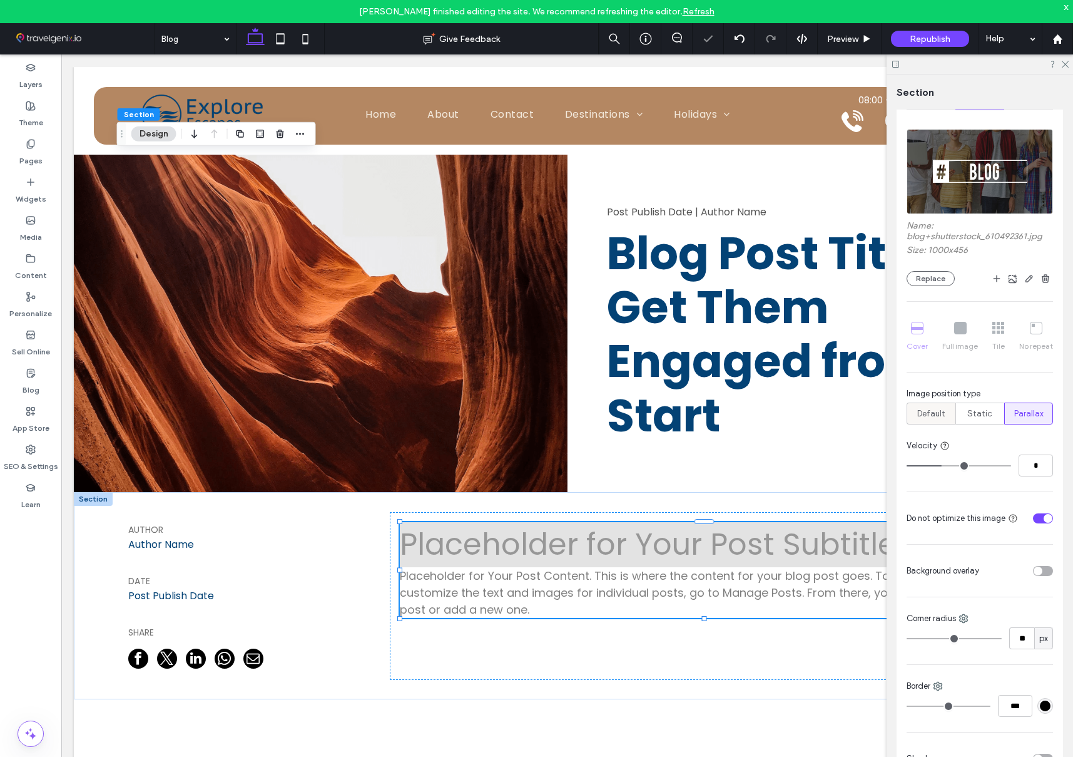
click at [942, 411] on span "Default" at bounding box center [931, 413] width 28 height 13
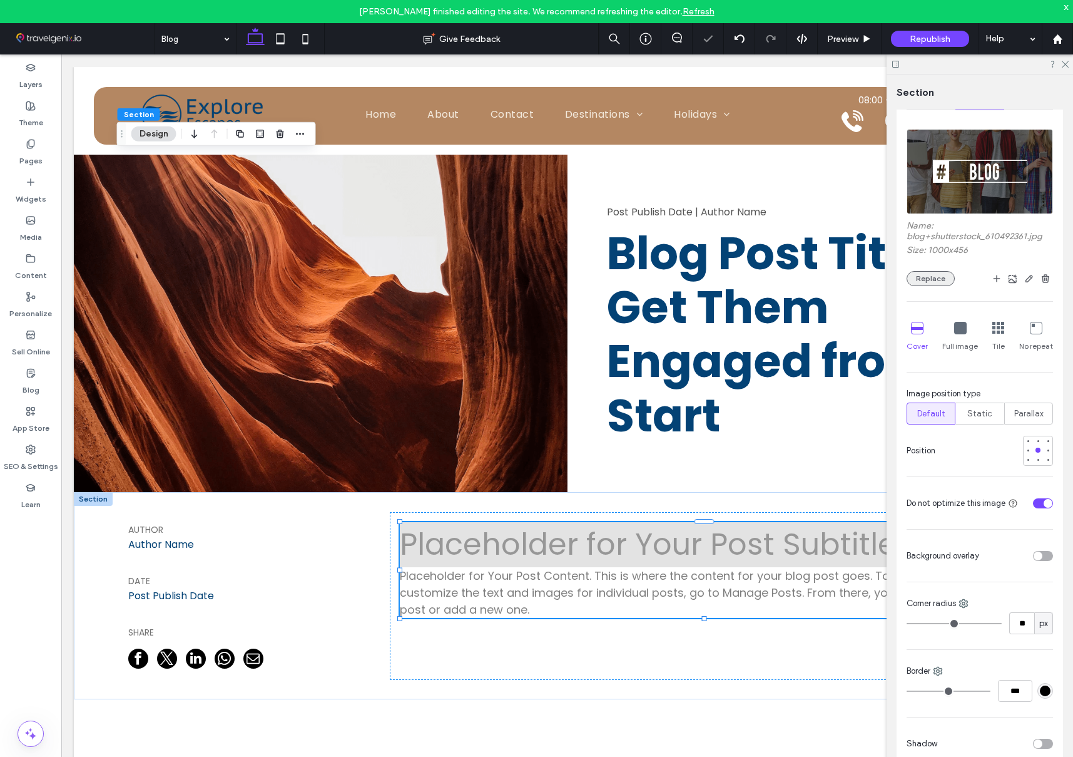
click at [937, 278] on button "Replace" at bounding box center [931, 278] width 48 height 15
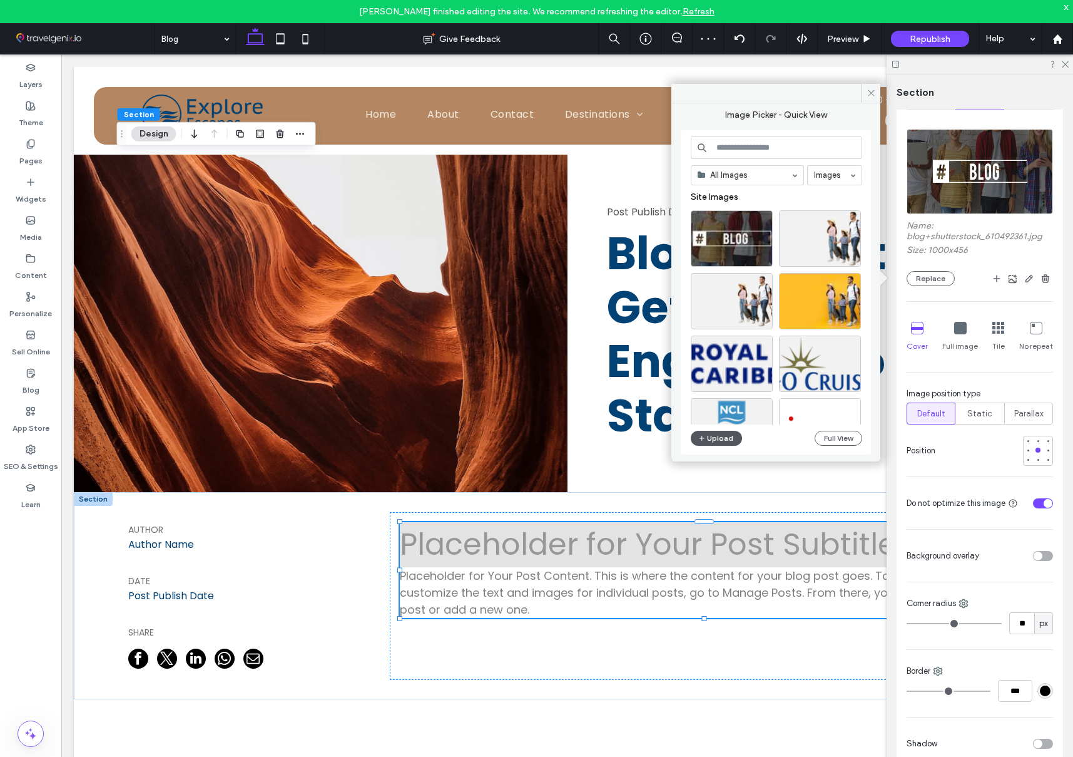
click at [713, 442] on button "Upload" at bounding box center [716, 438] width 51 height 15
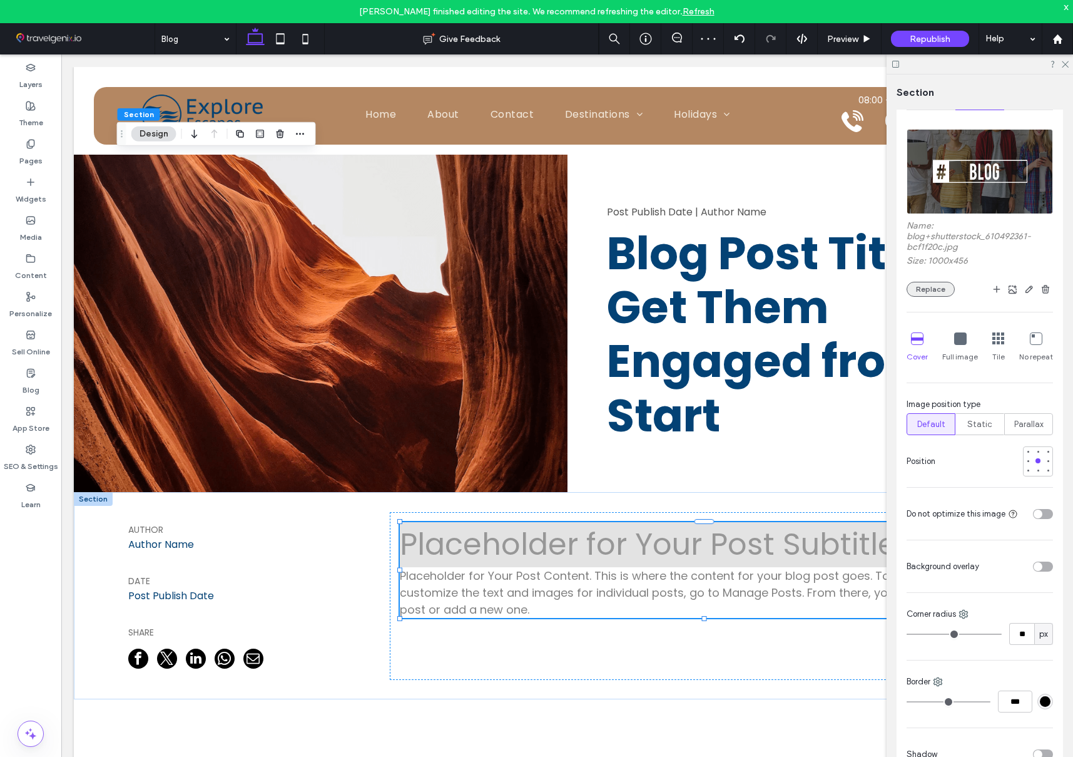
click at [940, 291] on button "Replace" at bounding box center [931, 289] width 48 height 15
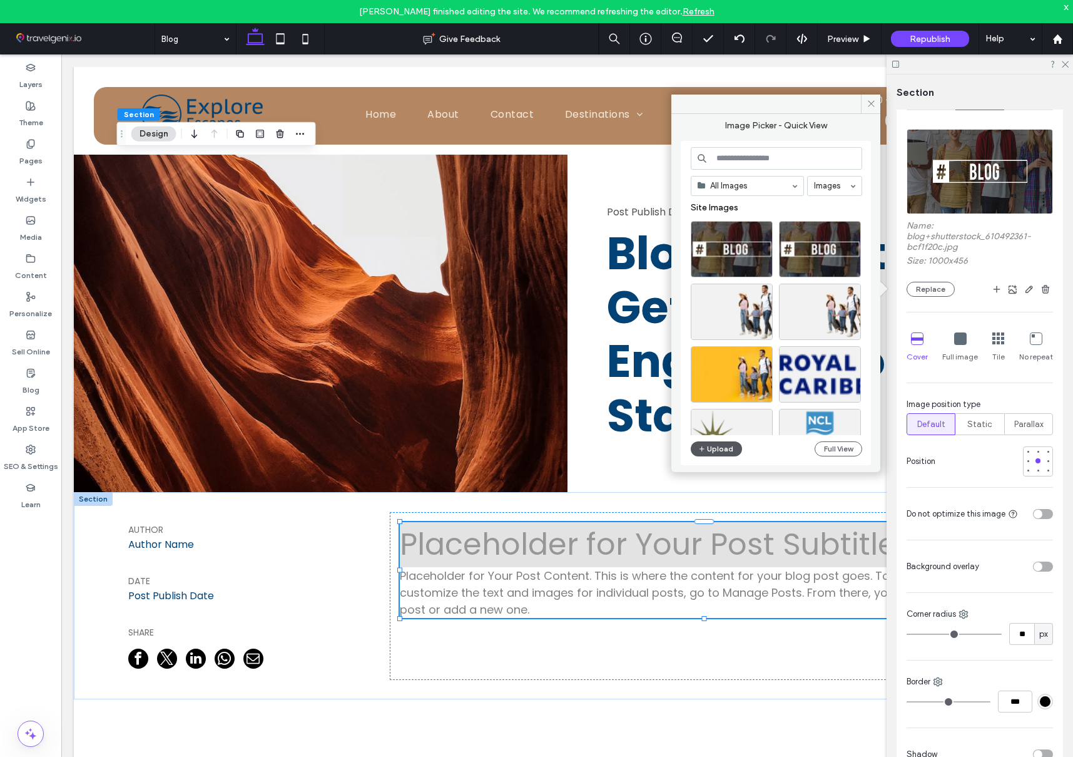
click at [714, 446] on button "Upload" at bounding box center [716, 448] width 51 height 15
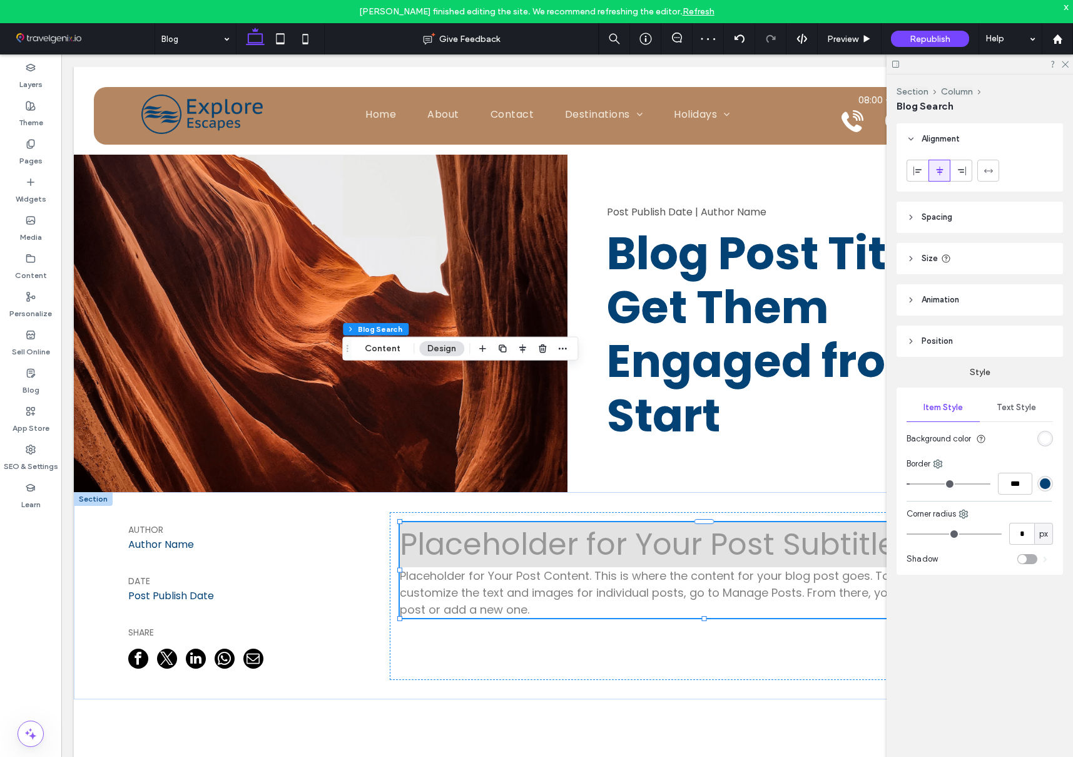
type input "**"
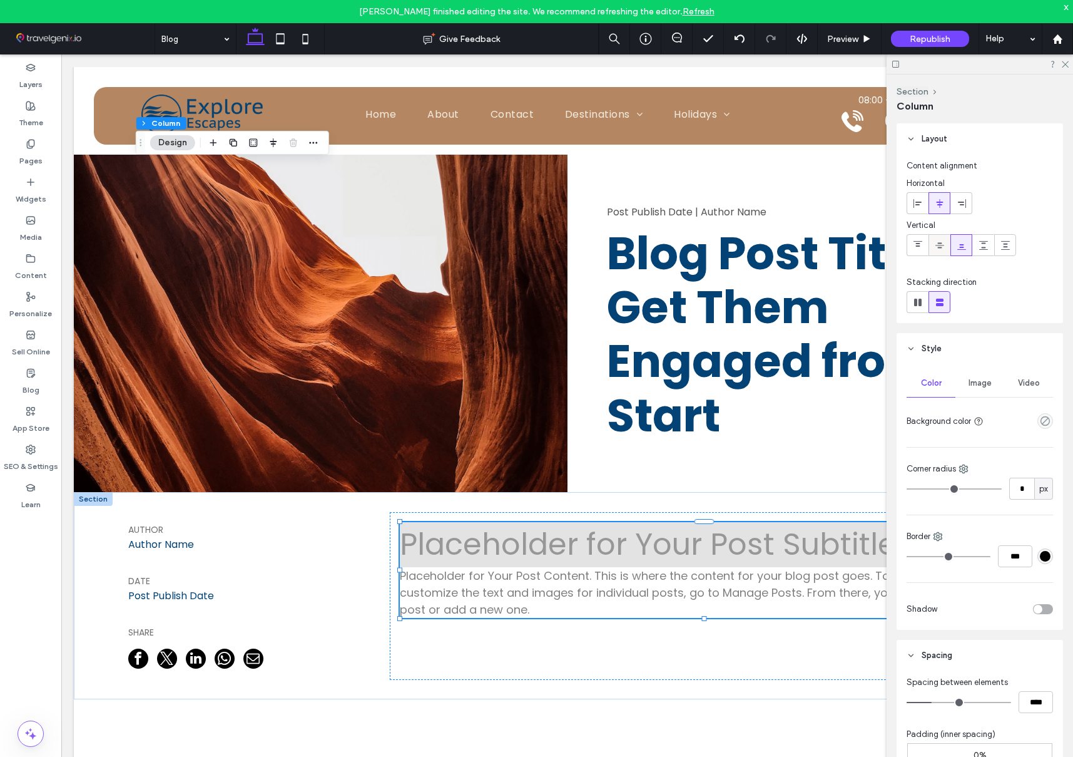
click at [943, 242] on icon at bounding box center [940, 245] width 10 height 10
click at [989, 382] on span "Image" at bounding box center [980, 383] width 23 height 10
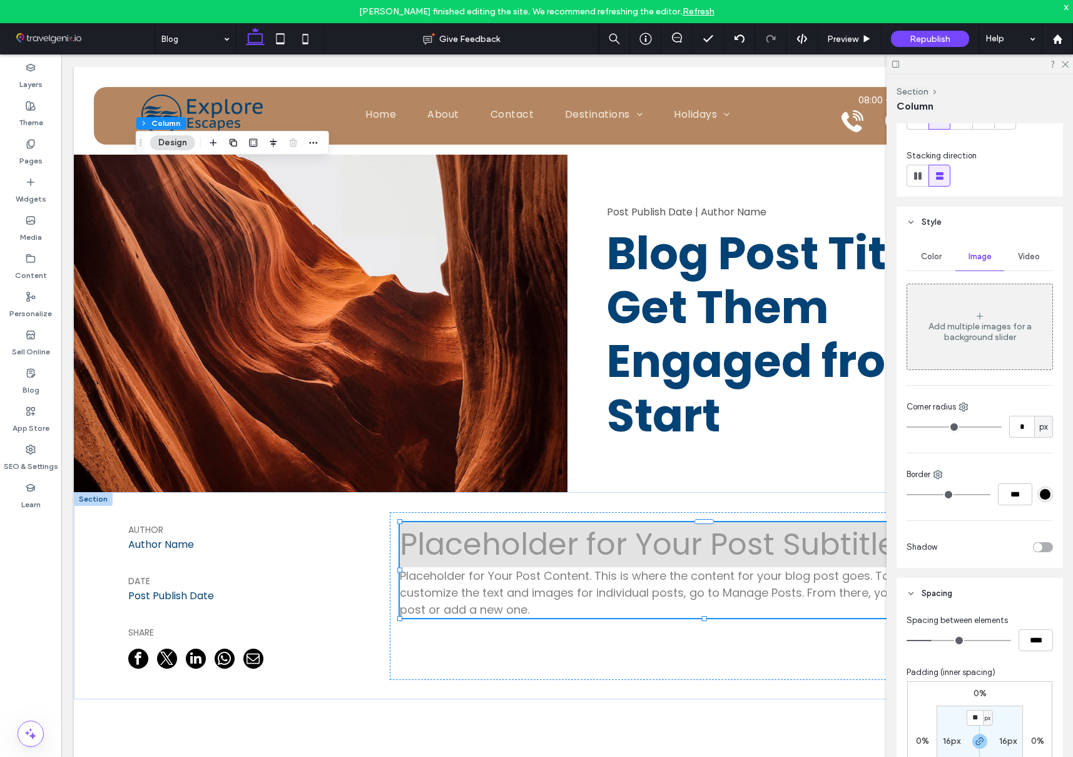
scroll to position [128, 0]
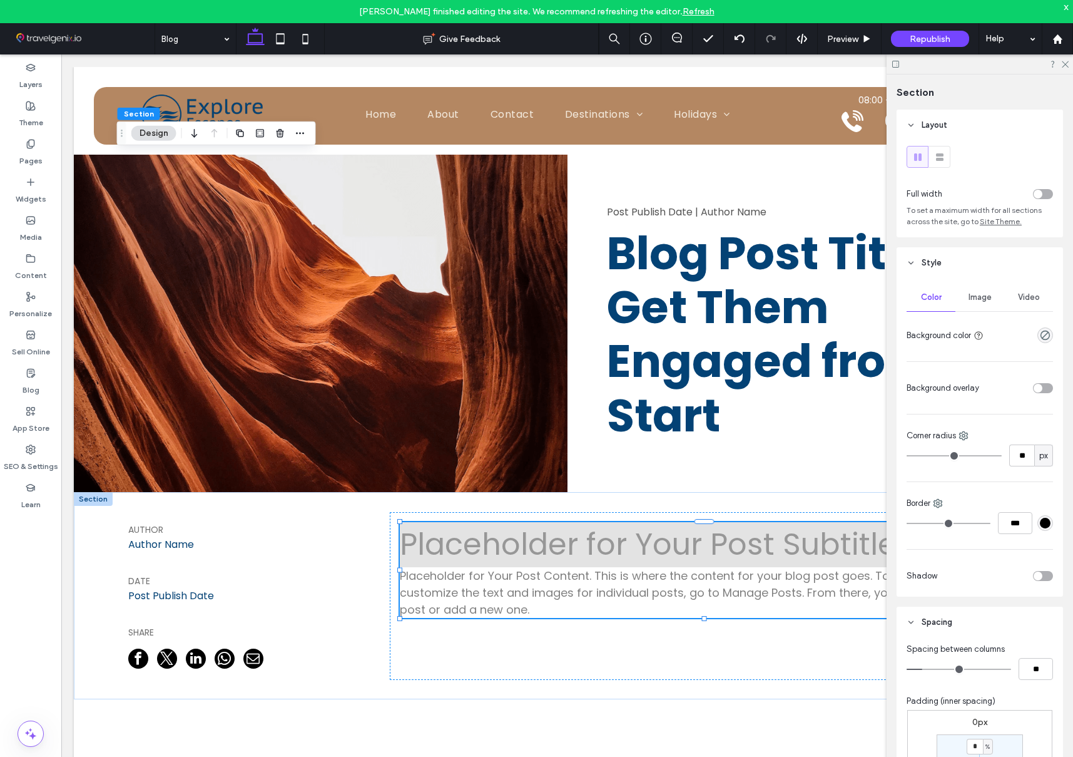
click at [980, 299] on span "Image" at bounding box center [980, 297] width 23 height 10
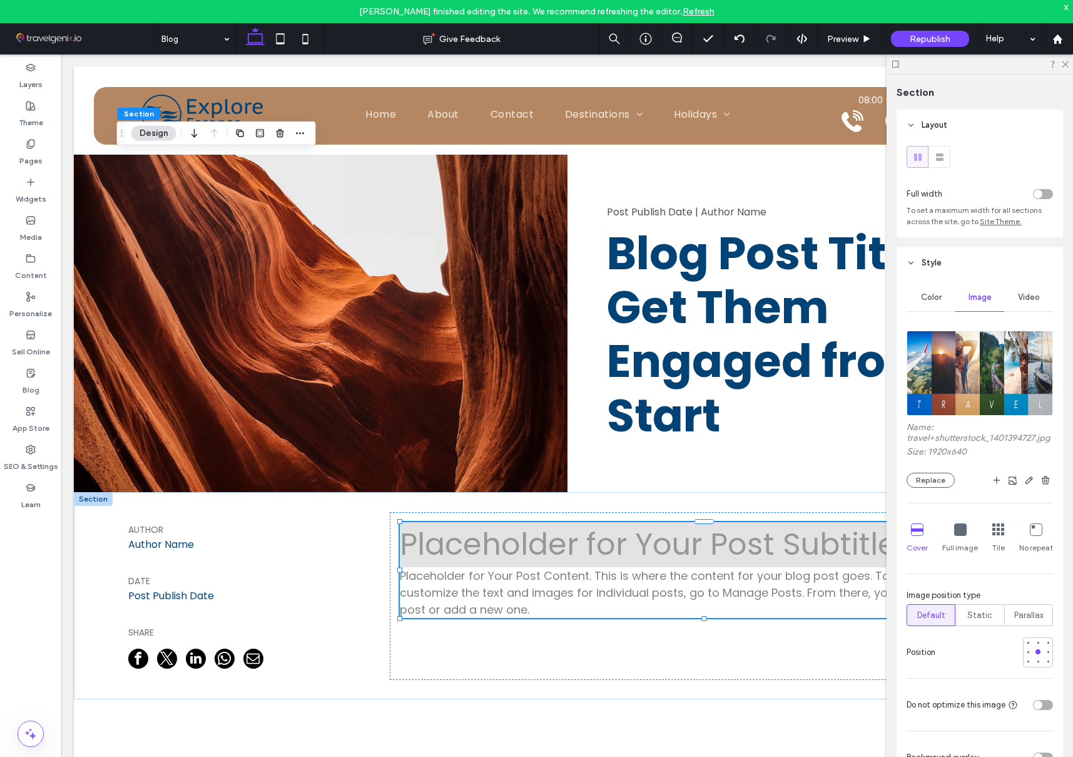
click at [963, 531] on icon at bounding box center [960, 529] width 13 height 13
click at [916, 534] on icon at bounding box center [917, 529] width 13 height 13
click at [849, 36] on span "Preview" at bounding box center [842, 39] width 31 height 11
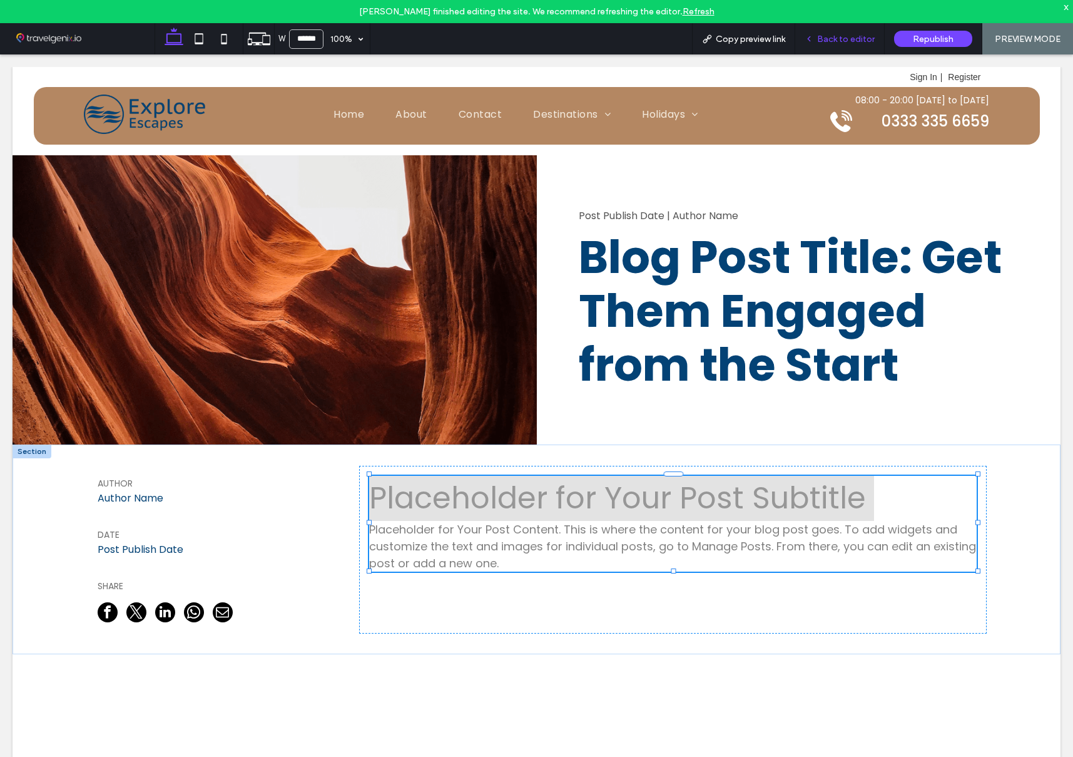
click at [847, 38] on span "Back to editor" at bounding box center [846, 39] width 58 height 11
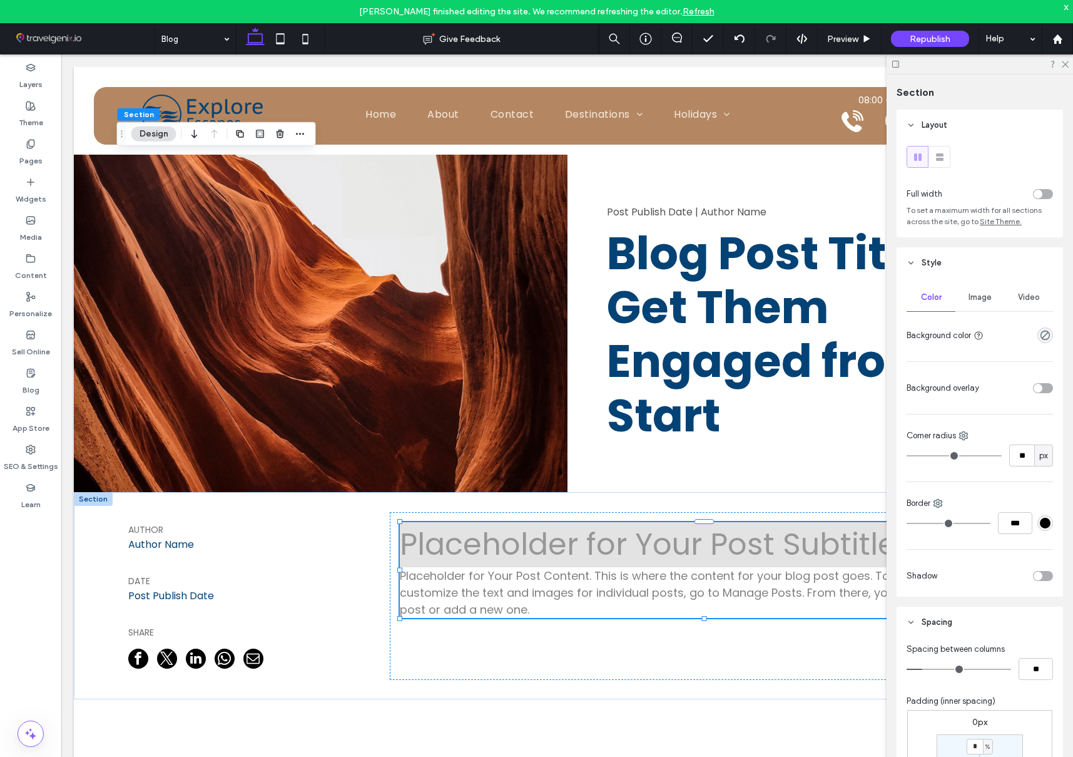
click at [974, 298] on span "Image" at bounding box center [980, 297] width 23 height 10
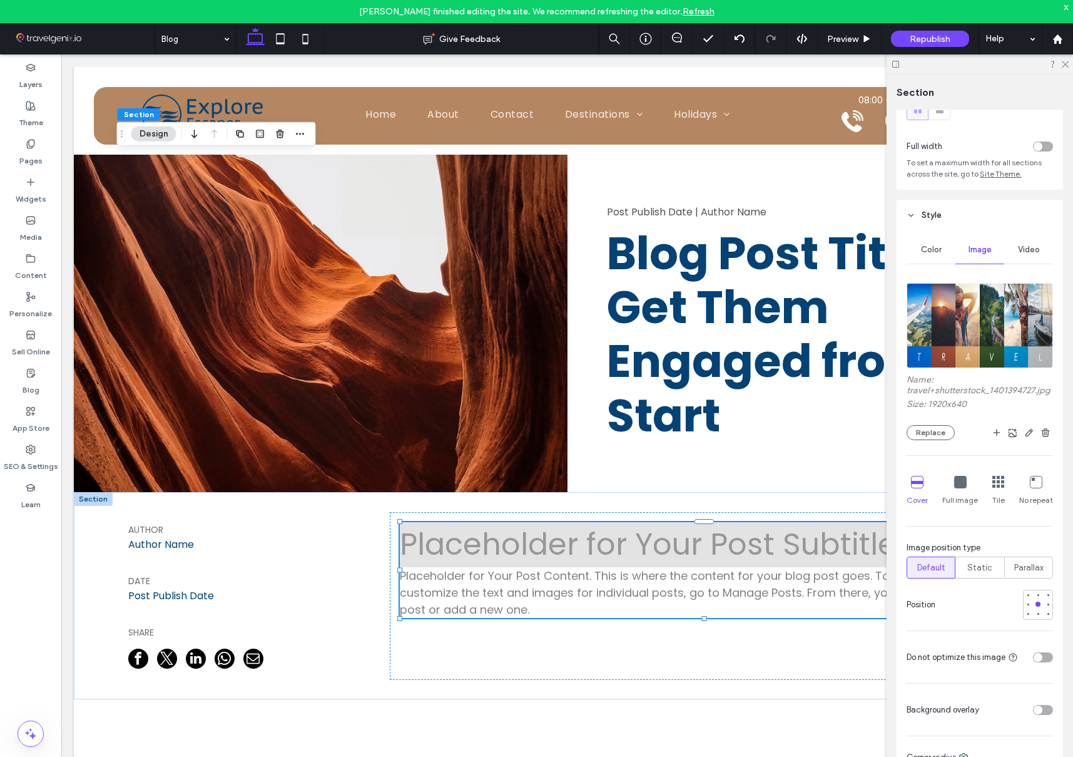
scroll to position [53, 0]
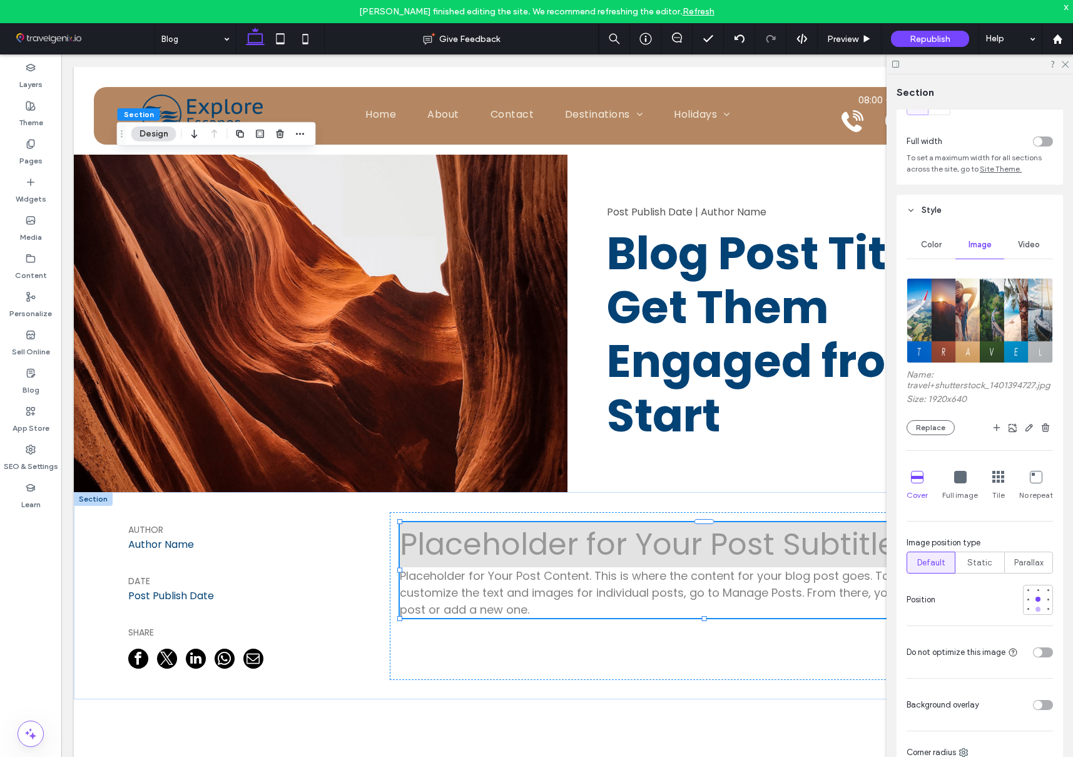
click at [1038, 610] on div at bounding box center [1038, 608] width 5 height 5
click at [853, 37] on span "Preview" at bounding box center [842, 39] width 31 height 11
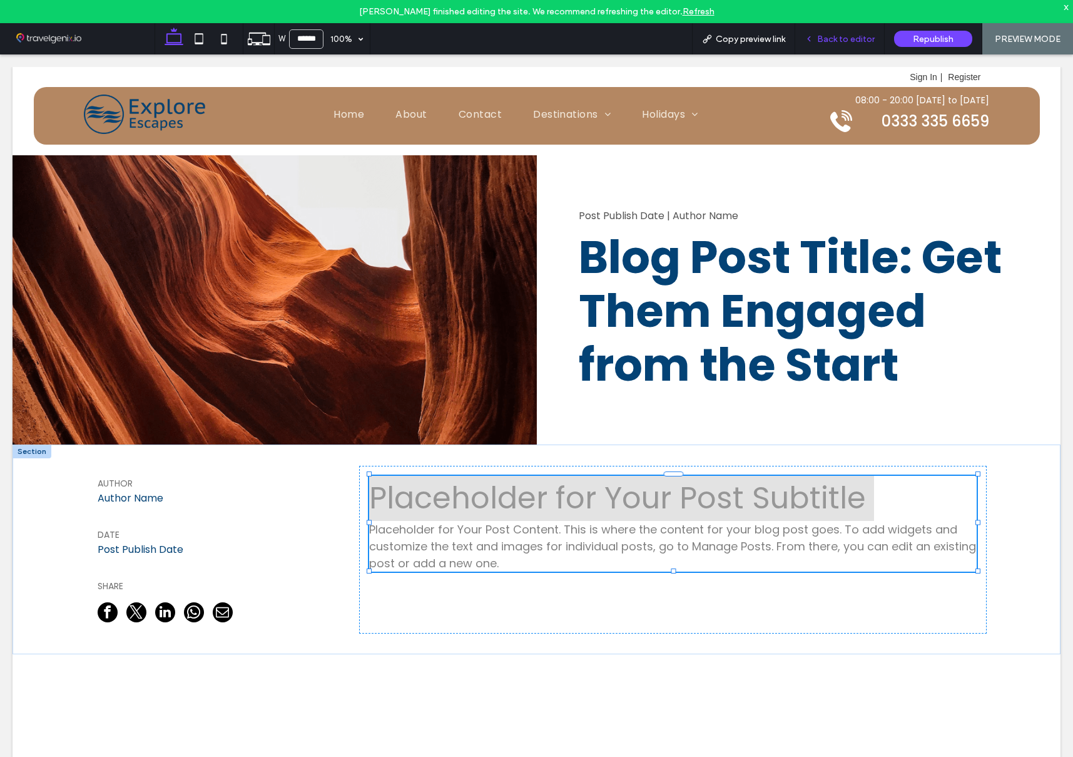
click at [857, 34] on span "Back to editor" at bounding box center [846, 39] width 58 height 11
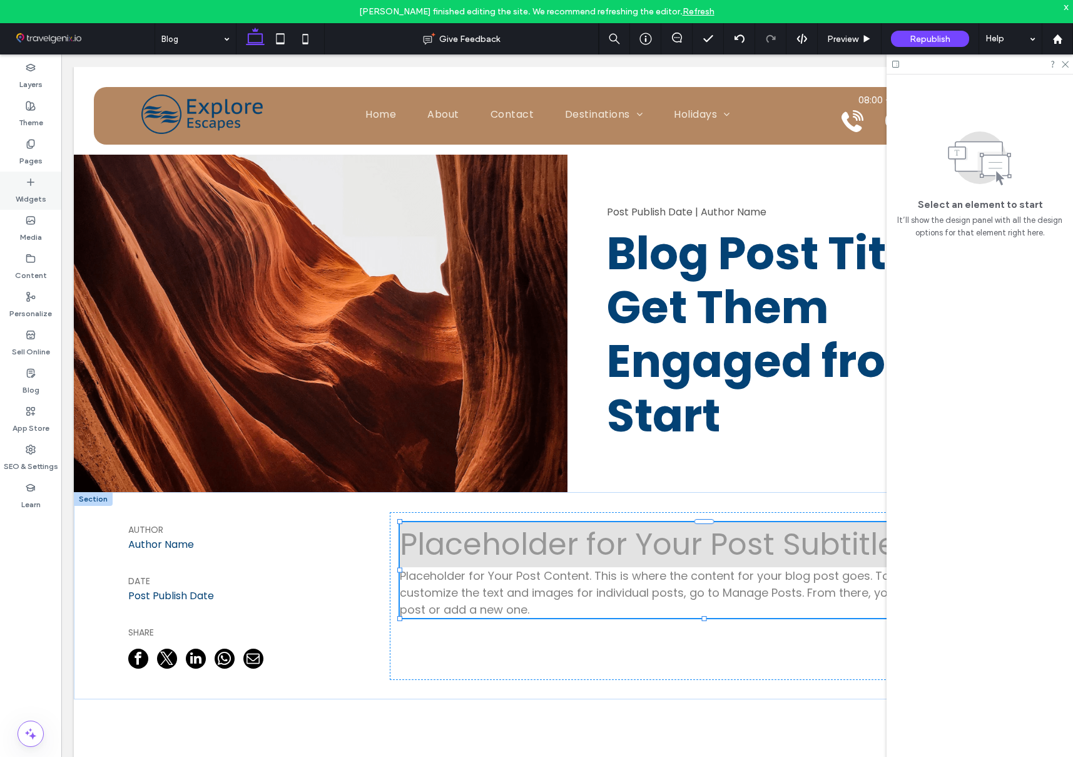
click at [29, 181] on icon at bounding box center [31, 182] width 10 height 10
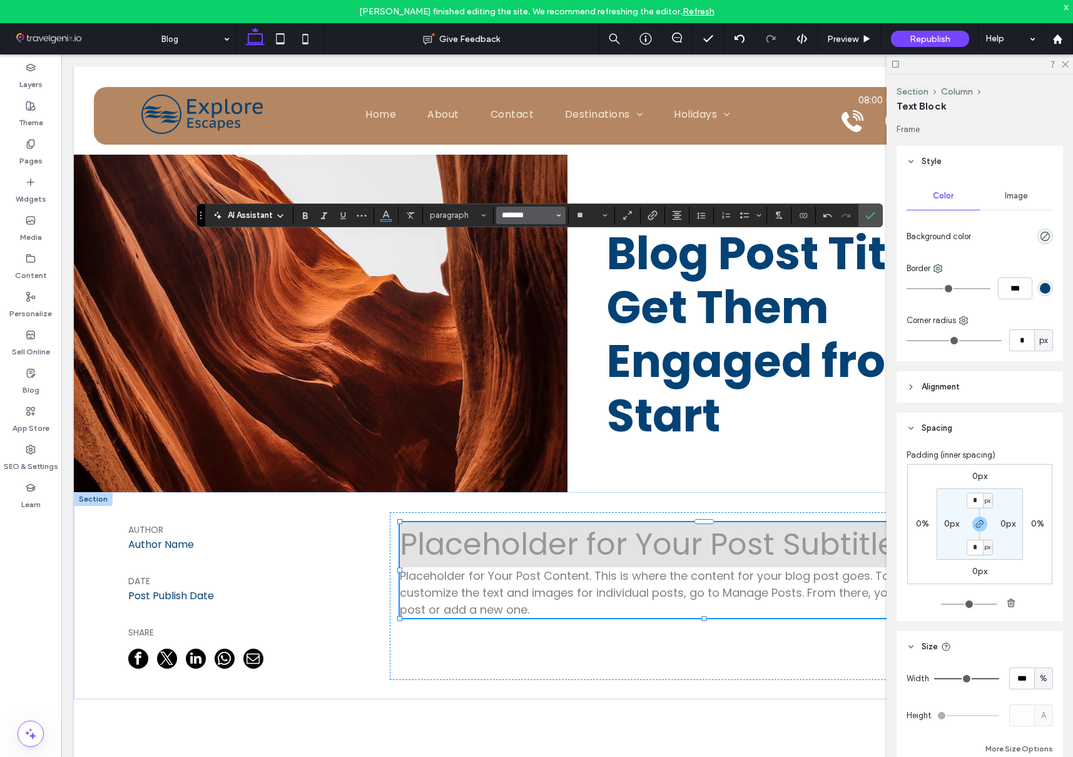
click at [521, 213] on input "*******" at bounding box center [527, 215] width 53 height 10
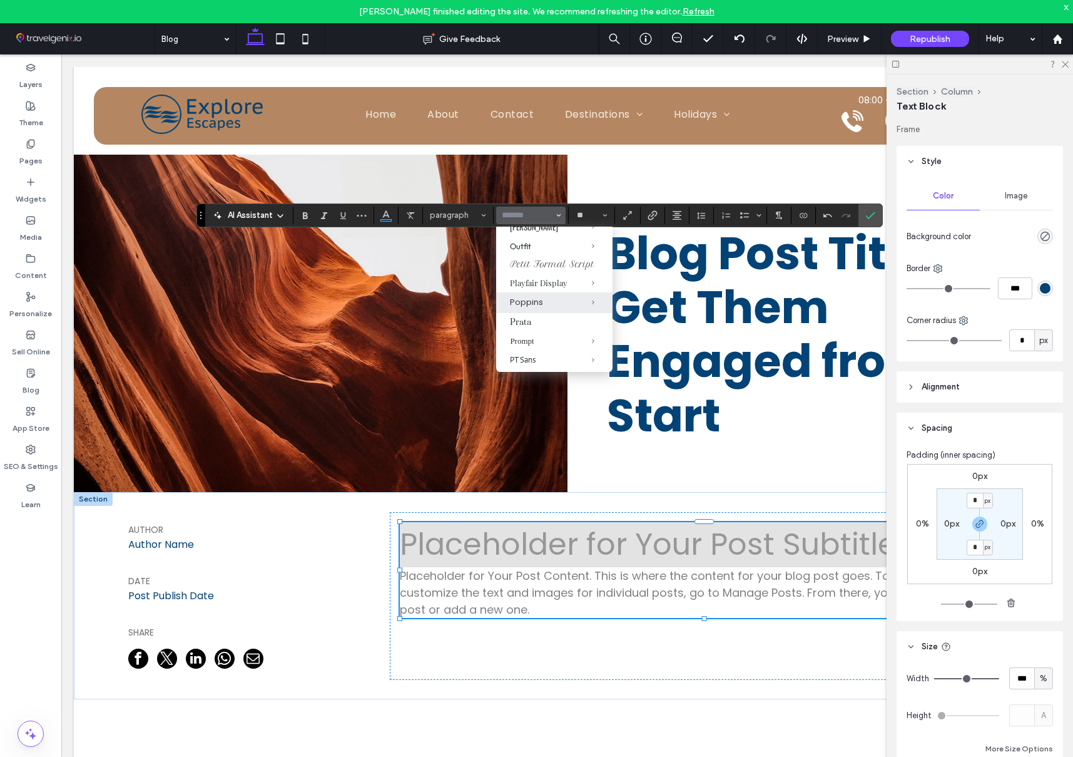
scroll to position [830, 0]
click at [525, 273] on label "Petit Formal Script" at bounding box center [554, 264] width 116 height 18
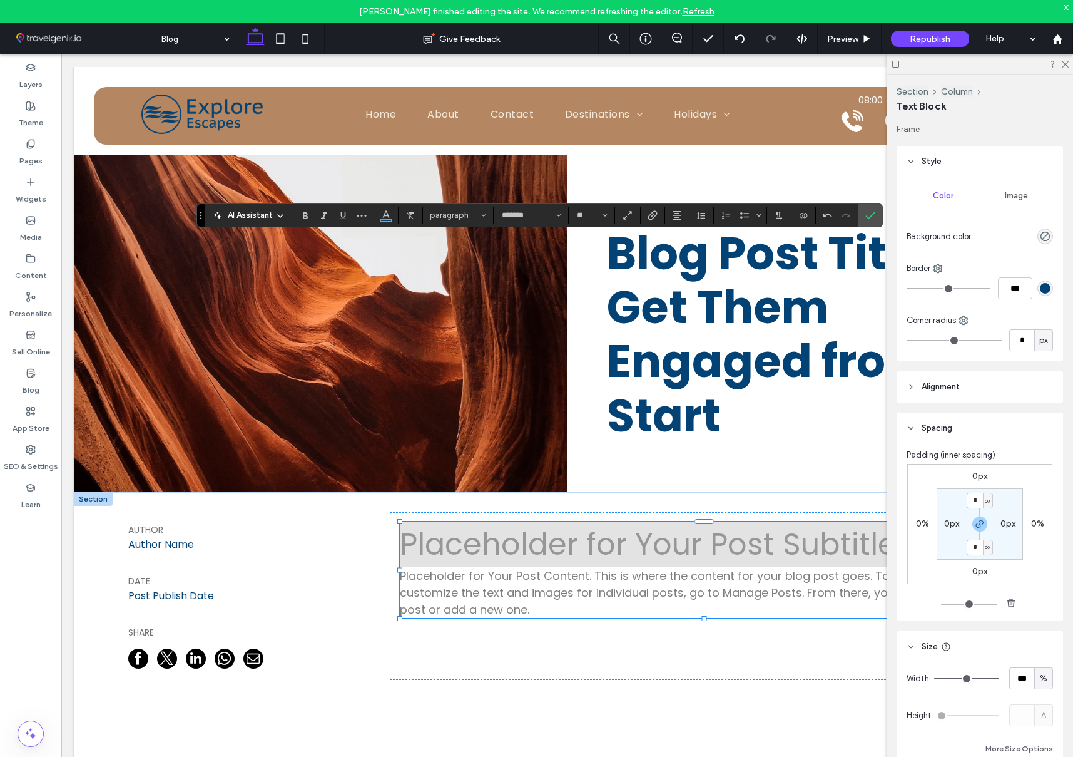
type input "**********"
click at [588, 213] on input "**" at bounding box center [588, 215] width 24 height 10
type input "***"
click at [383, 211] on icon "Color" at bounding box center [386, 214] width 10 height 10
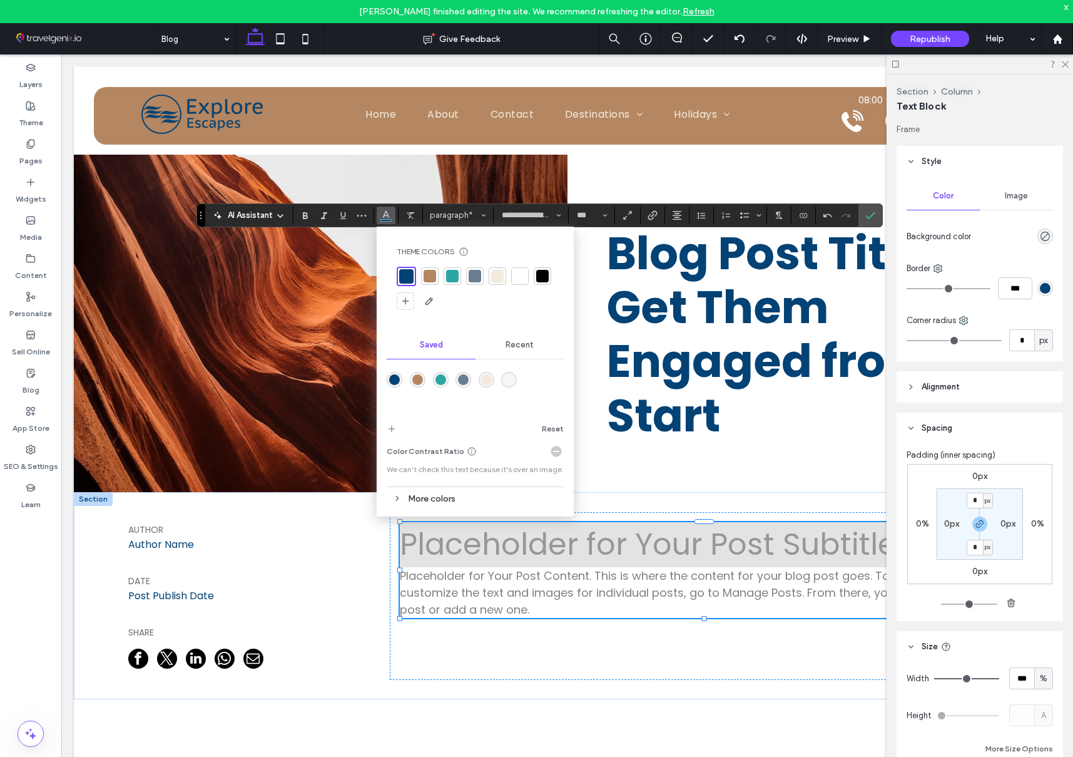
click at [516, 277] on div at bounding box center [520, 276] width 13 height 13
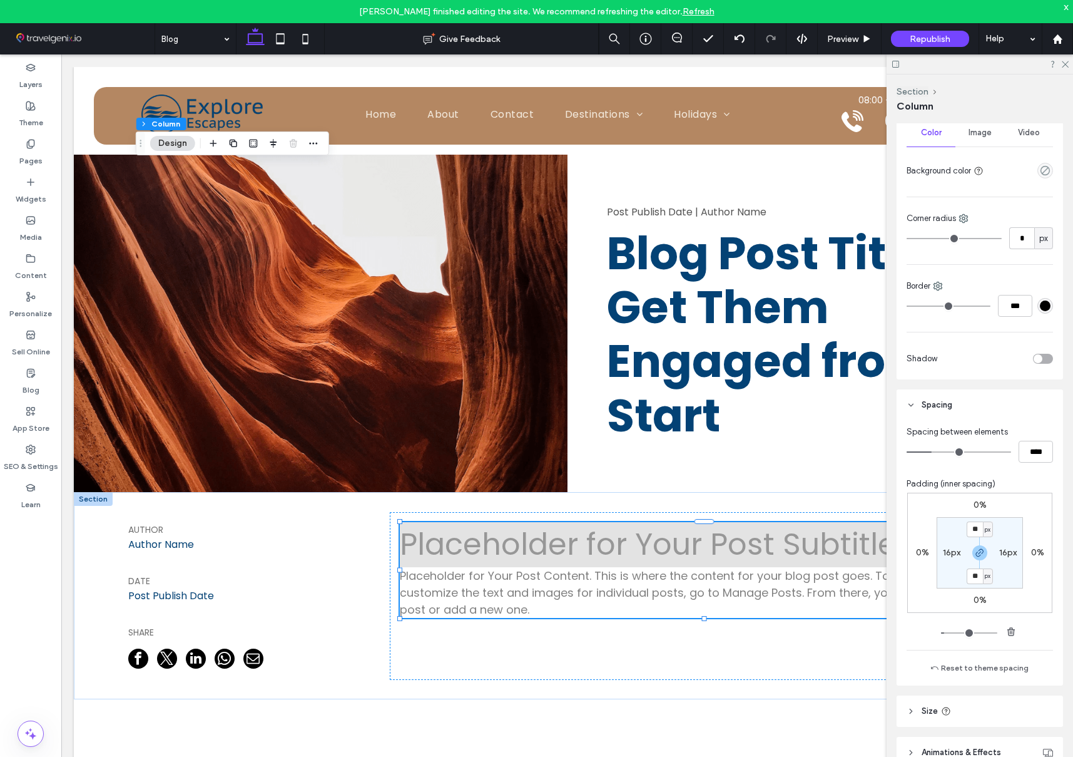
scroll to position [294, 0]
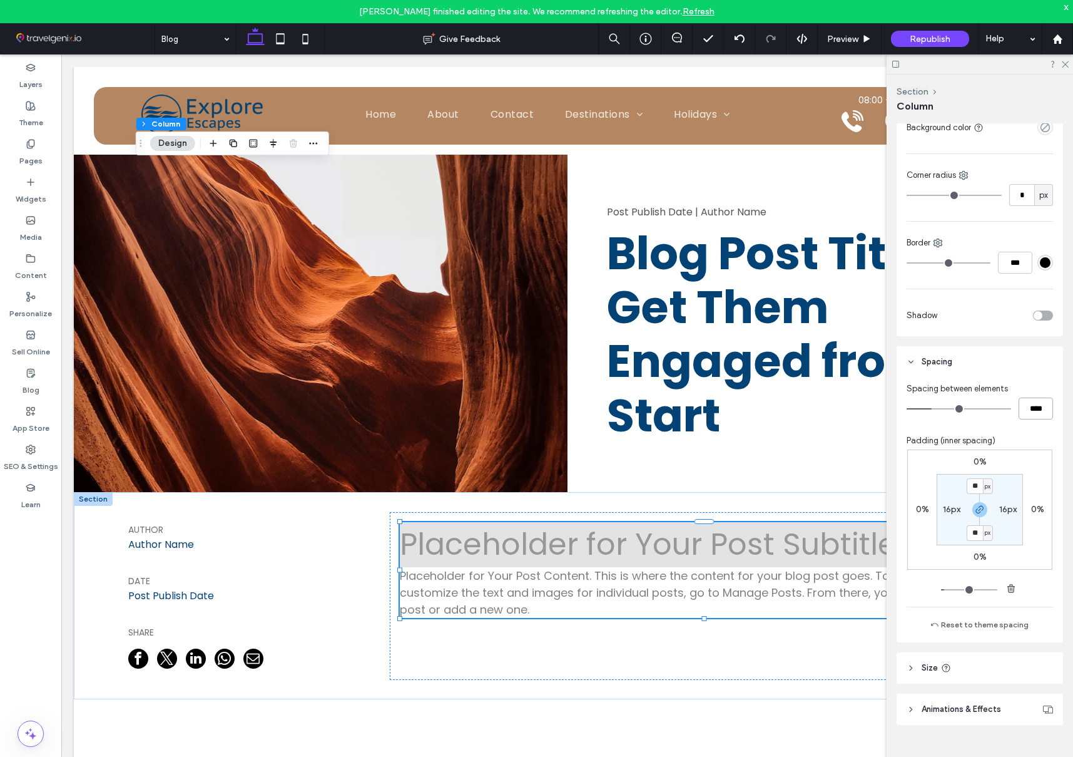
click at [1031, 408] on input "****" at bounding box center [1036, 408] width 34 height 22
type input "*"
click at [1033, 411] on input "***" at bounding box center [1036, 408] width 34 height 22
type input "*"
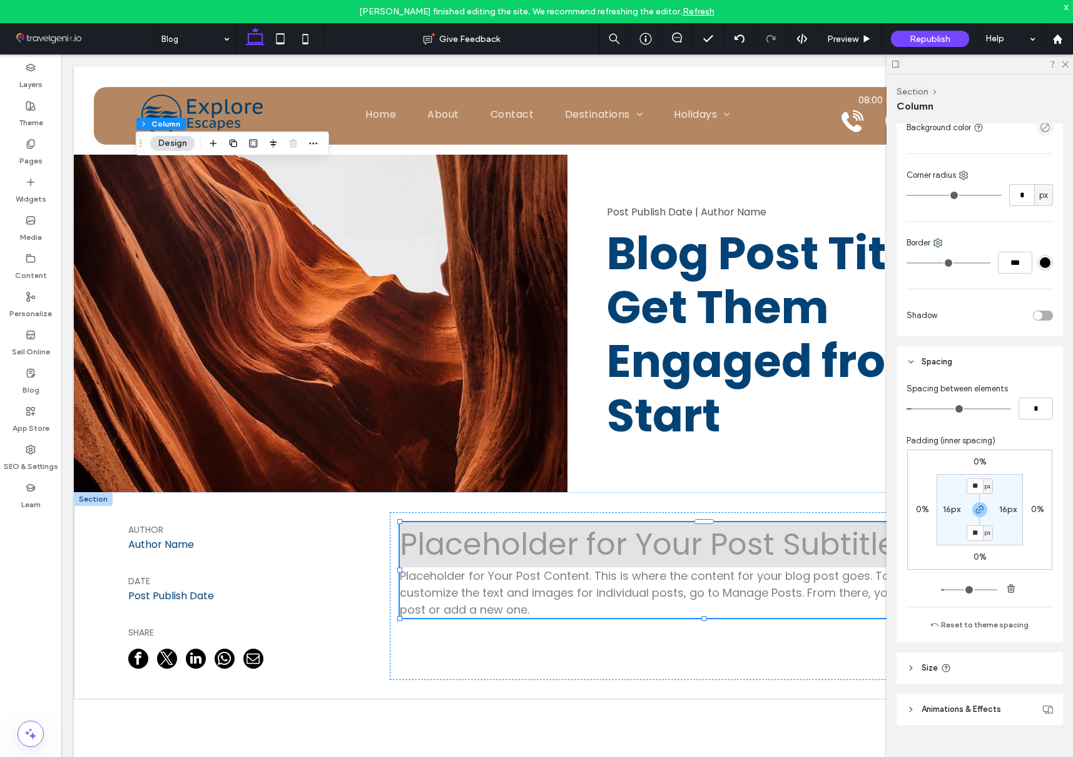
type input "*"
type input "***"
click at [988, 415] on div "***" at bounding box center [980, 408] width 146 height 22
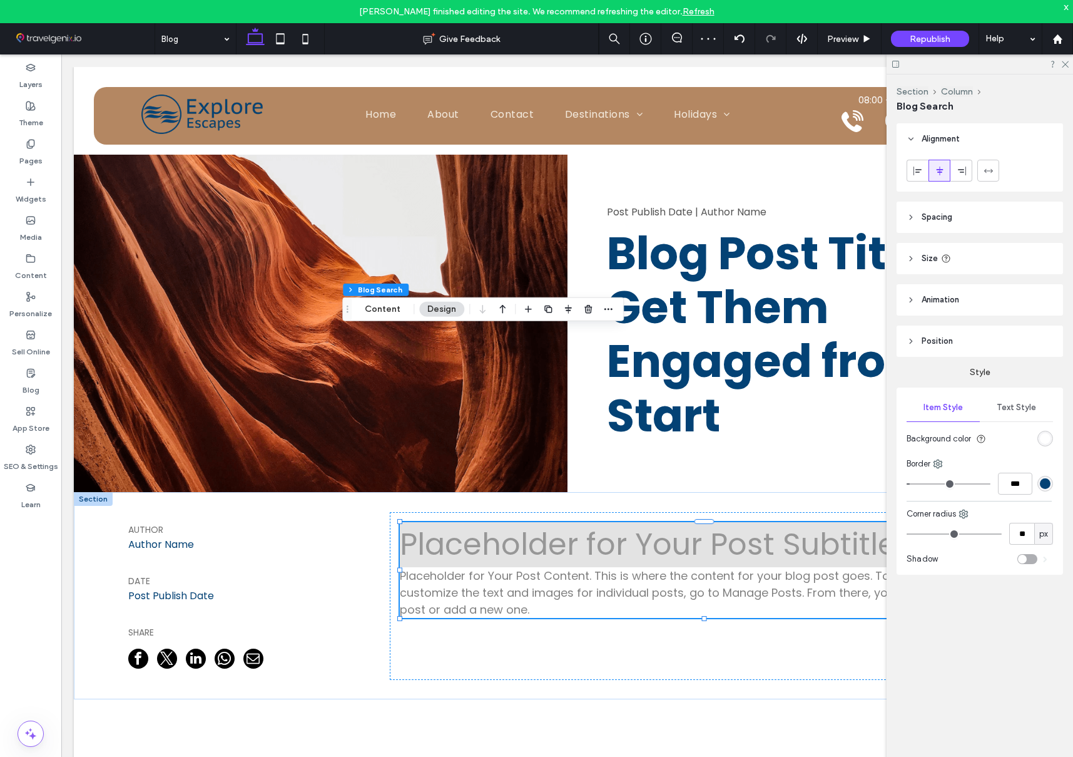
click at [963, 217] on header "Spacing" at bounding box center [980, 217] width 166 height 31
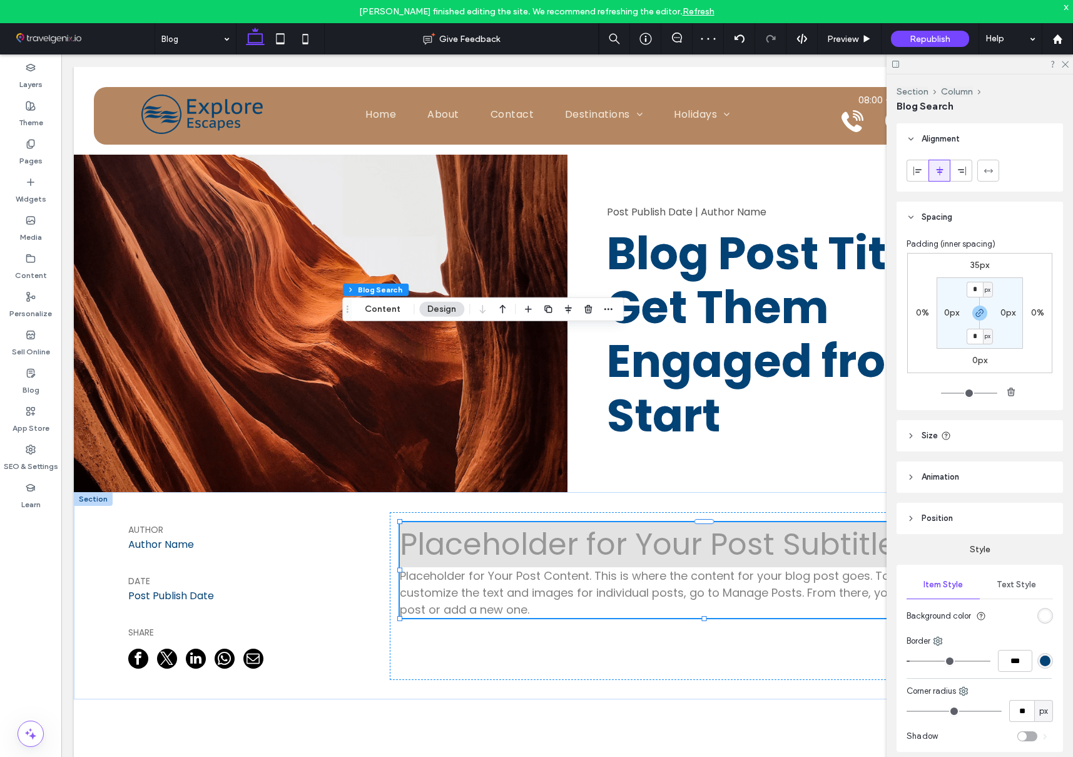
click at [978, 267] on label "35px" at bounding box center [980, 265] width 19 height 11
type input "**"
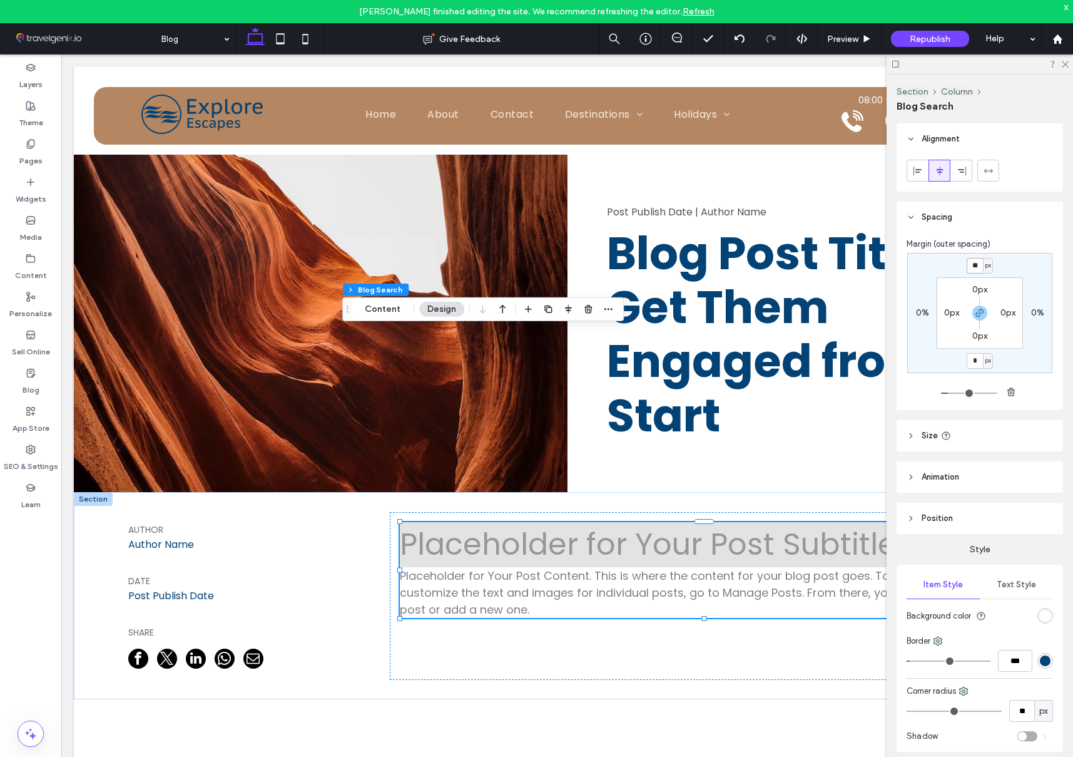
click at [973, 264] on input "**" at bounding box center [975, 266] width 16 height 16
type input "*"
click at [927, 292] on div "* px 0% * px 0% 0px 0px 0px 0px" at bounding box center [979, 313] width 145 height 120
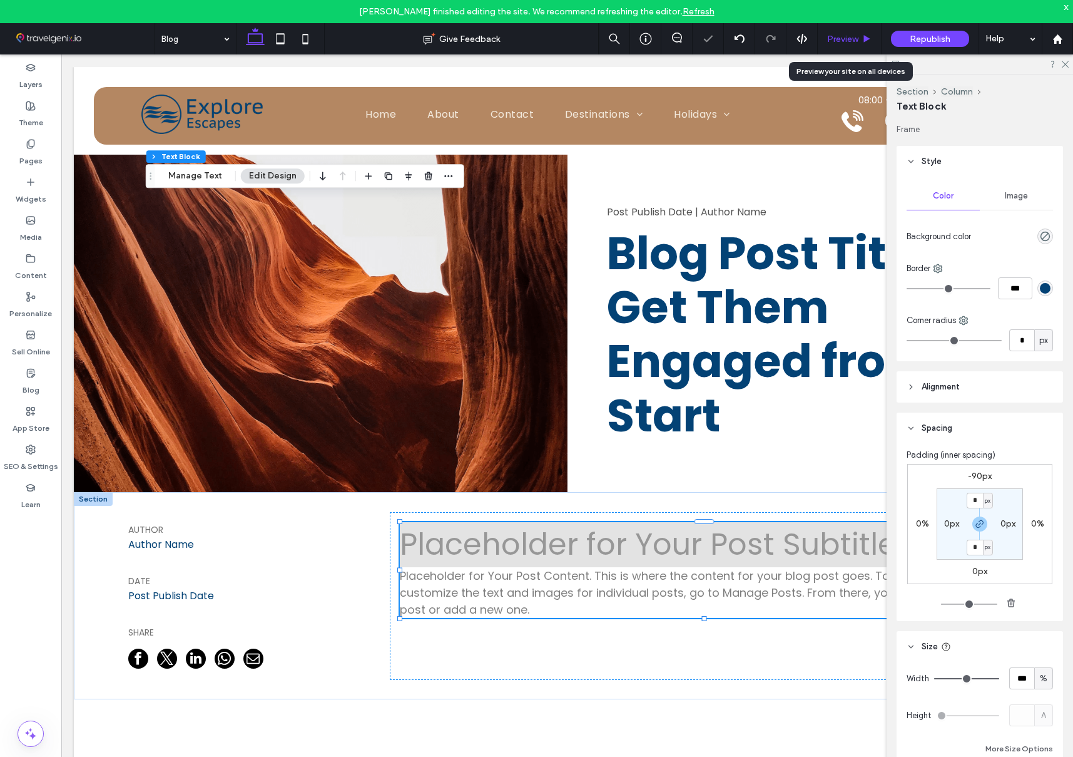
click at [861, 36] on div "Preview" at bounding box center [849, 39] width 63 height 11
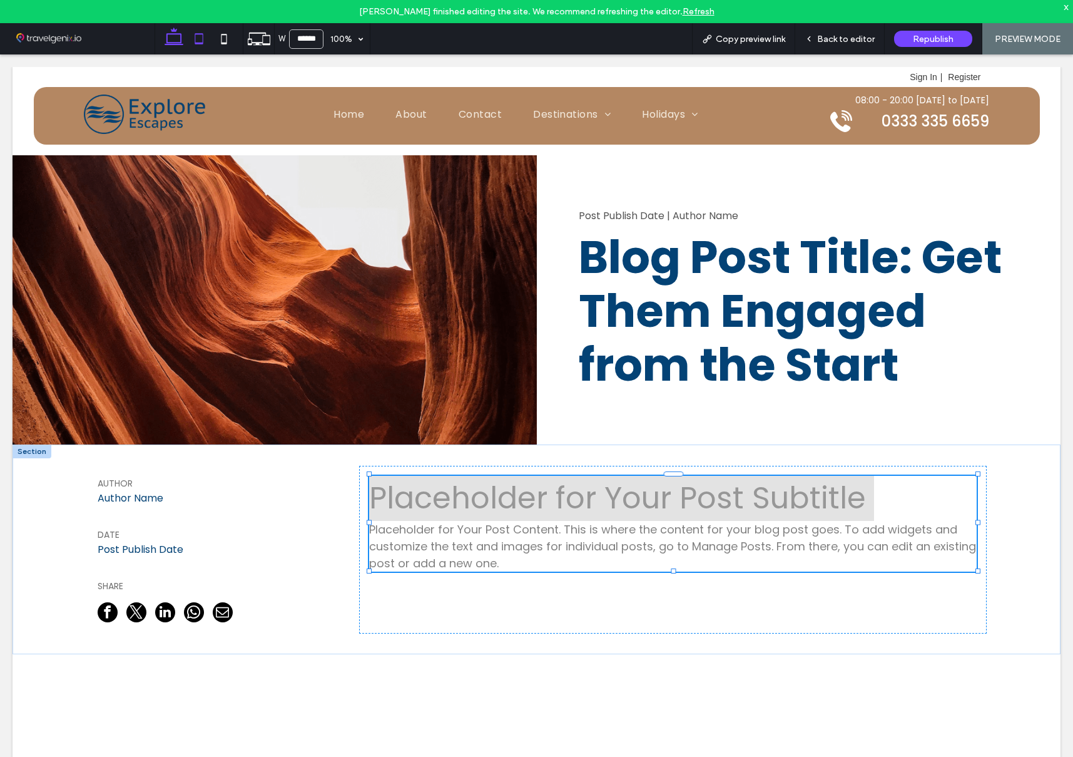
click at [206, 39] on icon at bounding box center [198, 38] width 25 height 25
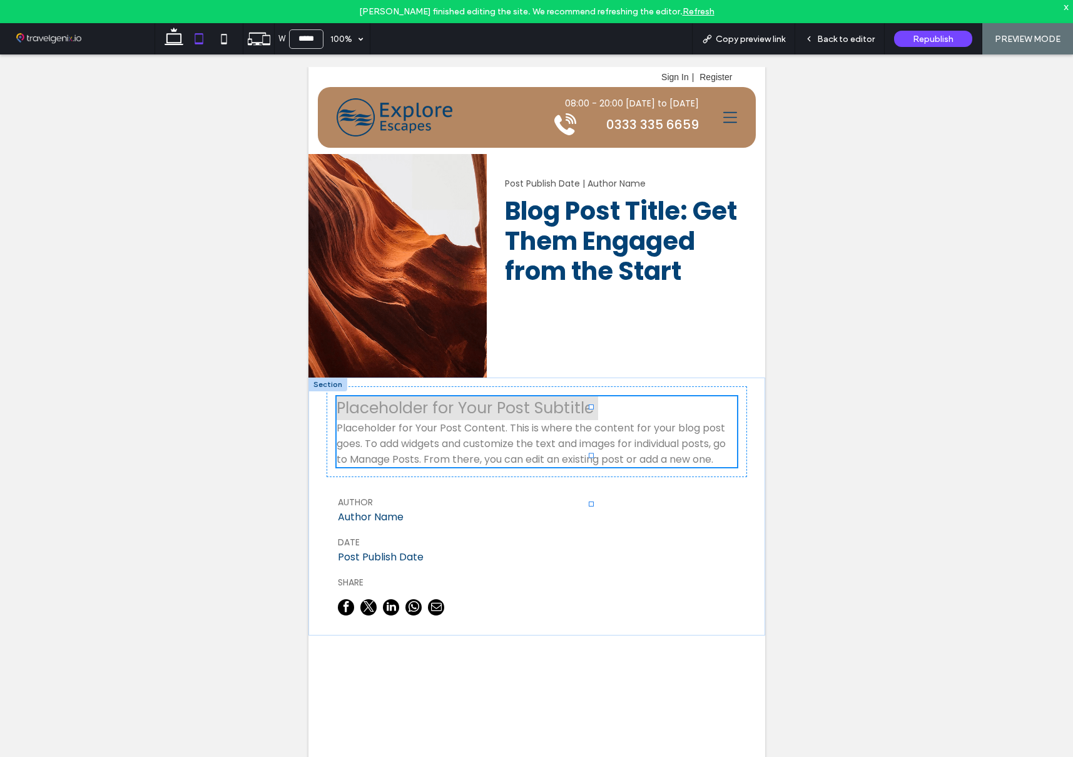
type input "*****"
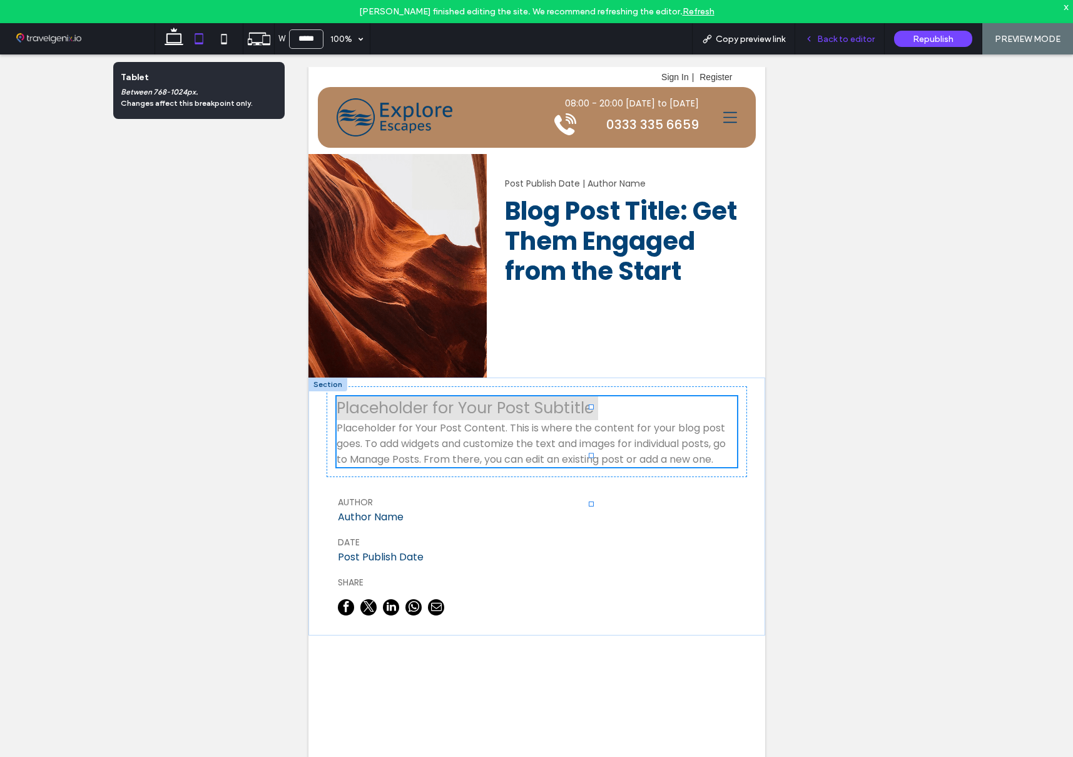
click at [849, 41] on span "Back to editor" at bounding box center [846, 39] width 58 height 11
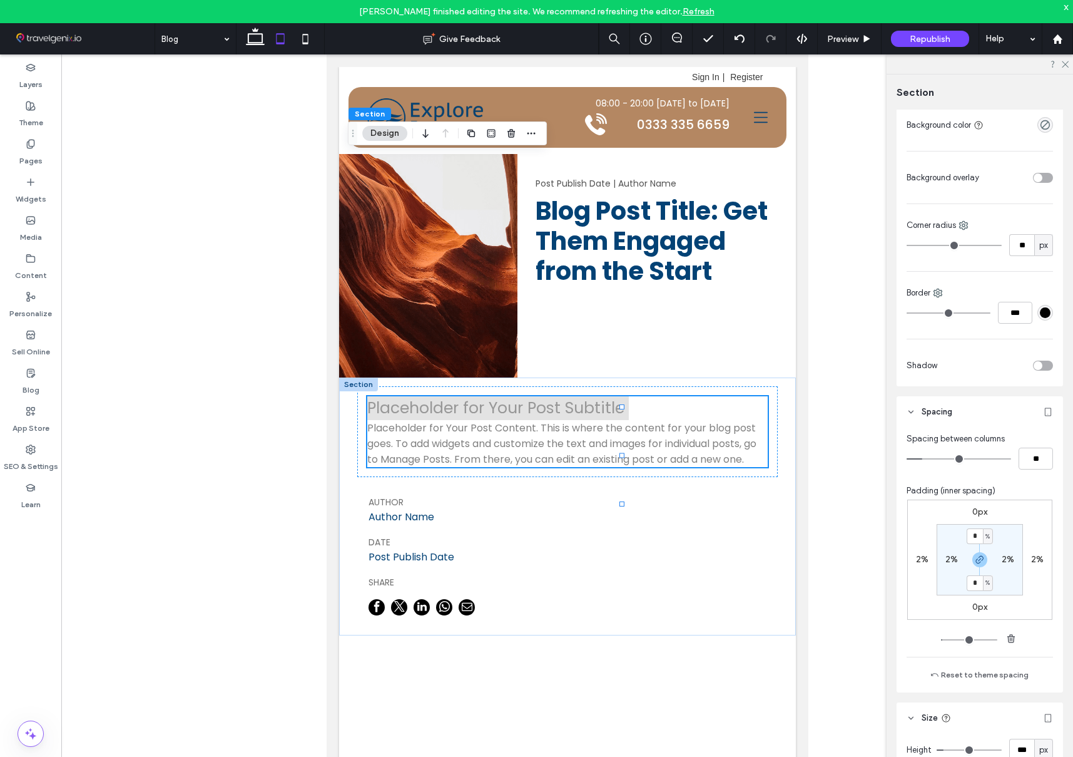
scroll to position [166, 0]
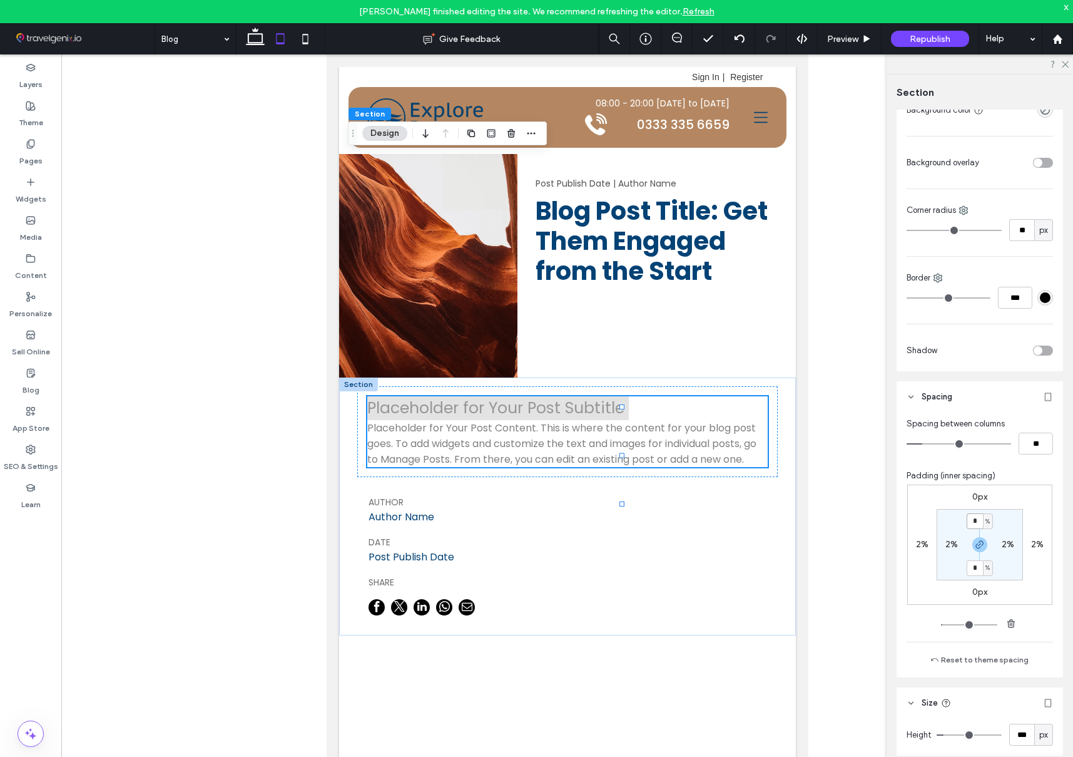
click at [976, 519] on input "*" at bounding box center [975, 521] width 16 height 16
type input "**"
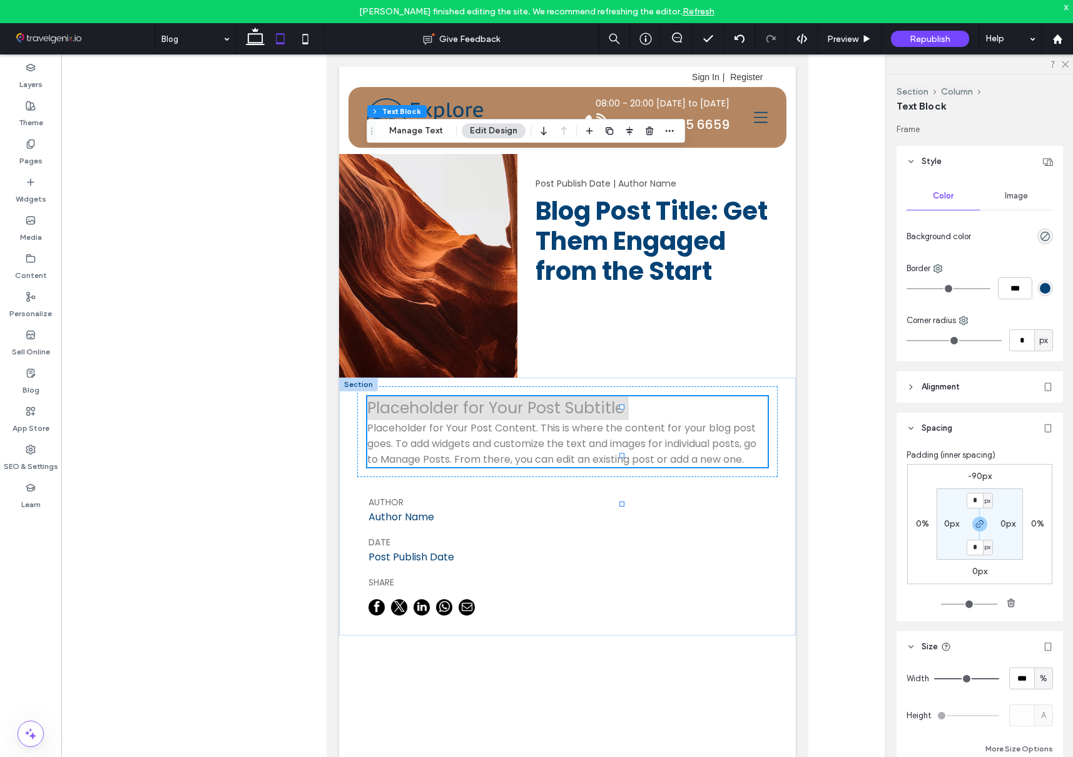
click at [973, 475] on label "-90px" at bounding box center [980, 476] width 24 height 11
type input "*"
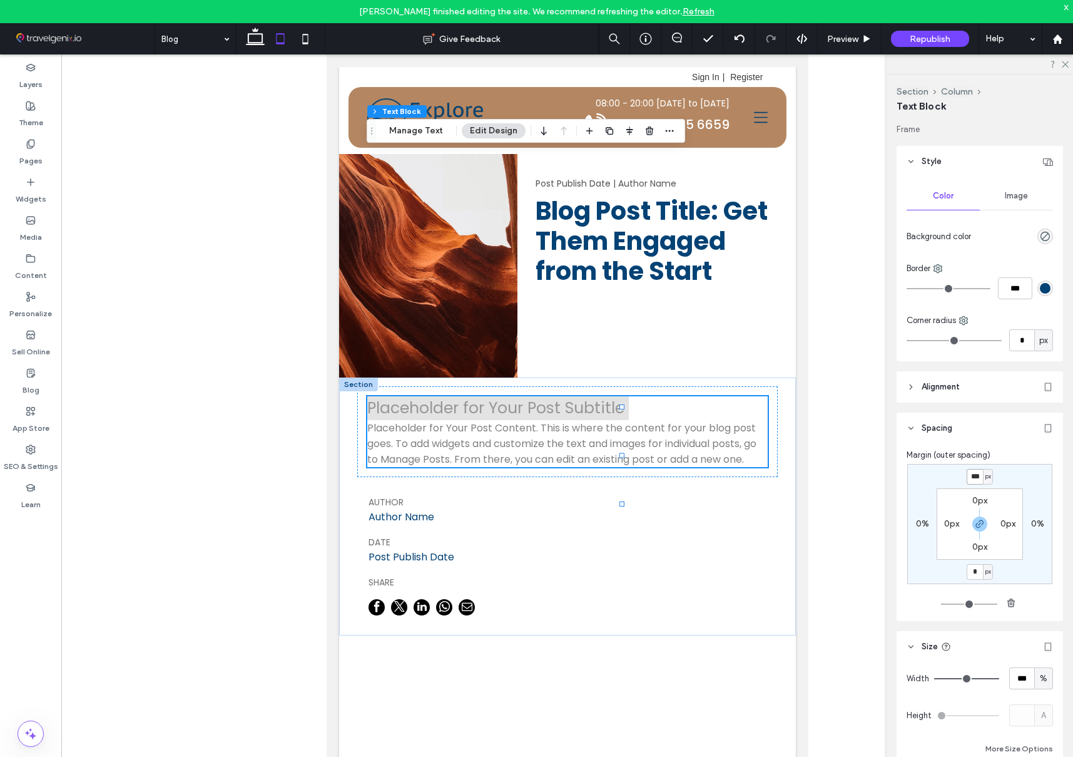
click at [981, 478] on input "***" at bounding box center [975, 477] width 16 height 16
type input "*"
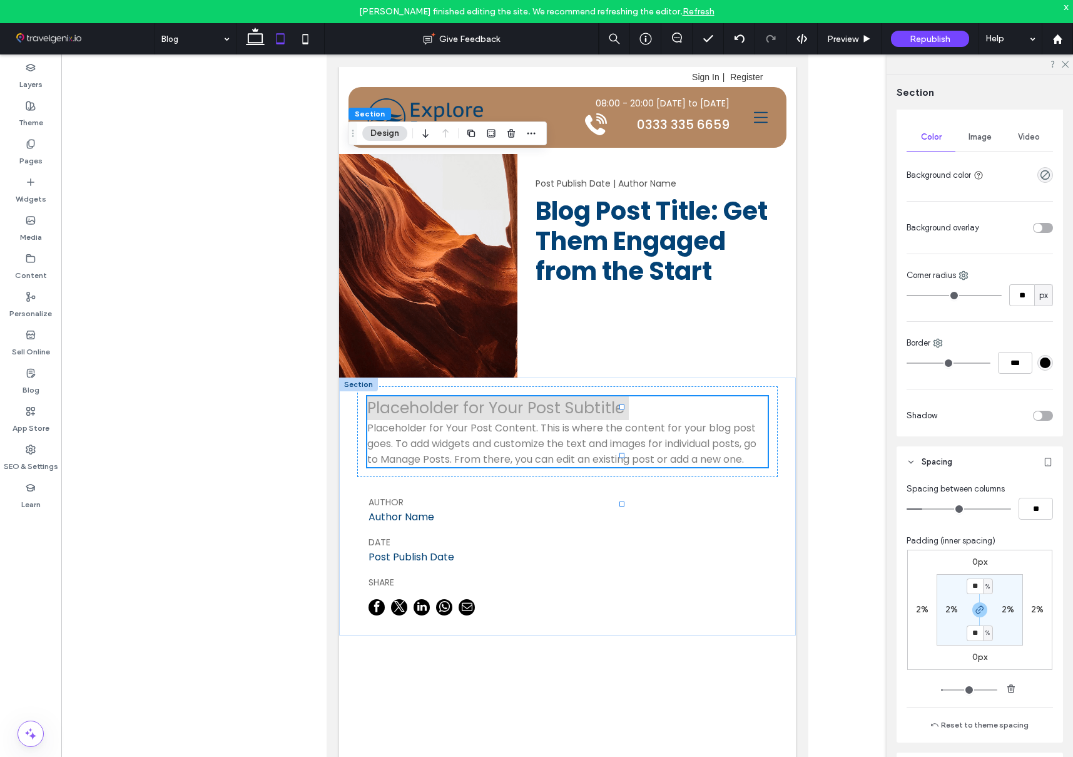
scroll to position [104, 0]
click at [979, 580] on input "**" at bounding box center [975, 583] width 16 height 16
type input "*"
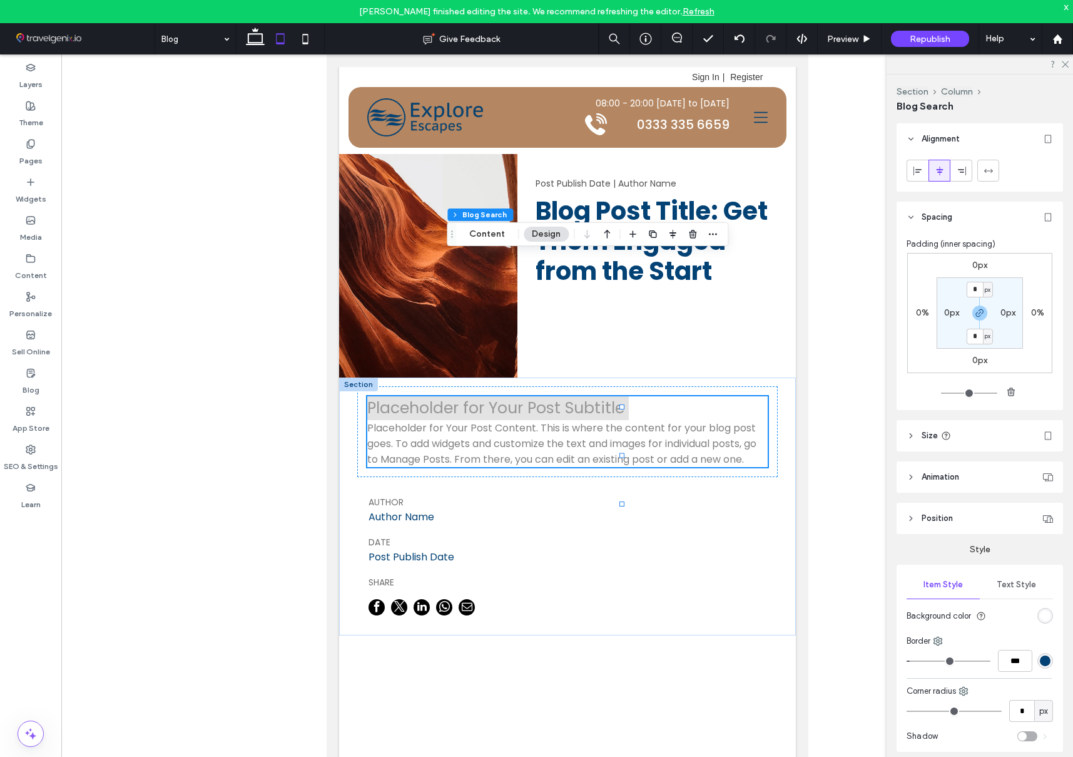
type input "**"
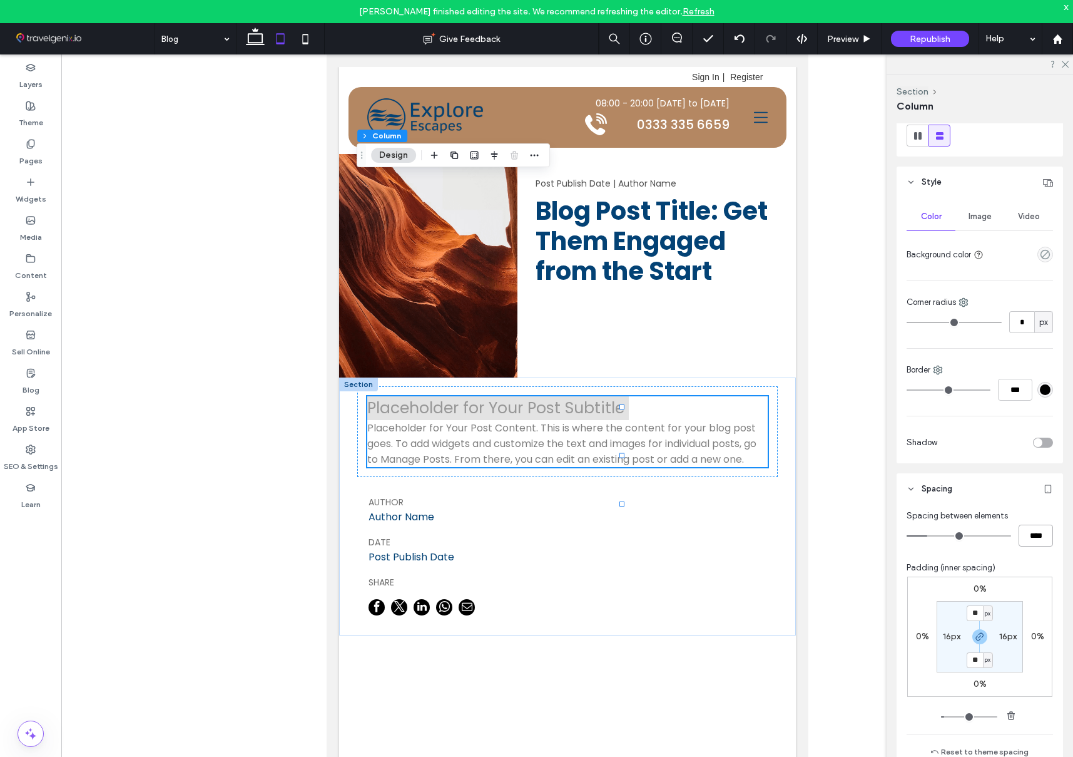
click at [1036, 531] on input "****" at bounding box center [1036, 535] width 34 height 22
type input "*"
type input "***"
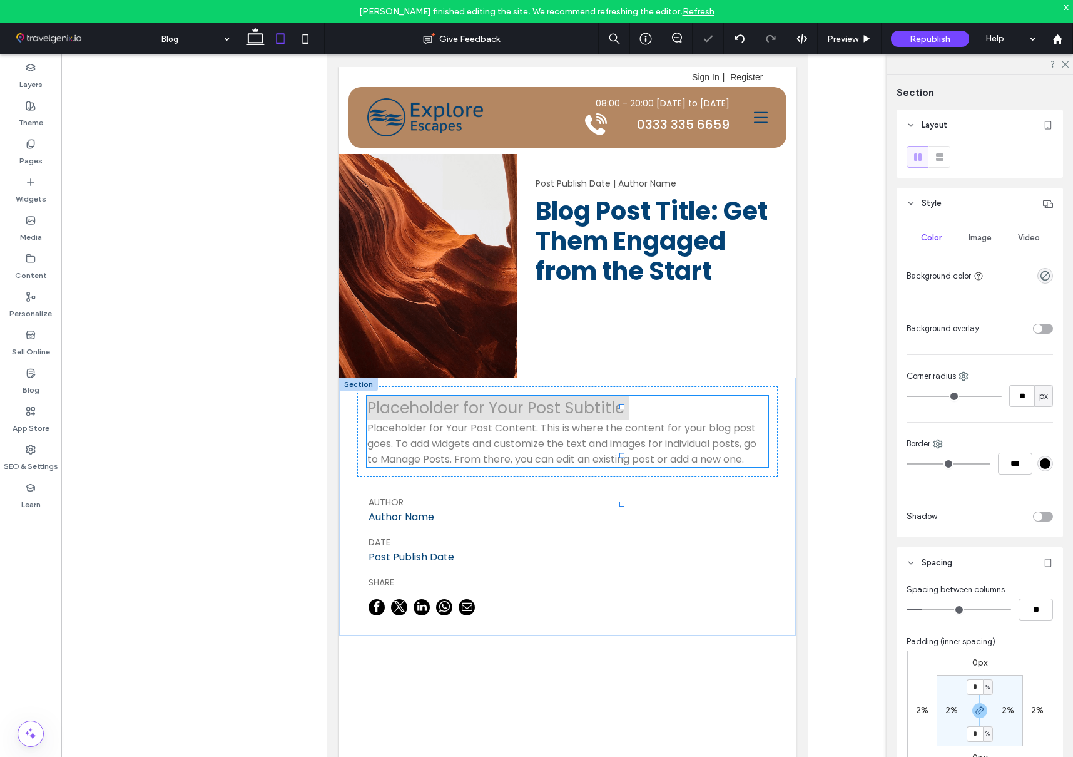
type input "***"
click at [300, 38] on icon at bounding box center [305, 38] width 25 height 25
type input "**"
type input "*"
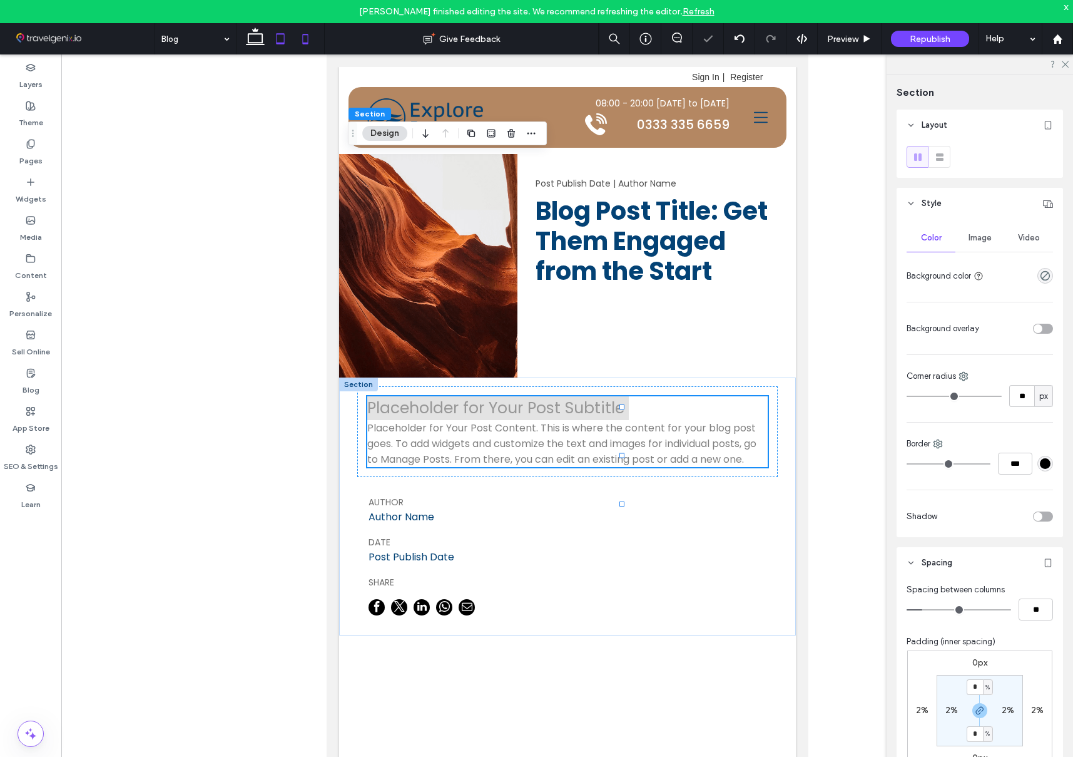
type input "**"
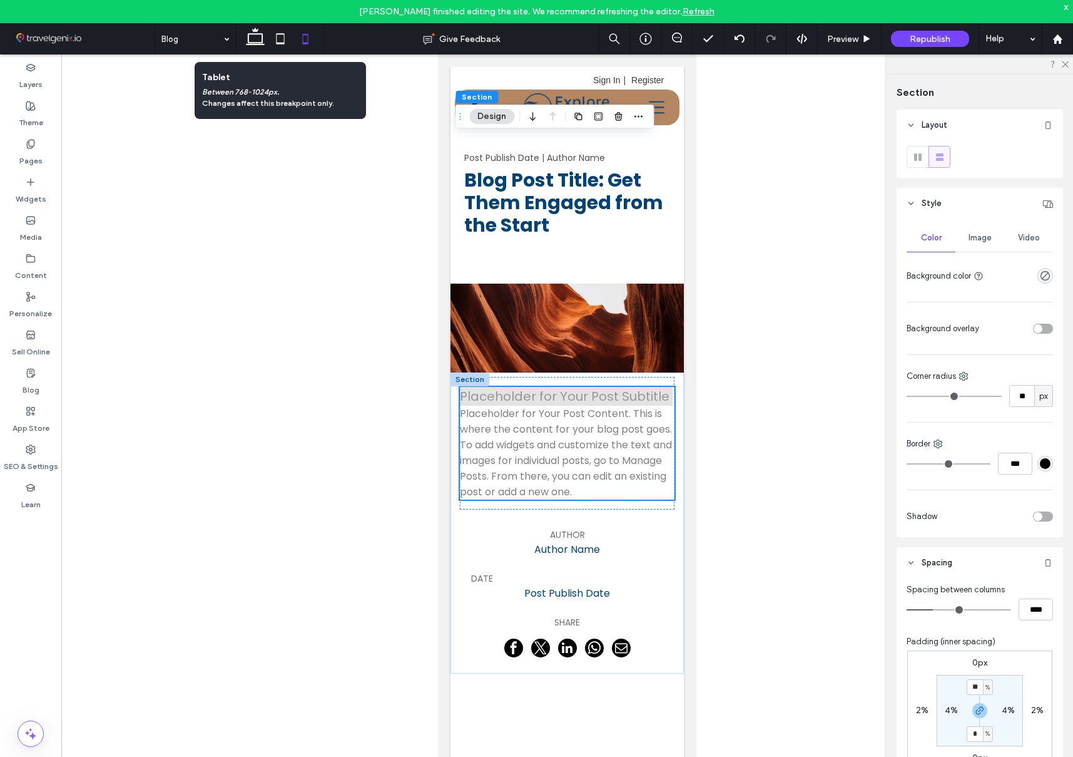
click at [426, 98] on div at bounding box center [567, 415] width 1012 height 722
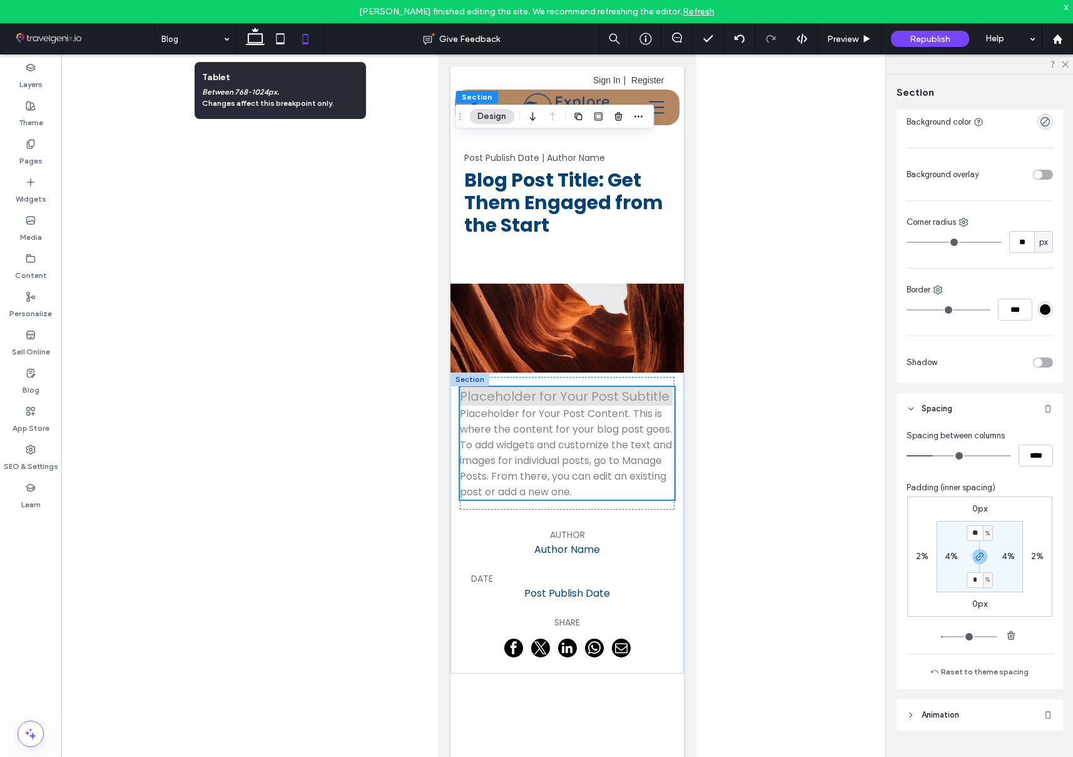
scroll to position [160, 0]
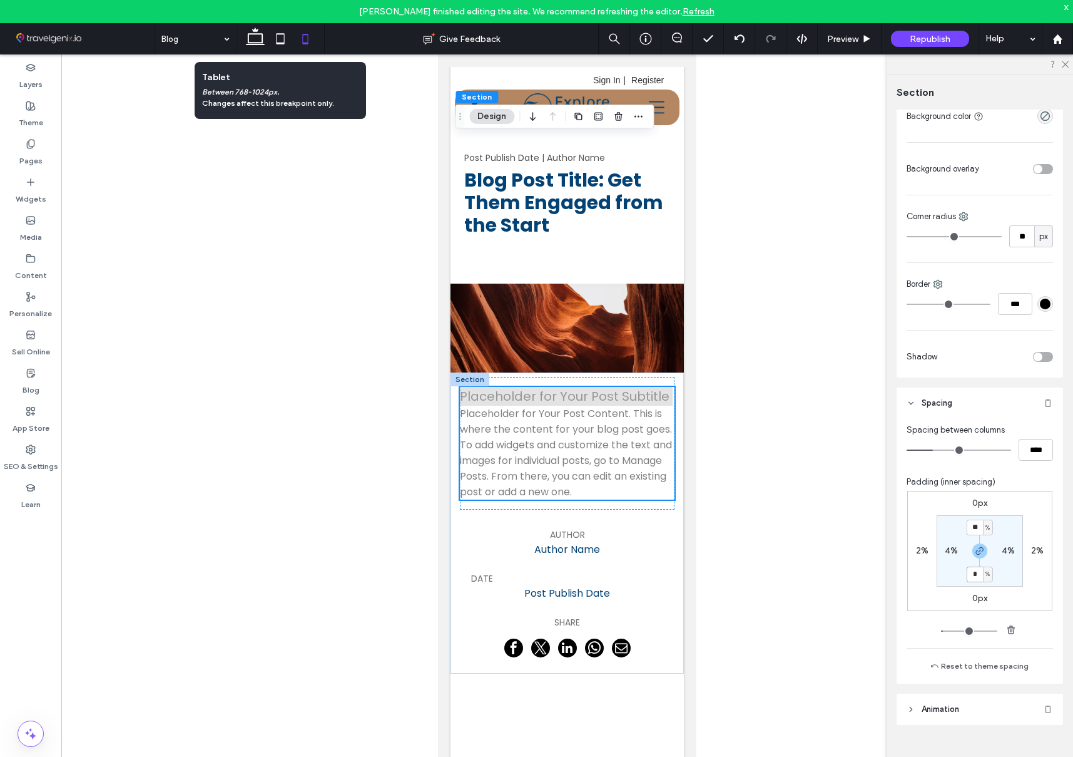
click at [978, 575] on input "*" at bounding box center [975, 574] width 16 height 16
type input "**"
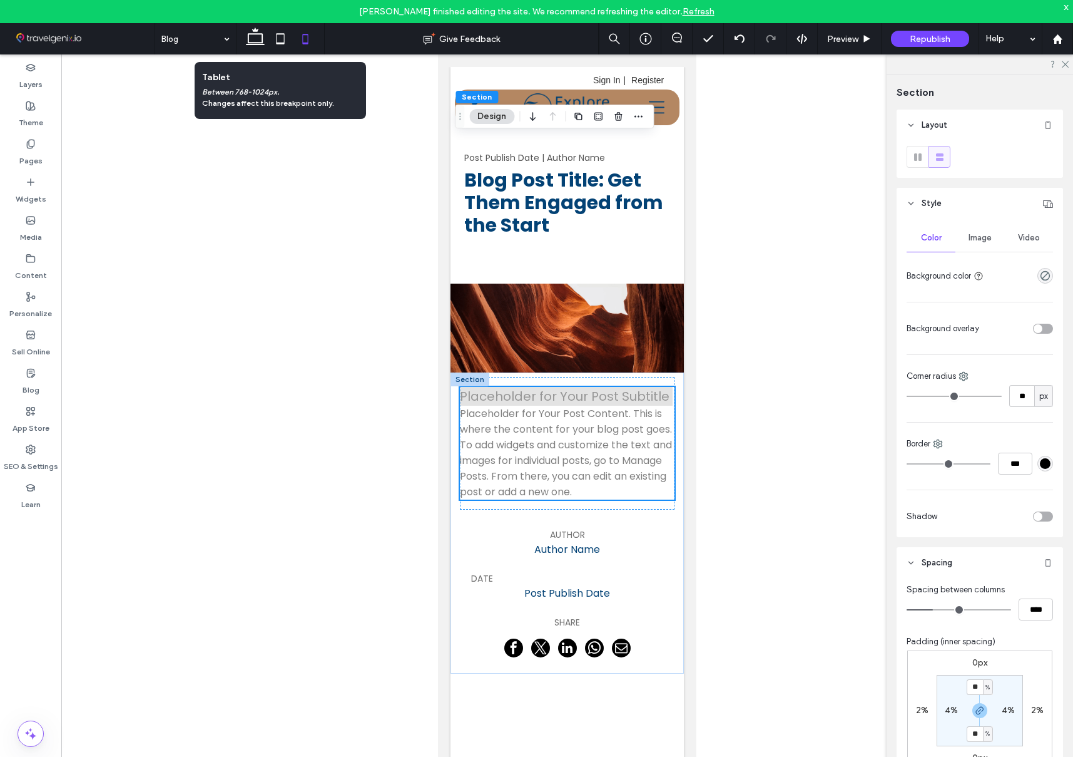
click at [973, 238] on span "Image" at bounding box center [980, 238] width 23 height 10
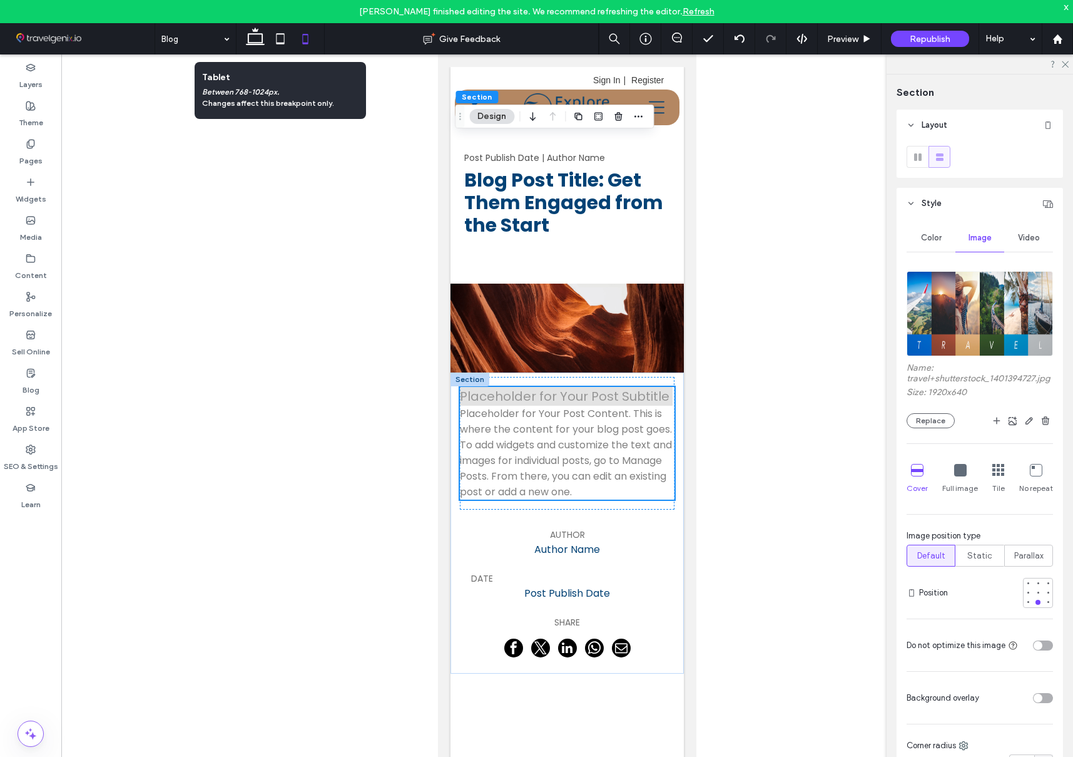
click at [959, 474] on icon at bounding box center [960, 470] width 13 height 13
click at [919, 473] on icon at bounding box center [917, 470] width 13 height 13
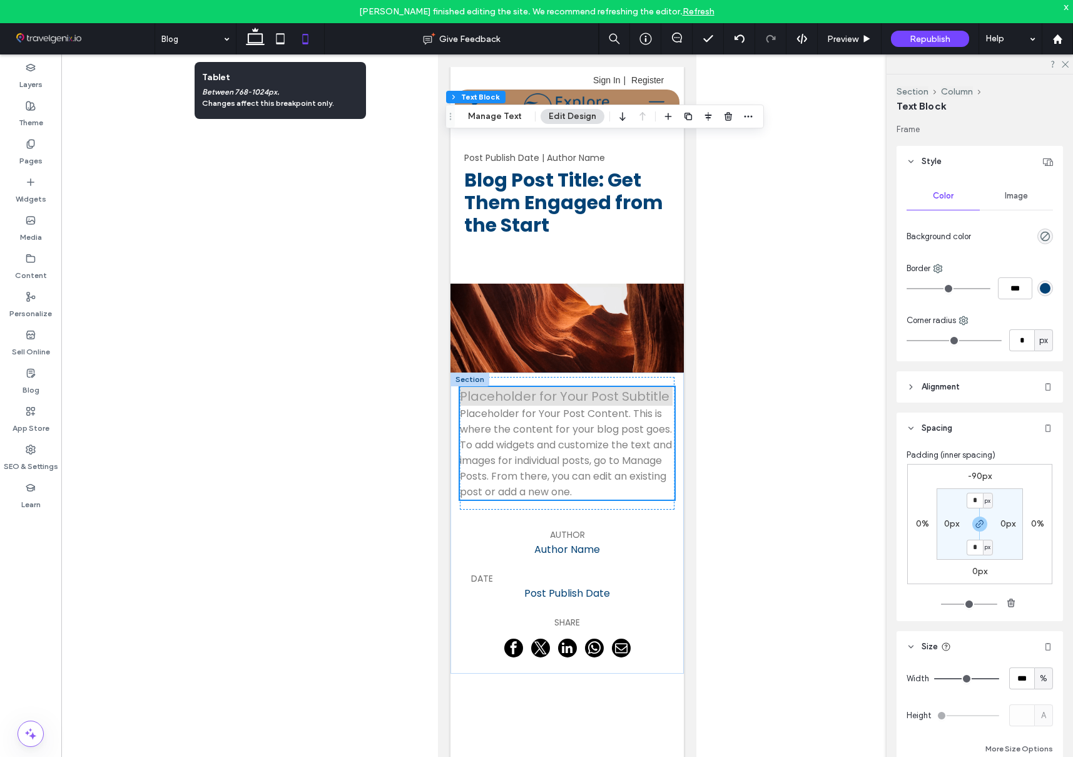
click at [986, 475] on label "-90px" at bounding box center [980, 476] width 24 height 11
type input "*"
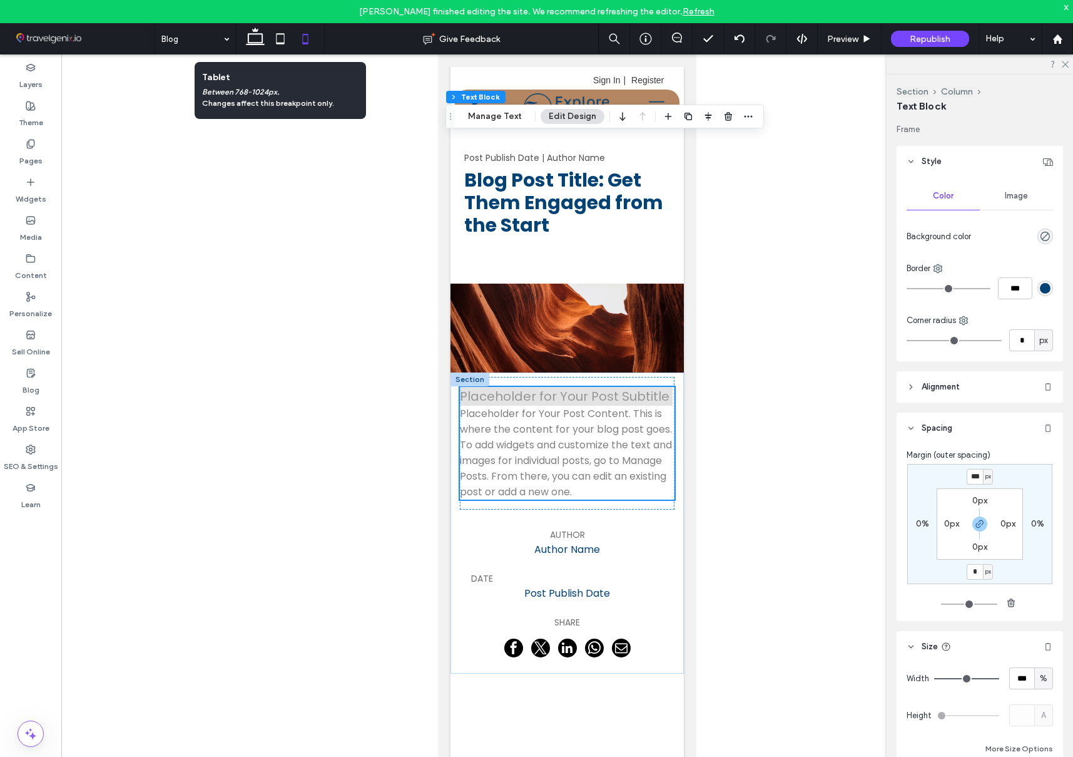
click at [986, 475] on span "px" at bounding box center [989, 476] width 6 height 13
click at [1014, 472] on div "*** px 0% * px 0% 0px 0px 0px 0px" at bounding box center [979, 524] width 145 height 120
click at [974, 476] on input "***" at bounding box center [975, 477] width 16 height 16
type input "*"
click at [933, 481] on div "* px 0% * px 0% 0px 0px 0px 0px" at bounding box center [979, 524] width 145 height 120
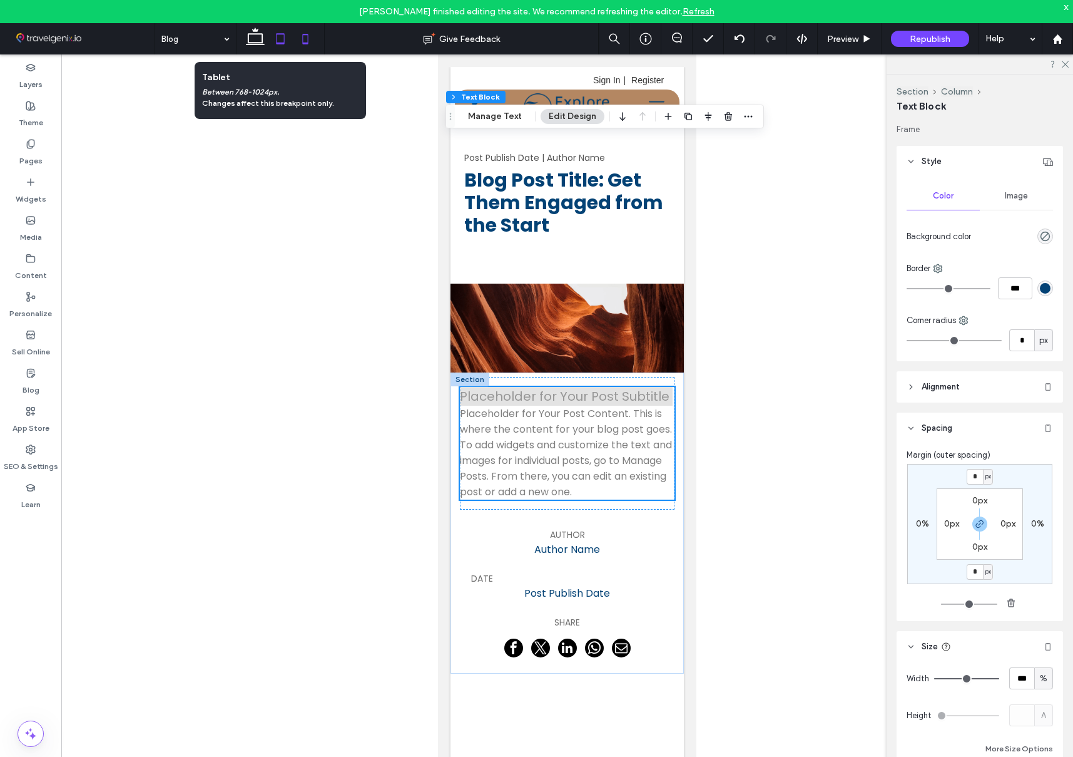
click at [277, 39] on icon at bounding box center [280, 38] width 25 height 25
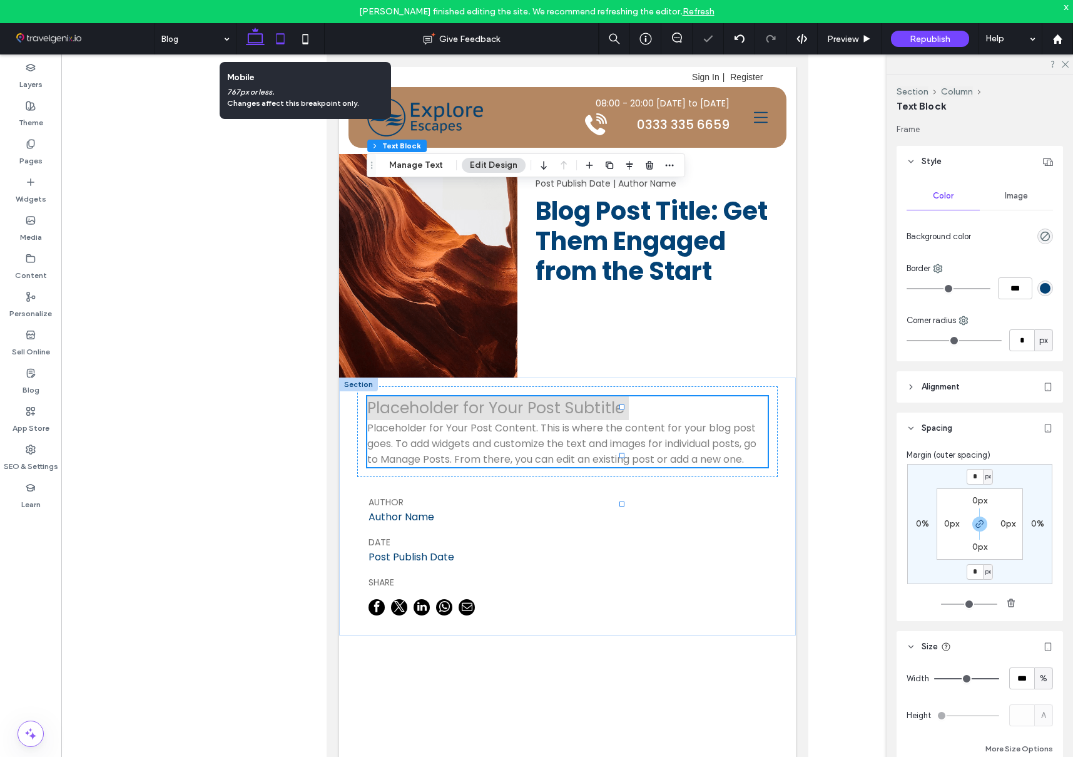
click at [252, 37] on icon at bounding box center [255, 38] width 25 height 25
type input "*"
type input "***"
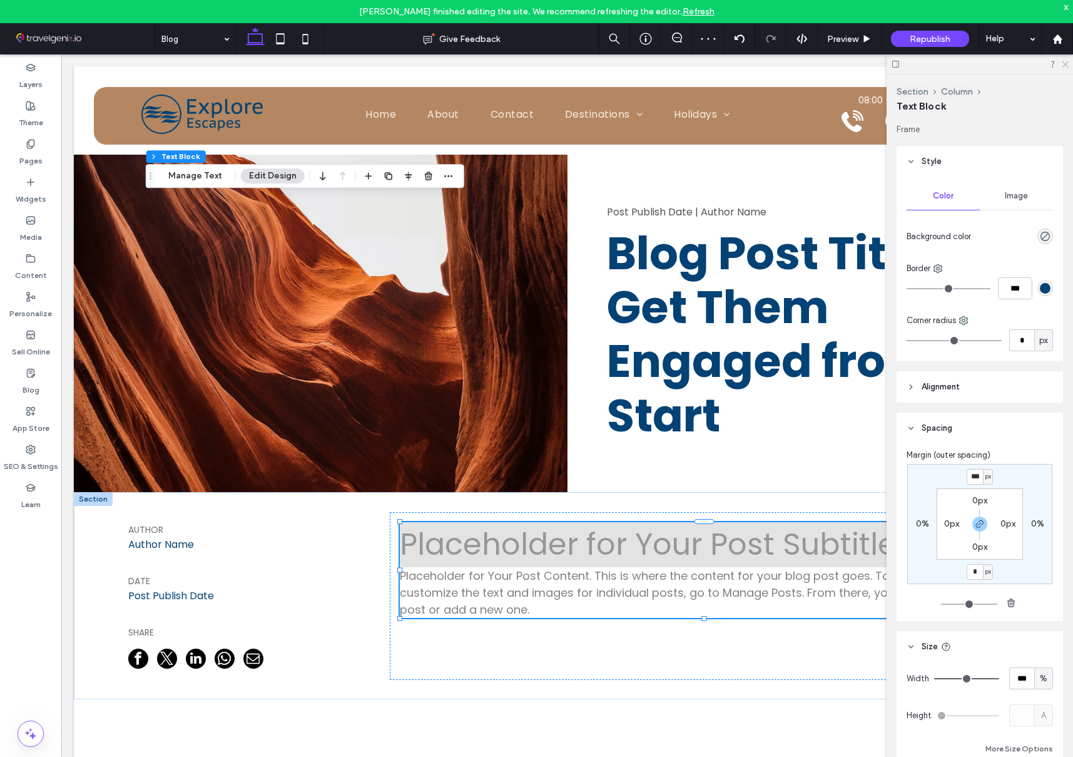
click at [1063, 63] on icon at bounding box center [1065, 63] width 8 height 8
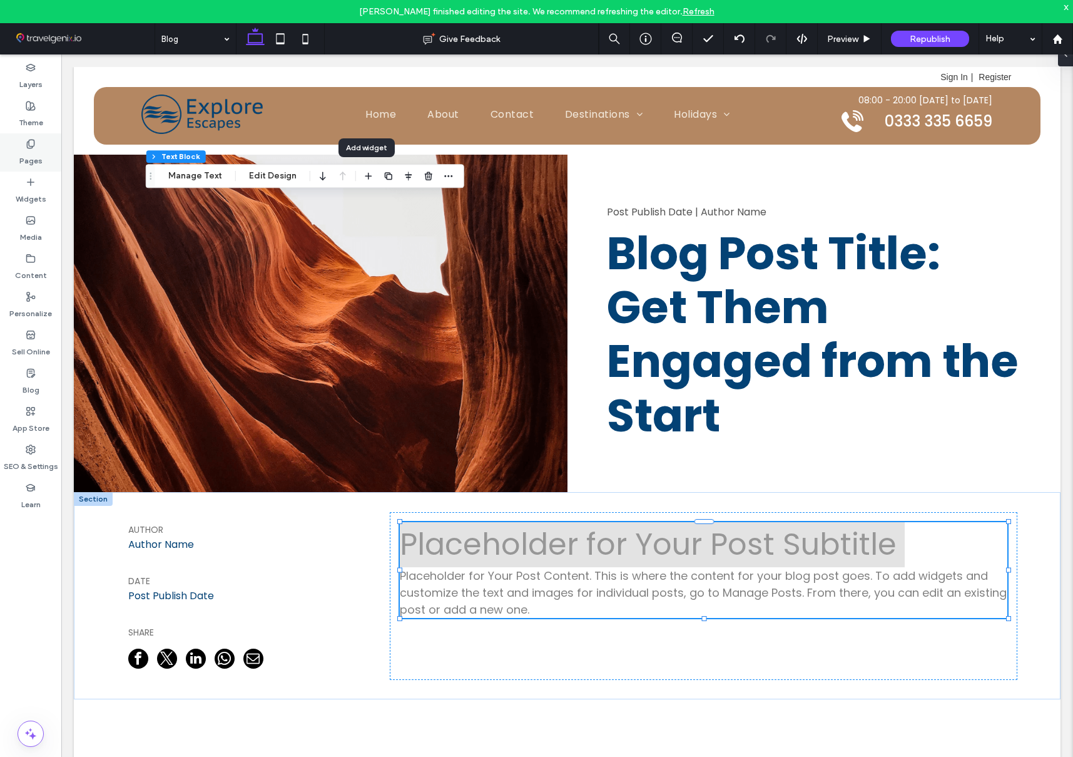
click at [27, 140] on icon at bounding box center [31, 144] width 10 height 10
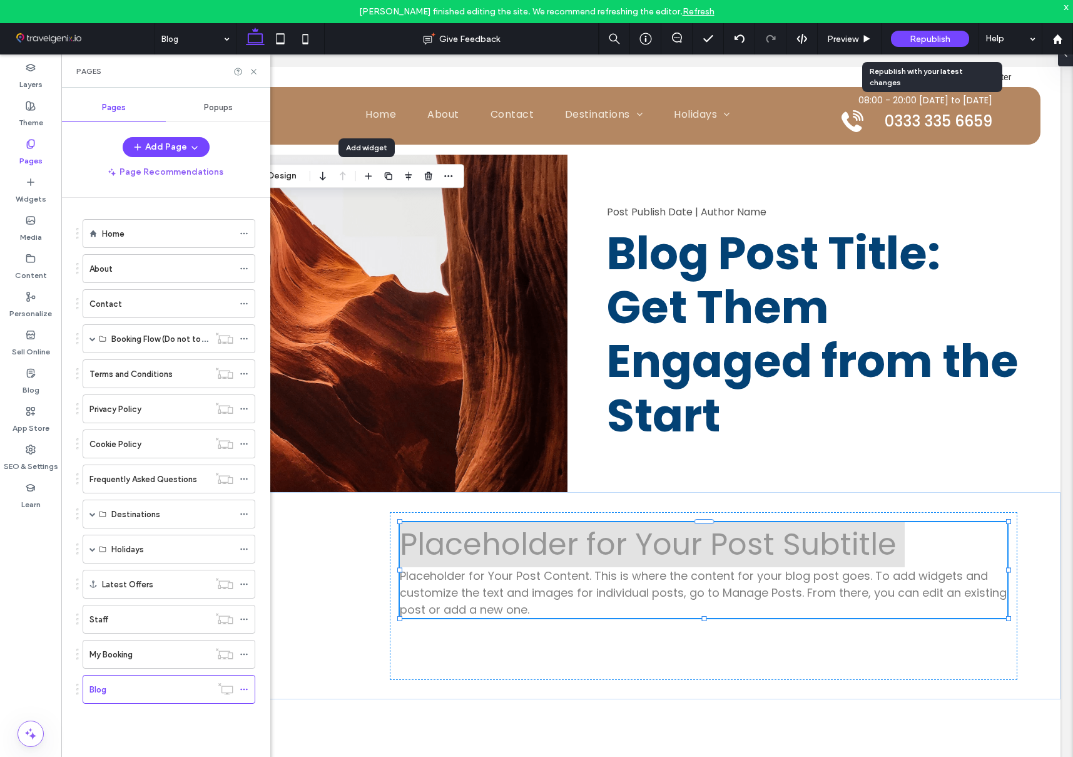
click at [935, 38] on span "Republish" at bounding box center [930, 39] width 41 height 11
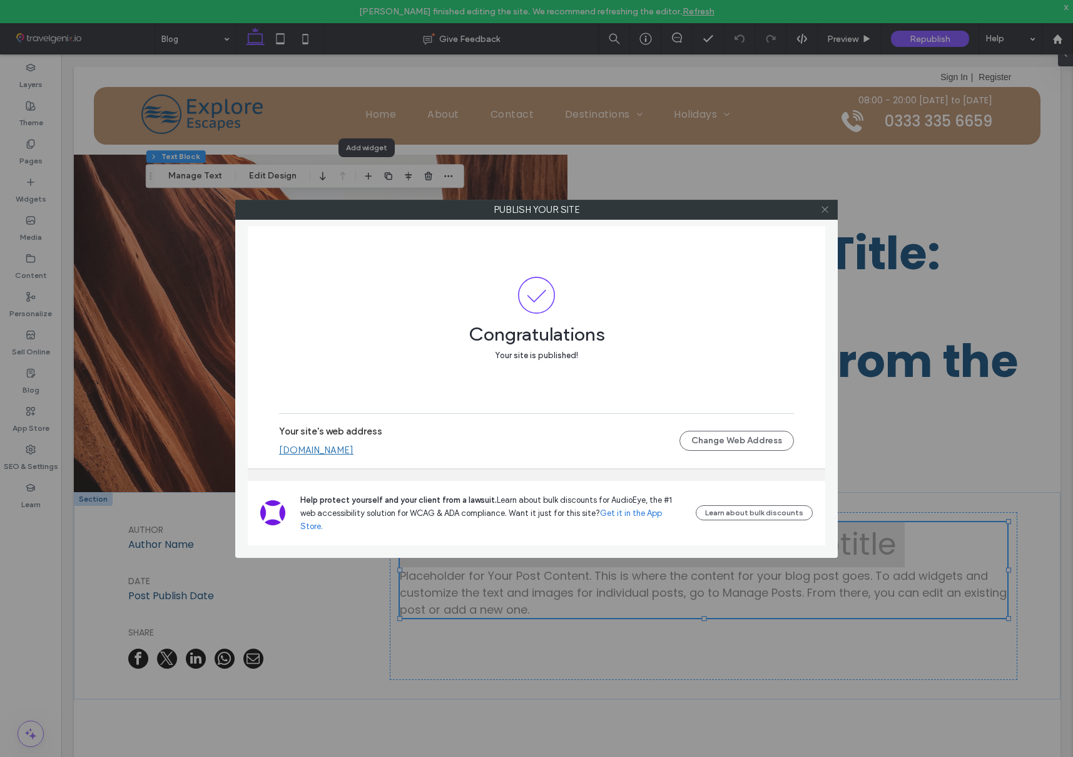
click at [825, 208] on use at bounding box center [825, 210] width 6 height 6
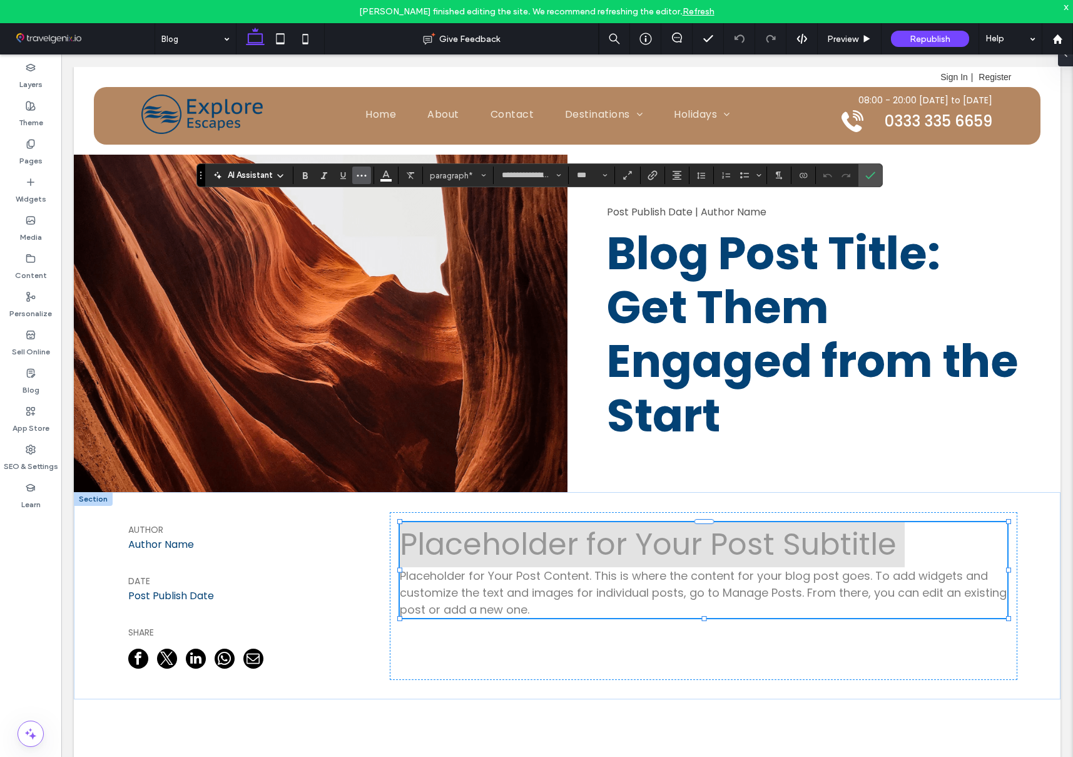
click at [365, 173] on icon "More" at bounding box center [362, 175] width 10 height 10
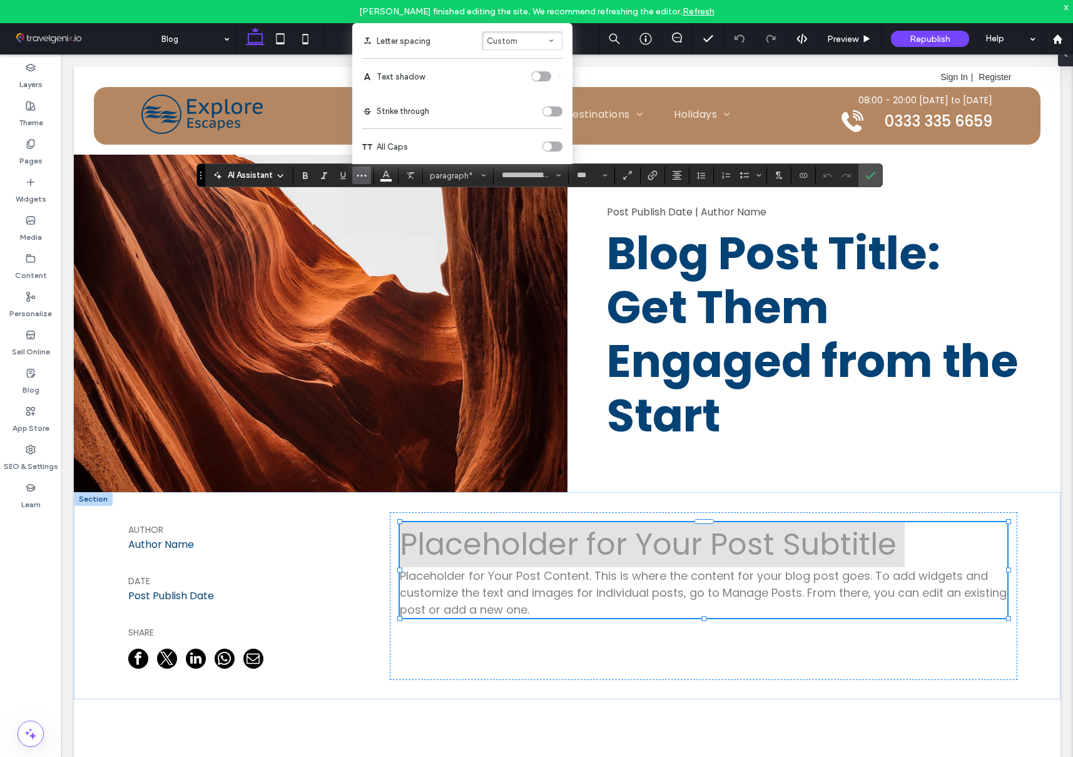
click at [546, 76] on div "toggle" at bounding box center [541, 76] width 20 height 10
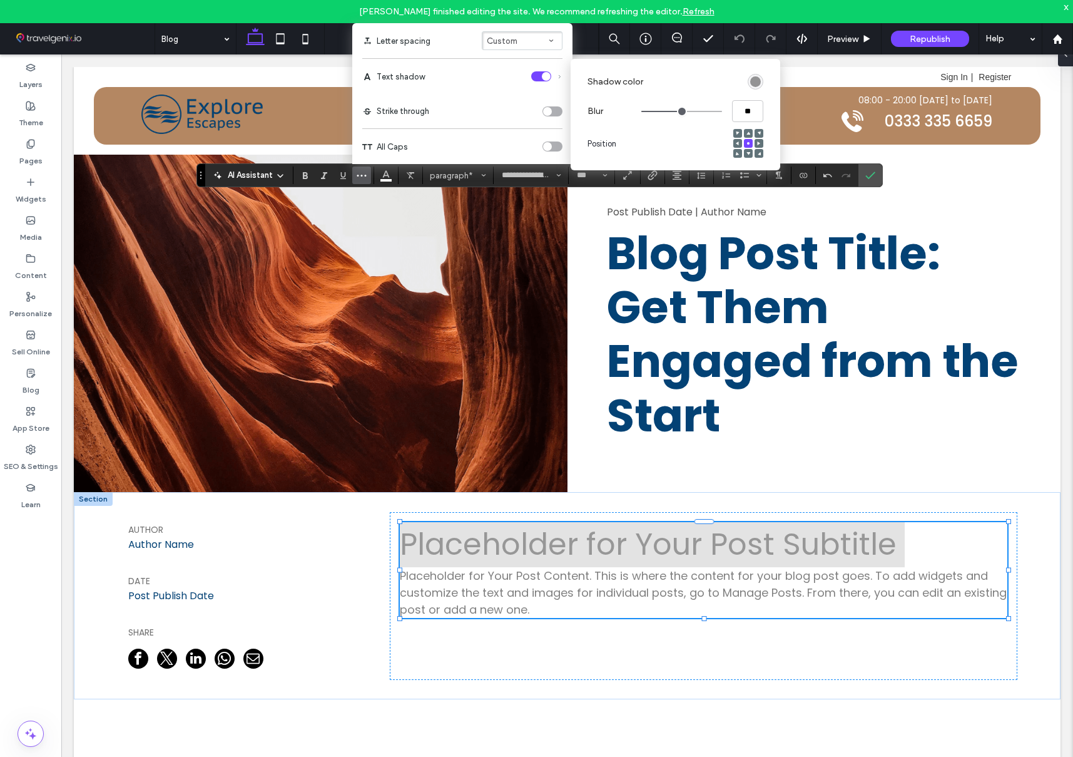
click at [556, 145] on div "toggle" at bounding box center [553, 146] width 20 height 10
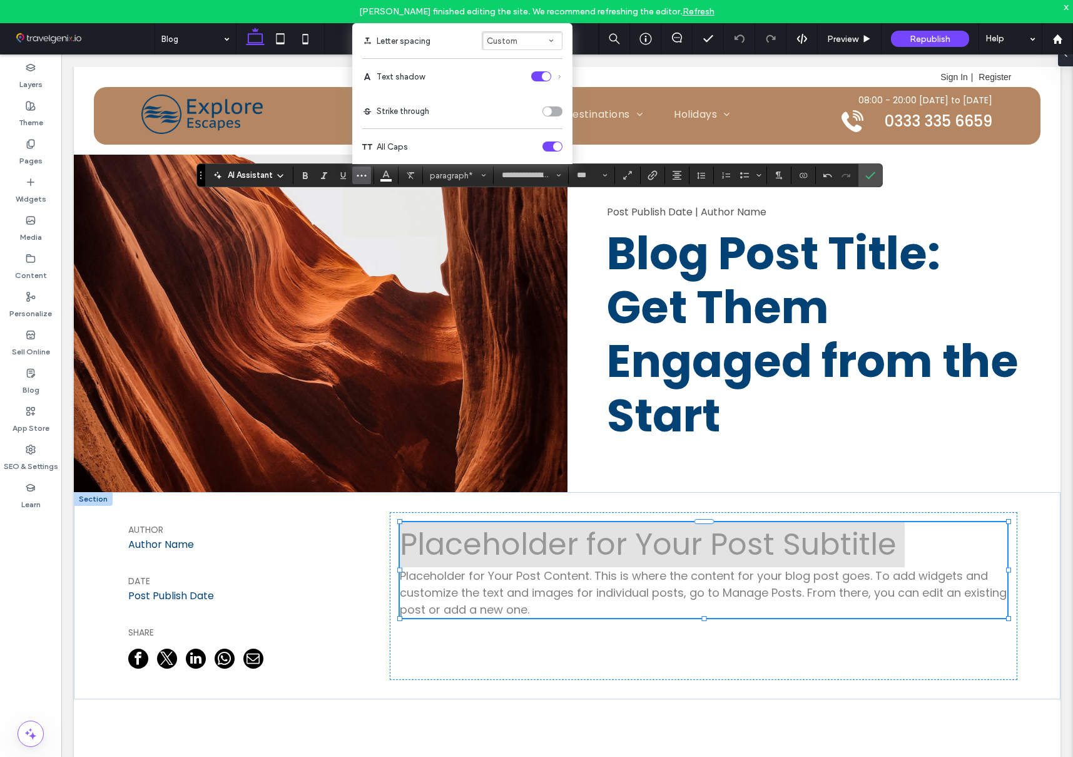
click at [556, 145] on div "toggle" at bounding box center [557, 146] width 9 height 9
click at [1054, 36] on icon at bounding box center [1058, 39] width 11 height 11
